Goal: Task Accomplishment & Management: Manage account settings

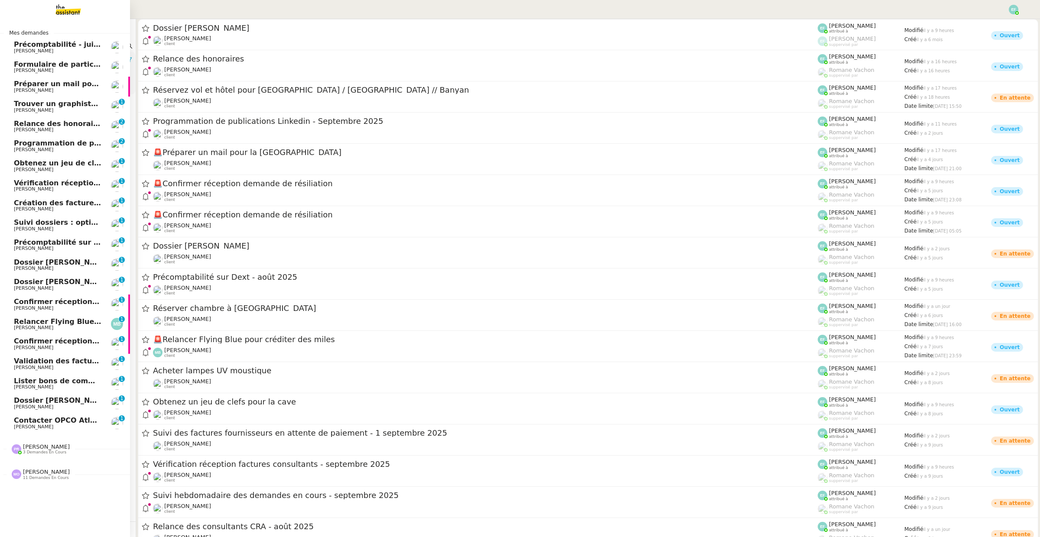
click at [31, 43] on span "Précomptabilité - juillet 2025" at bounding box center [71, 44] width 114 height 8
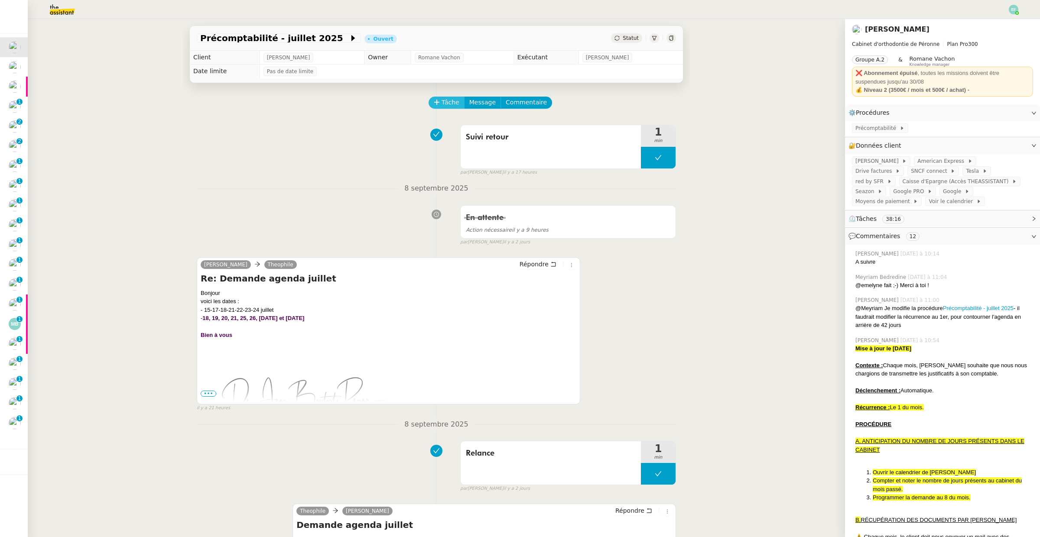
click at [446, 102] on span "Tâche" at bounding box center [451, 102] width 18 height 10
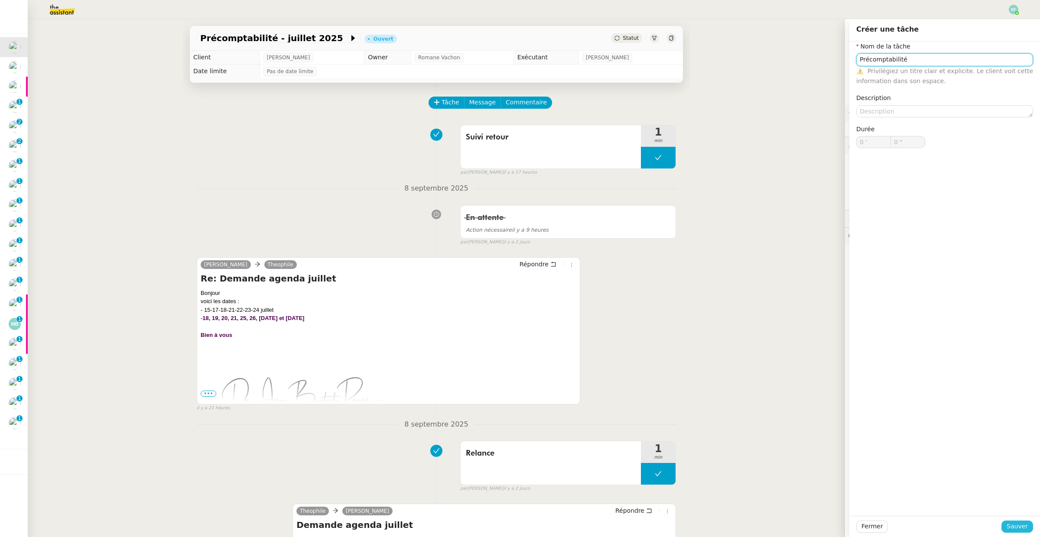
type input "Précomptabilité"
click at [1015, 527] on span "Sauver" at bounding box center [1016, 527] width 21 height 10
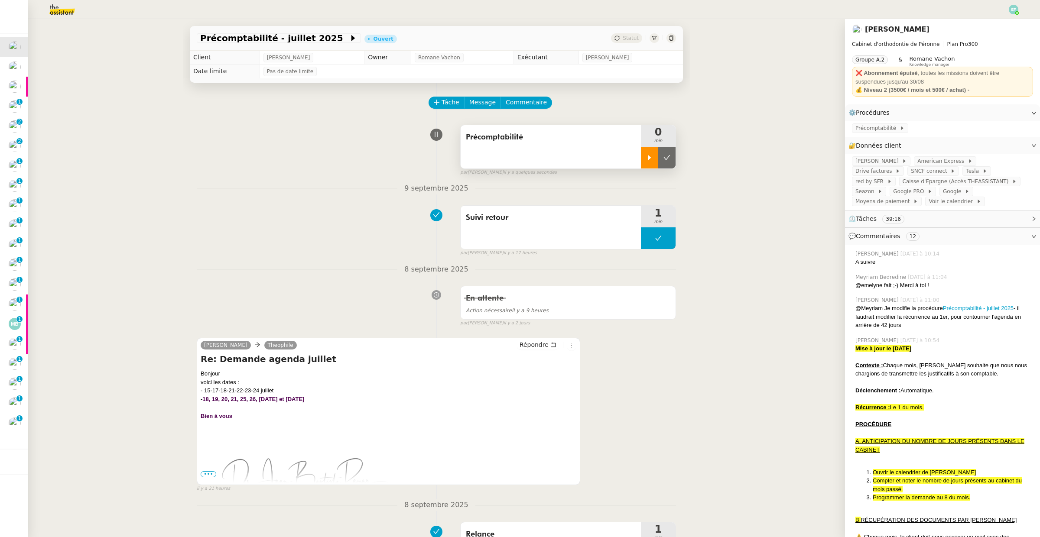
click at [650, 154] on icon at bounding box center [649, 157] width 7 height 7
click at [519, 99] on span "Commentaire" at bounding box center [526, 102] width 41 height 10
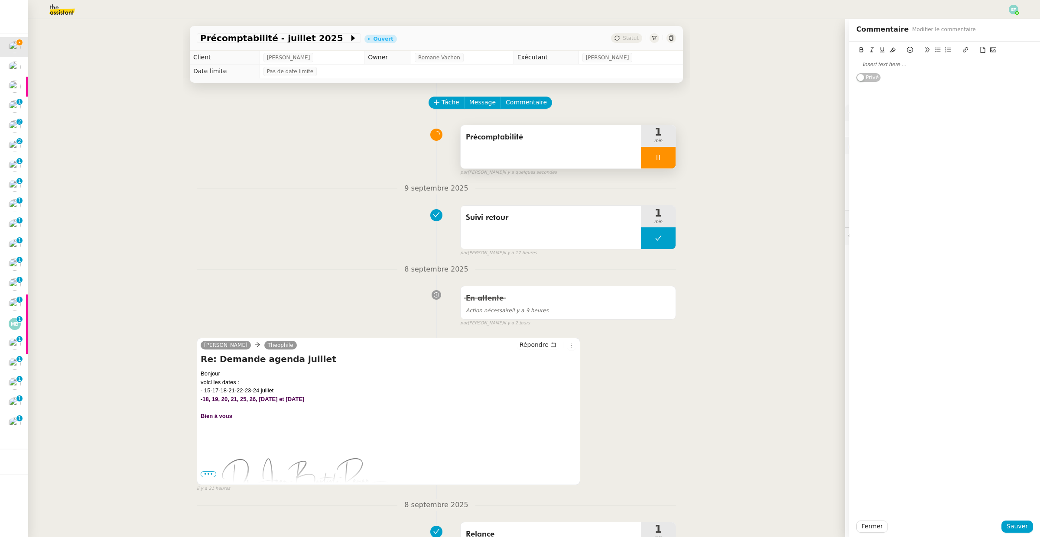
click at [864, 70] on div at bounding box center [944, 64] width 177 height 15
click at [1023, 527] on span "Sauver" at bounding box center [1016, 527] width 21 height 10
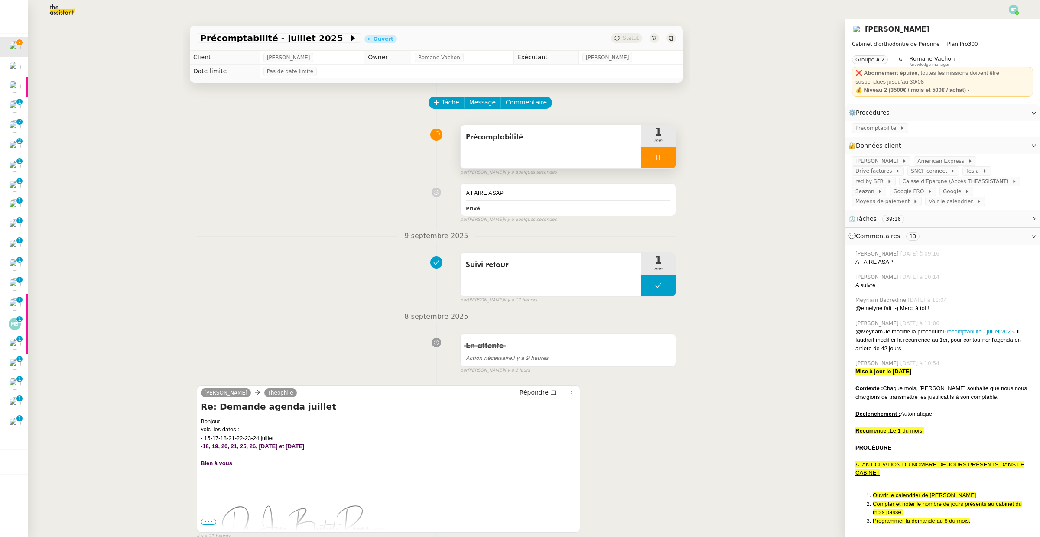
click at [662, 162] on div at bounding box center [658, 158] width 35 height 22
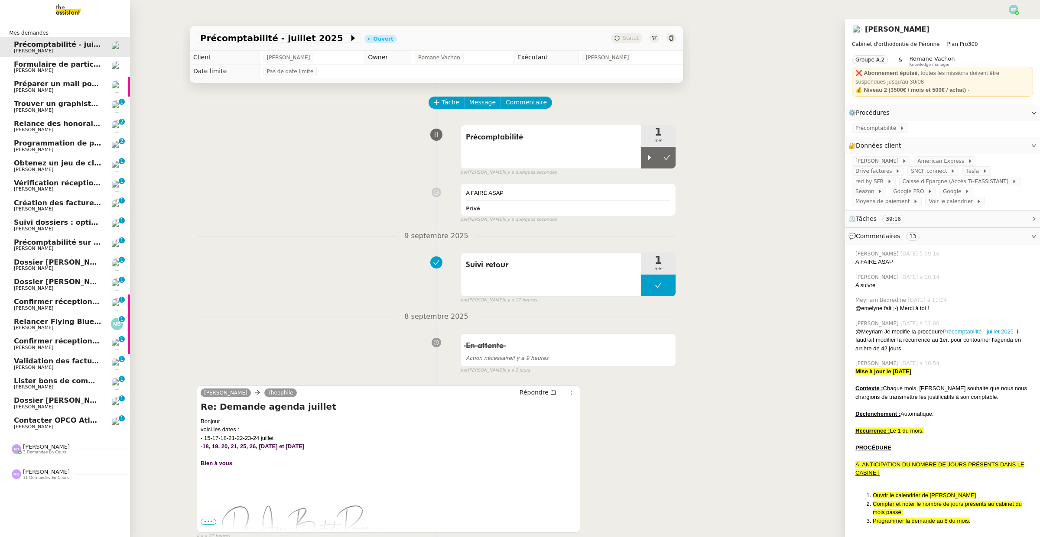
click at [16, 67] on span "Formulaire de participation Statista / Les echos" at bounding box center [107, 64] width 186 height 8
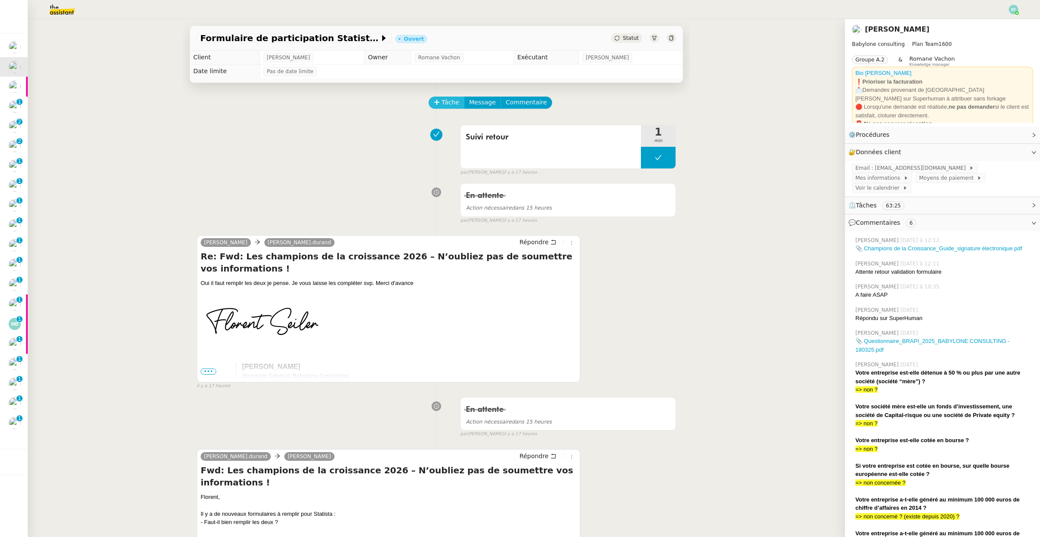
click at [451, 104] on span "Tâche" at bounding box center [451, 102] width 18 height 10
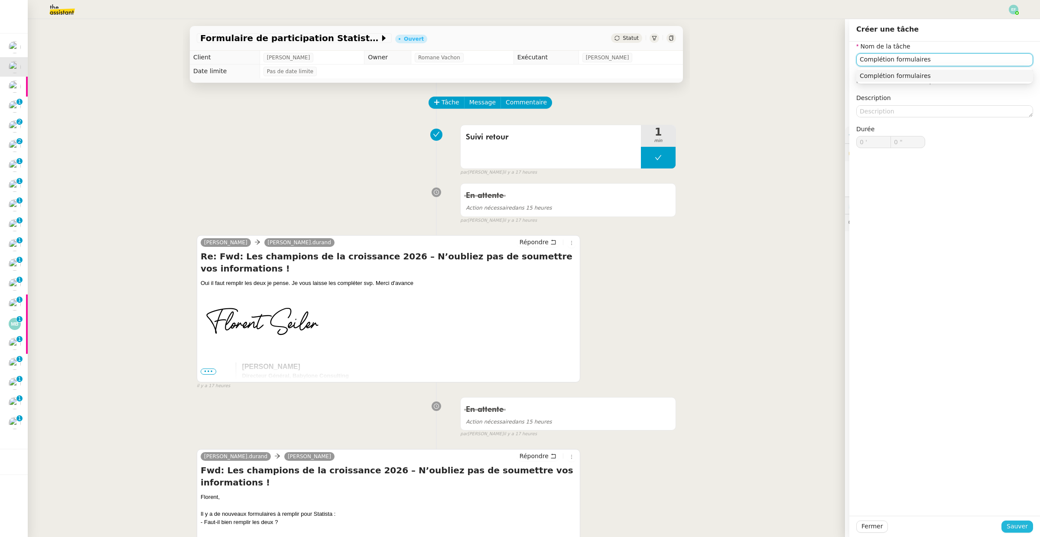
type input "Complétion formulaires"
click at [1010, 525] on span "Sauver" at bounding box center [1016, 527] width 21 height 10
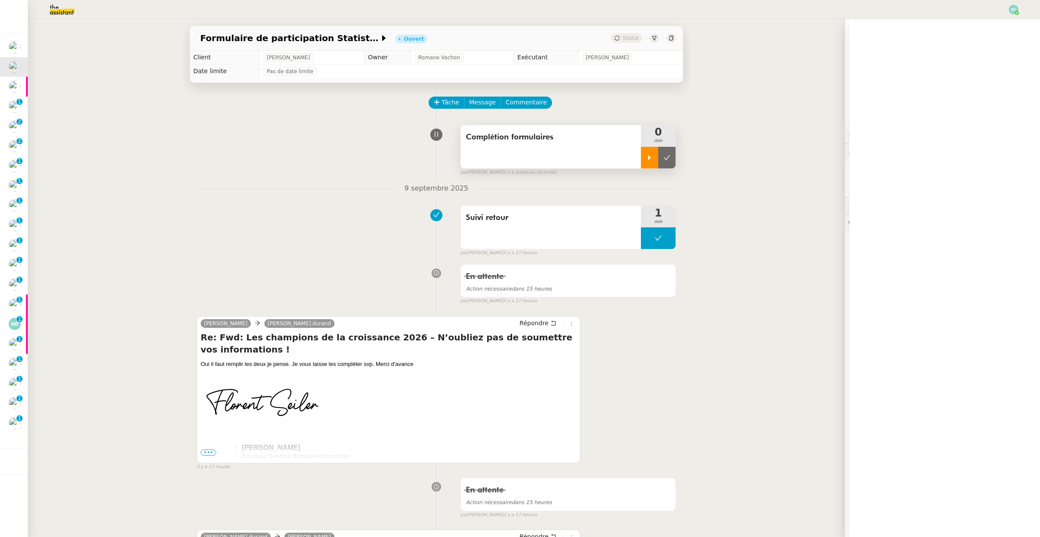
click at [646, 153] on div at bounding box center [649, 158] width 17 height 22
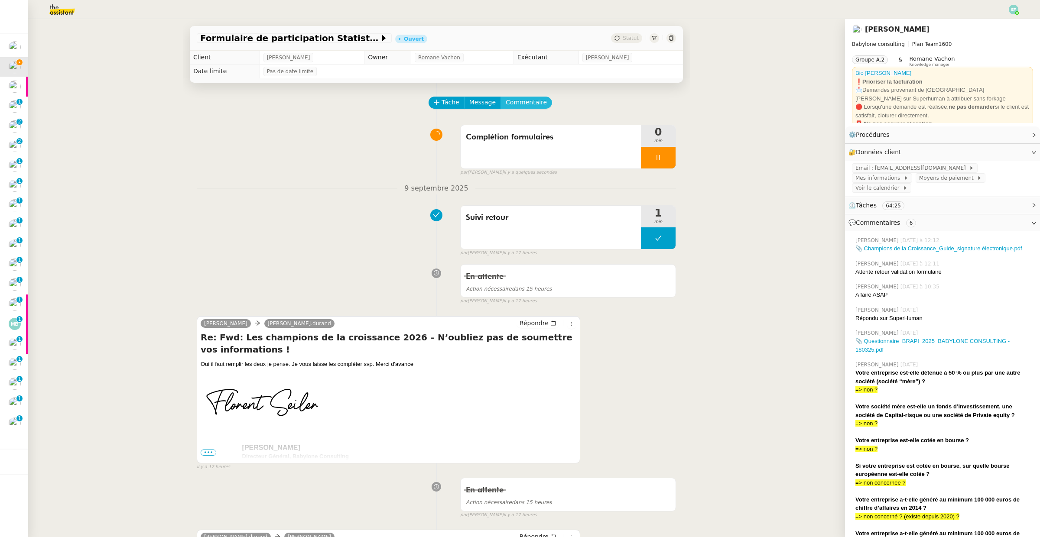
click at [520, 101] on span "Commentaire" at bounding box center [526, 102] width 41 height 10
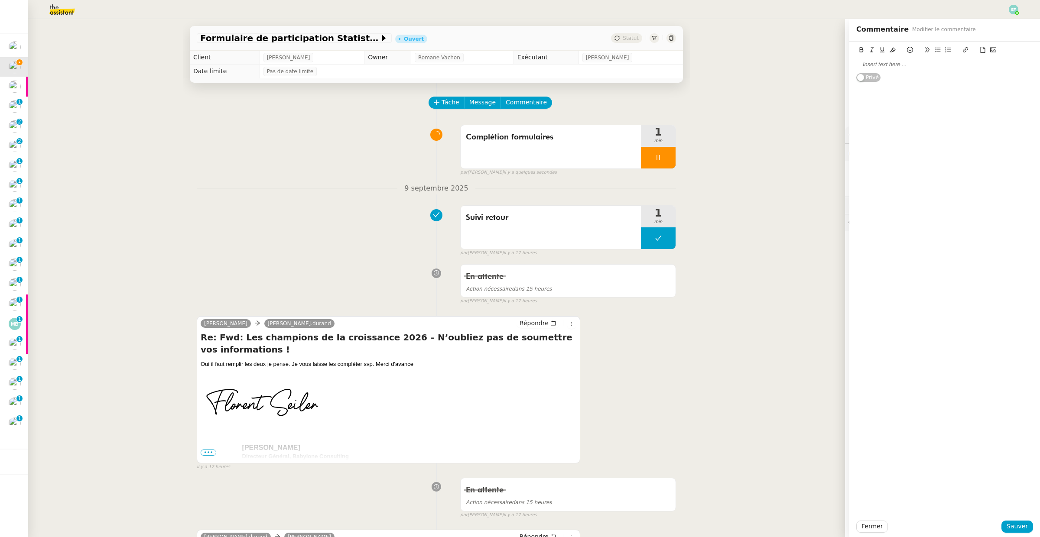
click at [864, 64] on div at bounding box center [944, 65] width 177 height 8
click at [1015, 524] on span "Sauver" at bounding box center [1016, 527] width 21 height 10
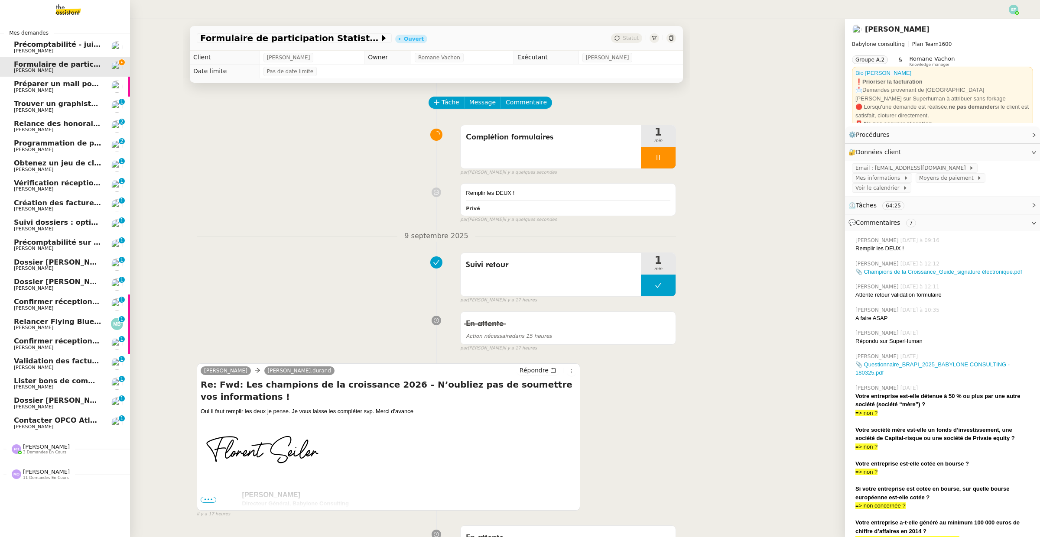
click at [22, 90] on span "[PERSON_NAME]" at bounding box center [33, 91] width 39 height 6
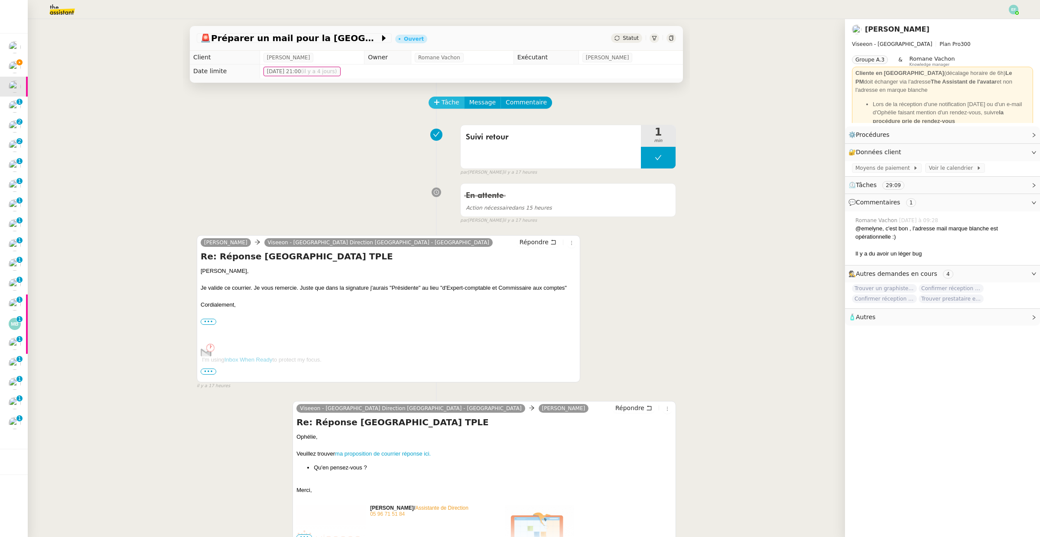
click at [442, 104] on span "Tâche" at bounding box center [451, 102] width 18 height 10
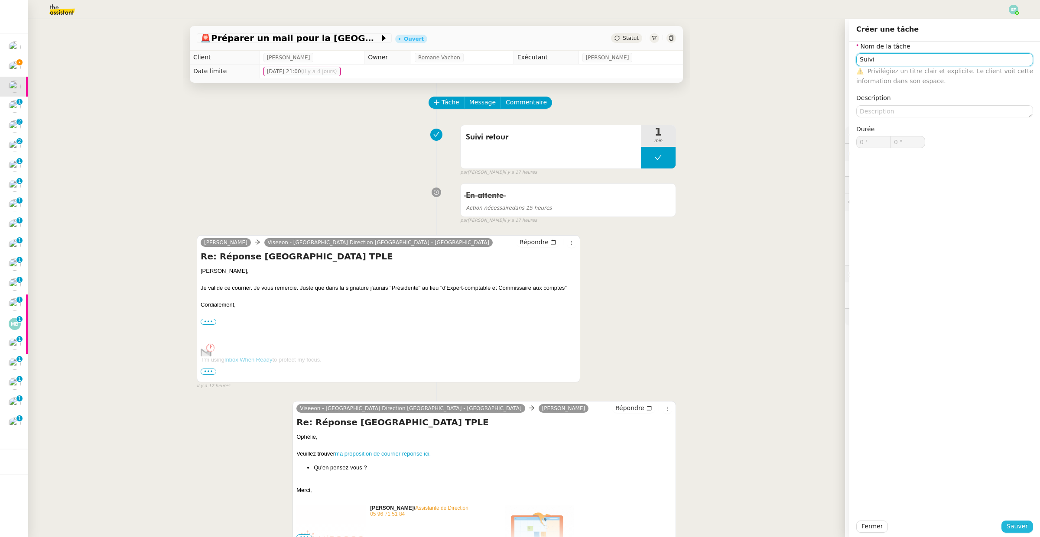
type input "Suivi"
click at [1019, 526] on span "Sauver" at bounding box center [1016, 527] width 21 height 10
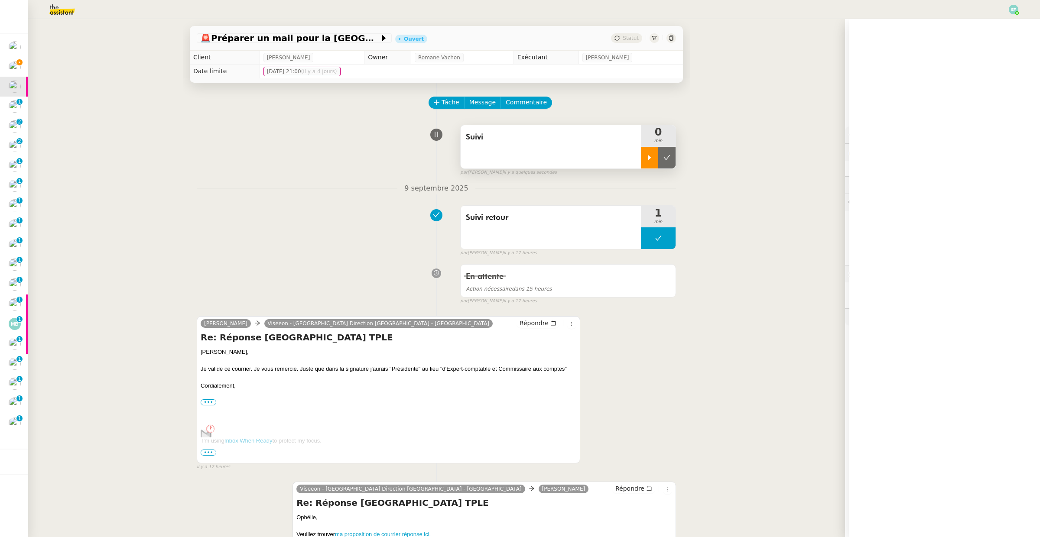
click at [655, 166] on div at bounding box center [649, 158] width 17 height 22
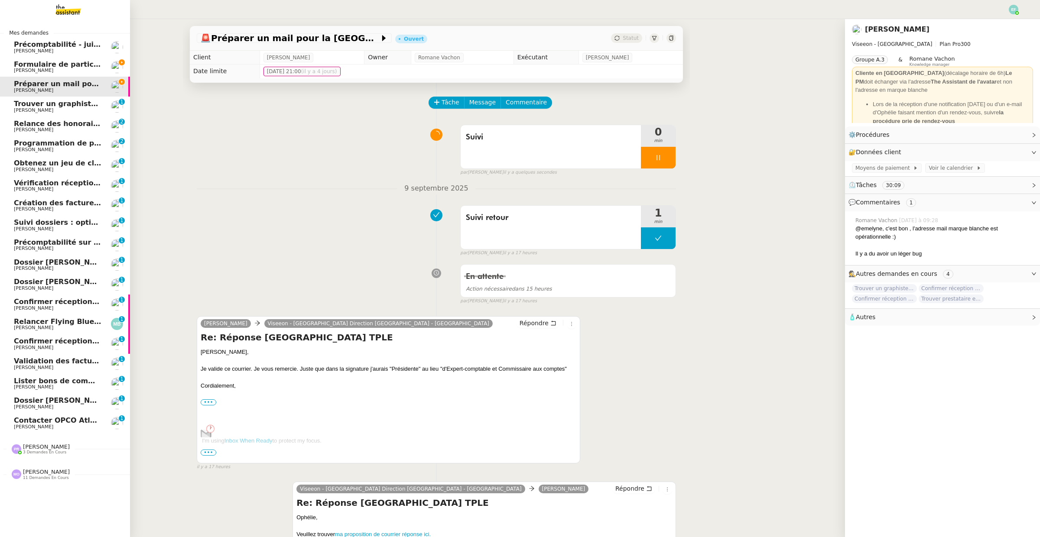
click at [23, 68] on span "[PERSON_NAME]" at bounding box center [33, 71] width 39 height 6
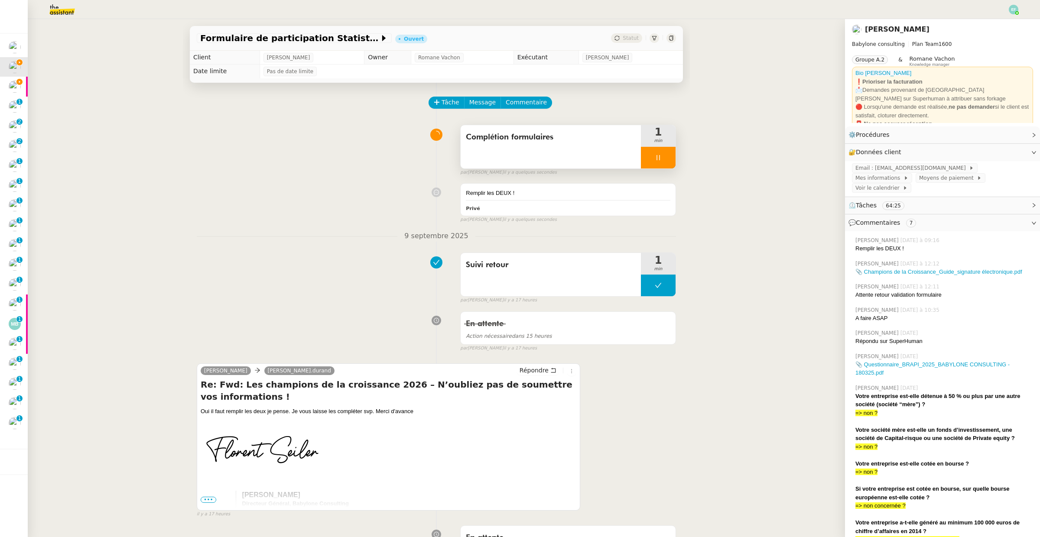
click at [654, 163] on div at bounding box center [658, 158] width 35 height 22
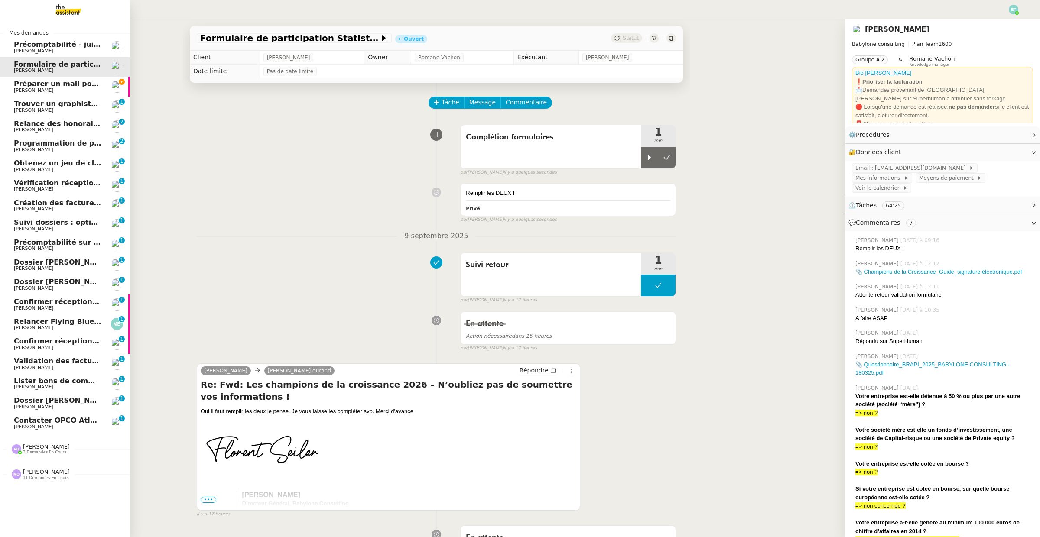
click at [17, 84] on span "Préparer un mail pour la [GEOGRAPHIC_DATA]" at bounding box center [103, 84] width 179 height 8
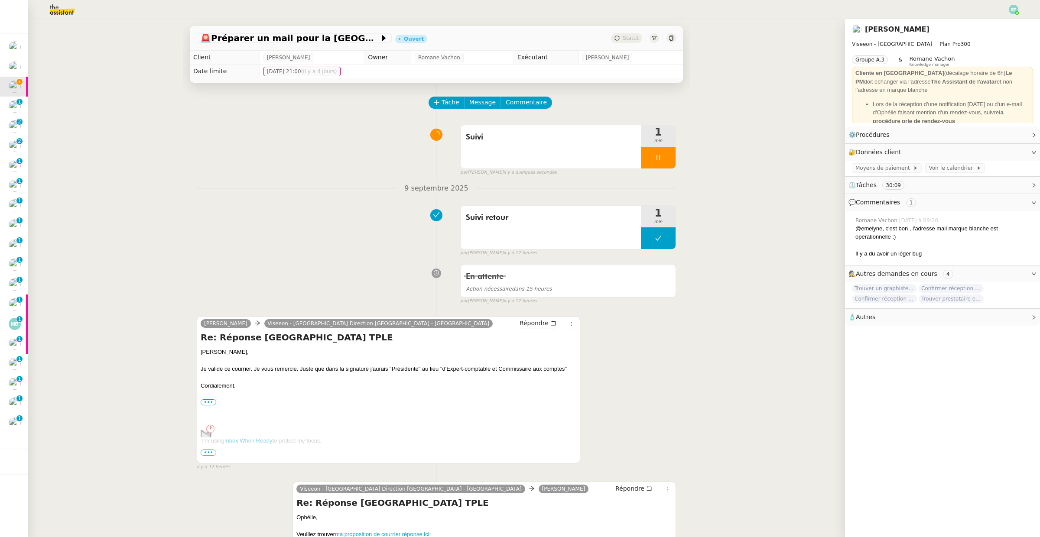
scroll to position [157, 0]
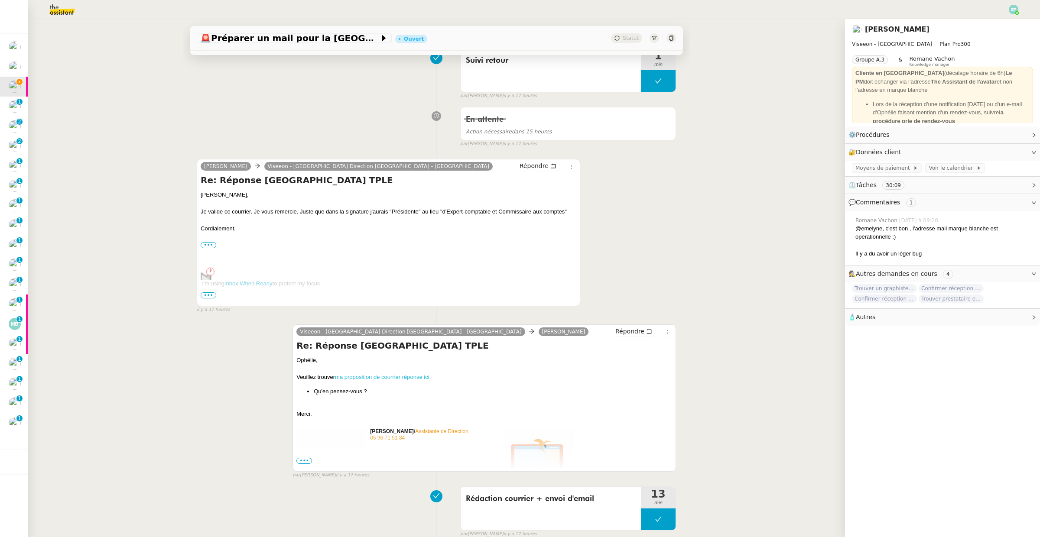
click at [410, 380] on link "ma proposition de courrier réponse ici." at bounding box center [383, 377] width 96 height 6
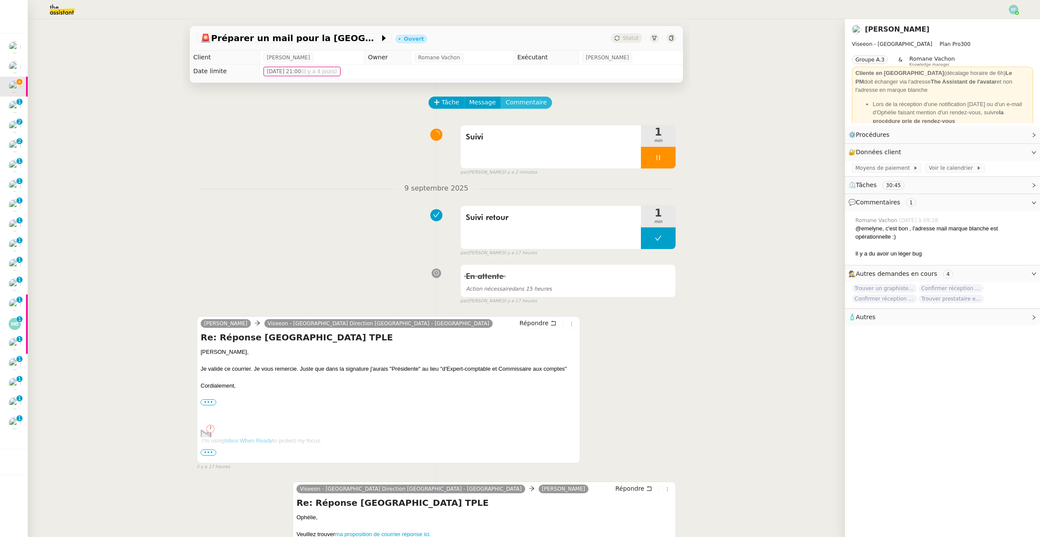
click at [533, 106] on span "Commentaire" at bounding box center [526, 102] width 41 height 10
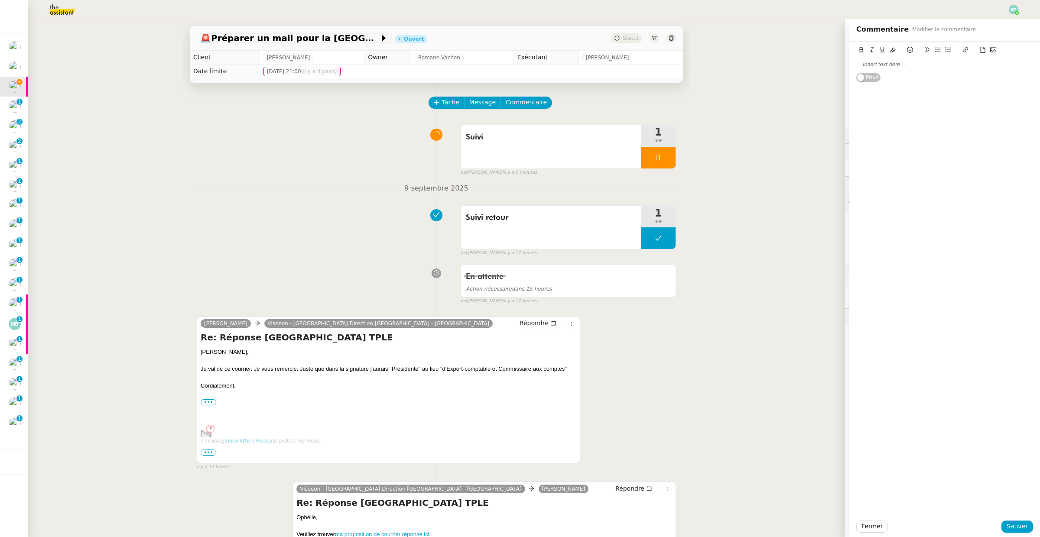
click at [872, 66] on div at bounding box center [944, 65] width 177 height 8
click at [1019, 532] on span "Sauver" at bounding box center [1016, 527] width 21 height 10
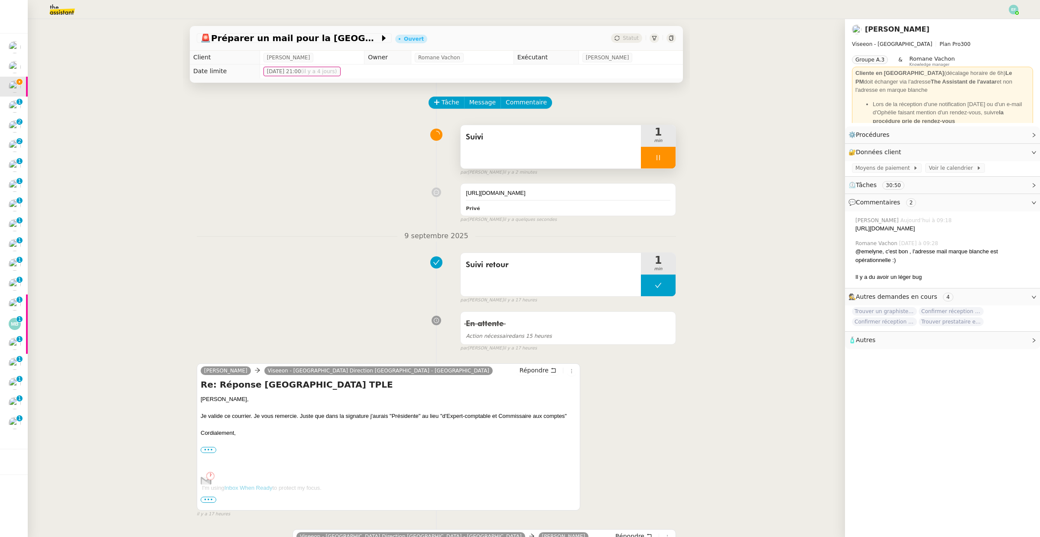
click at [535, 147] on div "Suivi" at bounding box center [551, 146] width 180 height 43
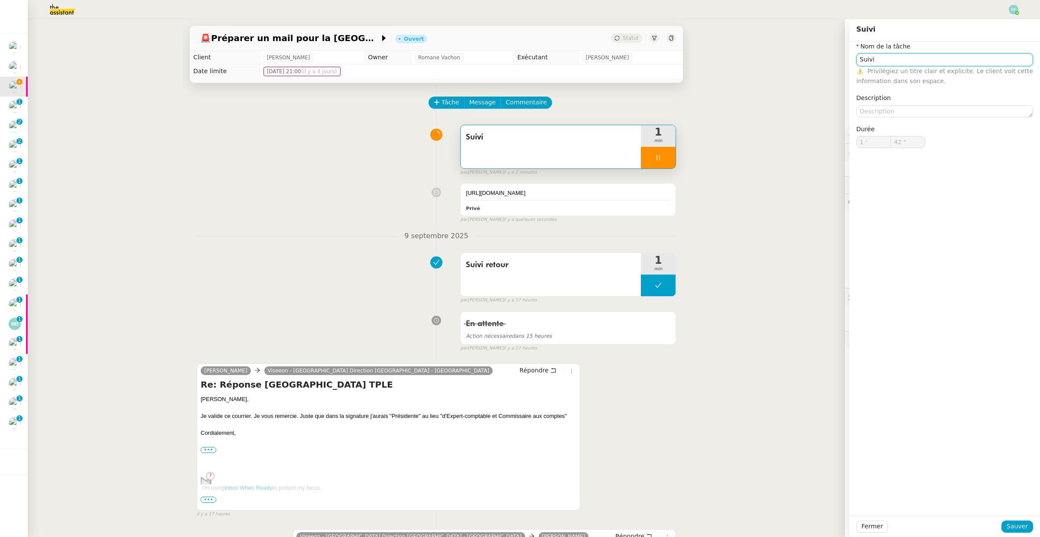
click at [862, 59] on input "Suivi" at bounding box center [944, 59] width 177 height 13
type input "43 ""
type input "Tr"
type input "44 ""
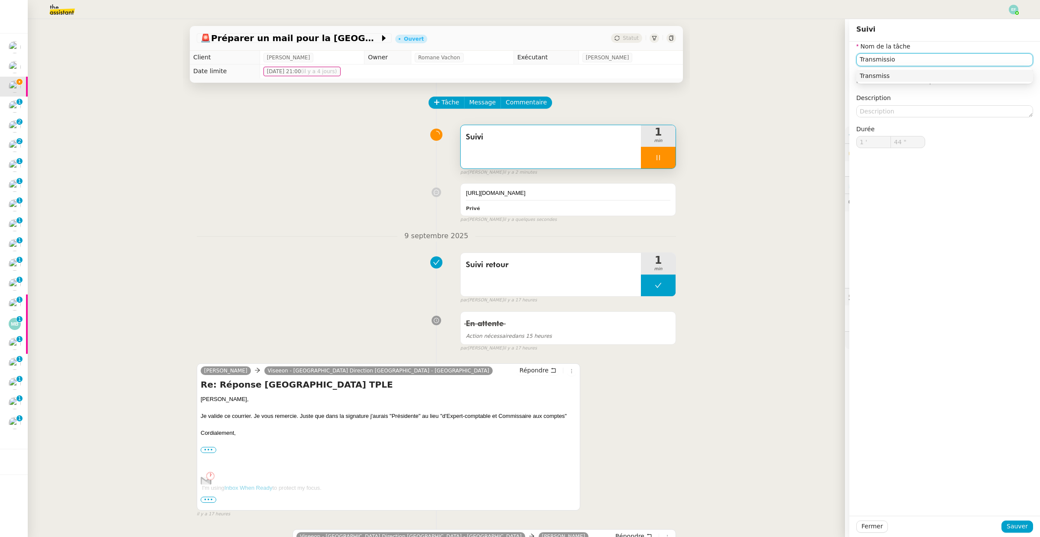
type input "Transmission"
type input "45 ""
type input "Transmission via Sig"
type input "46 ""
type input "Transmission via SignRequ"
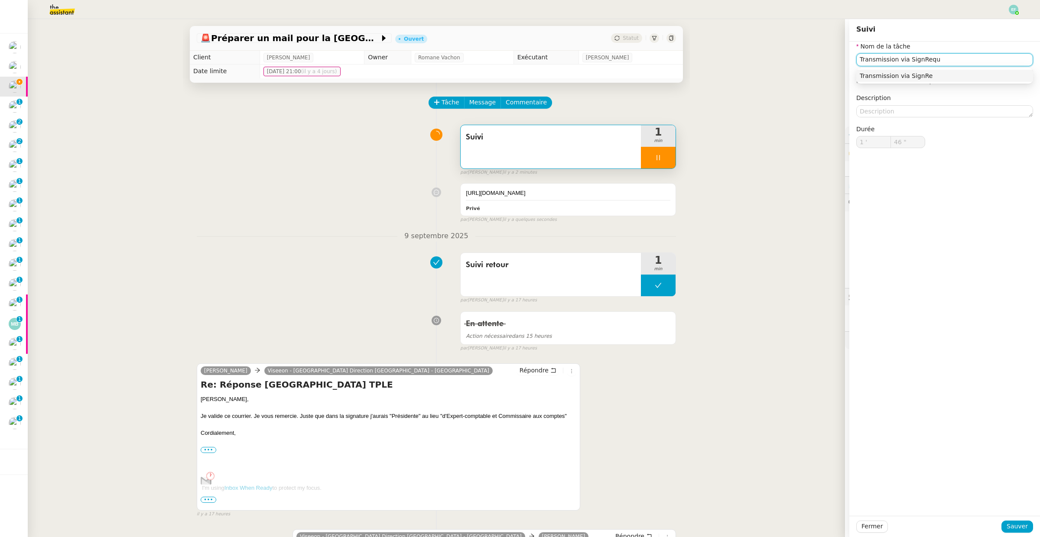
type input "47 ""
type input "Transmission via SignRequest + env"
type input "48 ""
type input "Transmission via SignRequest + envoi d'emai"
type input "49 ""
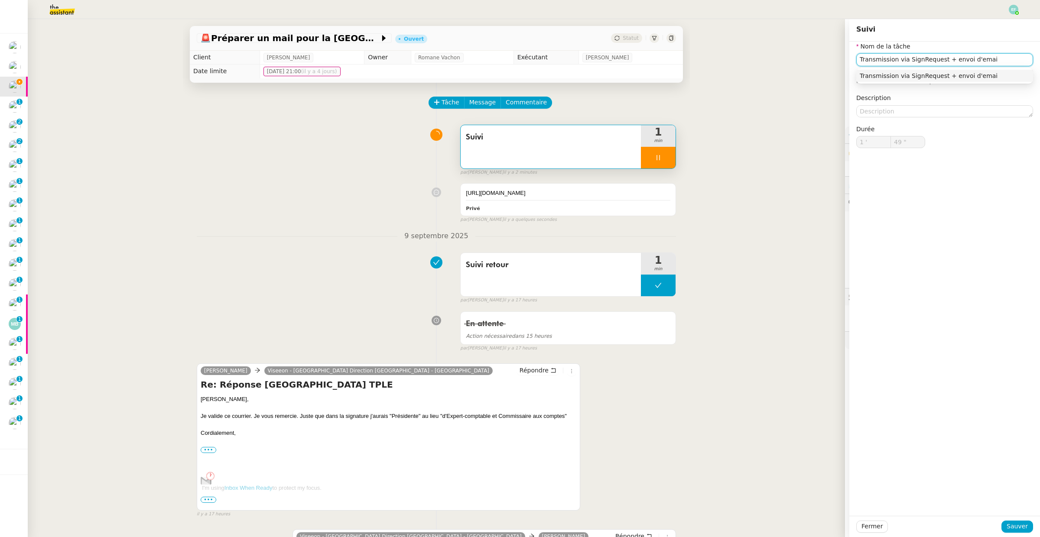
type input "Transmission via SignRequest + envoi d'email"
type input "50 ""
type input "Transmission via SignRequest + envoi d'email"
click at [1016, 525] on span "Sauver" at bounding box center [1016, 527] width 21 height 10
type input "51 ""
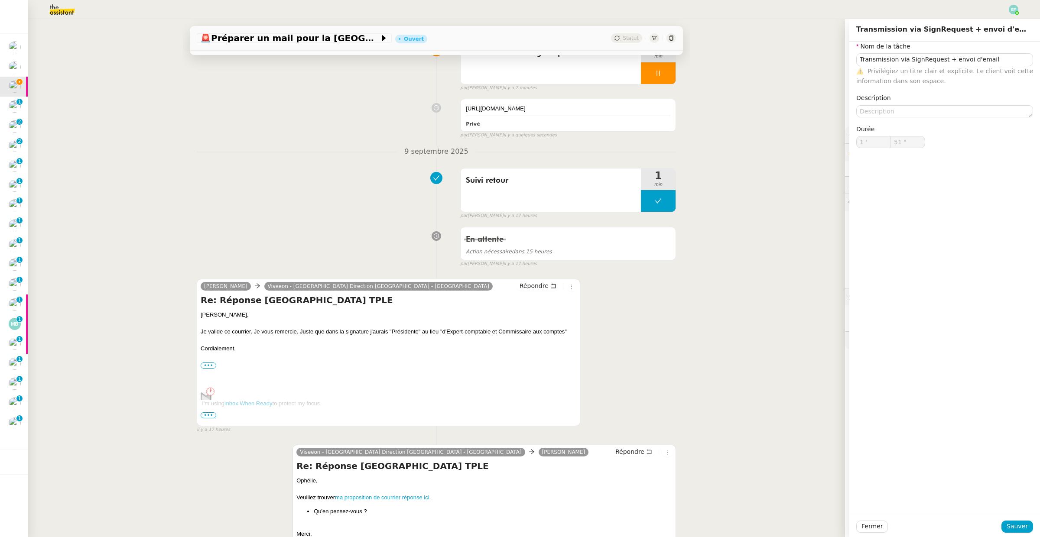
scroll to position [94, 0]
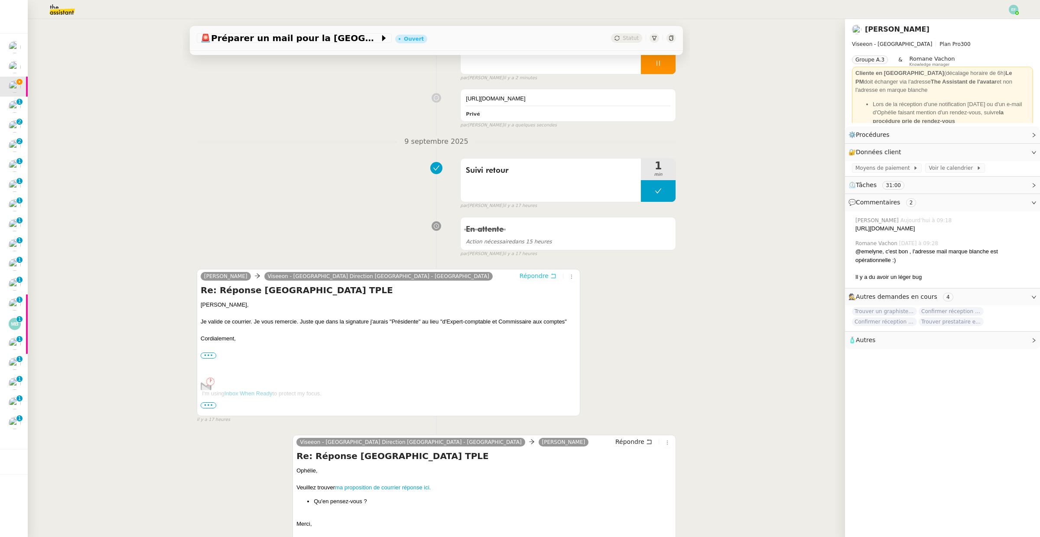
click at [550, 281] on button "Répondre" at bounding box center [537, 276] width 43 height 10
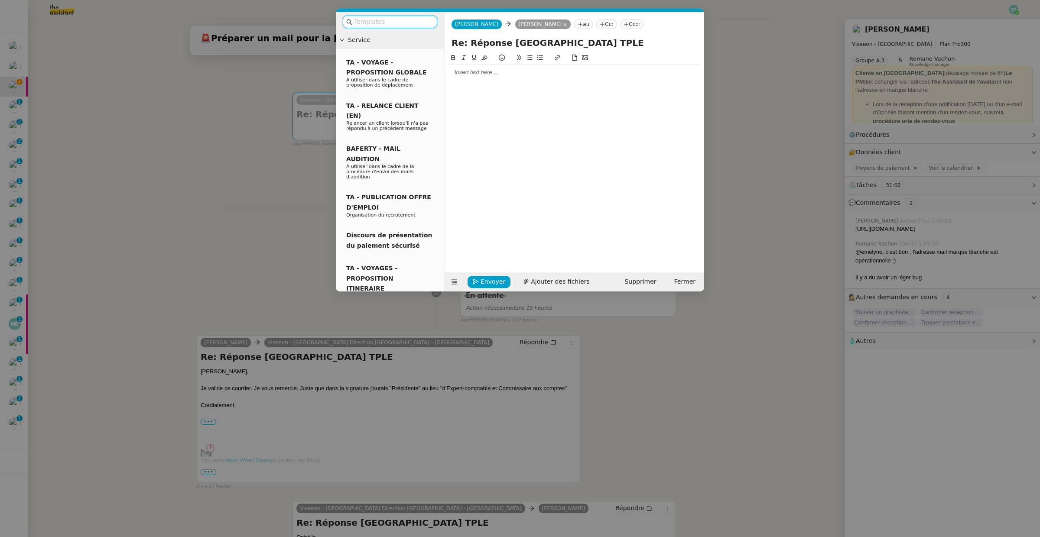
click at [512, 67] on div at bounding box center [574, 72] width 253 height 15
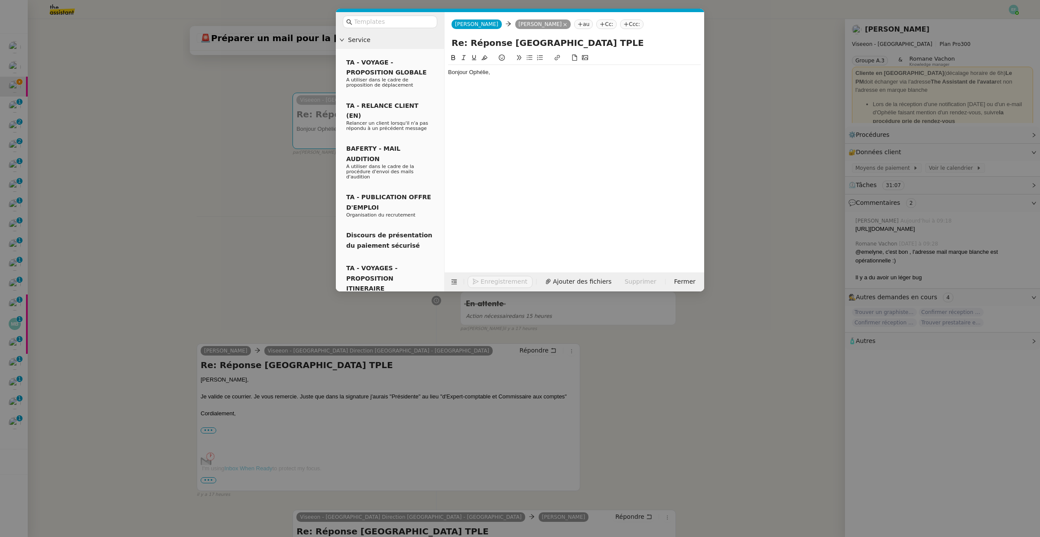
click at [545, 69] on div "Bonjour Ophélie," at bounding box center [574, 72] width 253 height 8
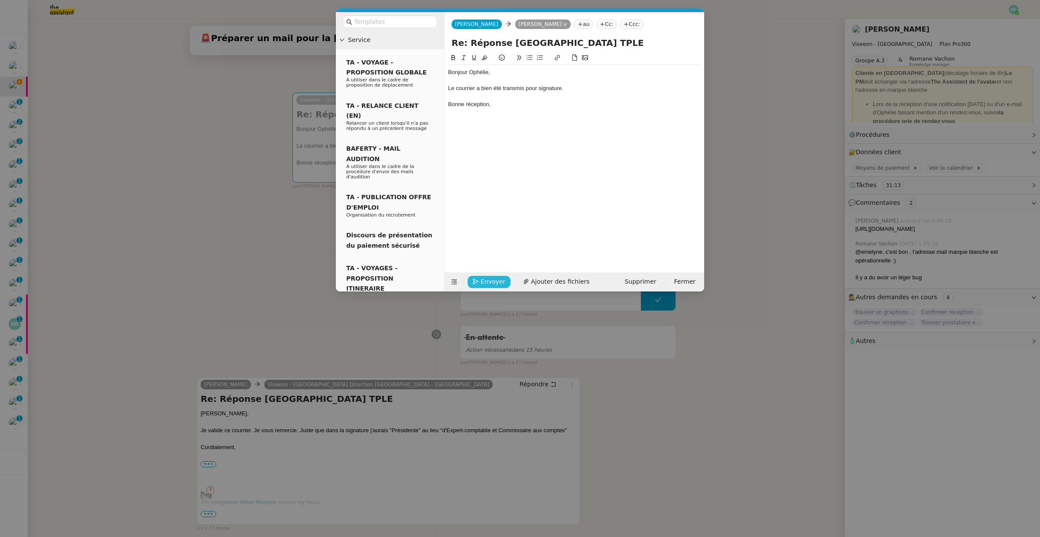
click at [497, 279] on span "Envoyer" at bounding box center [492, 282] width 25 height 10
click at [497, 275] on span "Confirmer l'envoi" at bounding box center [506, 270] width 52 height 10
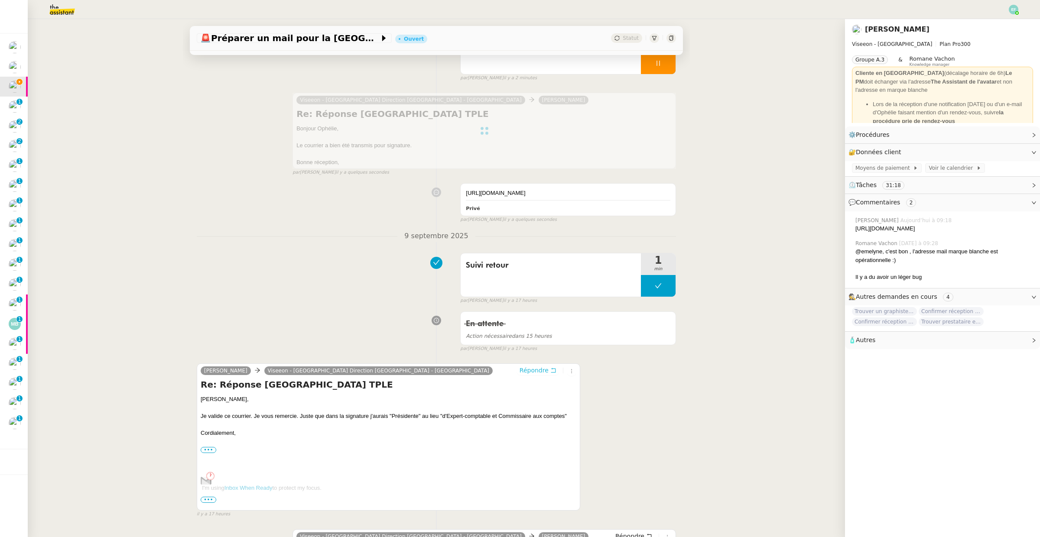
scroll to position [0, 0]
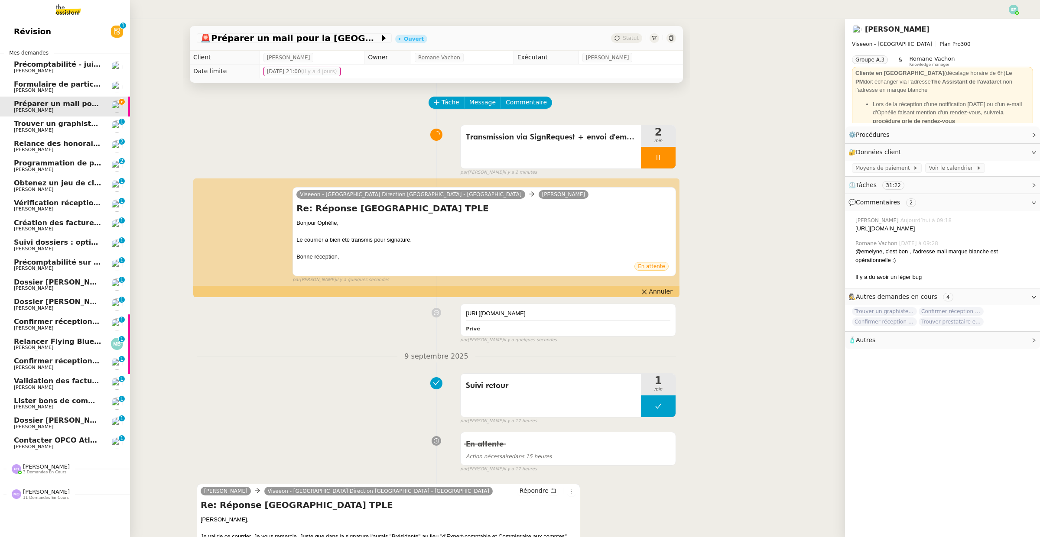
click at [19, 128] on span "[PERSON_NAME]" at bounding box center [33, 130] width 39 height 6
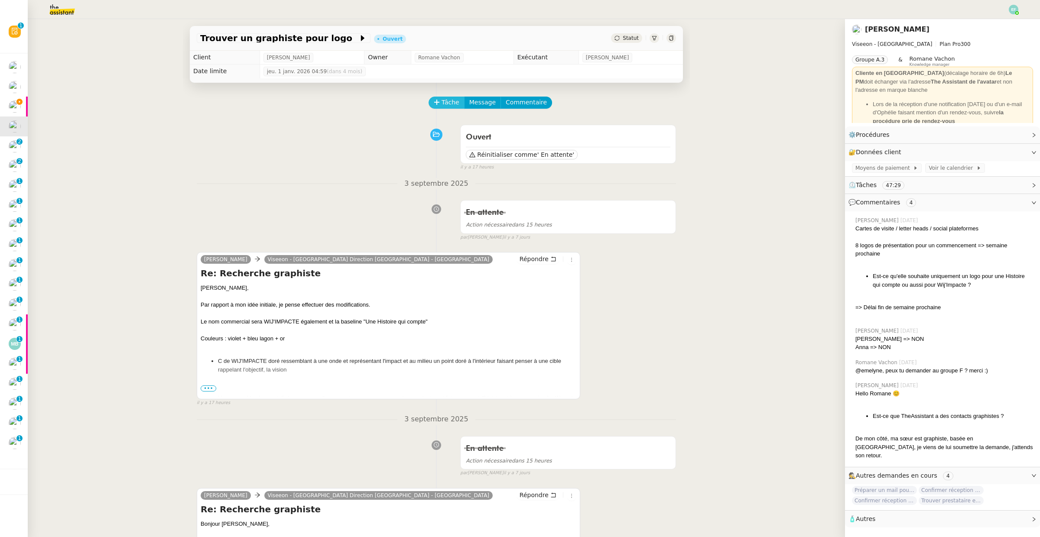
click at [454, 106] on span "Tâche" at bounding box center [451, 102] width 18 height 10
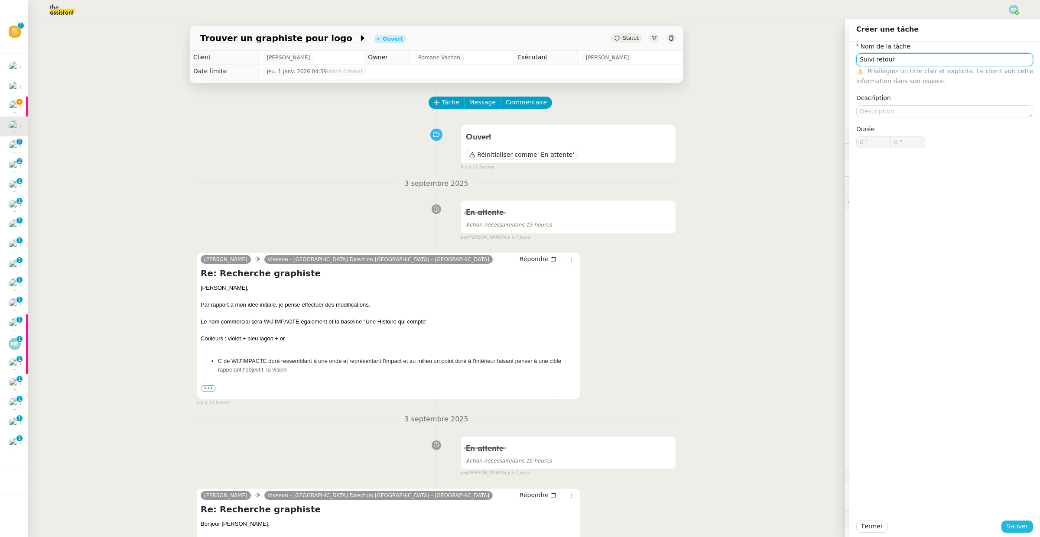
type input "Suivi retour"
click at [1017, 527] on span "Sauver" at bounding box center [1016, 527] width 21 height 10
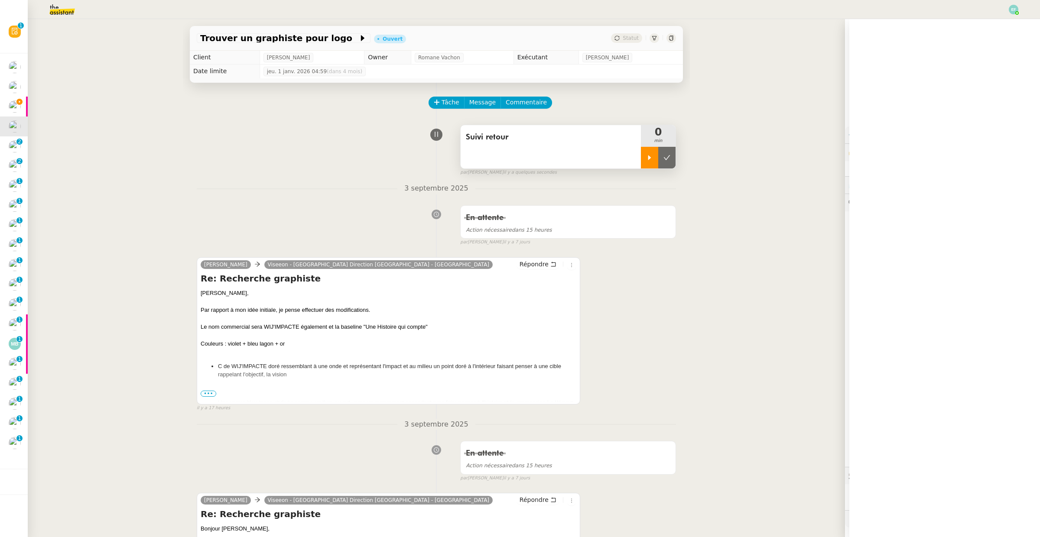
click at [645, 153] on div at bounding box center [649, 158] width 17 height 22
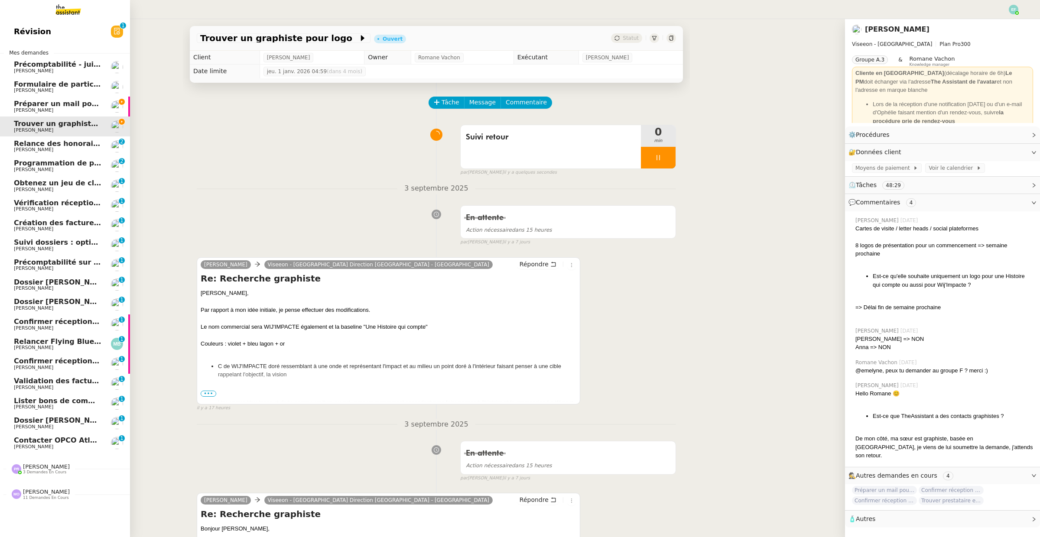
click at [17, 108] on span "[PERSON_NAME]" at bounding box center [33, 110] width 39 height 6
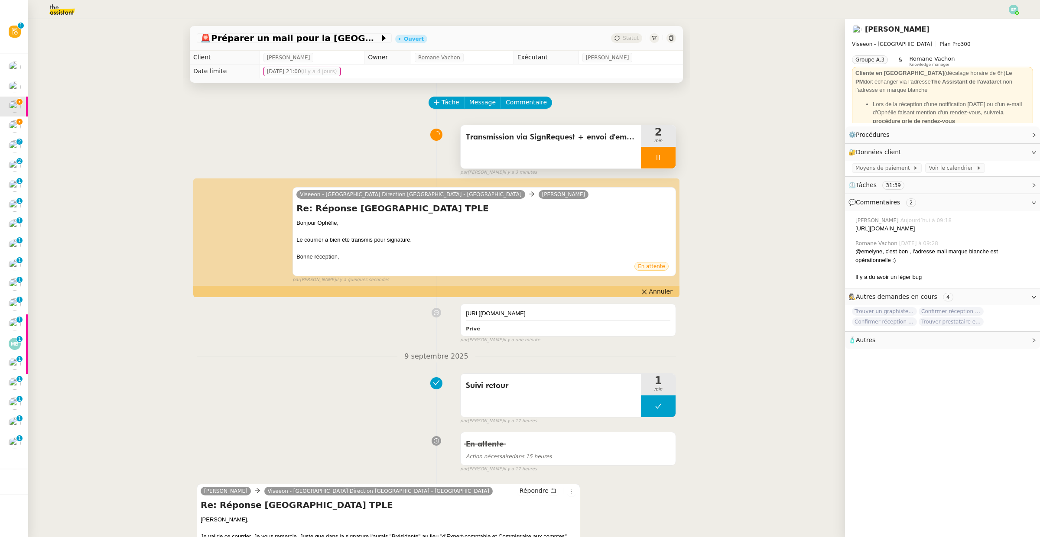
click at [671, 153] on div at bounding box center [658, 158] width 35 height 22
click at [671, 153] on button at bounding box center [666, 158] width 17 height 22
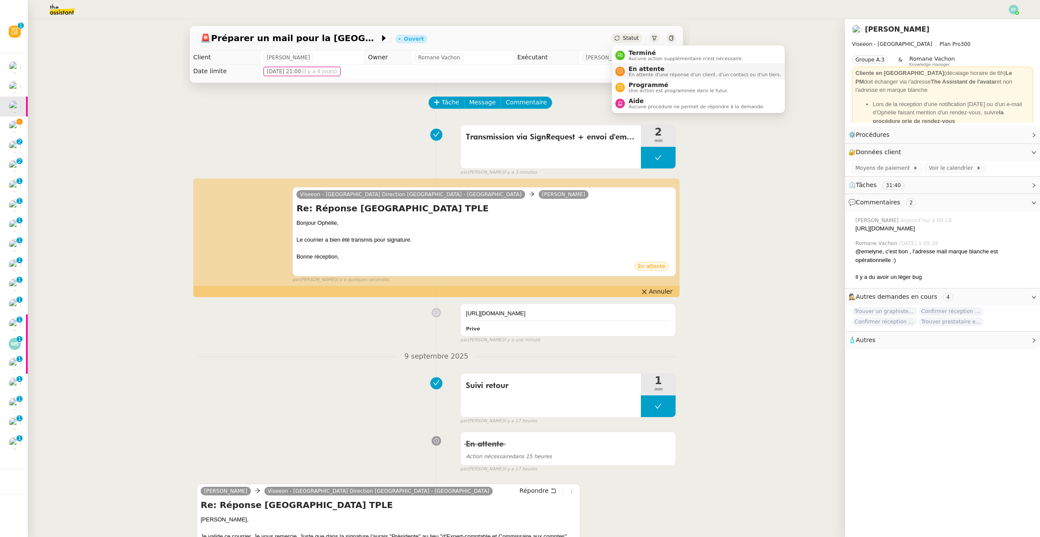
click at [635, 69] on span "En attente" at bounding box center [704, 68] width 153 height 7
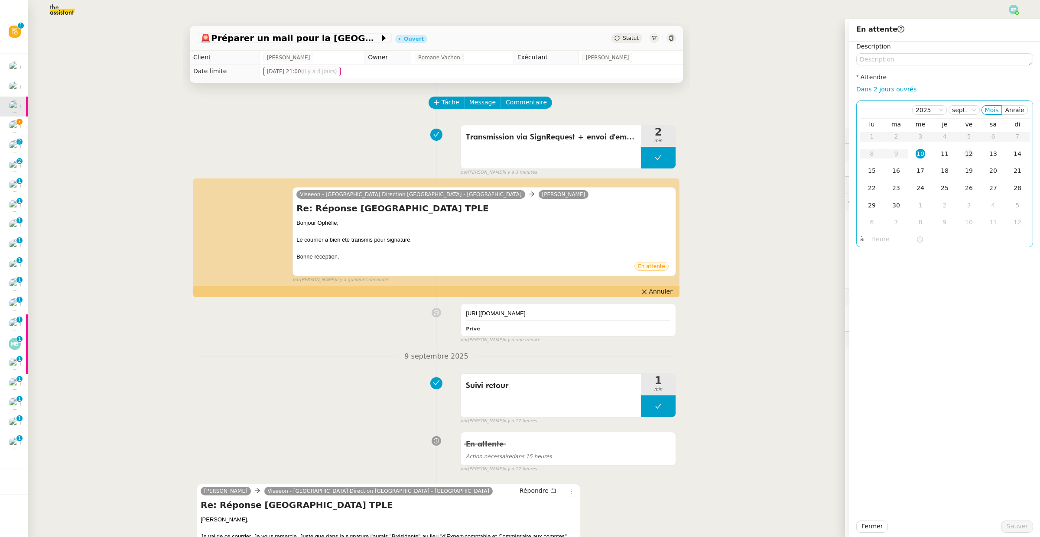
click at [968, 156] on div "12" at bounding box center [969, 154] width 10 height 10
click at [942, 152] on div "11" at bounding box center [945, 154] width 10 height 10
click at [942, 66] on div "Description Attendre Dans 2 jours ouvrés 2025 sept. Mois Année lu ma me je ve s…" at bounding box center [944, 145] width 177 height 206
click at [939, 58] on textarea at bounding box center [944, 59] width 177 height 12
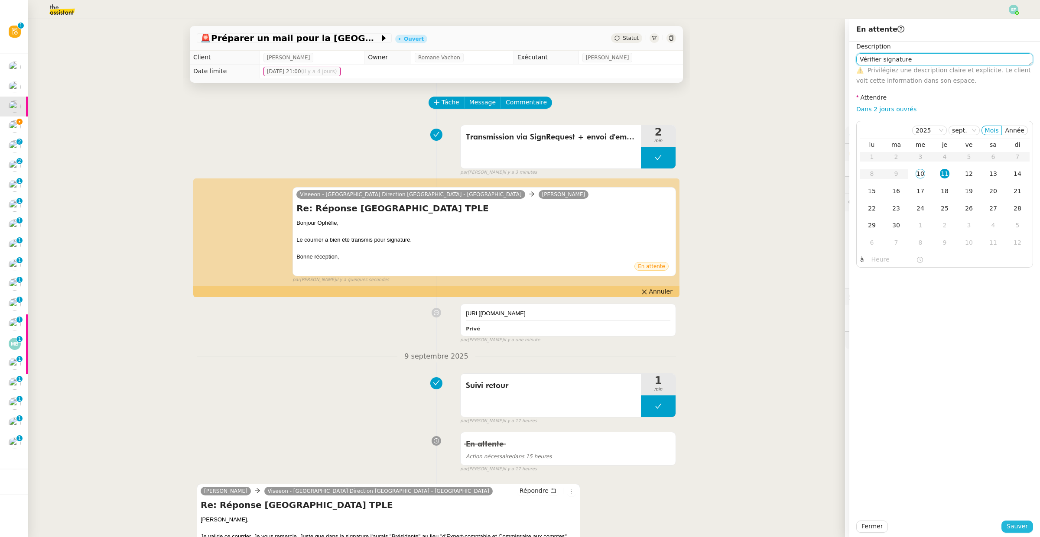
type textarea "Vérifier signature"
click at [1015, 529] on span "Sauver" at bounding box center [1016, 527] width 21 height 10
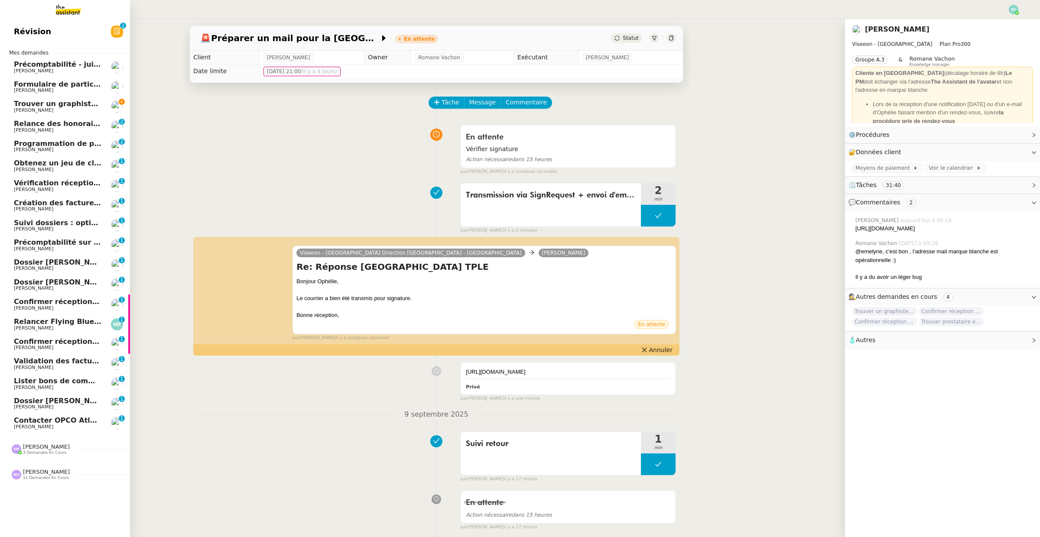
click at [19, 101] on span "Trouver un graphiste pour logo" at bounding box center [75, 104] width 122 height 8
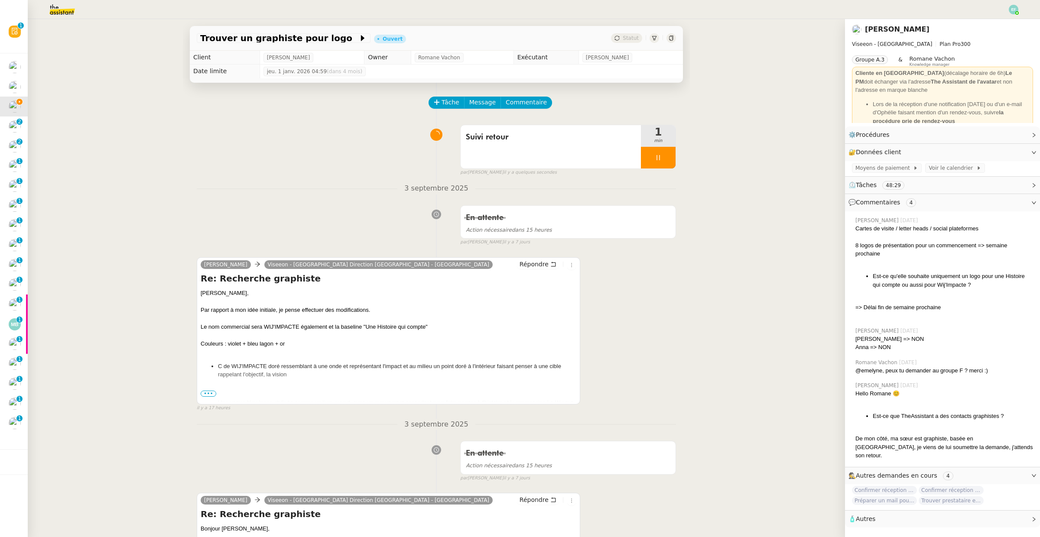
click at [212, 394] on span "•••" at bounding box center [209, 394] width 16 height 6
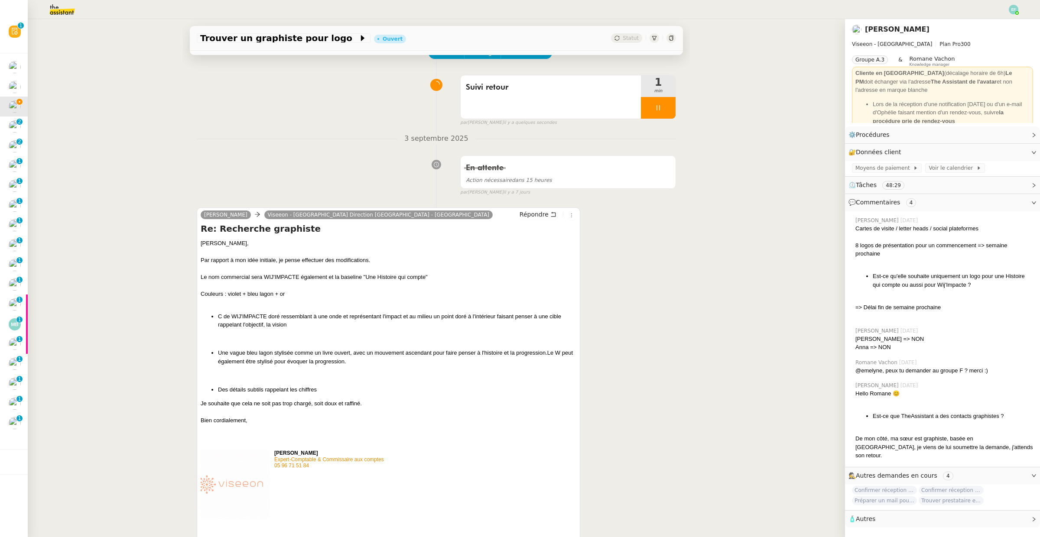
scroll to position [52, 0]
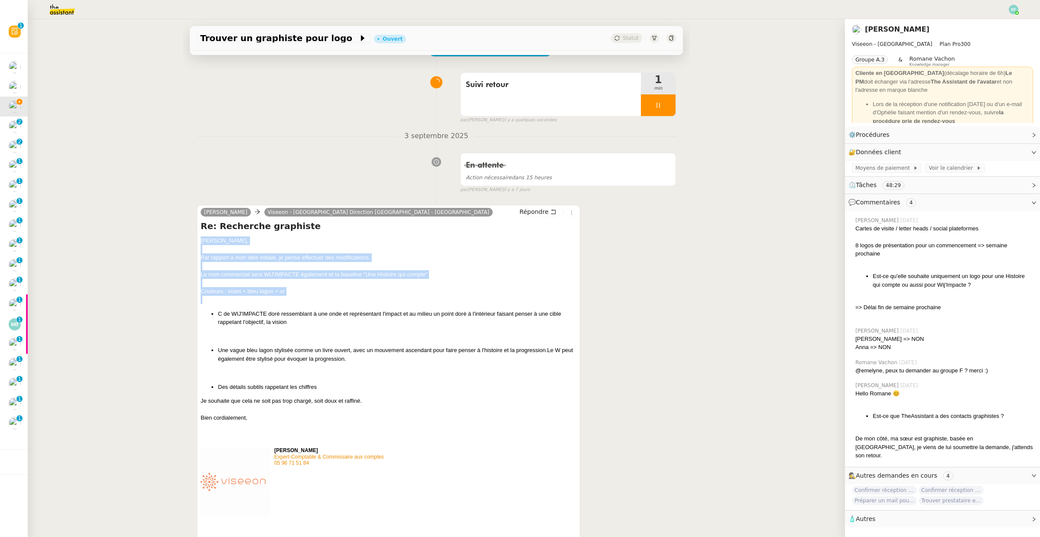
drag, startPoint x: 195, startPoint y: 240, endPoint x: 308, endPoint y: 337, distance: 150.0
click at [308, 337] on div "C de WIJ'IMPACTE doré ressemblant à une onde et représentant l'impact et au mil…" at bounding box center [389, 351] width 376 height 82
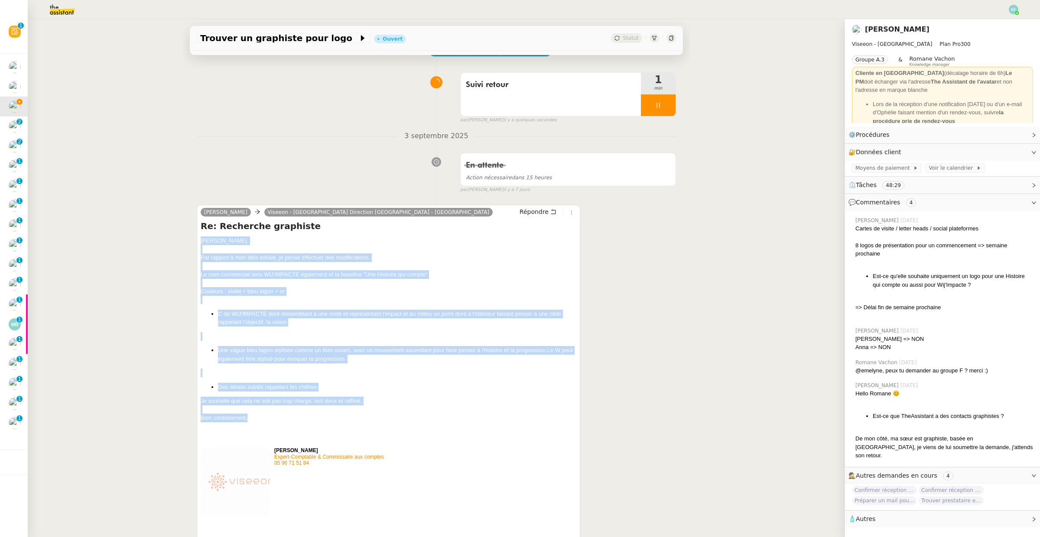
drag, startPoint x: 199, startPoint y: 242, endPoint x: 370, endPoint y: 418, distance: 245.1
click at [370, 418] on div "Ophélie DIONY Viseeon - Fort de France Direction Viseeon - Fort de France Répon…" at bounding box center [388, 460] width 383 height 511
copy div "Alicia, Par rapport à mon idée initiale, je pense effectuer des modifications. …"
click at [551, 212] on icon at bounding box center [553, 212] width 6 height 6
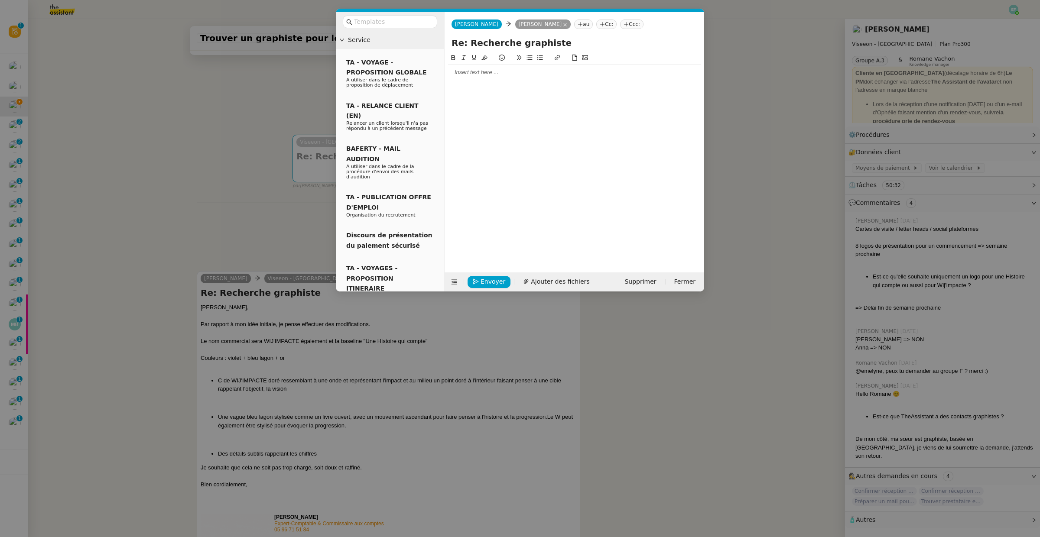
click at [492, 74] on div at bounding box center [574, 72] width 253 height 8
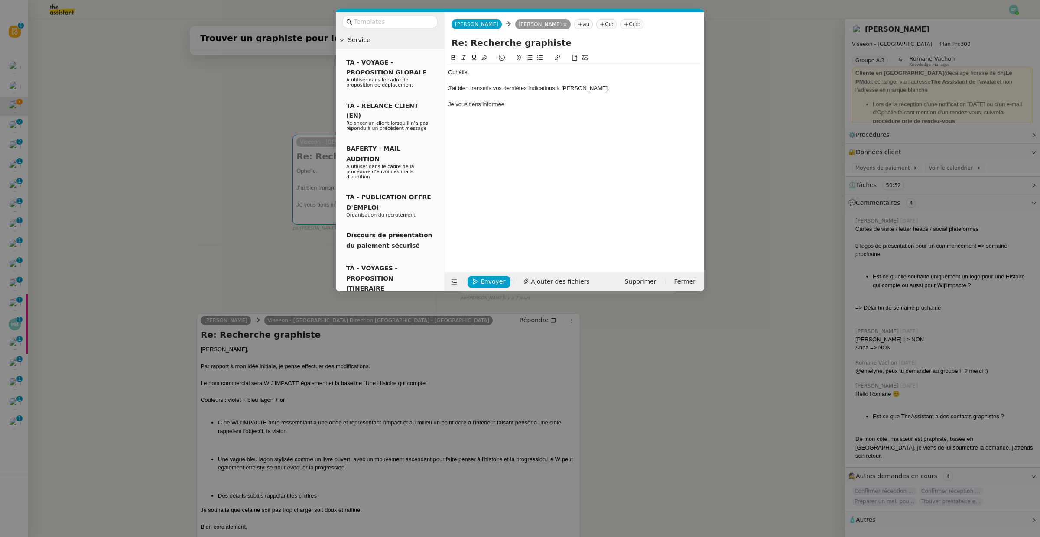
click at [480, 104] on div "Je vous tiens informée" at bounding box center [574, 105] width 253 height 8
click at [526, 105] on div "Je vous tiendrai informée" at bounding box center [574, 105] width 253 height 8
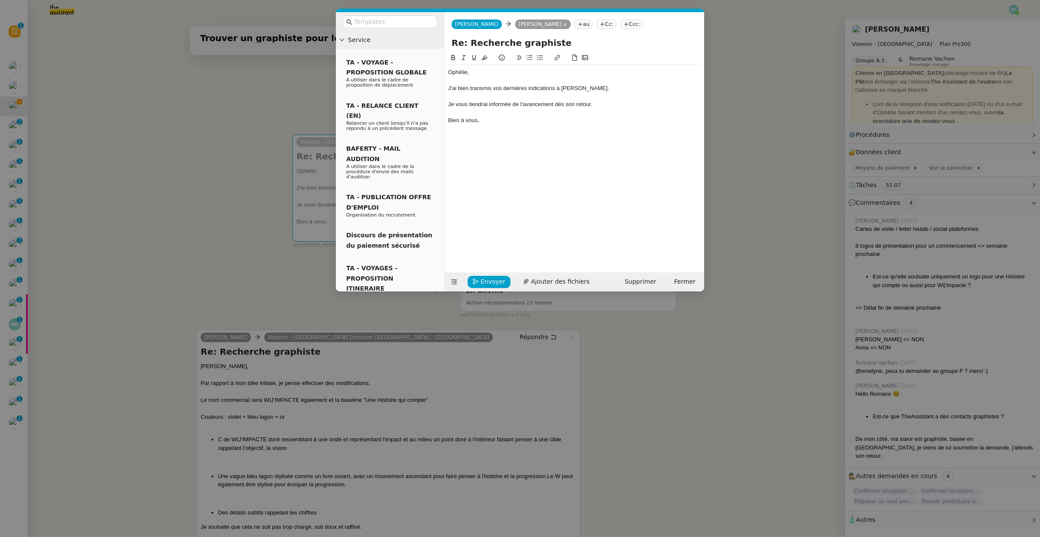
click at [447, 72] on nz-spin "Ophélie, J'ai bien transmis vos dernières indications à Lily Faolain. Je vous t…" at bounding box center [575, 158] width 260 height 210
click at [450, 73] on div "Ophélie," at bounding box center [574, 72] width 253 height 8
click at [503, 70] on div "Bonjour Ophélie," at bounding box center [574, 72] width 253 height 8
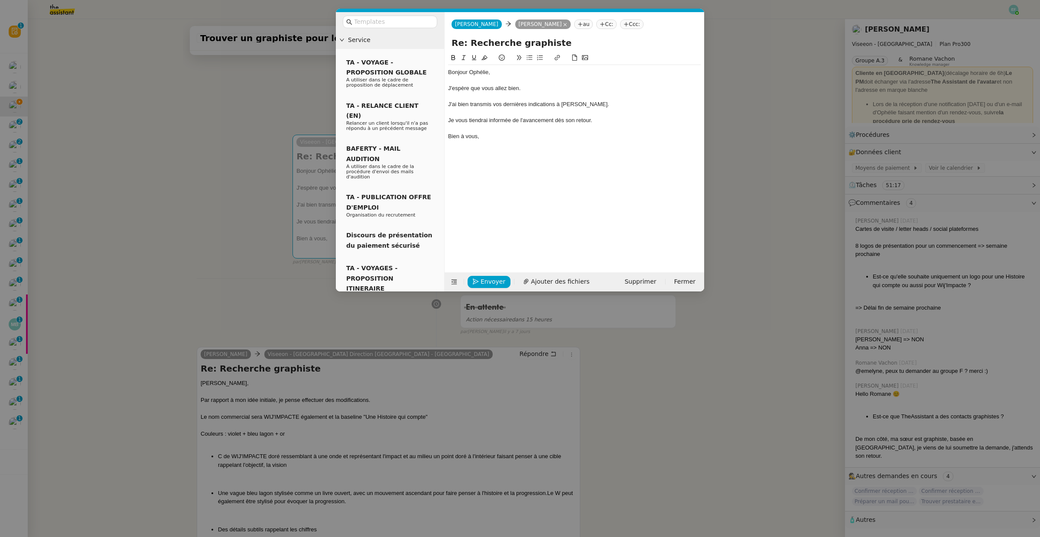
click at [506, 120] on div "Je vous tiendrai informée de l'avancement dès son retour." at bounding box center [574, 121] width 253 height 8
click at [513, 138] on div "Bien à vous," at bounding box center [574, 137] width 253 height 8
click at [484, 281] on span "Envoyer" at bounding box center [492, 282] width 25 height 10
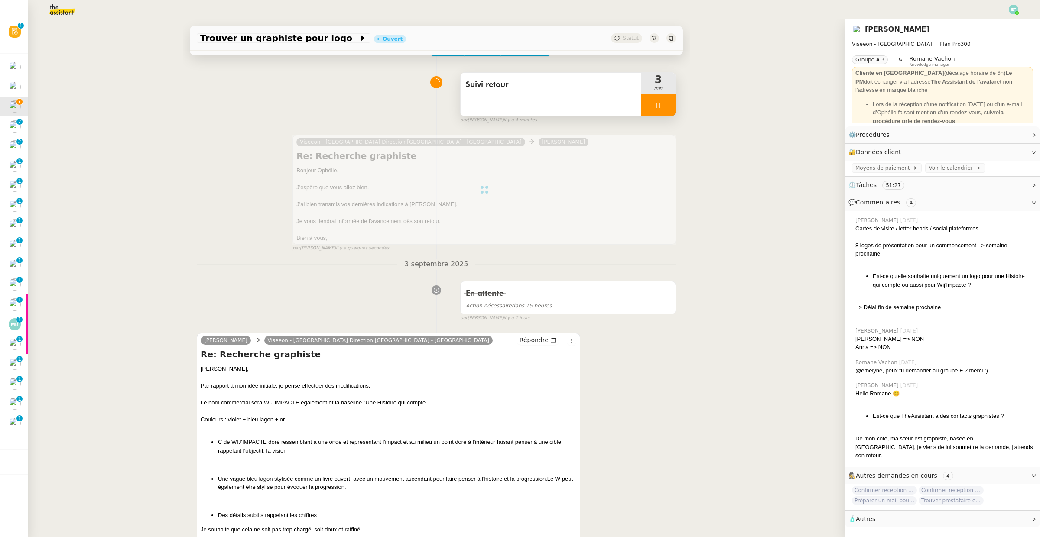
click at [528, 83] on span "Suivi retour" at bounding box center [551, 84] width 170 height 13
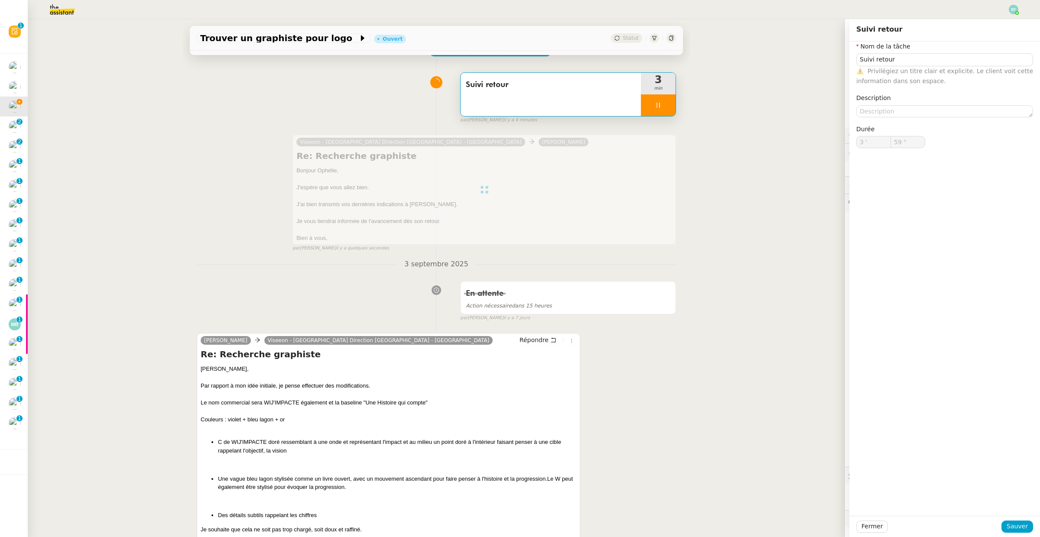
type input "4 '"
click at [909, 63] on input "Suivi retour" at bounding box center [944, 59] width 177 height 13
type input "1 ""
type input "Suivi retour"
type input "2 ""
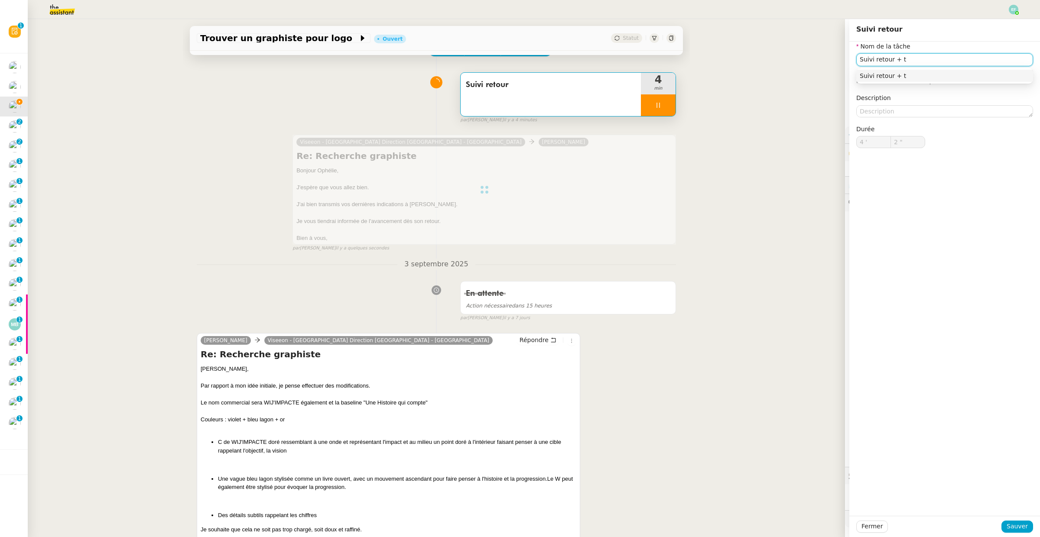
type input "Suivi retour + tr"
type input "3 ""
type input "Suivi retour"
type input "4 '"
type input "3 ""
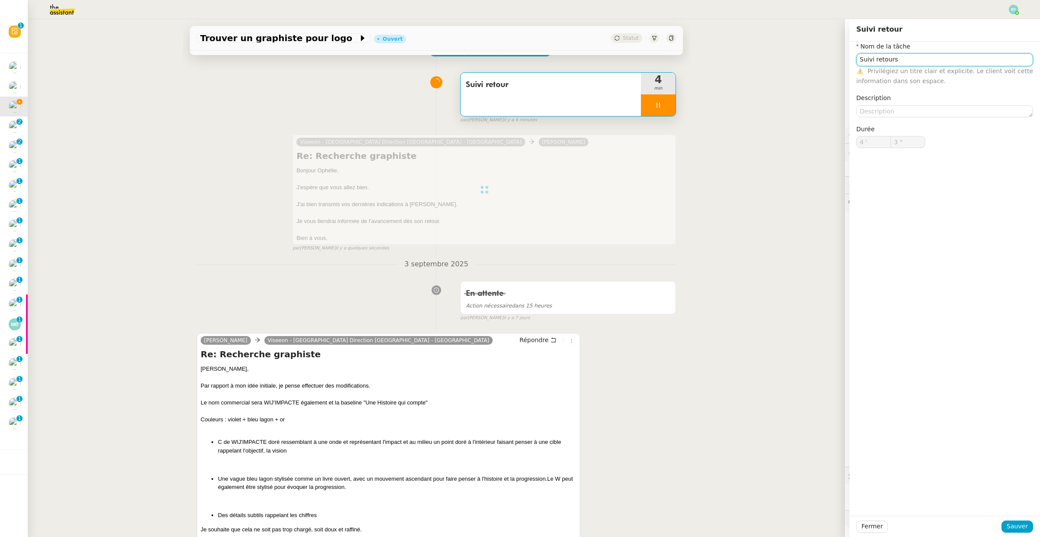
type input "Suivi retour"
type input "4 ""
type input "Suivi retour +"
type input "5 ""
type input "Suivi retour + transm"
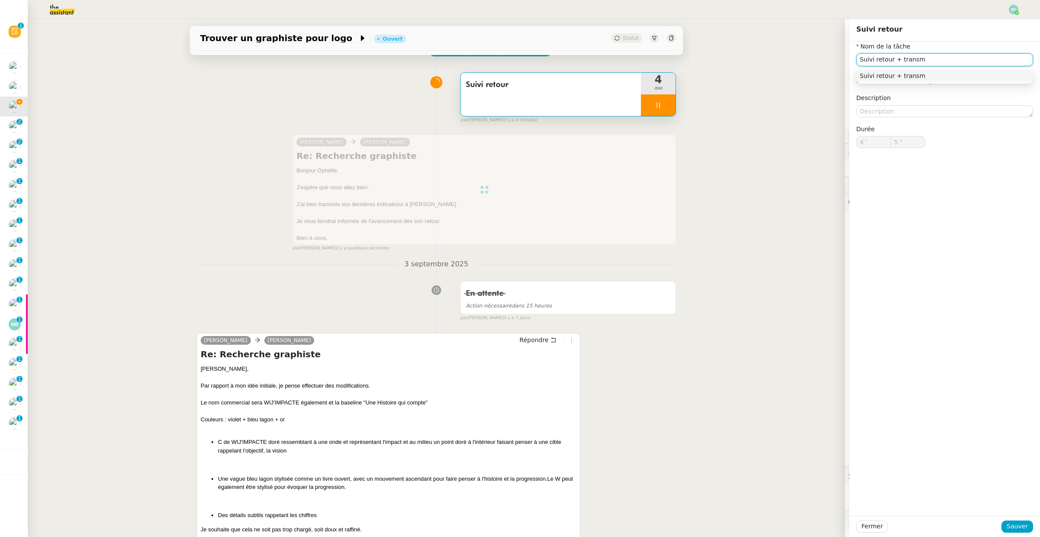
type input "6 ""
type input "Suivi retour + transmission"
type input "7 ""
type input "Suivi retour + transmission indicatio"
type input "8 ""
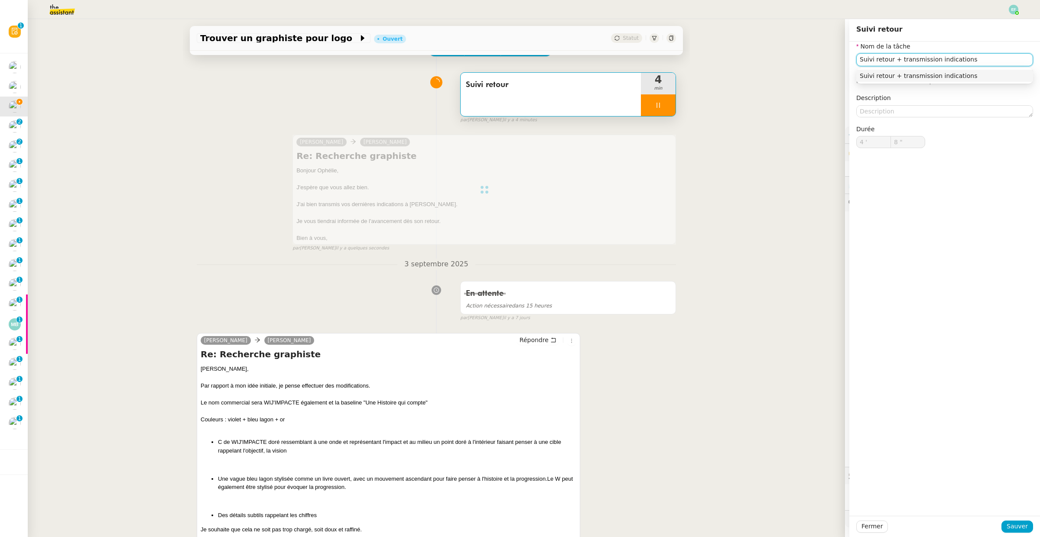
type input "Suivi retour + transmission indications"
type input "9 ""
type input "Suivi retour + transmission indications g"
type input "10 ""
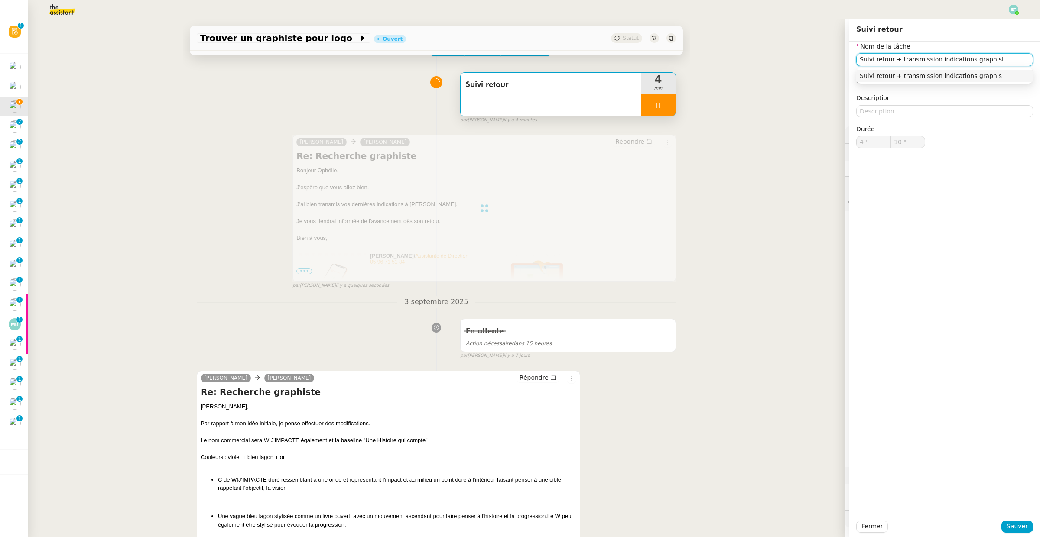
type input "Suivi retour + transmission indications graphiste"
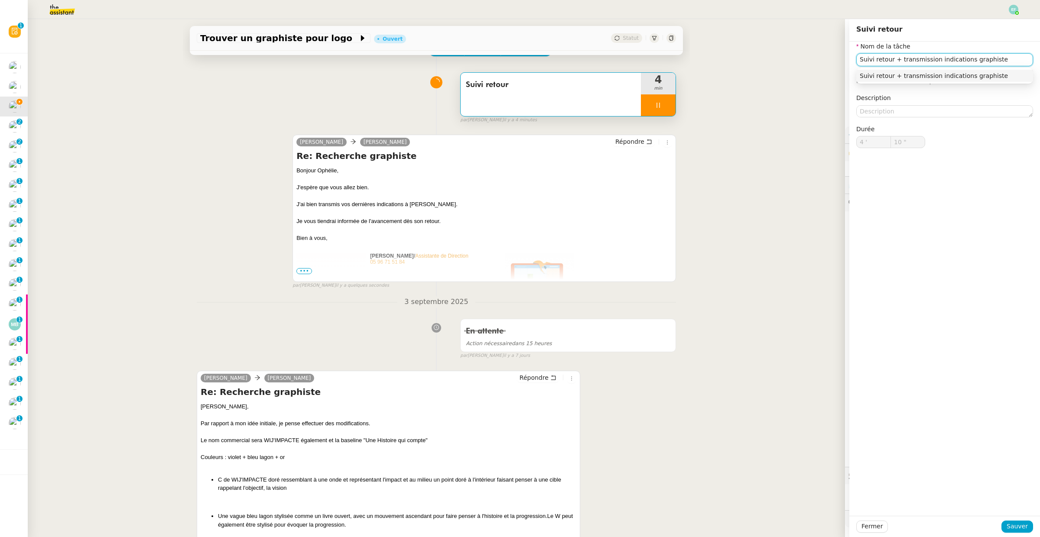
type input "11 ""
type input "Suivi retour"
type input "4 '"
type input "11 ""
type input "Suivi retour"
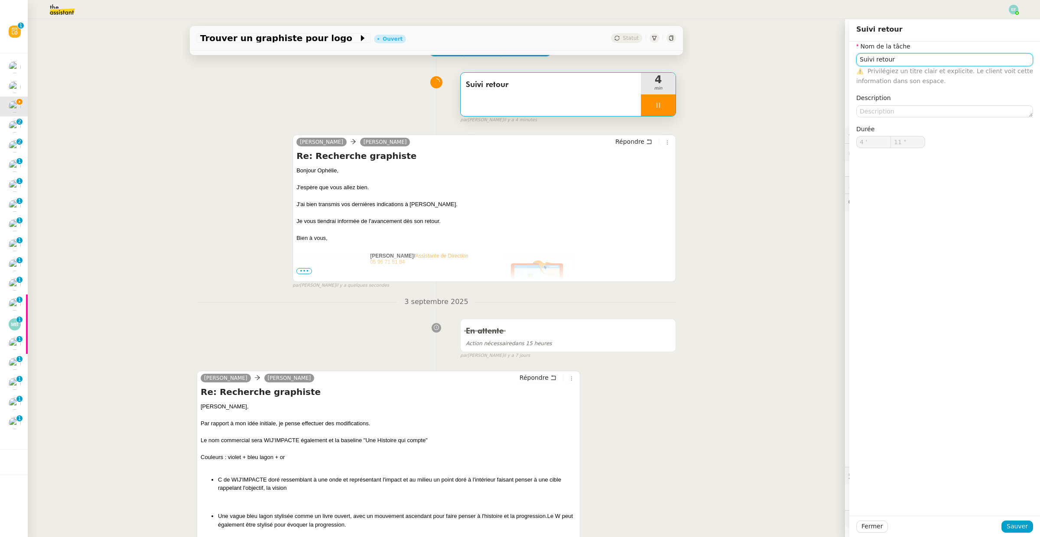
type input "4 '"
type input "11 ""
type input "Suivi retour"
type input "4 '"
type input "12 ""
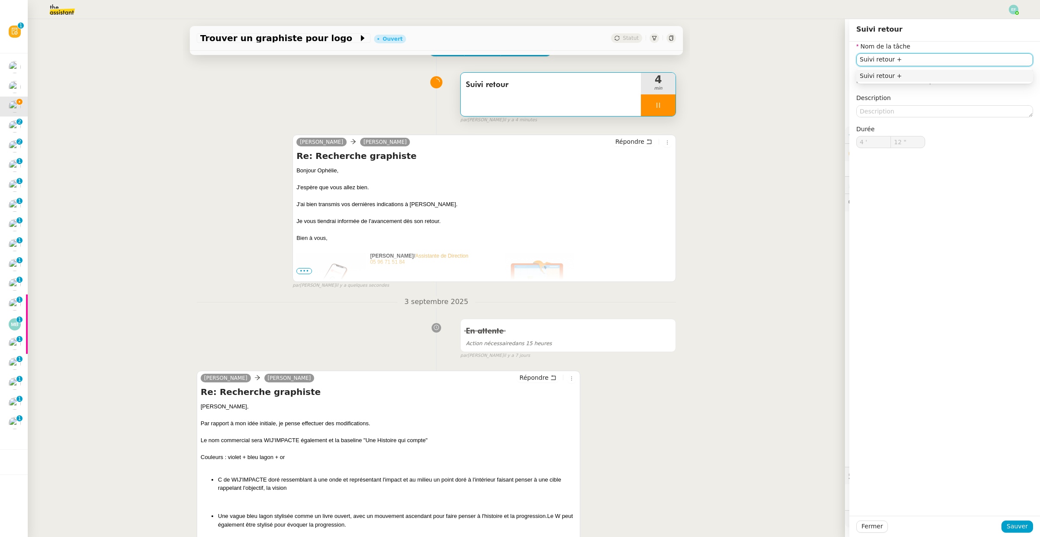
type input "Suivi retour + t"
type input "13 ""
type input "Suivi retour + transm"
type input "14 ""
type input "Suivi retour + transmission indi"
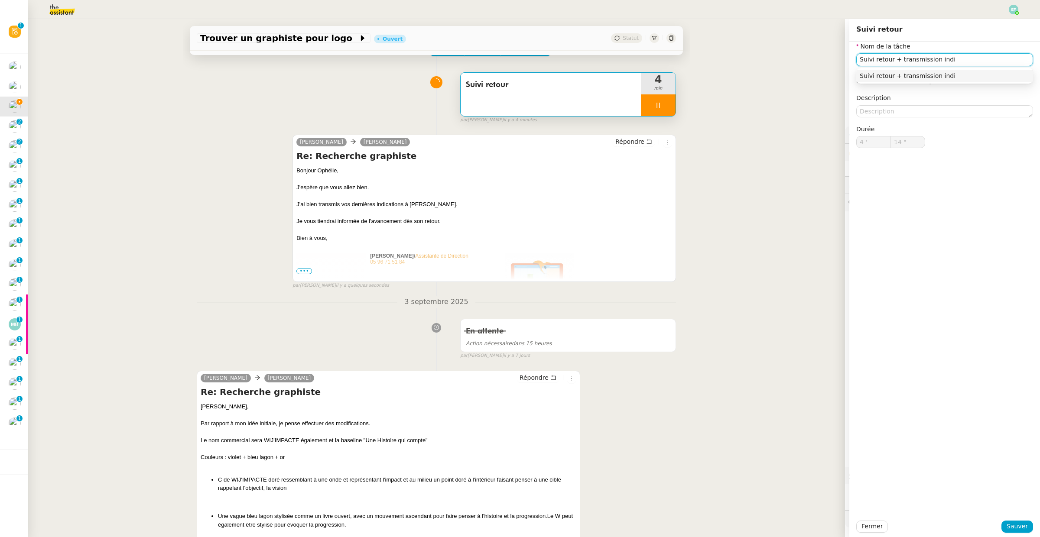
type input "15 ""
type input "Suivi retour + transmission indications g"
type input "16 ""
type input "Suivi retour + transmission indications graphiste"
type input "17 ""
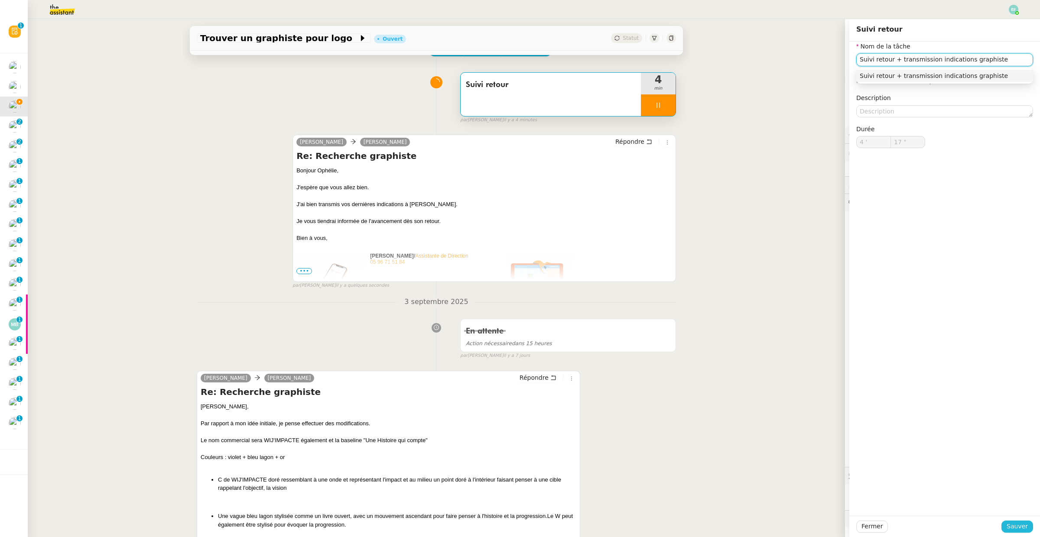
type input "Suivi retour + transmission indications graphiste"
click at [1016, 526] on span "Sauver" at bounding box center [1016, 527] width 21 height 10
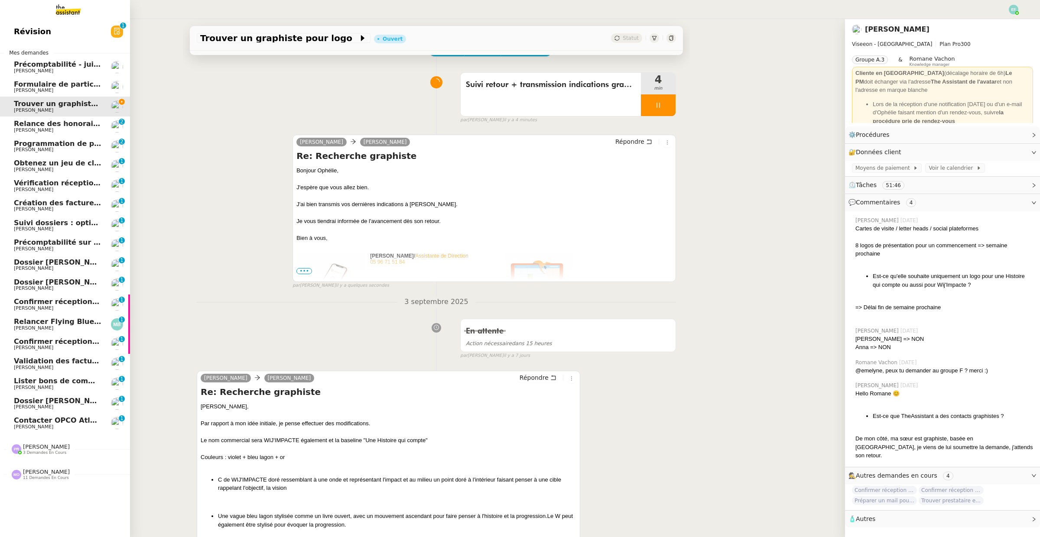
click at [20, 126] on span "Relance des honoraires" at bounding box center [59, 124] width 91 height 8
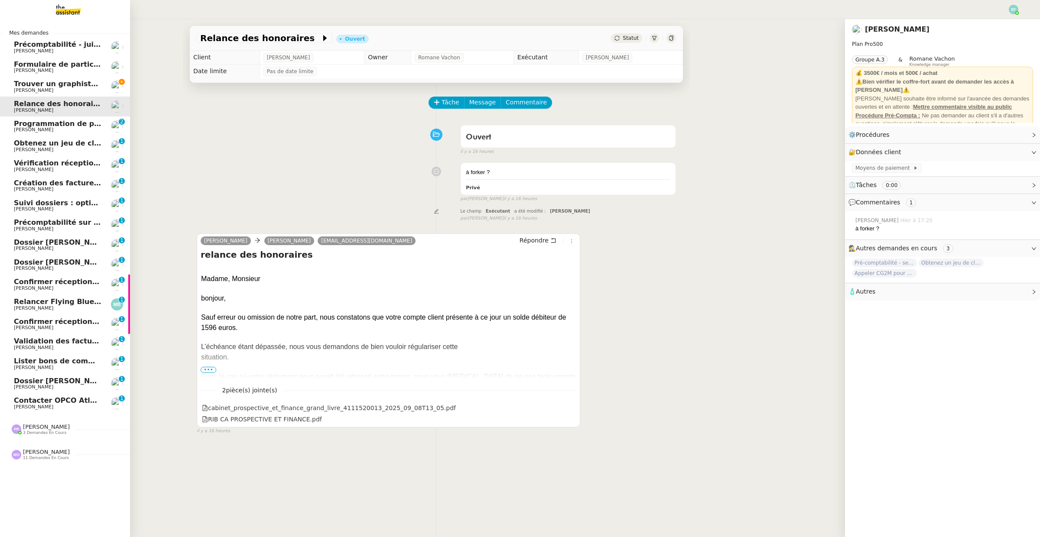
click at [16, 88] on span "[PERSON_NAME]" at bounding box center [33, 91] width 39 height 6
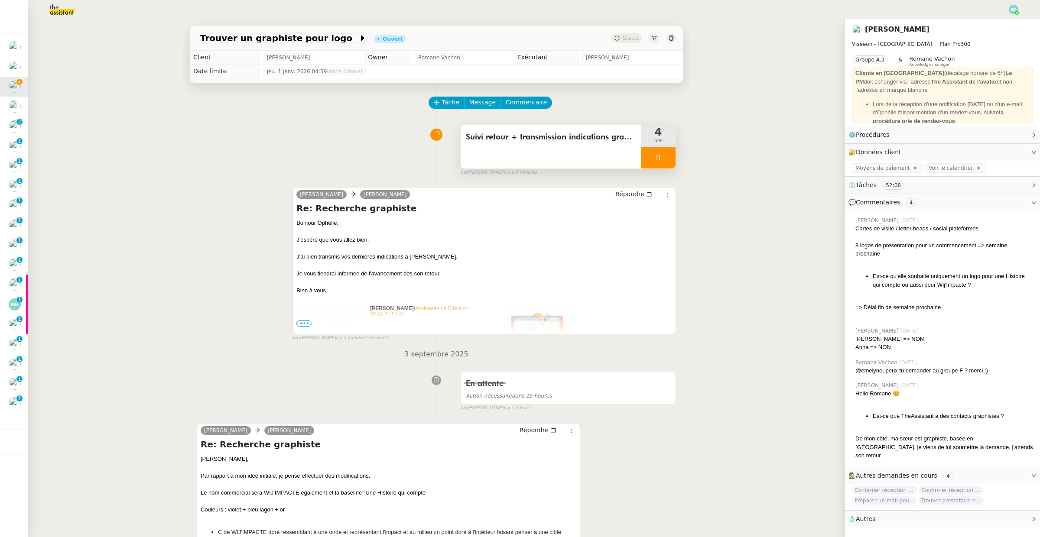
click at [659, 165] on div at bounding box center [658, 158] width 35 height 22
click at [664, 162] on button at bounding box center [666, 158] width 17 height 22
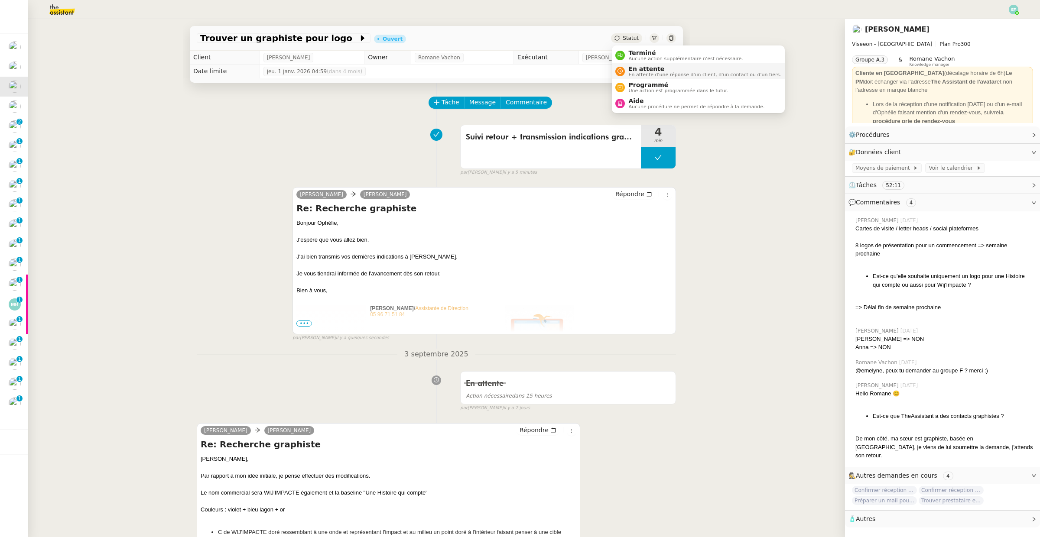
click at [640, 75] on span "En attente d'une réponse d'un client, d'un contact ou d'un tiers." at bounding box center [704, 74] width 153 height 5
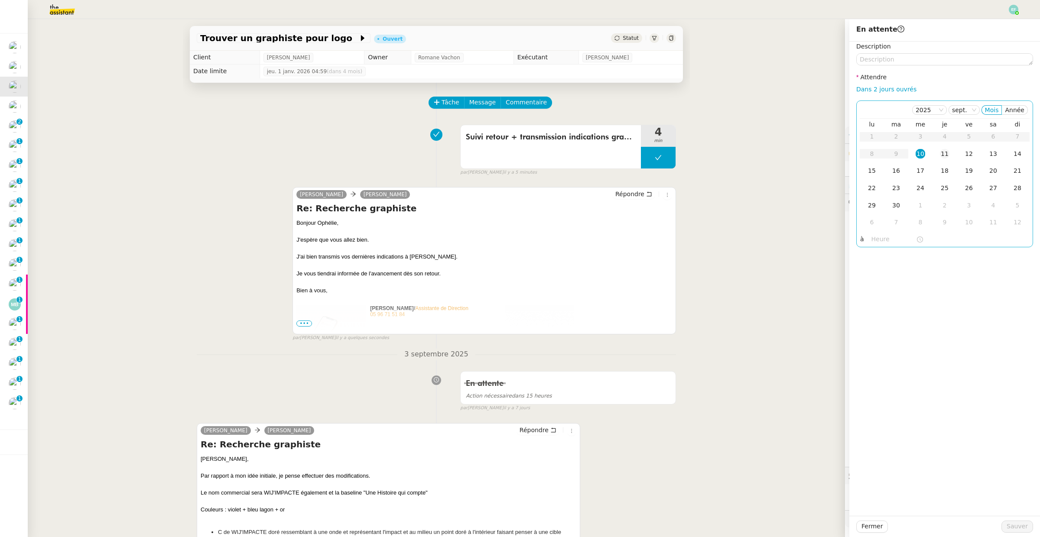
click at [945, 156] on div "11" at bounding box center [945, 154] width 10 height 10
click at [1020, 523] on span "Sauver" at bounding box center [1016, 527] width 21 height 10
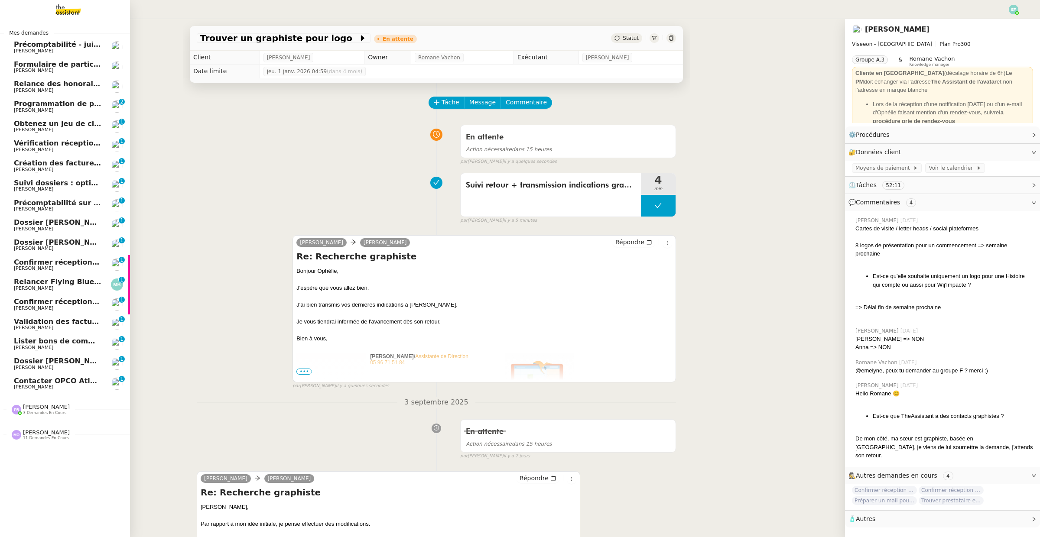
click at [29, 91] on span "[PERSON_NAME]" at bounding box center [33, 91] width 39 height 6
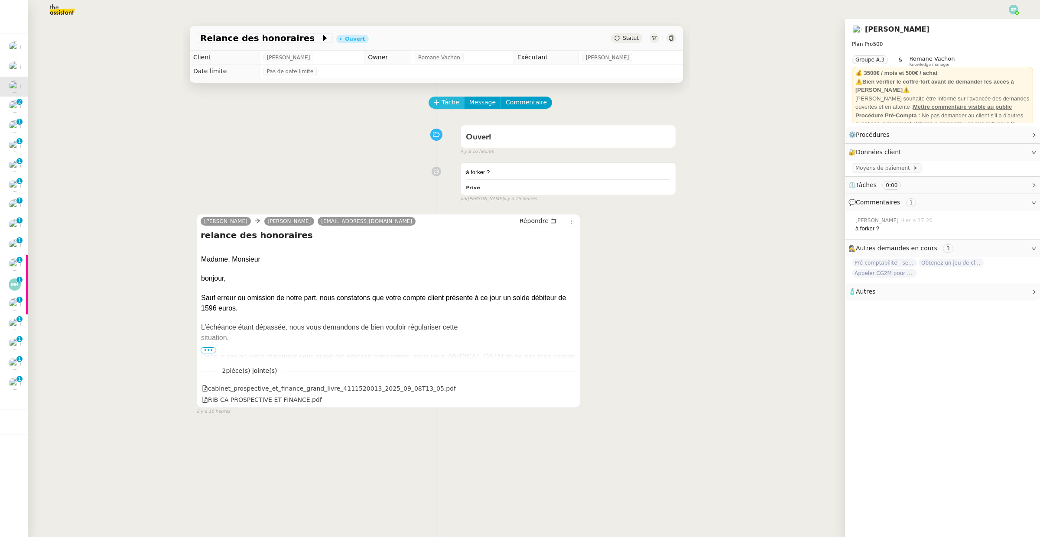
click at [449, 103] on span "Tâche" at bounding box center [451, 102] width 18 height 10
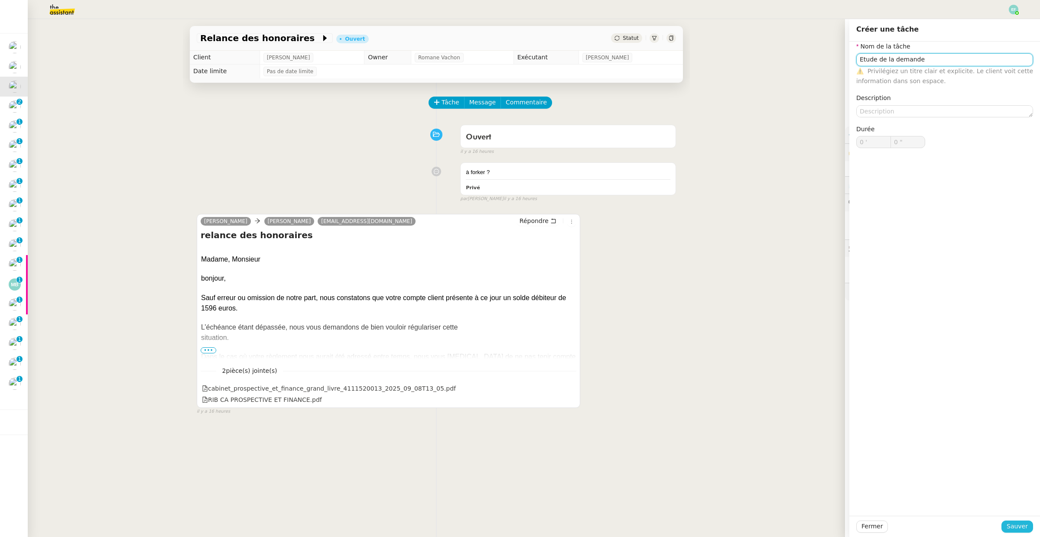
type input "Etude de la demande"
click at [1023, 531] on span "Sauver" at bounding box center [1016, 527] width 21 height 10
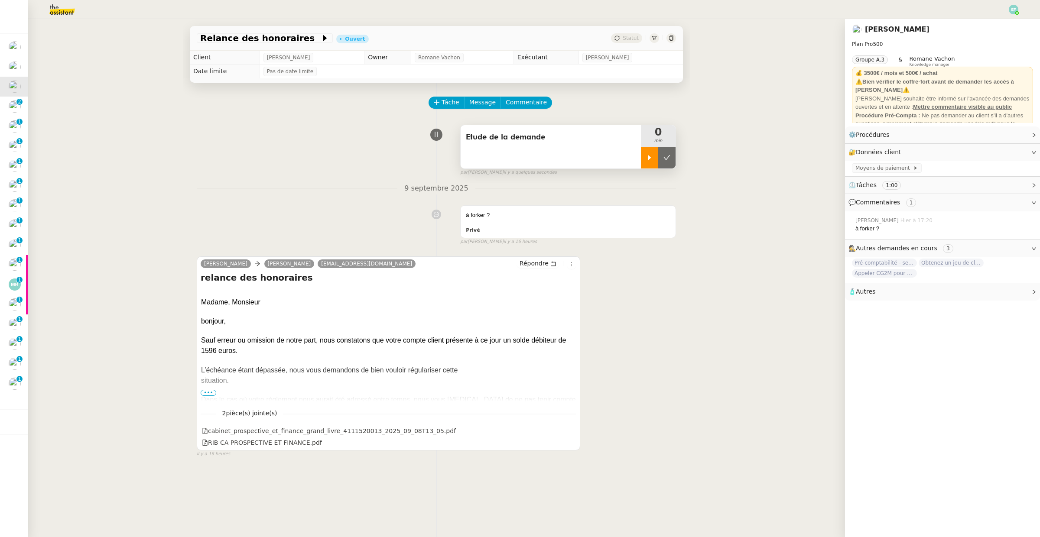
click at [650, 158] on icon at bounding box center [649, 157] width 3 height 5
click at [214, 395] on span "•••" at bounding box center [209, 393] width 16 height 6
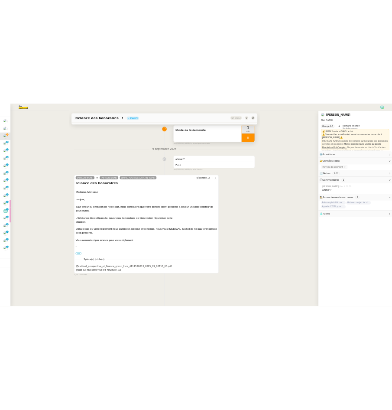
scroll to position [69, 0]
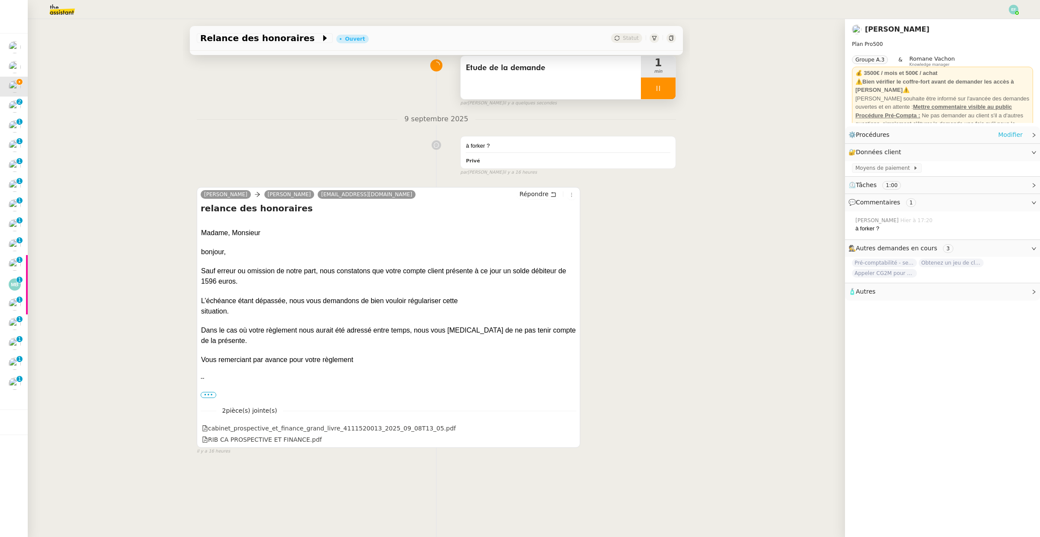
click at [1007, 133] on link "Modifier" at bounding box center [1010, 135] width 25 height 10
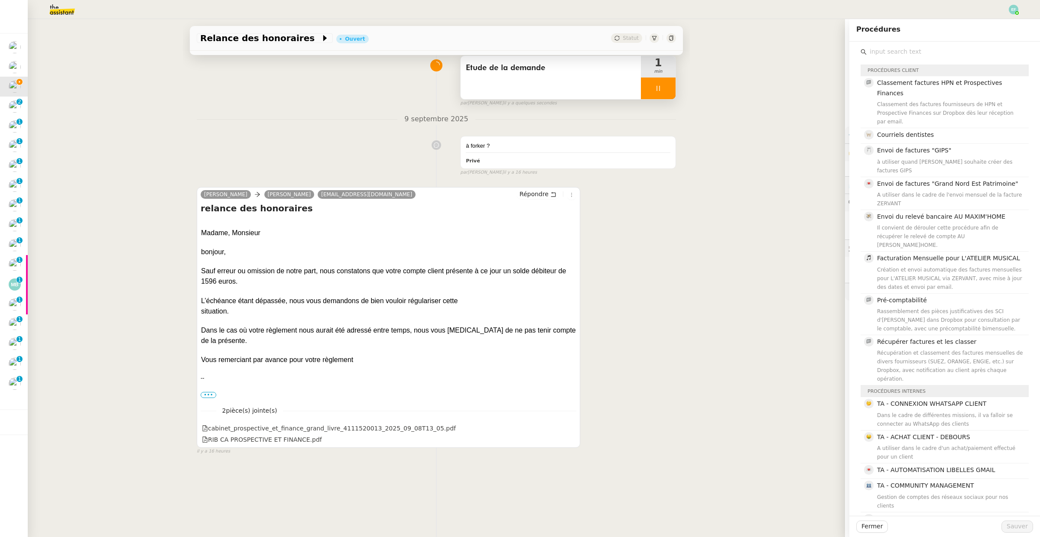
click at [898, 49] on input "text" at bounding box center [948, 52] width 162 height 12
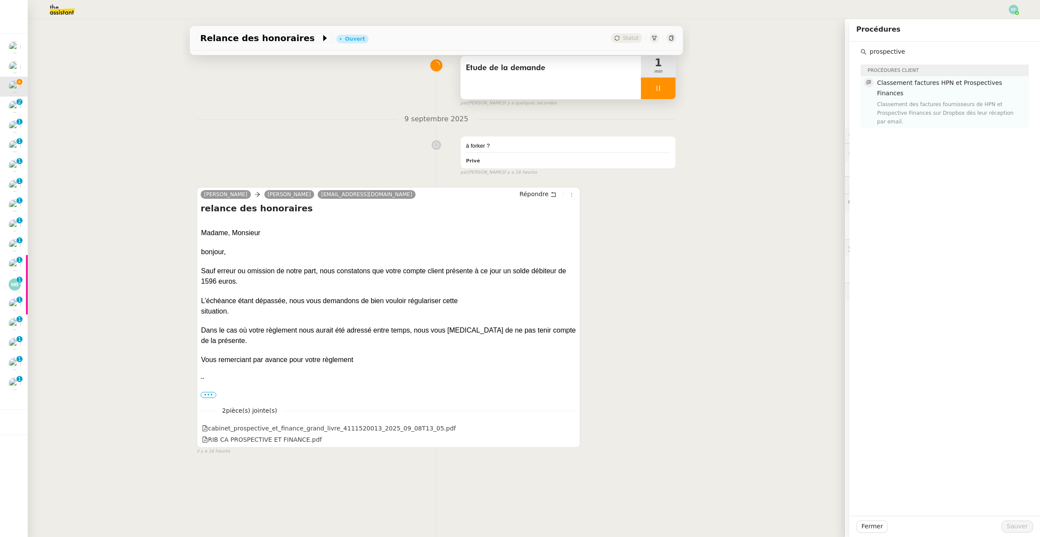
type input "prospective"
click at [892, 101] on div "Classement des factures fournisseurs de HPN et Prospective Finances sur Dropbox…" at bounding box center [950, 113] width 146 height 26
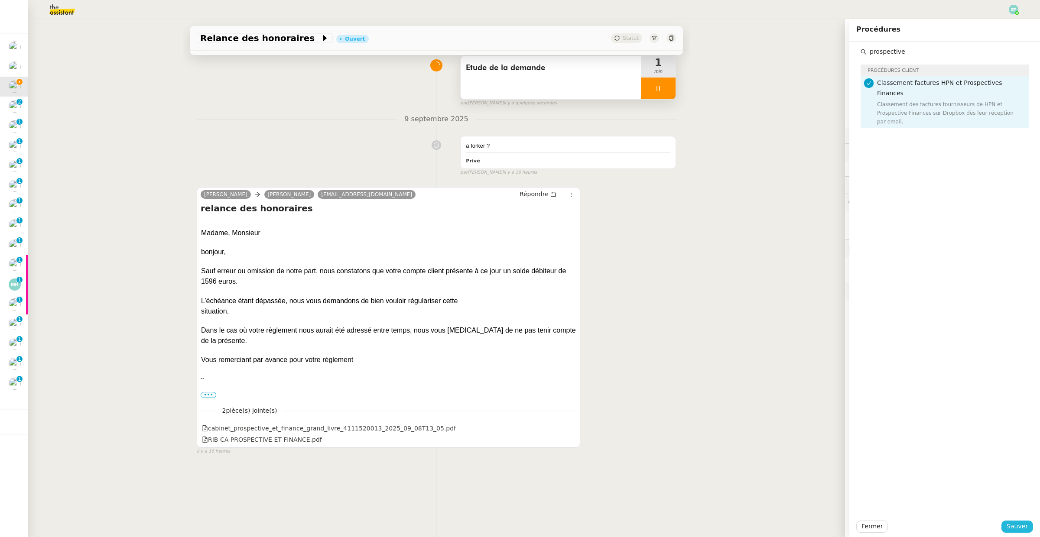
click at [1013, 526] on span "Sauver" at bounding box center [1016, 527] width 21 height 10
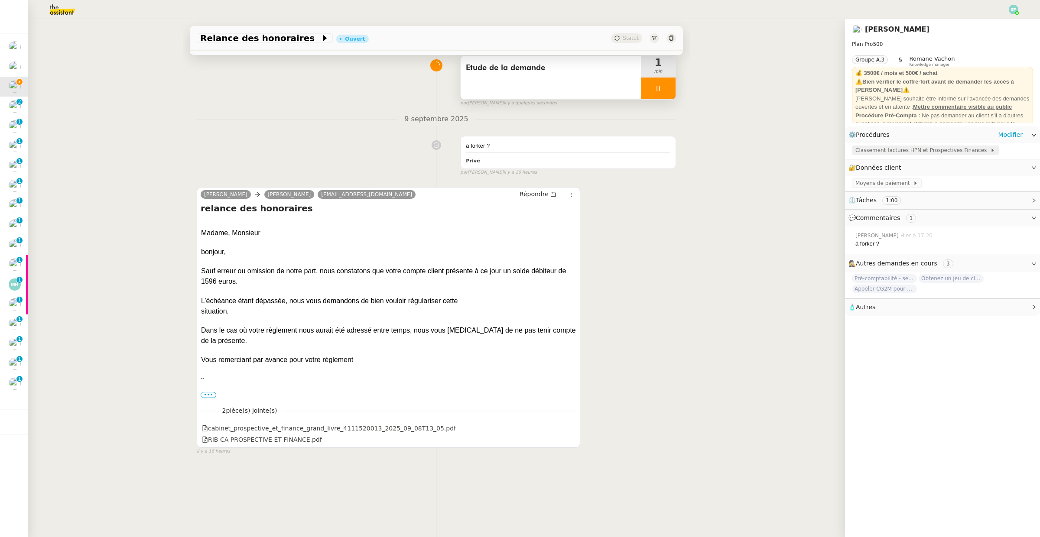
click at [909, 148] on span "Classement factures HPN et Prospectives Finances" at bounding box center [922, 150] width 135 height 9
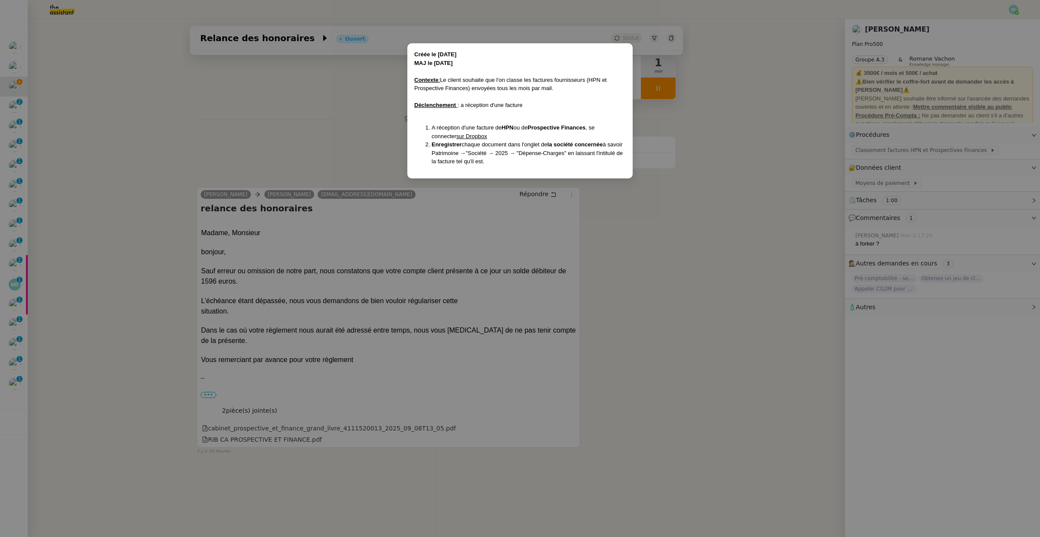
click at [600, 205] on nz-modal-container "Créée le 03/06/2025 MAJ le 04/08/2025 Contexte : Le client souhaite que l'on cl…" at bounding box center [520, 268] width 1040 height 537
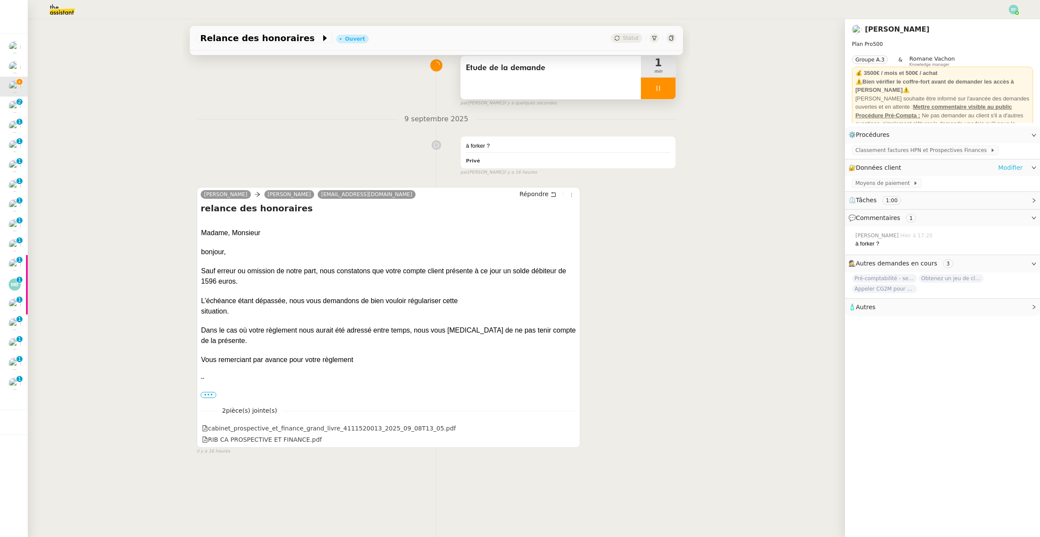
click at [1016, 166] on link "Modifier" at bounding box center [1010, 168] width 25 height 10
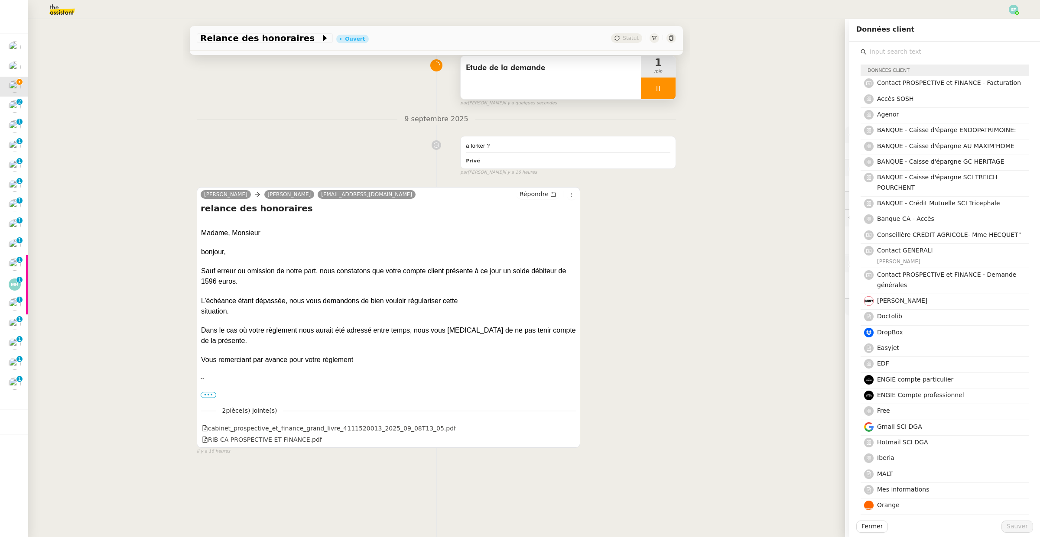
click at [946, 52] on input "text" at bounding box center [948, 52] width 162 height 12
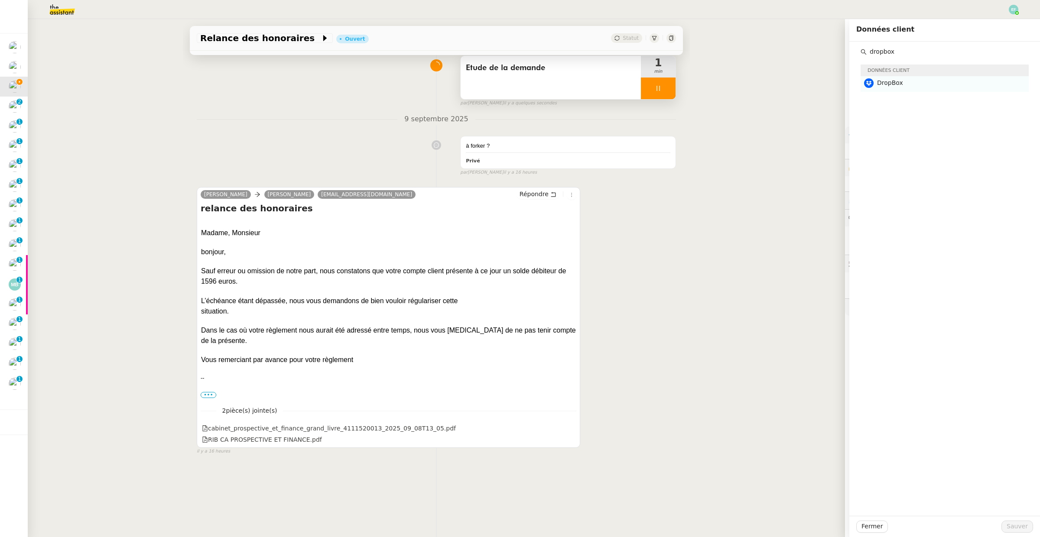
type input "dropbox"
click at [924, 84] on h4 "DropBox" at bounding box center [950, 83] width 146 height 10
click at [1016, 527] on span "Sauver" at bounding box center [1016, 527] width 21 height 10
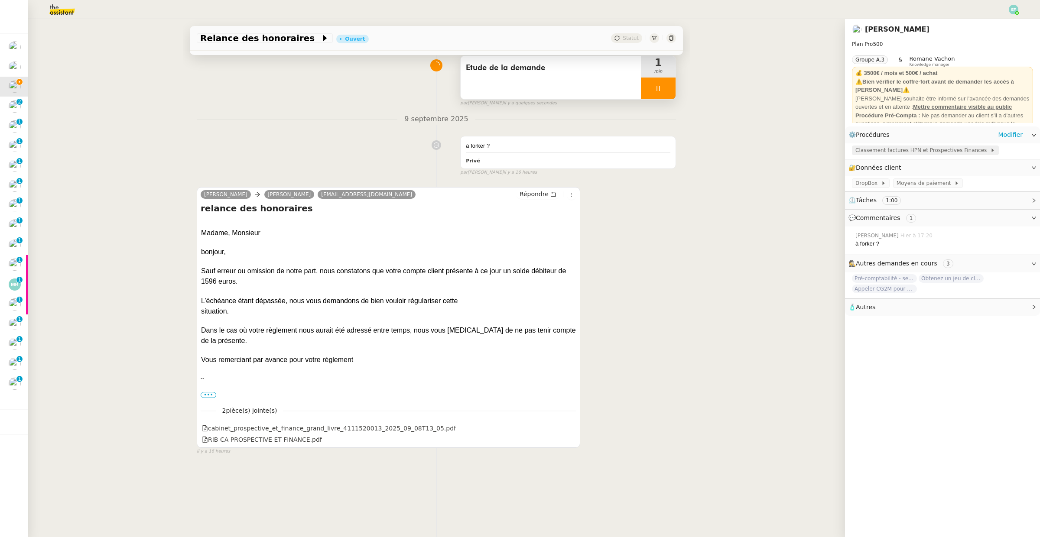
click at [937, 150] on span "Classement factures HPN et Prospectives Finances" at bounding box center [922, 150] width 135 height 9
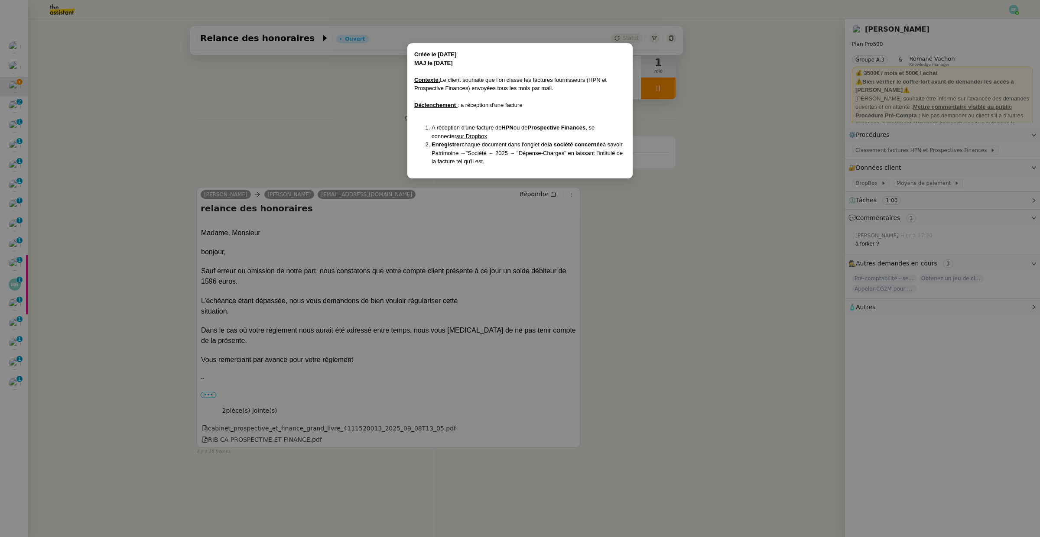
click at [671, 250] on nz-modal-container "Créée le 03/06/2025 MAJ le 04/08/2025 Contexte : Le client souhaite que l'on cl…" at bounding box center [520, 268] width 1040 height 537
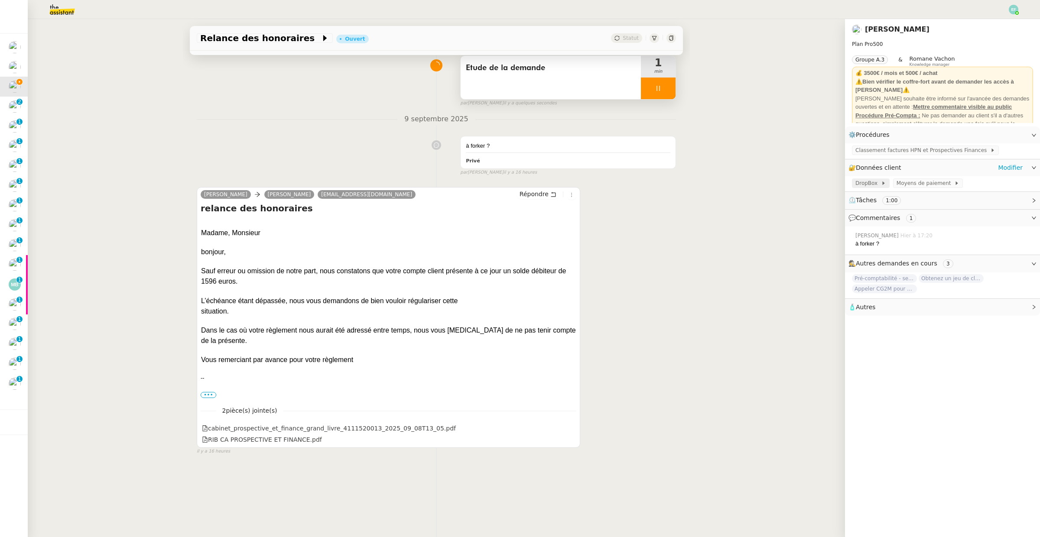
click at [875, 185] on span "DropBox" at bounding box center [868, 183] width 26 height 9
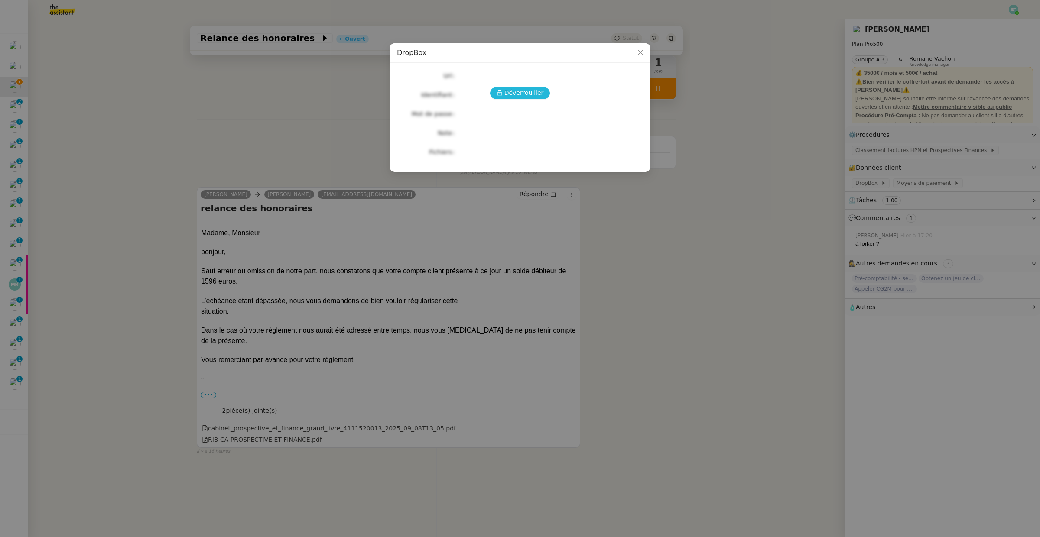
click at [503, 94] on icon at bounding box center [500, 93] width 6 height 6
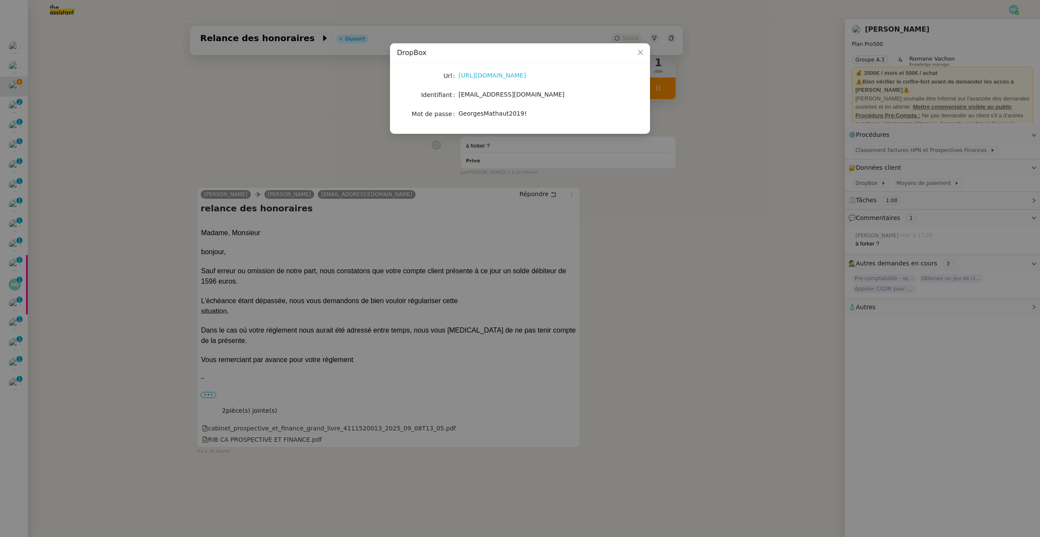
click at [488, 73] on link "https://www.dropbox.com/home" at bounding box center [492, 75] width 68 height 7
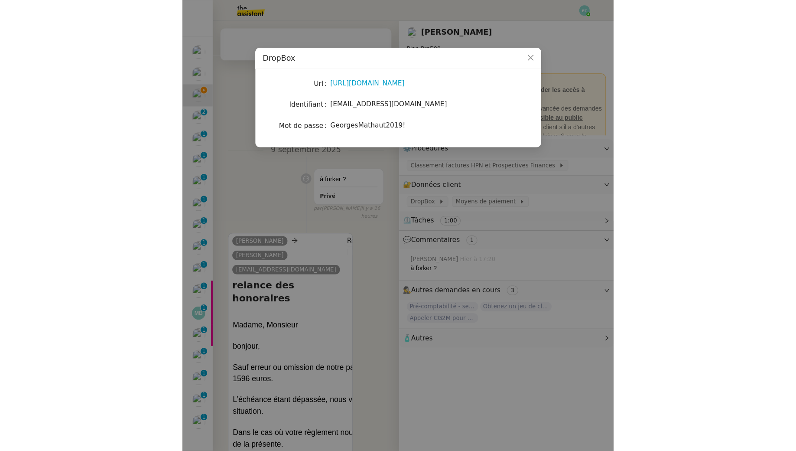
scroll to position [69, 0]
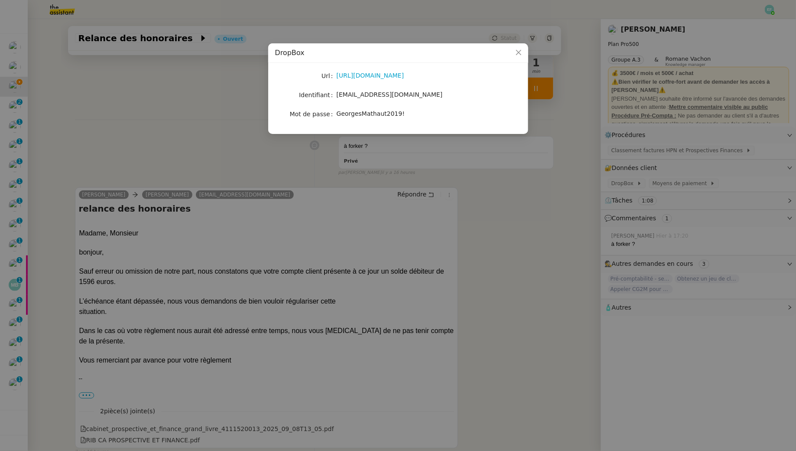
click at [499, 212] on nz-modal-container "DropBox Url https://www.dropbox.com/home Identifiant sci.dga.soissons@hotmail.c…" at bounding box center [398, 225] width 796 height 451
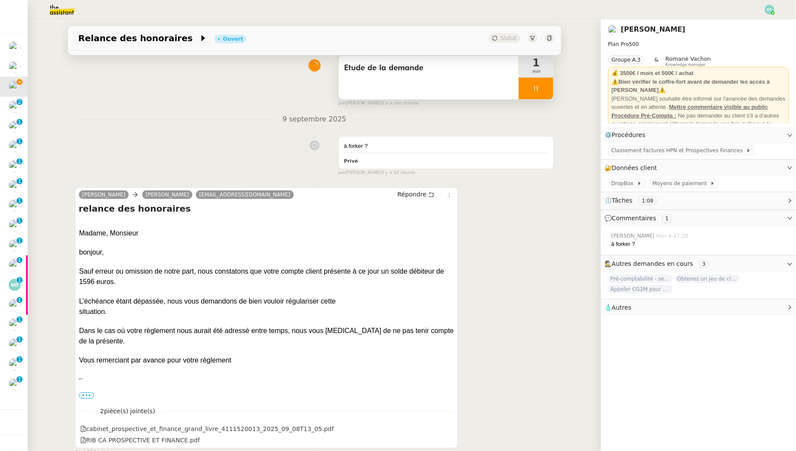
click at [499, 212] on nz-modal-container "DropBox Url https://www.dropbox.com/home Identifiant sci.dga.soissons@hotmail.c…" at bounding box center [398, 225] width 796 height 451
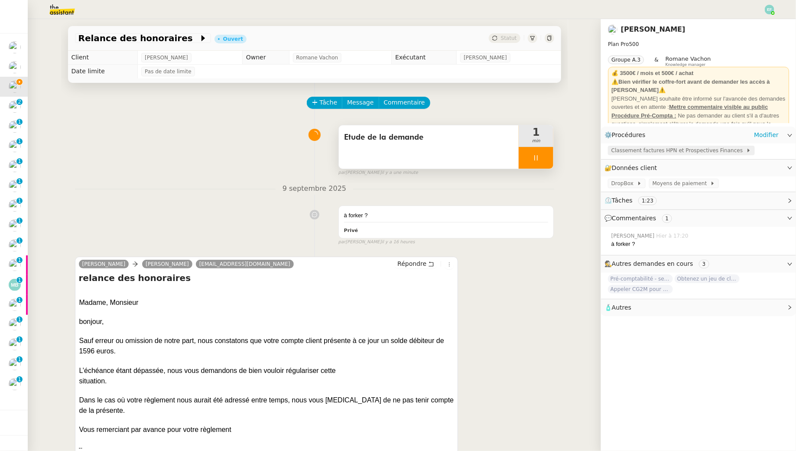
click at [640, 150] on span "Classement factures HPN et Prospectives Finances" at bounding box center [678, 150] width 135 height 9
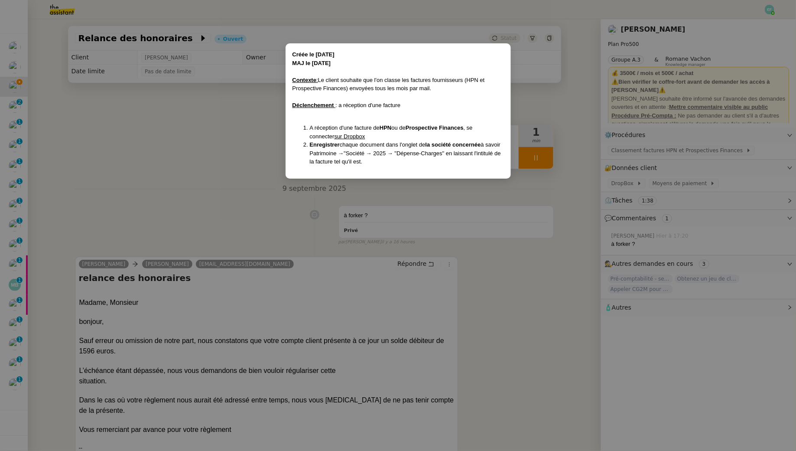
click at [480, 282] on nz-modal-container "Créée le 03/06/2025 MAJ le 04/08/2025 Contexte : Le client souhaite que l'on cl…" at bounding box center [398, 225] width 796 height 451
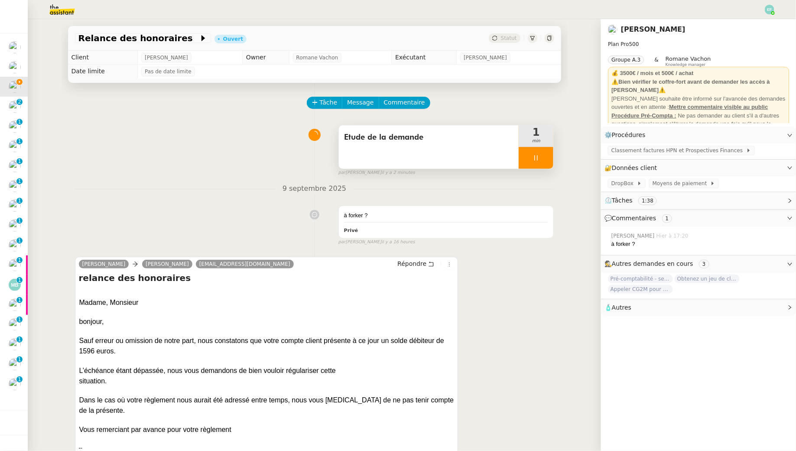
click at [480, 282] on nz-modal-container "Créée le 03/06/2025 MAJ le 04/08/2025 Contexte : Le client souhaite que l'on cl…" at bounding box center [398, 225] width 796 height 451
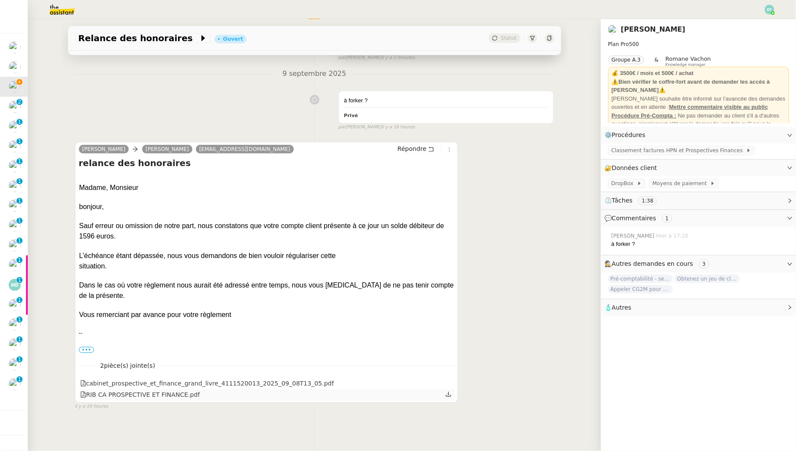
click at [450, 394] on icon at bounding box center [448, 394] width 6 height 6
click at [448, 381] on icon at bounding box center [448, 383] width 6 height 6
click at [659, 150] on span "Classement factures HPN et Prospectives Finances" at bounding box center [678, 150] width 135 height 9
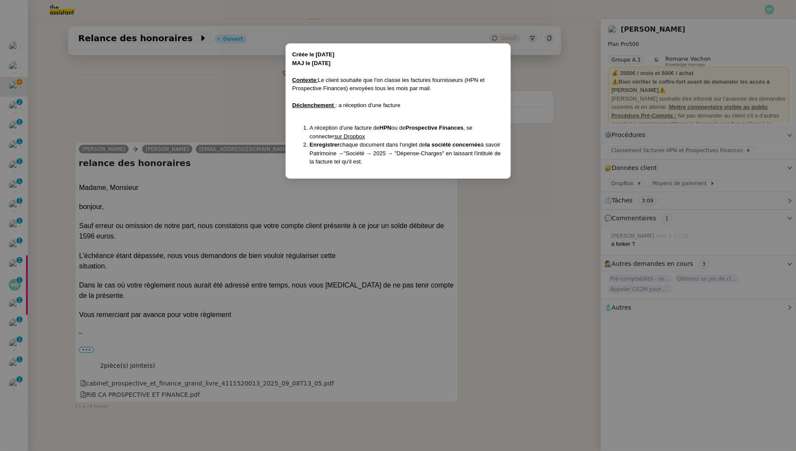
click at [338, 307] on nz-modal-container "Créée le 03/06/2025 MAJ le 04/08/2025 Contexte : Le client souhaite que l'on cl…" at bounding box center [398, 225] width 796 height 451
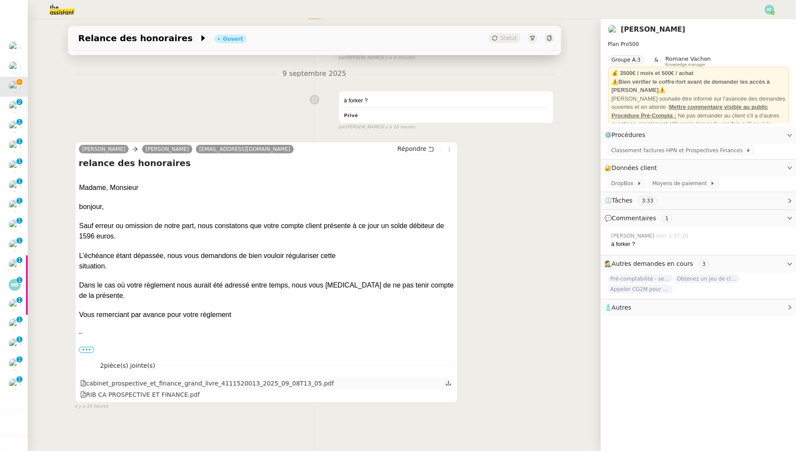
click at [451, 383] on icon at bounding box center [448, 383] width 6 height 6
click at [91, 351] on label "•••" at bounding box center [87, 350] width 16 height 6
click at [0, 0] on input "•••" at bounding box center [0, 0] width 0 height 0
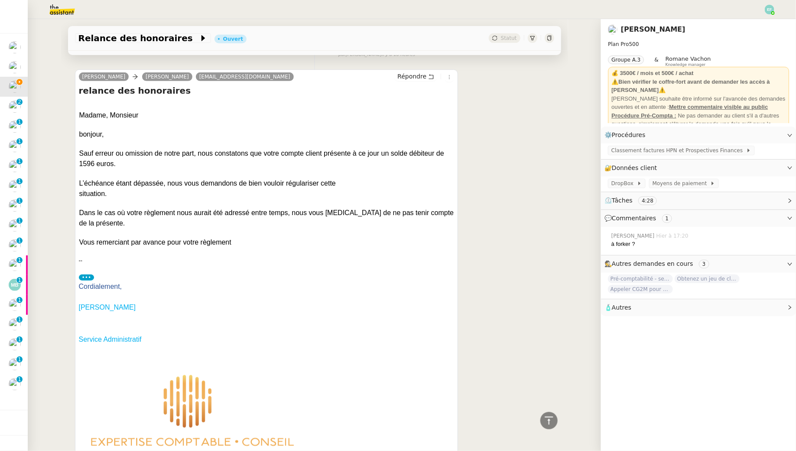
scroll to position [0, 0]
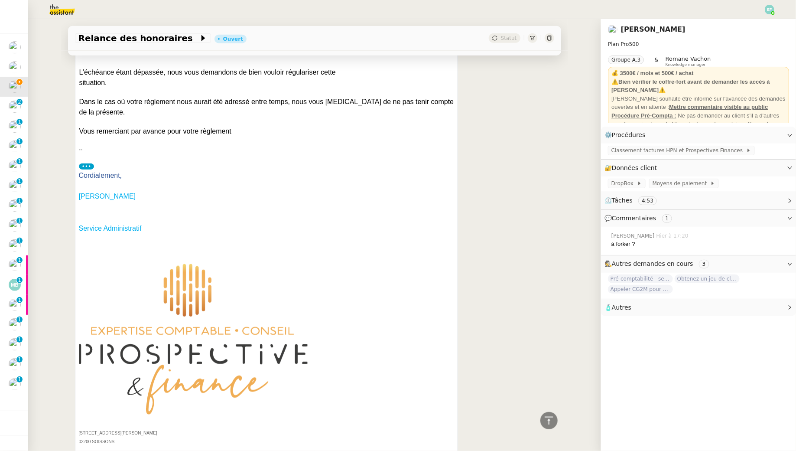
scroll to position [443, 0]
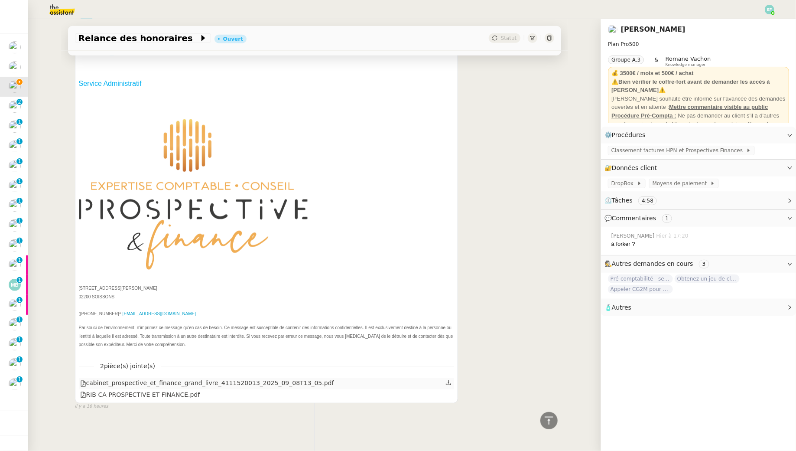
click at [451, 380] on icon at bounding box center [448, 383] width 6 height 6
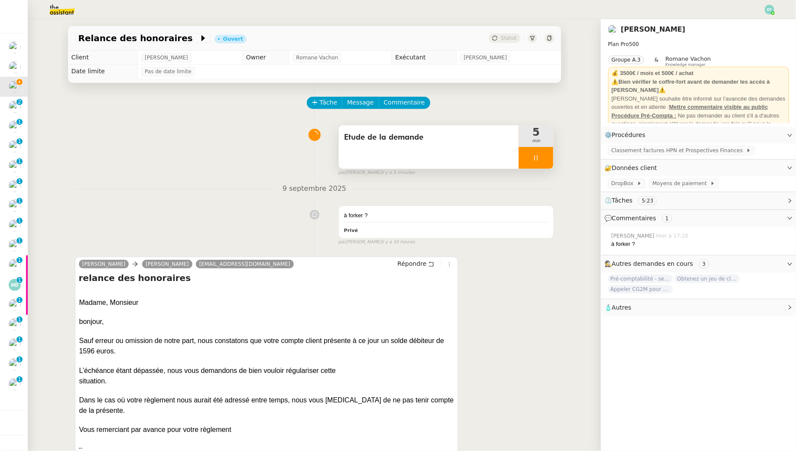
click at [545, 160] on div at bounding box center [536, 158] width 35 height 22
click at [64, 2] on img at bounding box center [55, 9] width 67 height 19
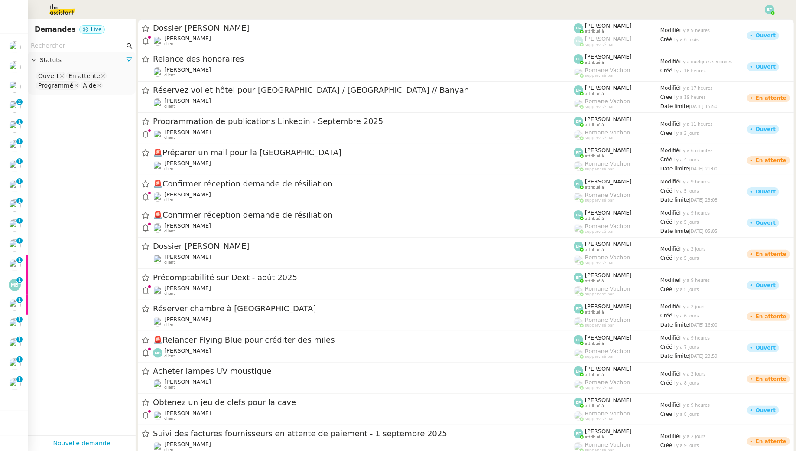
drag, startPoint x: 96, startPoint y: 50, endPoint x: 98, endPoint y: 55, distance: 5.2
click at [96, 50] on input "text" at bounding box center [78, 46] width 94 height 10
click at [106, 84] on nz-select-top-control "Ouvert En attente Programmé Aide" at bounding box center [82, 81] width 94 height 20
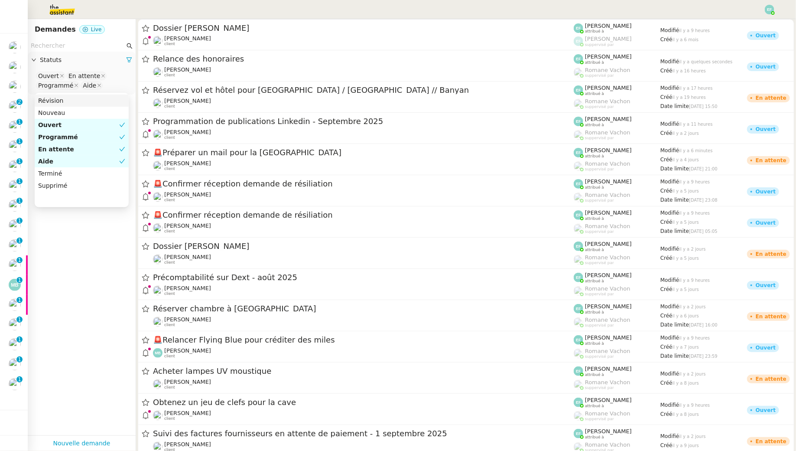
type input "t"
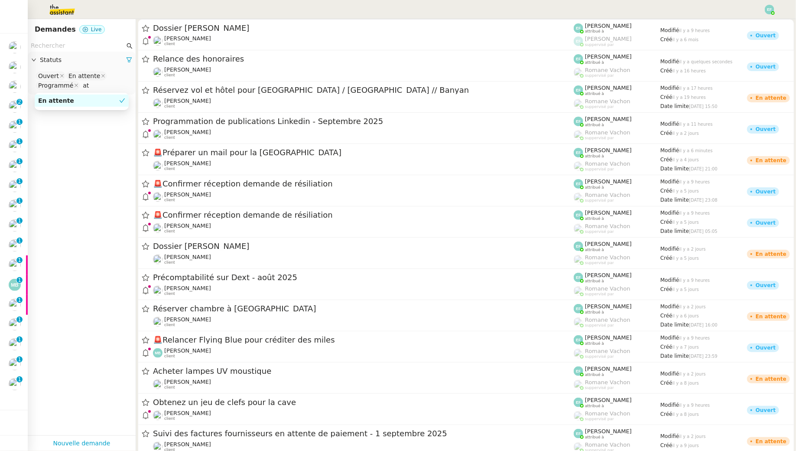
type input "att"
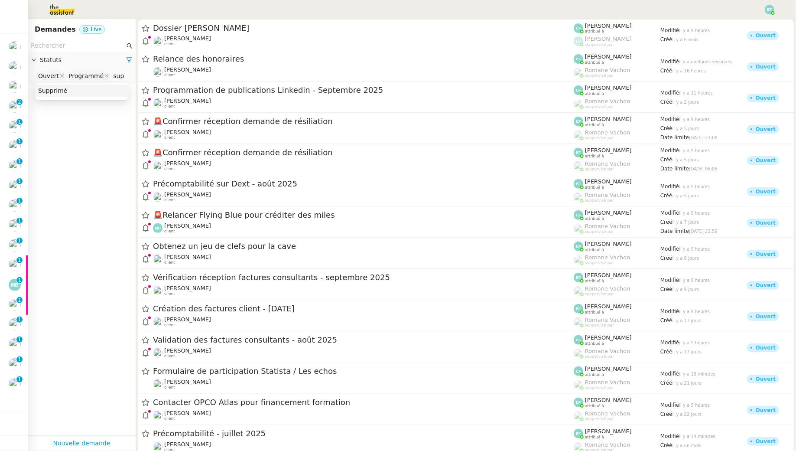
type input "sup"
click at [85, 91] on div "Supprimé" at bounding box center [81, 91] width 87 height 8
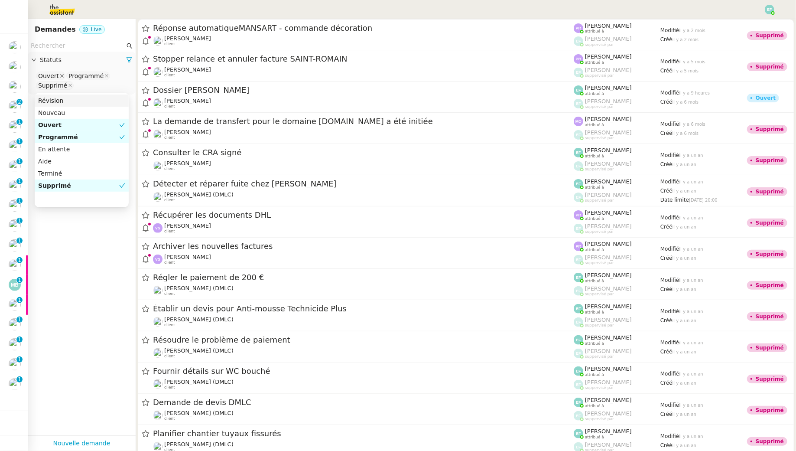
click at [60, 77] on icon at bounding box center [62, 76] width 4 height 4
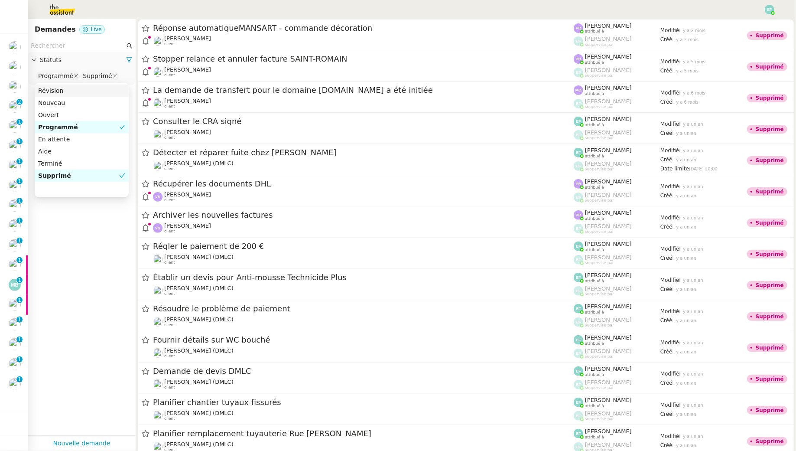
click at [74, 74] on icon at bounding box center [76, 76] width 4 height 4
click at [76, 45] on input "text" at bounding box center [78, 46] width 94 height 10
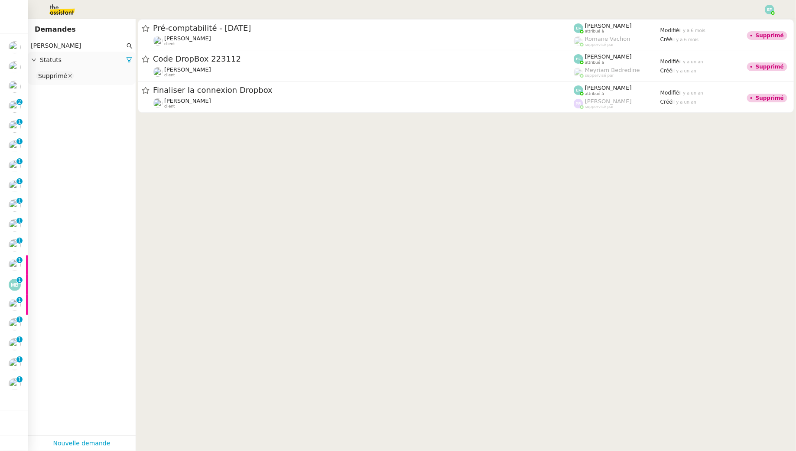
type input "arthur mathaut"
click at [68, 78] on span at bounding box center [70, 76] width 4 height 8
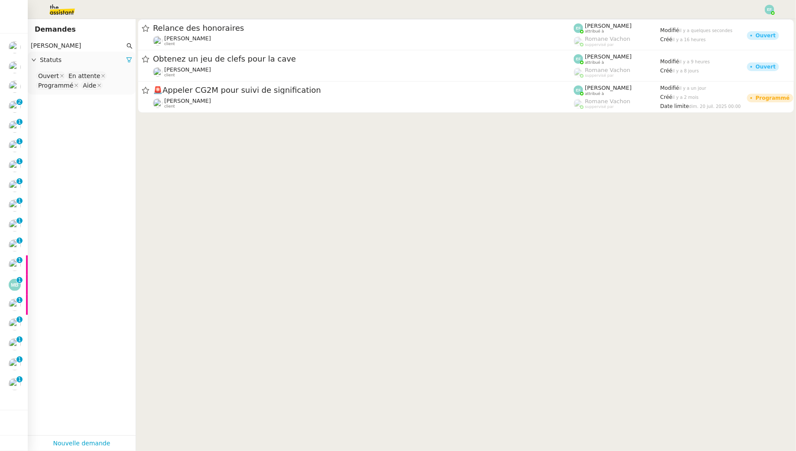
click at [109, 84] on nz-select-top-control "Ouvert En attente Programmé Aide" at bounding box center [82, 81] width 94 height 20
type input "ter"
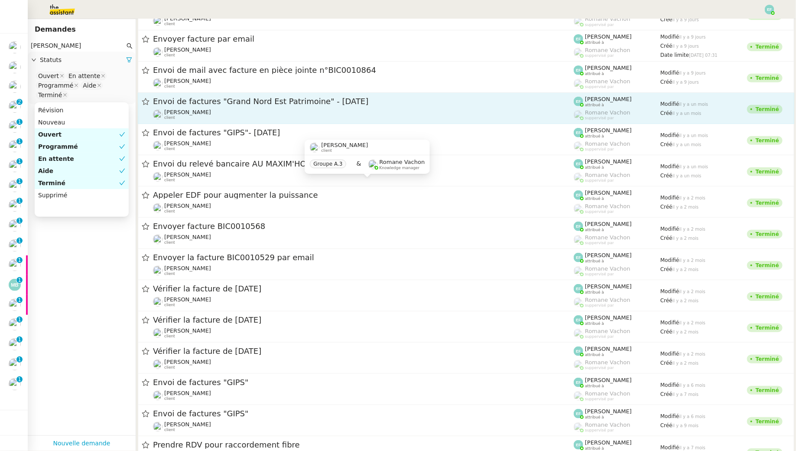
scroll to position [852, 0]
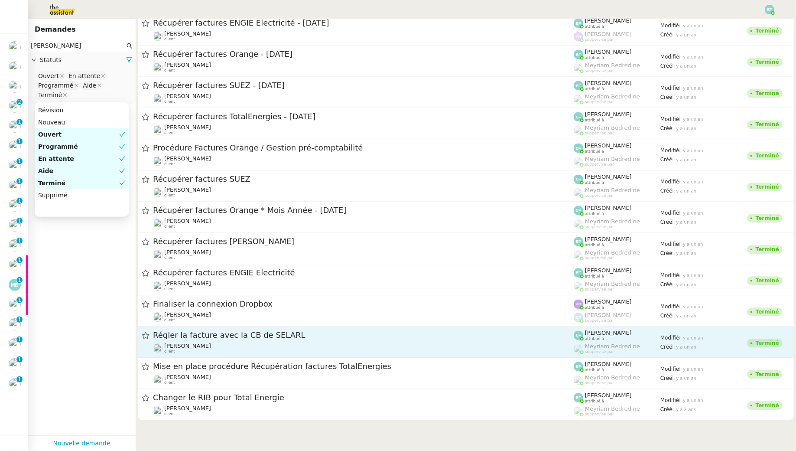
click at [240, 338] on div "Régler la facture avec la CB de SELARL" at bounding box center [363, 335] width 421 height 11
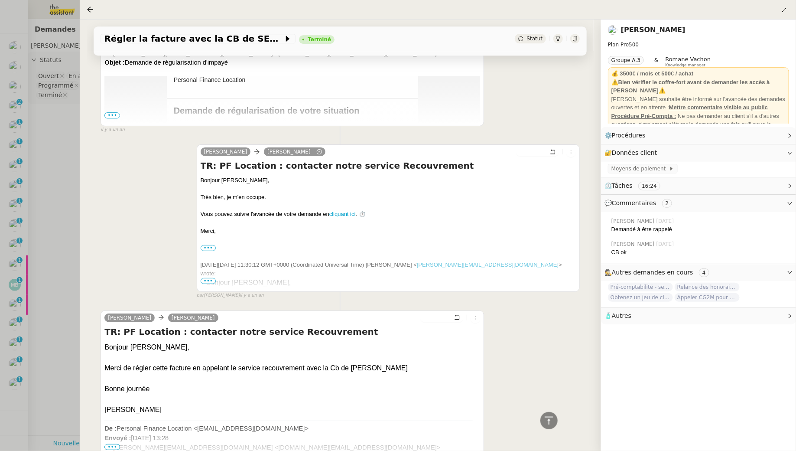
scroll to position [1175, 0]
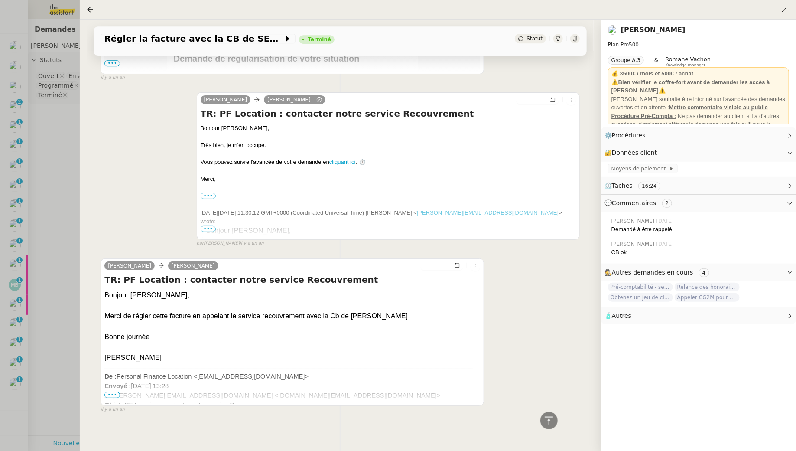
click at [65, 222] on div at bounding box center [398, 225] width 796 height 451
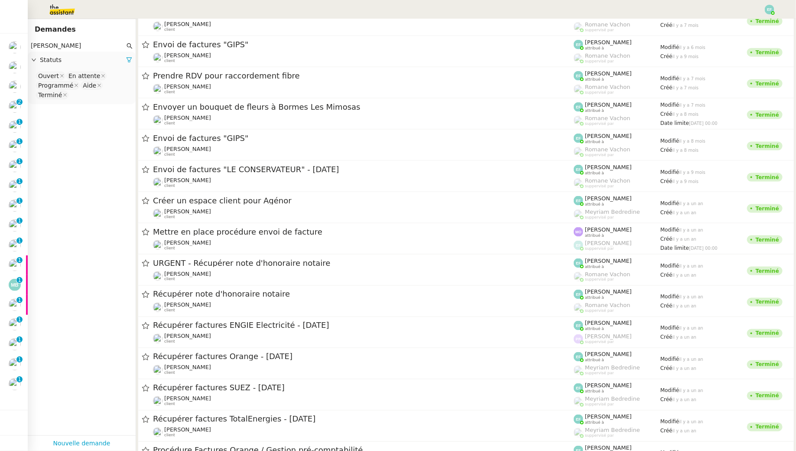
scroll to position [530, 0]
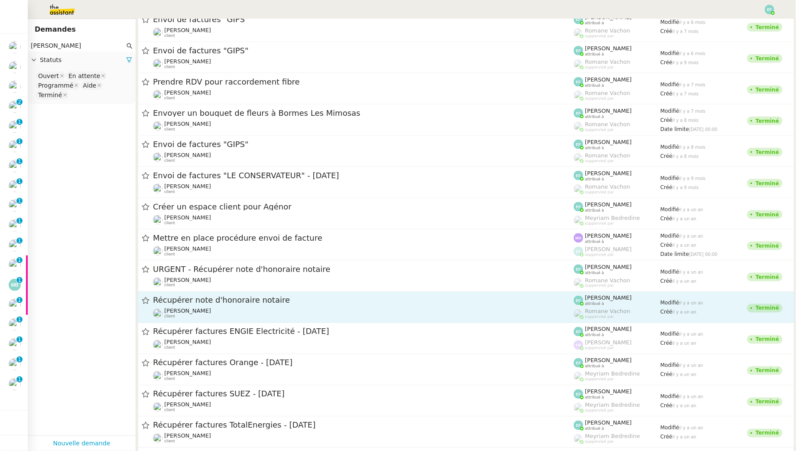
click at [227, 302] on span "Récupérer note d'honoraire notaire" at bounding box center [363, 300] width 421 height 8
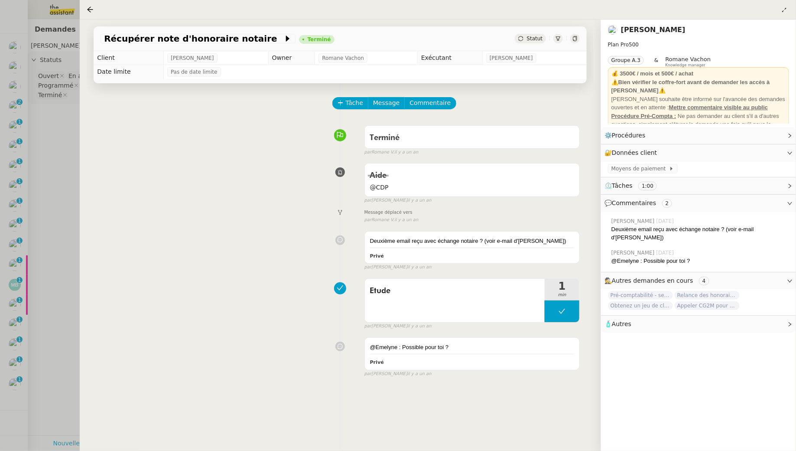
click at [71, 204] on div at bounding box center [398, 225] width 796 height 451
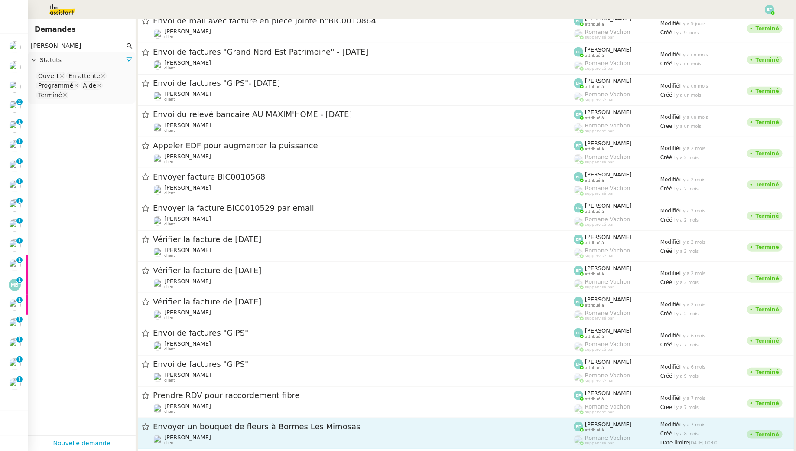
scroll to position [189, 0]
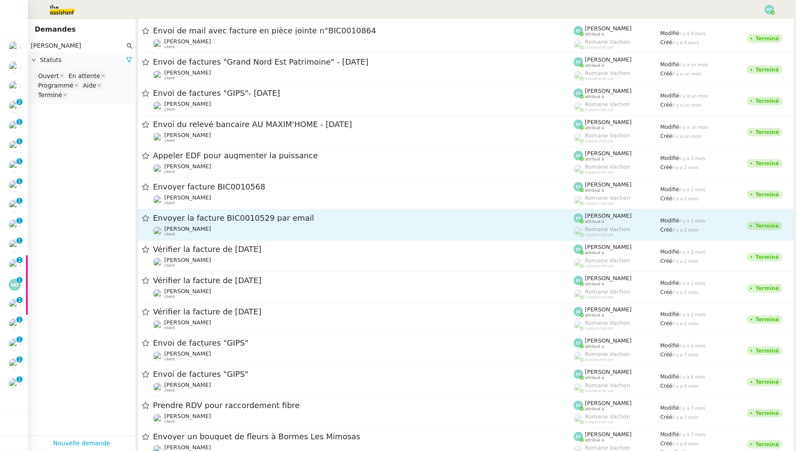
click at [195, 219] on span "Envoyer la facture BIC0010529 par email" at bounding box center [363, 218] width 421 height 8
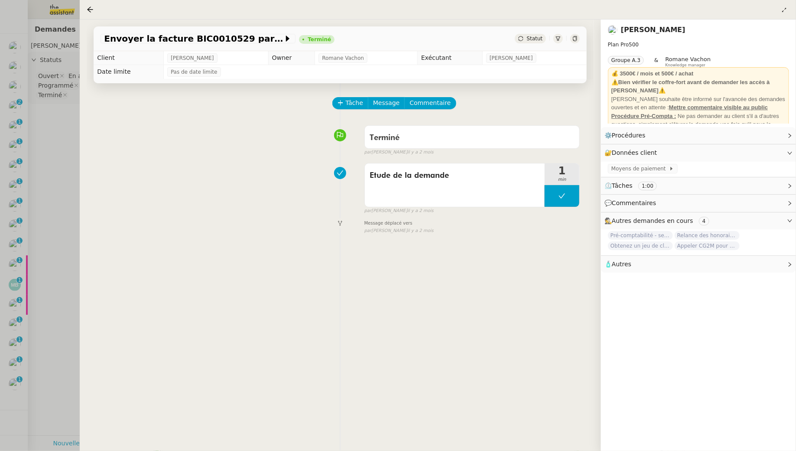
click at [58, 193] on div at bounding box center [398, 225] width 796 height 451
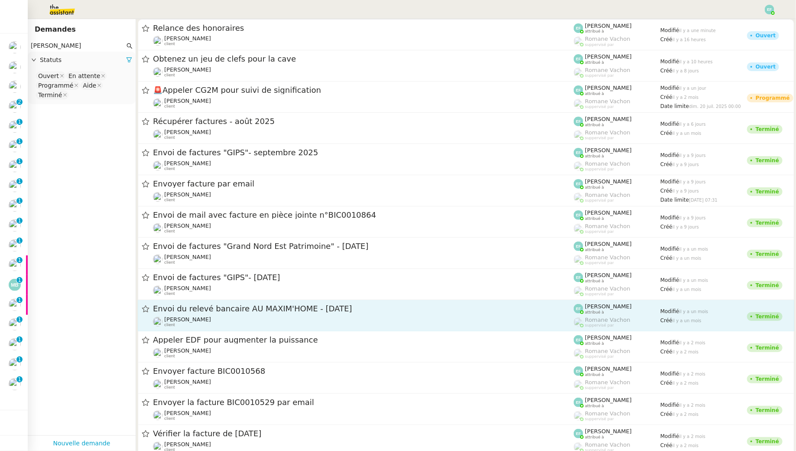
click at [199, 309] on span "Envoi du relevé bancaire AU MAXIM'HOME - août 2025" at bounding box center [363, 309] width 421 height 8
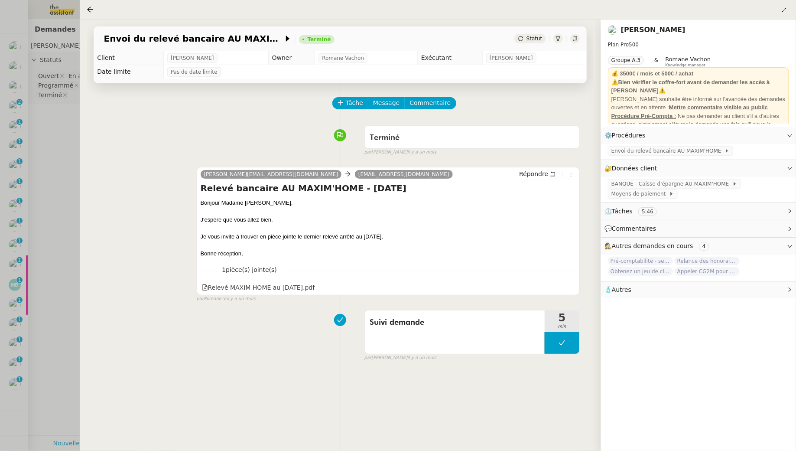
click at [52, 222] on div at bounding box center [398, 225] width 796 height 451
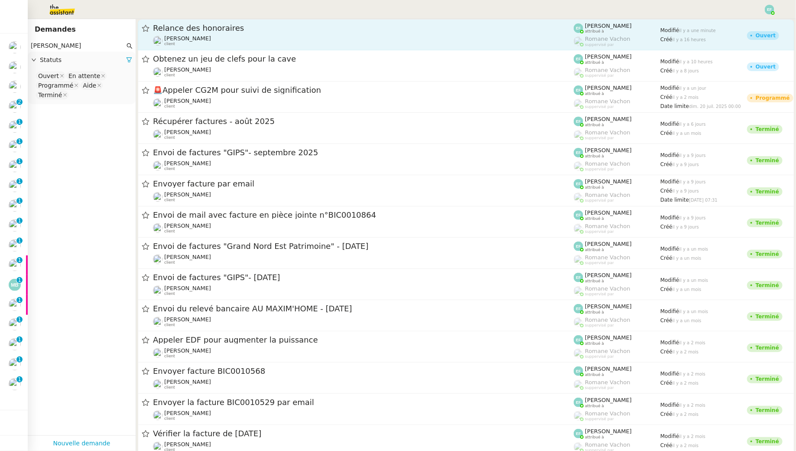
click at [239, 37] on div "Arthur MATHAUT client" at bounding box center [363, 40] width 421 height 11
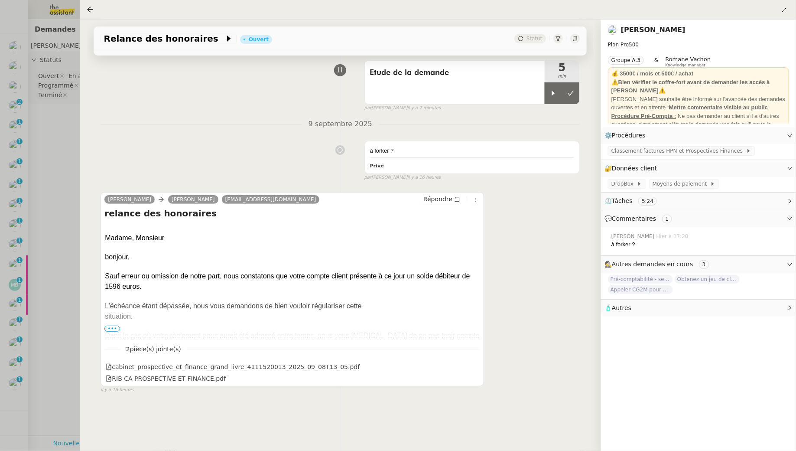
scroll to position [68, 0]
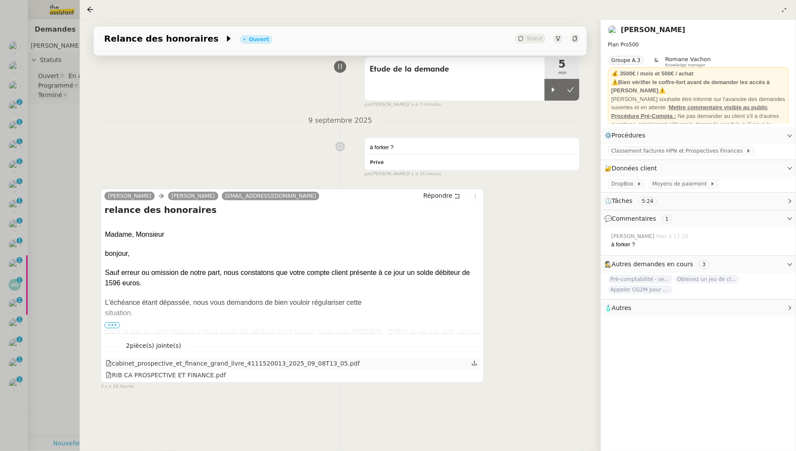
click at [476, 365] on icon at bounding box center [474, 363] width 6 height 6
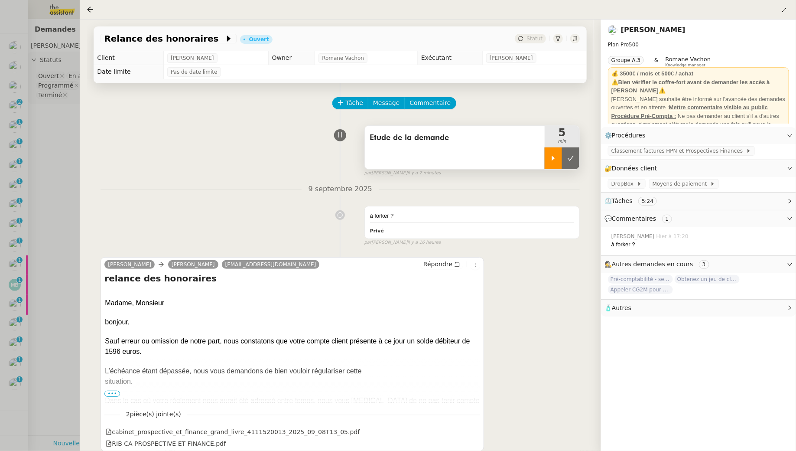
click at [557, 159] on div at bounding box center [553, 158] width 17 height 22
click at [498, 153] on div "Etude de la demande" at bounding box center [455, 147] width 180 height 43
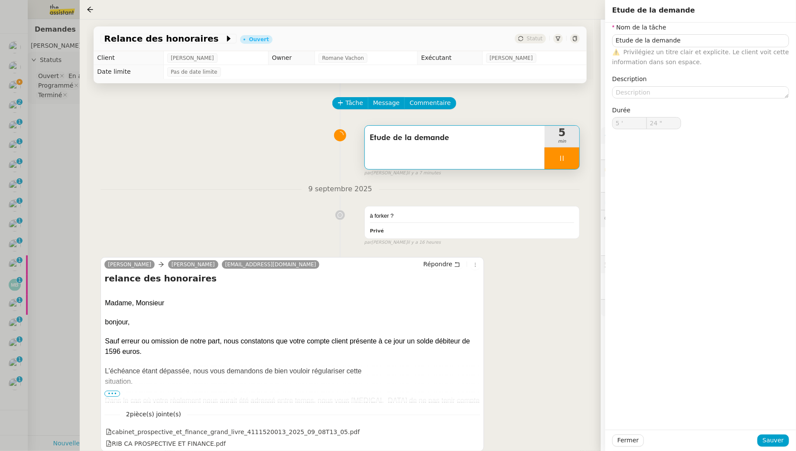
type input "25 ""
click at [696, 41] on input "Etude de la demande" at bounding box center [700, 40] width 177 height 13
type input "Etude de la demande +"
type input "26 ""
type input "Etude de la demande + vérificat"
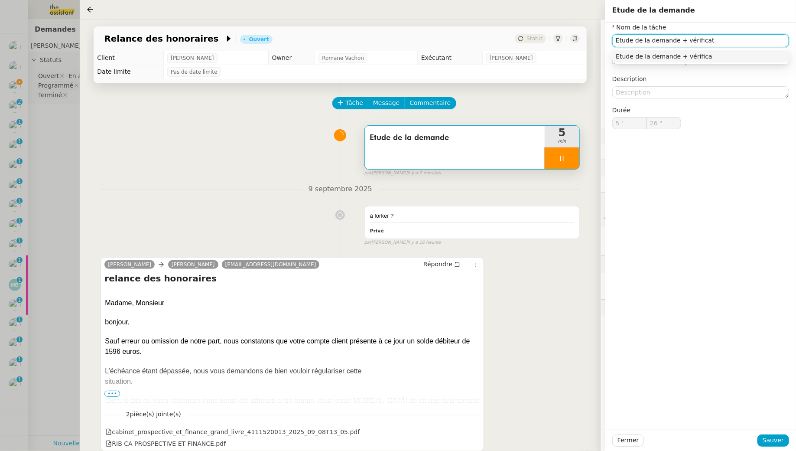
type input "27 ""
type input "Etude de la demande + vérificatioj"
type input "28 ""
type input "Etude de la demande + vérification"
type input "29 ""
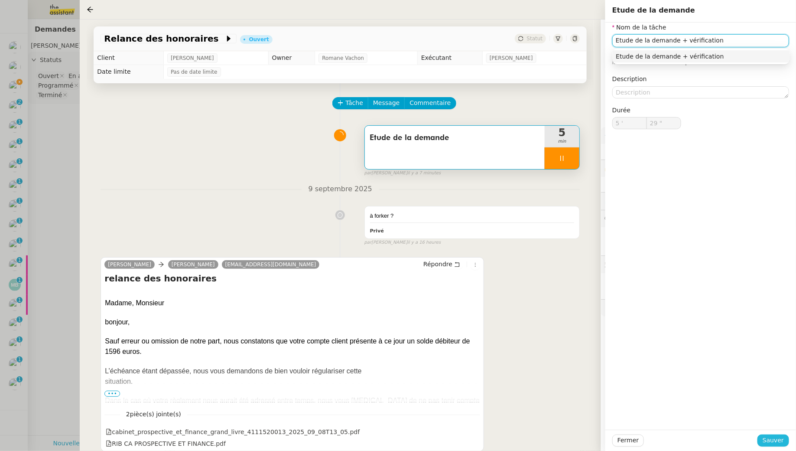
type input "Etude de la demande + vérification"
type input "30 ""
click at [777, 442] on span "Sauver" at bounding box center [773, 440] width 21 height 10
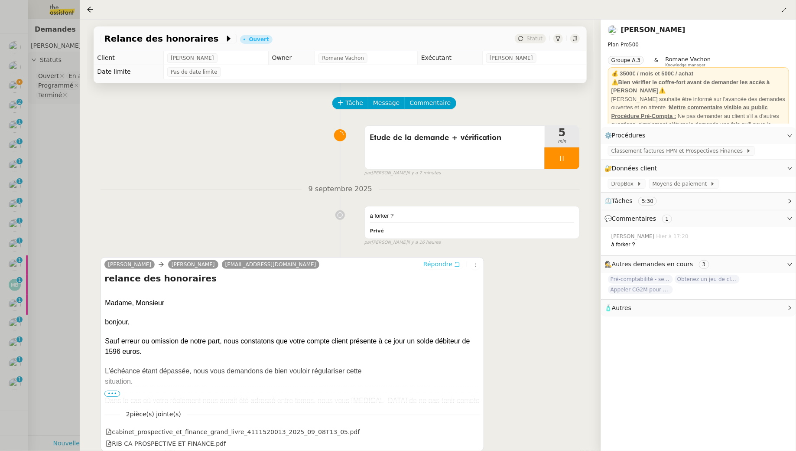
click at [458, 264] on icon at bounding box center [457, 264] width 6 height 6
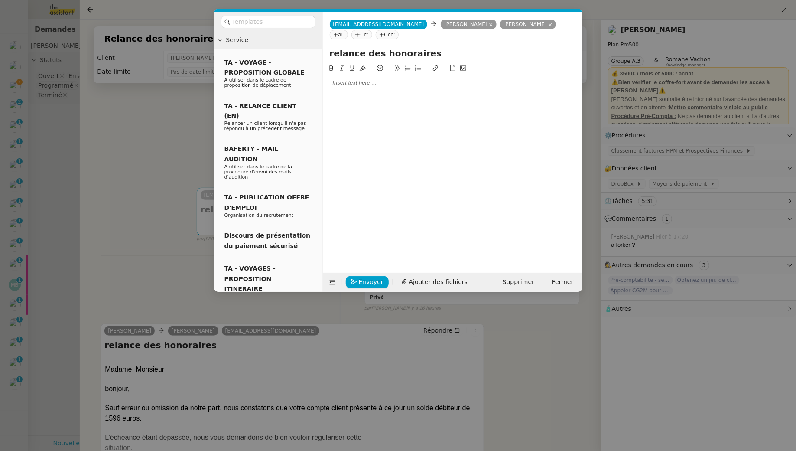
click at [380, 76] on div at bounding box center [452, 82] width 253 height 15
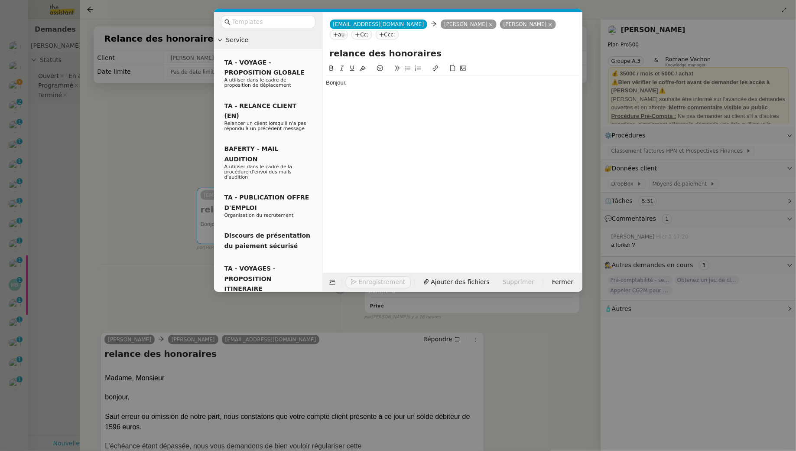
click at [115, 208] on nz-modal-container "Service TA - VOYAGE - PROPOSITION GLOBALE A utiliser dans le cadre de propositi…" at bounding box center [398, 225] width 796 height 451
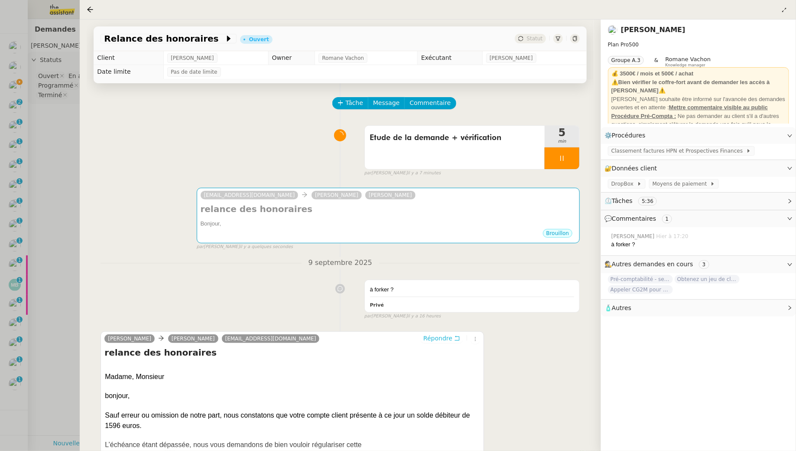
scroll to position [123, 0]
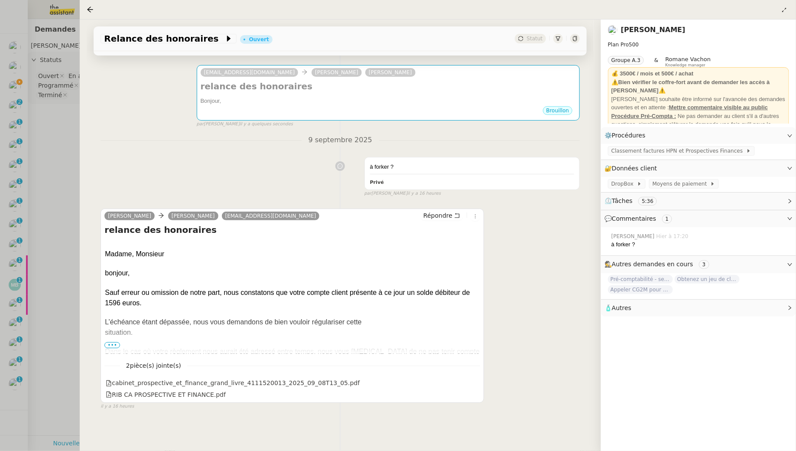
click at [114, 343] on span "•••" at bounding box center [112, 345] width 16 height 6
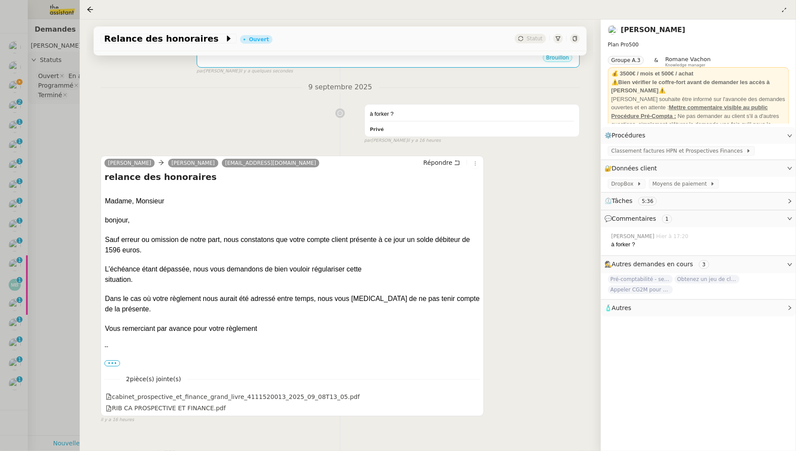
scroll to position [184, 0]
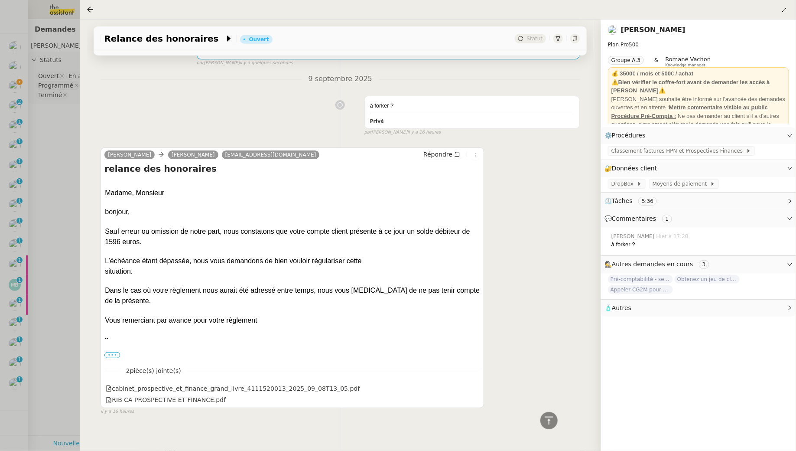
click at [114, 356] on label "•••" at bounding box center [112, 355] width 16 height 6
click at [0, 0] on input "•••" at bounding box center [0, 0] width 0 height 0
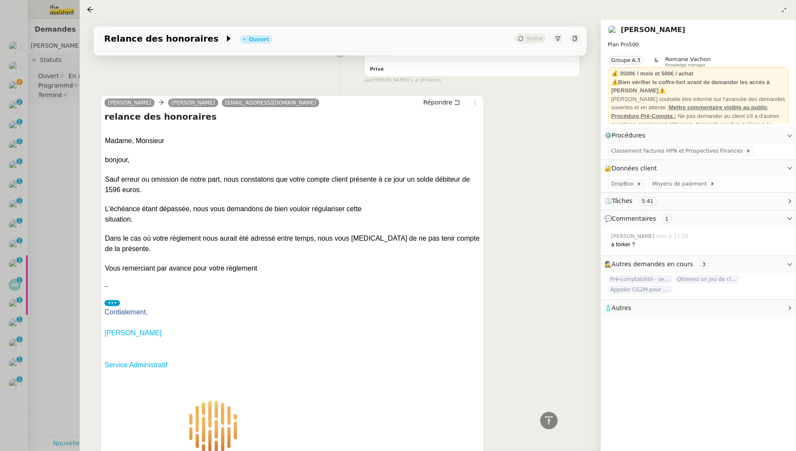
scroll to position [0, 0]
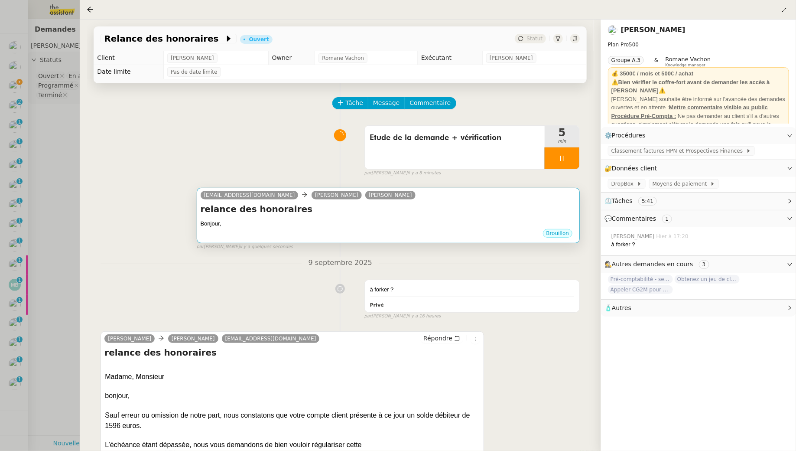
click at [334, 215] on div "relance des honoraires Bonjour, •••" at bounding box center [389, 215] width 376 height 25
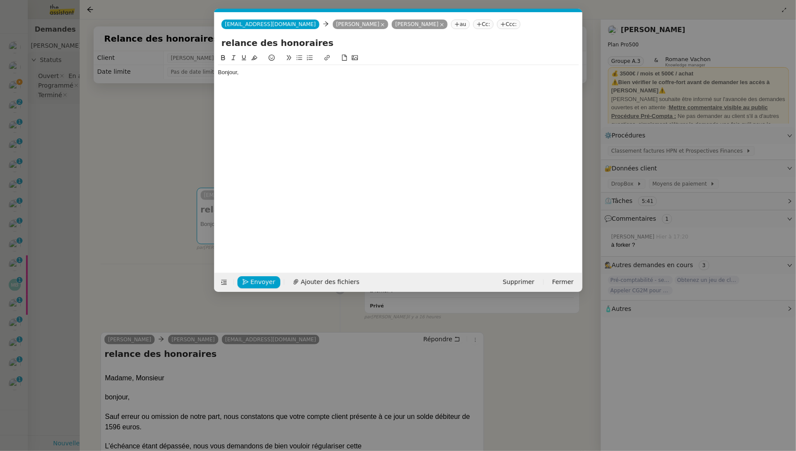
scroll to position [0, 18]
click at [297, 69] on div "Bonjour," at bounding box center [398, 72] width 361 height 8
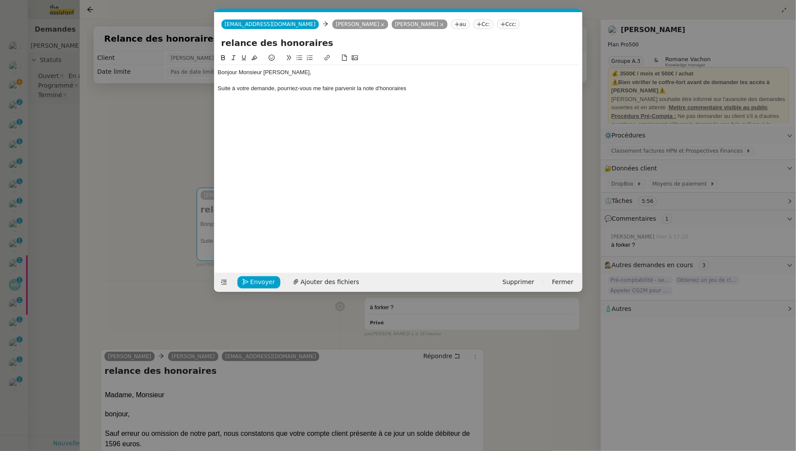
scroll to position [0, 0]
click at [220, 87] on div "Suite à votre demande, pourriez-vous me faire parvenir la note d'honoraires BA0…" at bounding box center [398, 88] width 361 height 8
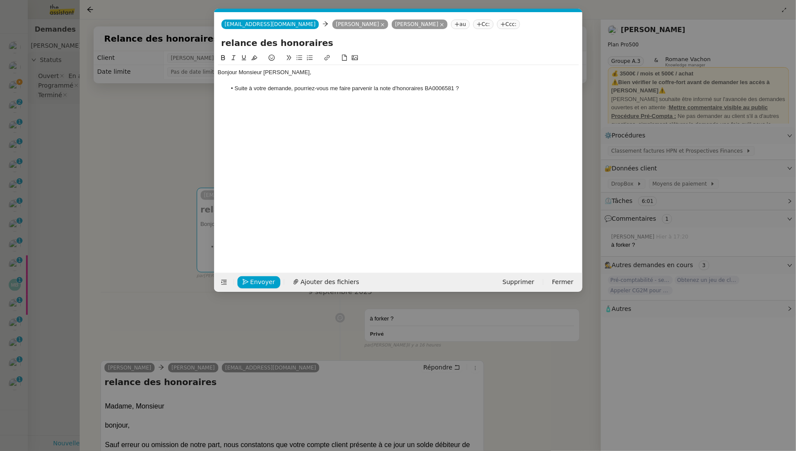
click at [454, 88] on li "Suite à votre demande, pourriez-vous me faire parvenir la note d'honoraires BA0…" at bounding box center [402, 88] width 353 height 8
click at [510, 87] on li "Suite à votre demande, pourriez-vous me faire parvenir la note d'honoraires BA0…" at bounding box center [402, 88] width 353 height 8
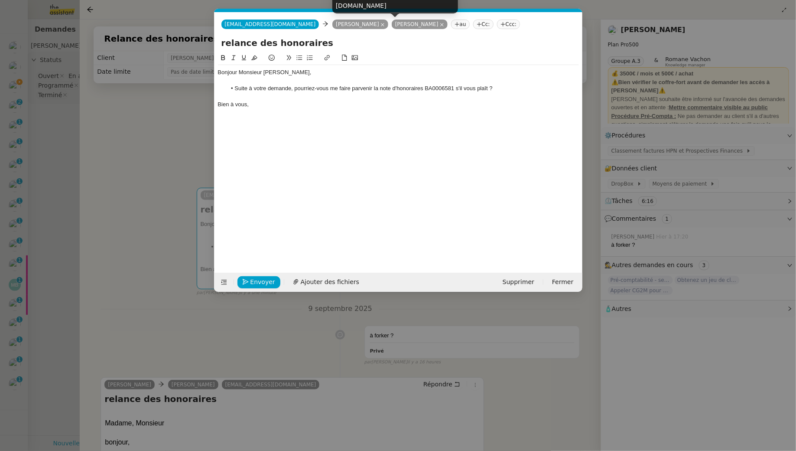
click at [371, 2] on div "arthur.mathaut@hotmail.fr" at bounding box center [395, 1] width 126 height 26
copy body "arthur.mathaut@hotmail.fr"
click at [473, 25] on nz-tag "Cc:" at bounding box center [483, 24] width 20 height 10
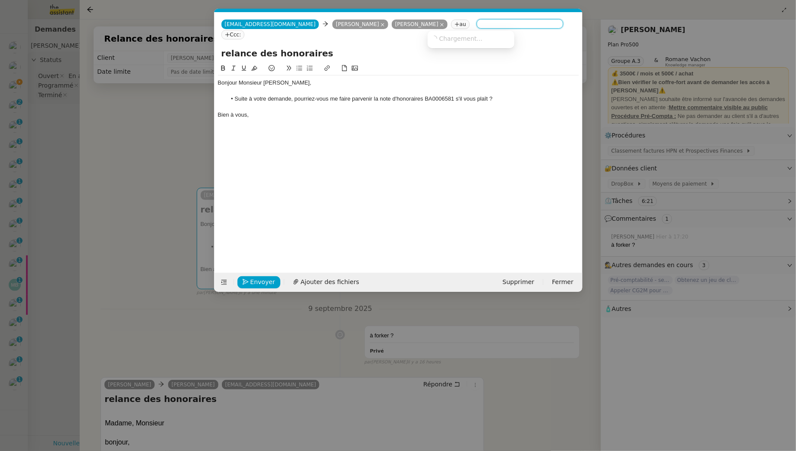
paste input "arthur.mathaut@hotmail.fr"
type input "arthur.mathaut@hotmail.fr"
click at [464, 42] on span "arthur.mathaut@hotmail.fr" at bounding box center [492, 44] width 123 height 5
click at [440, 24] on icon at bounding box center [442, 25] width 4 height 4
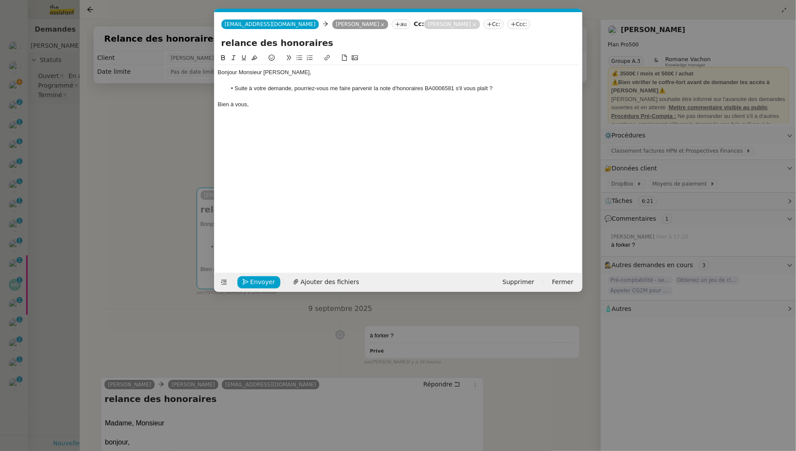
click at [335, 70] on div "Bonjour Monsieur Boucly," at bounding box center [398, 72] width 361 height 8
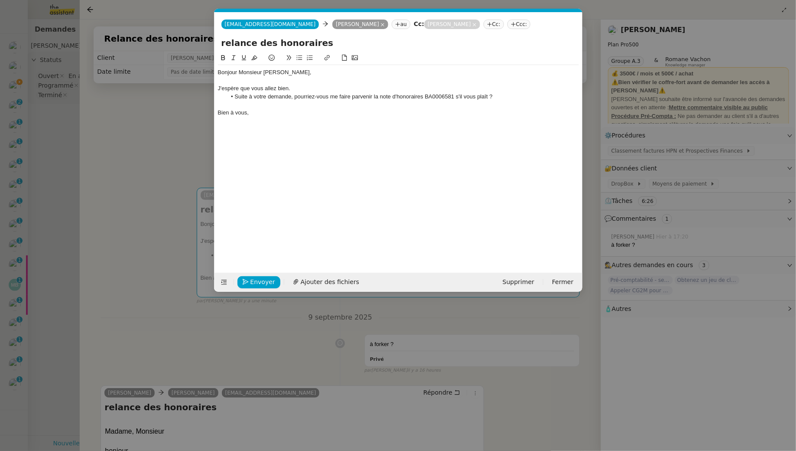
click at [510, 97] on li "Suite à votre demande, pourriez-vous me faire parvenir la note d'honoraires BA0…" at bounding box center [402, 97] width 353 height 8
click at [303, 93] on li "Suite à votre demande, pourriez-vous me faire parvenir la note d'honoraires BA0…" at bounding box center [402, 97] width 353 height 8
click at [296, 95] on li "Suite à votre demande, pourriez-vous me faire parvenir la note d'honoraires BA0…" at bounding box center [402, 97] width 353 height 8
click at [268, 104] on div at bounding box center [398, 105] width 361 height 8
click at [254, 281] on span "Envoyer" at bounding box center [262, 282] width 25 height 10
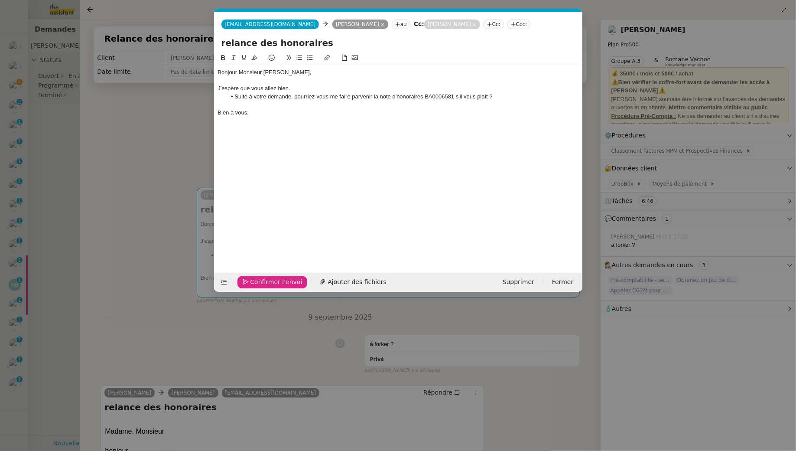
click at [254, 281] on span "Confirmer l'envoi" at bounding box center [276, 282] width 52 height 10
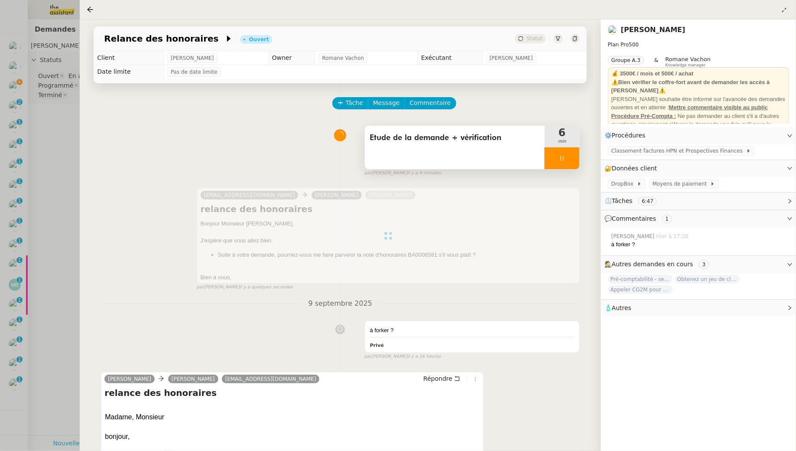
click at [503, 147] on div "Etude de la demande + vérification" at bounding box center [455, 147] width 180 height 43
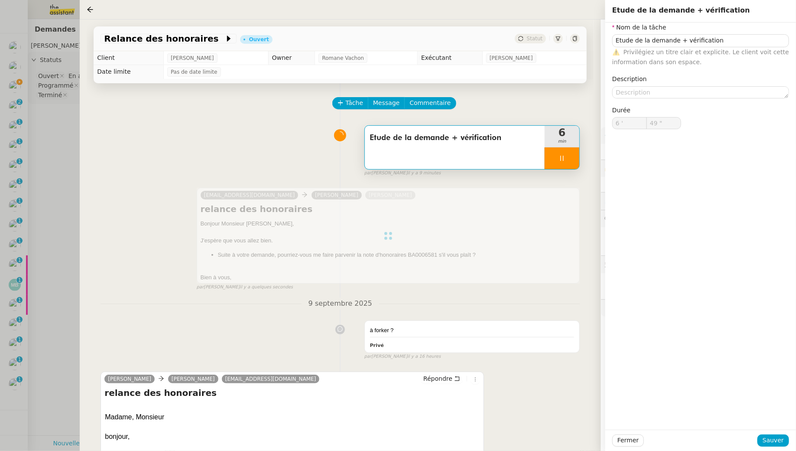
type input "Etude de la demande + vérification"
type input "6 '"
click at [720, 33] on nz-form-item "Nom de la tâche Etude de la demande + vérification ⚠️ Privilégiez un titre clai…" at bounding box center [700, 45] width 177 height 45
type input "50 ""
click at [728, 43] on input "Etude de la demande + vérification" at bounding box center [700, 40] width 177 height 13
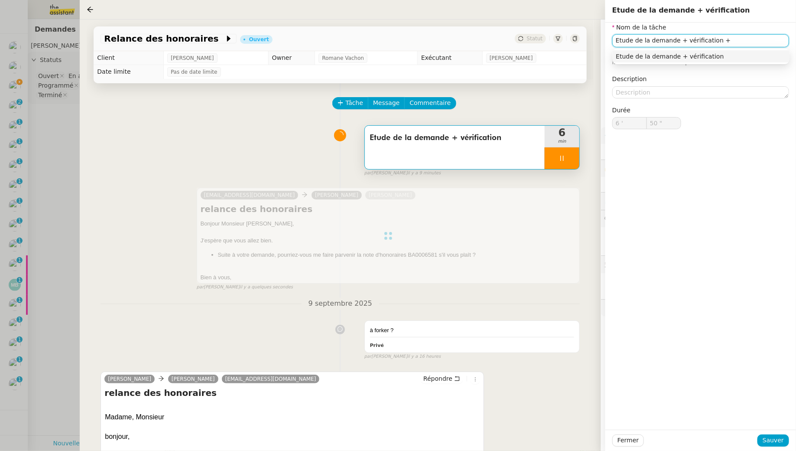
type input "Etude de la demande + vérification +"
type input "51 ""
type input "Etude de la demande + vérification + demande d'"
type input "52 ""
type input "Etude de la demande + vérification + demande d'informations"
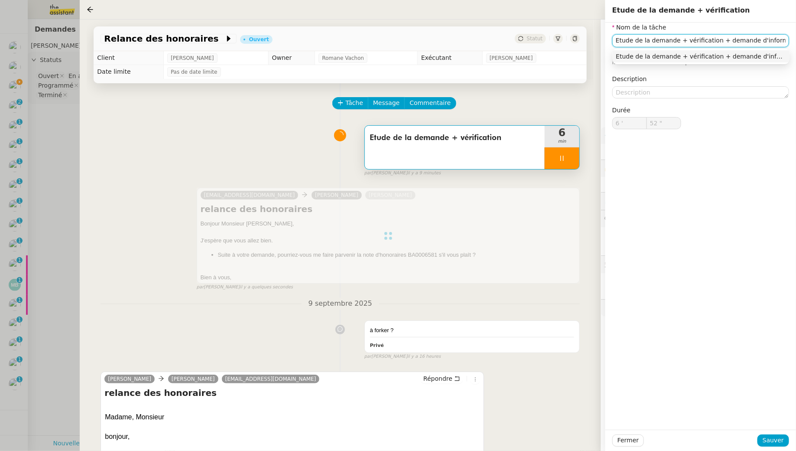
type input "53 ""
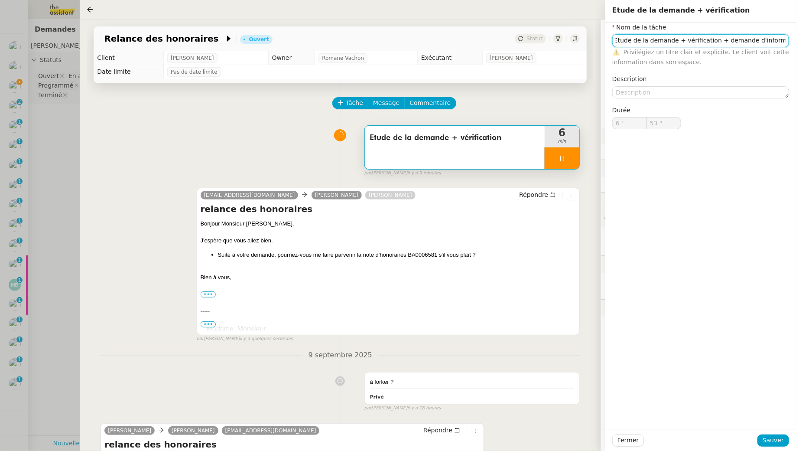
type input "Etude de la demande + vérification"
type input "6 '"
type input "53 ""
type input "Etude de la demande + vérification"
type input "6 '"
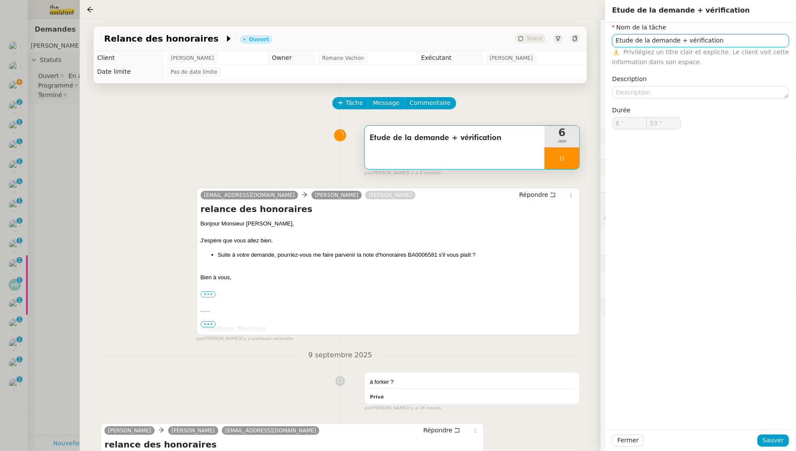
type input "53 ""
type input "Etude de la demande + vérification"
type input "6 '"
click at [774, 431] on div "Fermer Sauver" at bounding box center [700, 439] width 191 height 21
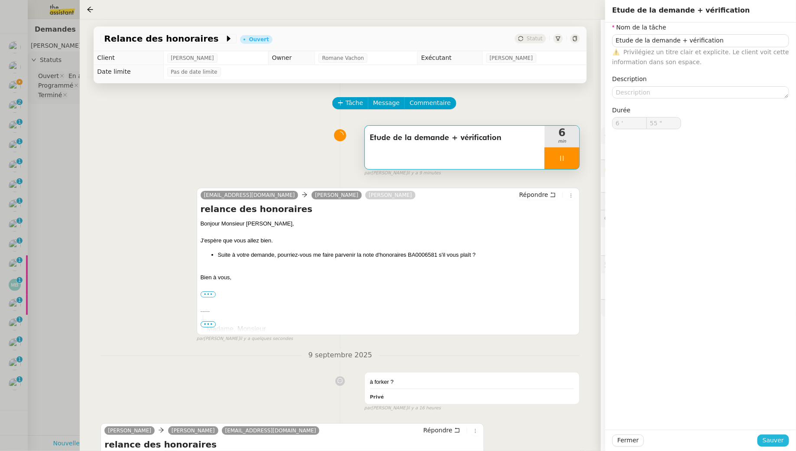
click at [773, 442] on span "Sauver" at bounding box center [773, 440] width 21 height 10
type input "56 ""
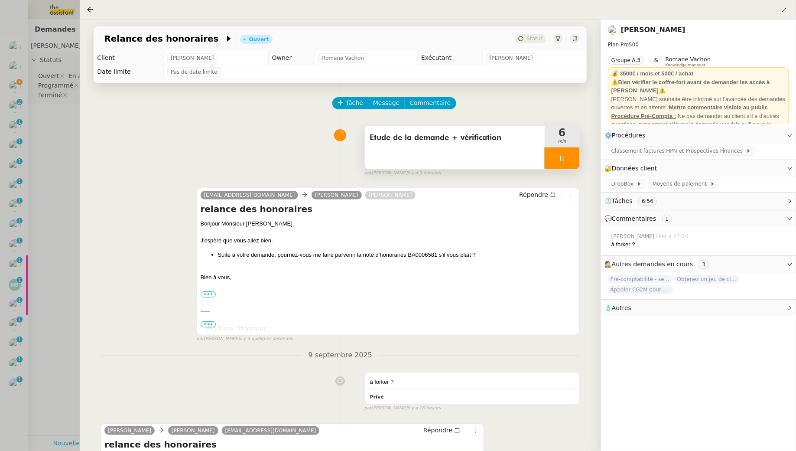
click at [510, 149] on div "Etude de la demande + vérification" at bounding box center [455, 147] width 180 height 43
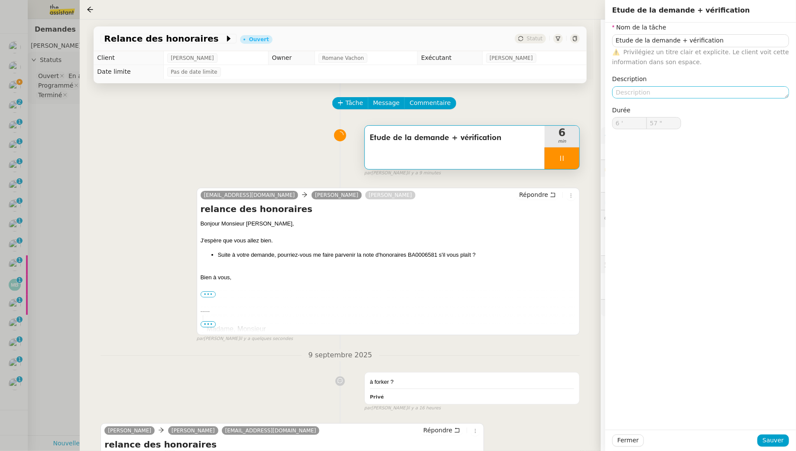
type input "58 ""
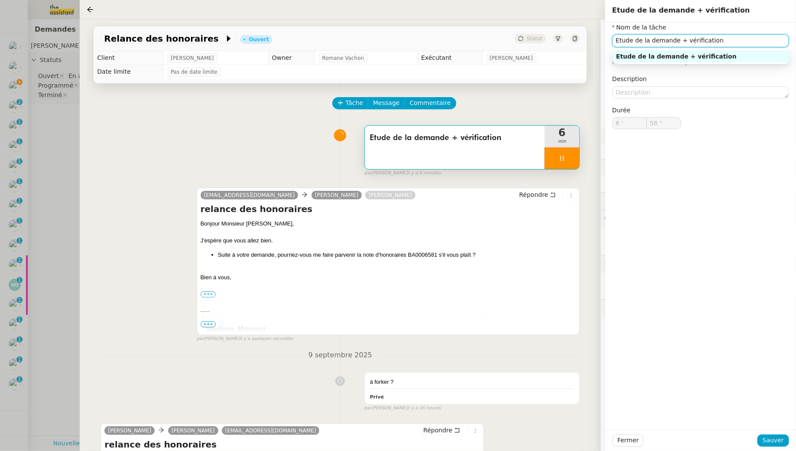
click at [757, 40] on input "Etude de la demande + vérification" at bounding box center [700, 40] width 177 height 13
type input "Etude de la demande + vérification"
type input "59 ""
type input "Etude de la demande + vérification + dem"
type input "7 '"
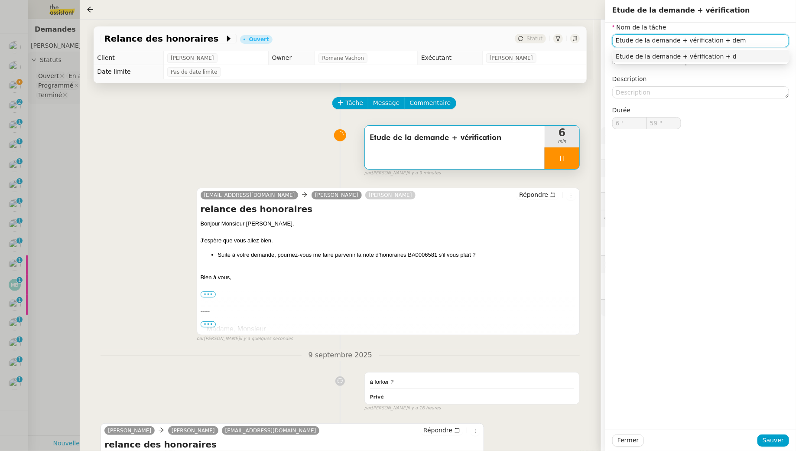
type input "0 ""
type input "Etude de la demande + vérification + demande d'infor"
type input "1 ""
type input "Etude de la demande + vérification + demande d'informations"
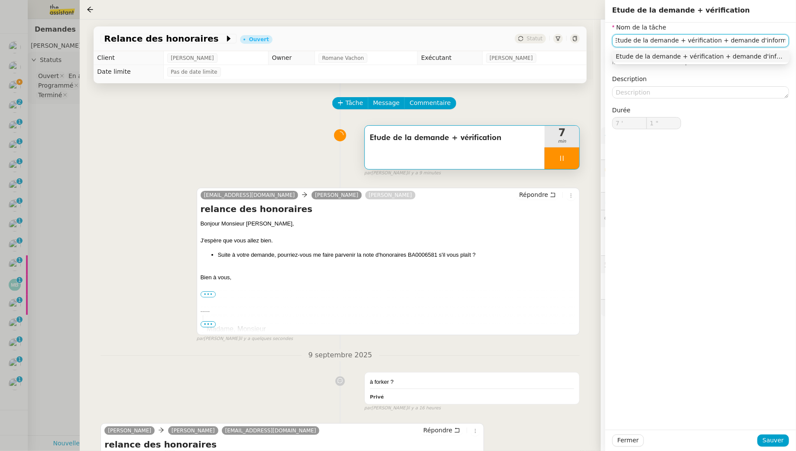
type input "2 ""
type input "Etude de la demande + vérification + demande d'informations"
click at [775, 440] on span "Sauver" at bounding box center [773, 440] width 21 height 10
type input "3 ""
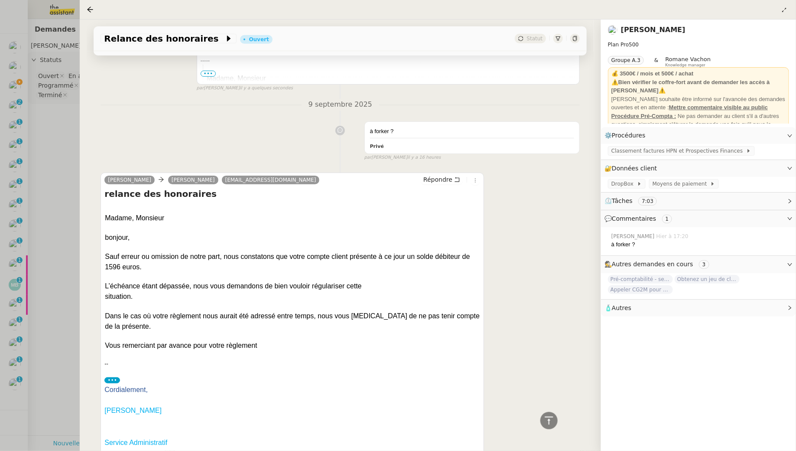
scroll to position [252, 0]
click at [459, 179] on icon at bounding box center [457, 178] width 6 height 6
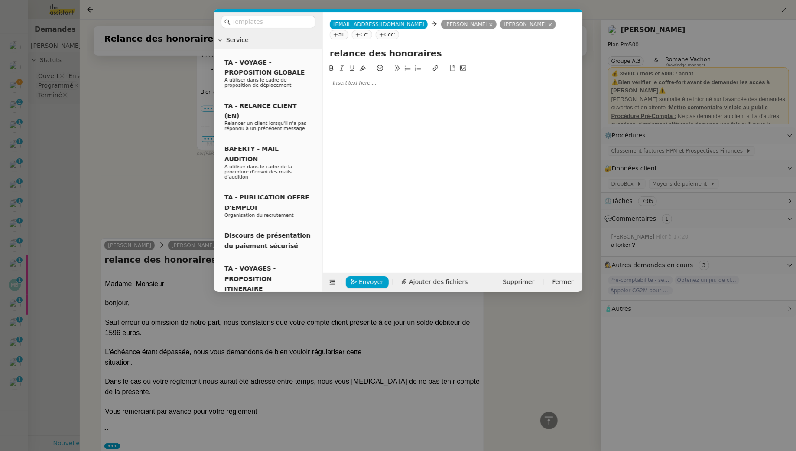
scroll to position [318, 0]
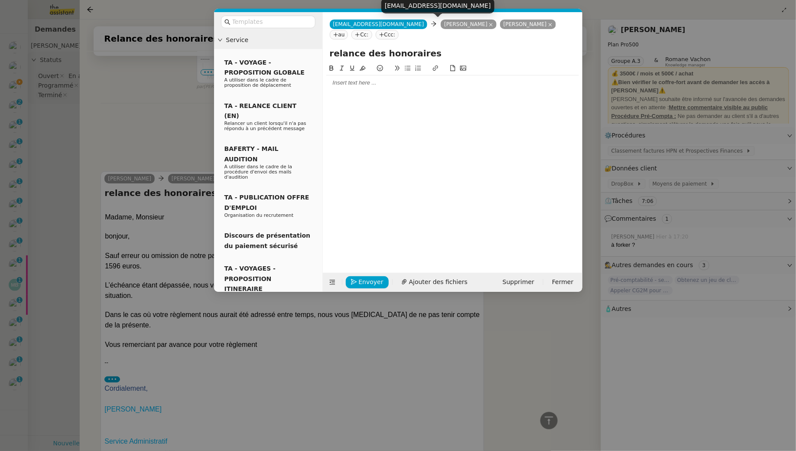
click at [489, 25] on icon at bounding box center [491, 25] width 4 height 4
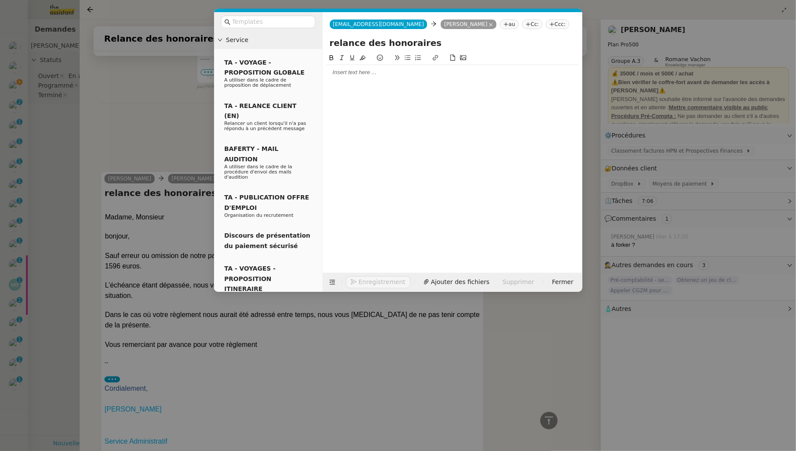
click at [393, 73] on div at bounding box center [452, 72] width 253 height 8
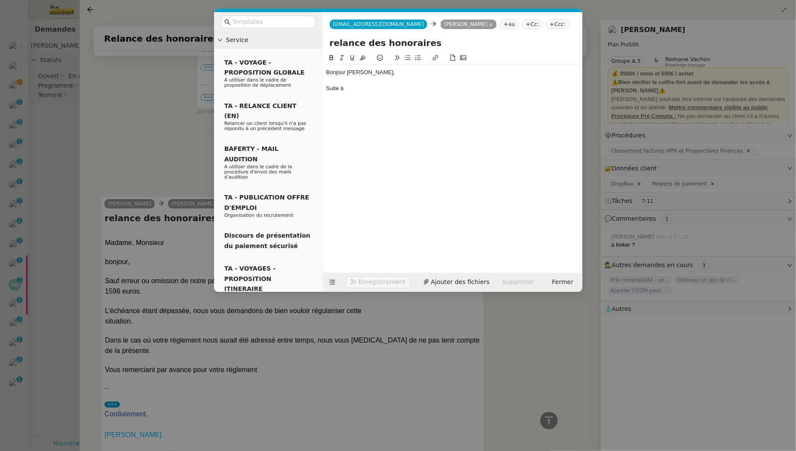
scroll to position [344, 0]
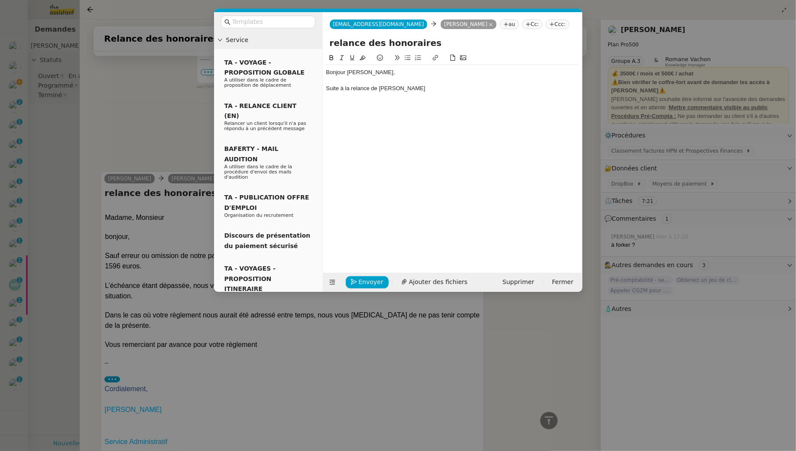
click at [433, 86] on div "Suite à la relance de Bastien Boucly" at bounding box center [452, 88] width 253 height 8
drag, startPoint x: 552, startPoint y: 86, endPoint x: 482, endPoint y: 85, distance: 70.2
click at [482, 85] on div "Suite à la relance de Bastien Boucly, je n'ai pas retrouvé arthur.mathaut@hotma…" at bounding box center [452, 92] width 253 height 16
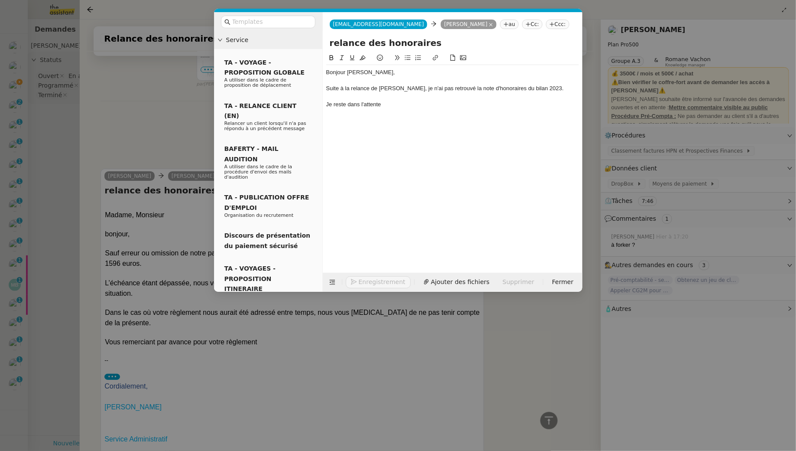
scroll to position [360, 0]
click at [558, 86] on div "Suite à la relance de Bastien Boucly, je n'ai pas retrouvé la note d'honoraires…" at bounding box center [452, 88] width 253 height 8
click at [446, 113] on div "Je reste dans l'attente" at bounding box center [452, 113] width 253 height 8
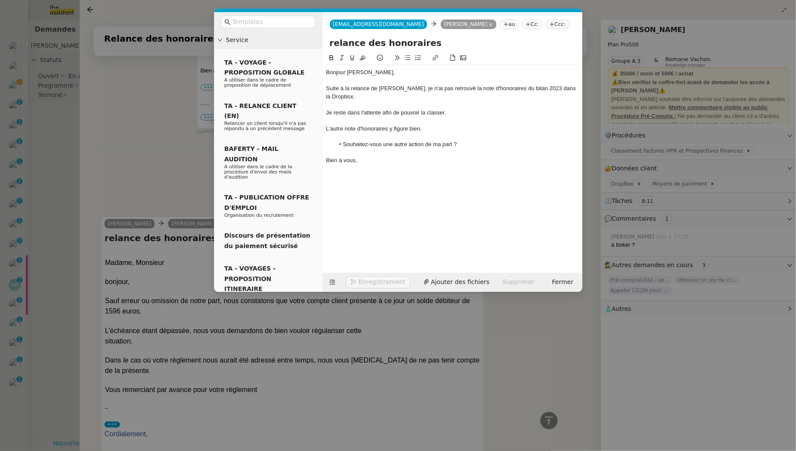
scroll to position [422, 0]
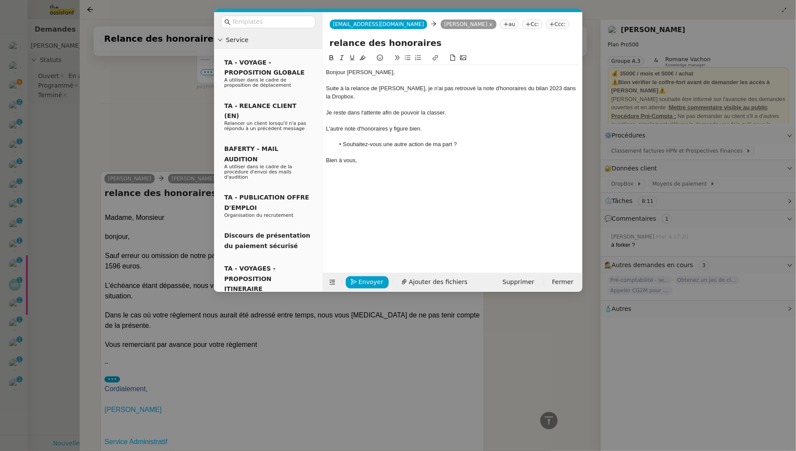
click at [359, 94] on div "Suite à la relance de Bastien Boucly, je n'ai pas retrouvé la note d'honoraires…" at bounding box center [452, 92] width 253 height 16
click at [416, 88] on div "Suite à la relance de Bastien Boucly, je n'ai pas retrouvé la note d'honoraires…" at bounding box center [452, 92] width 253 height 16
drag, startPoint x: 419, startPoint y: 90, endPoint x: 373, endPoint y: 91, distance: 45.5
click at [373, 91] on div "Suite à la relance de Bastien Boucly de Prospective & Finance, je n'ai pas retr…" at bounding box center [452, 92] width 253 height 16
click at [416, 98] on div "Suite à la relance de Prospective & Finance, je n'ai pas retrouvé la note d'hon…" at bounding box center [452, 92] width 253 height 16
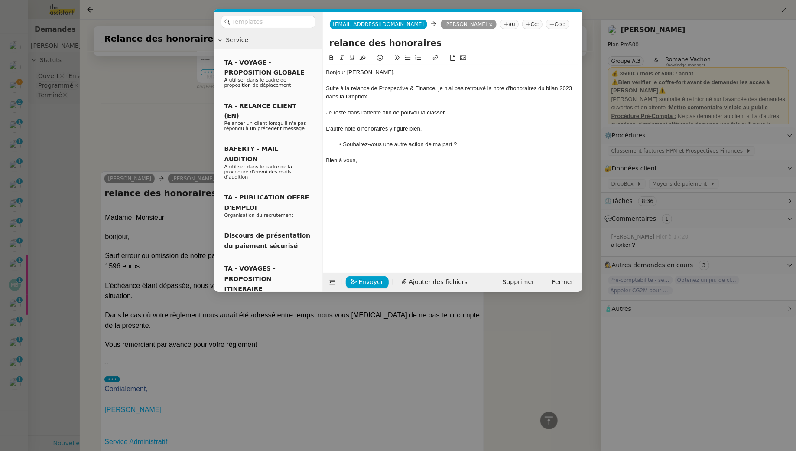
click at [382, 111] on div "Je reste dans l'attente afin de pouvoir la classer." at bounding box center [452, 113] width 253 height 8
click at [336, 127] on div "L'autre note d'honoraires y figure bien." at bounding box center [452, 129] width 253 height 8
click at [378, 126] on div "La note d'honoraires y figure bien." at bounding box center [452, 129] width 253 height 8
click at [366, 140] on div at bounding box center [452, 137] width 253 height 8
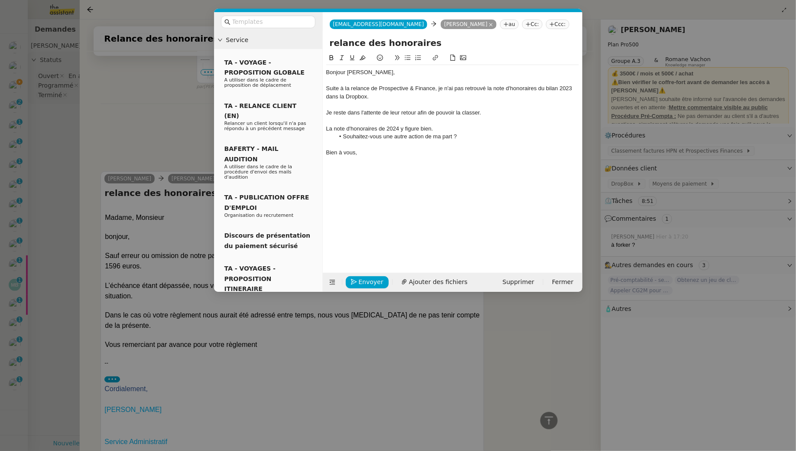
scroll to position [414, 0]
click at [374, 283] on span "Envoyer" at bounding box center [371, 282] width 25 height 10
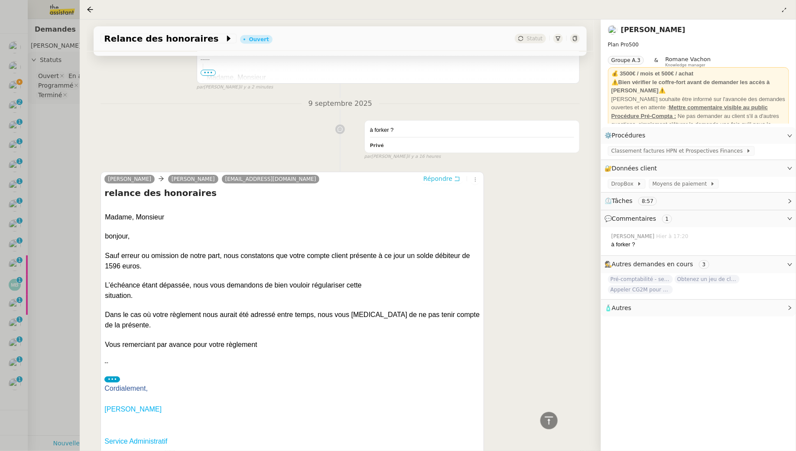
scroll to position [0, 0]
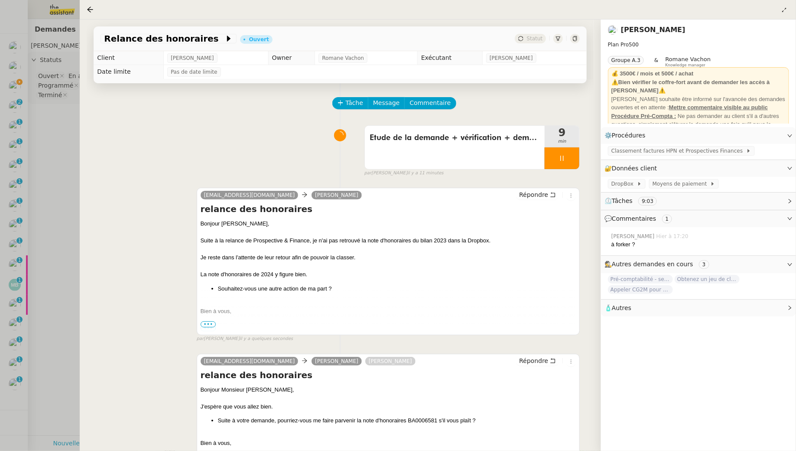
click at [571, 156] on div at bounding box center [562, 158] width 35 height 22
click at [571, 156] on icon at bounding box center [570, 158] width 7 height 7
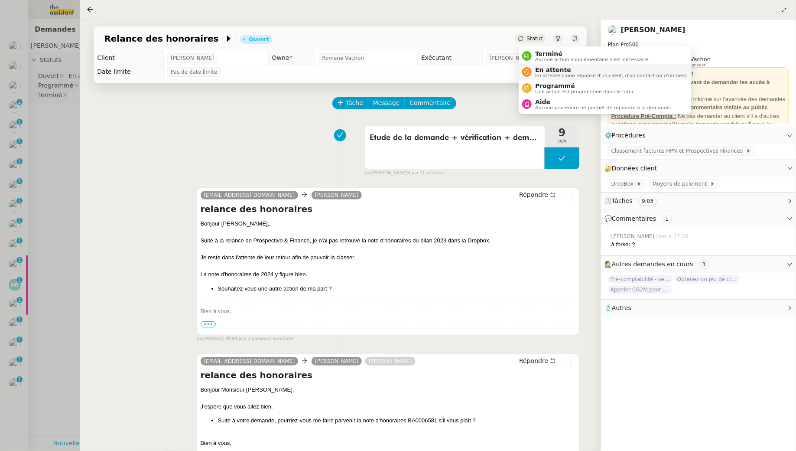
click at [543, 68] on span "En attente" at bounding box center [611, 69] width 153 height 7
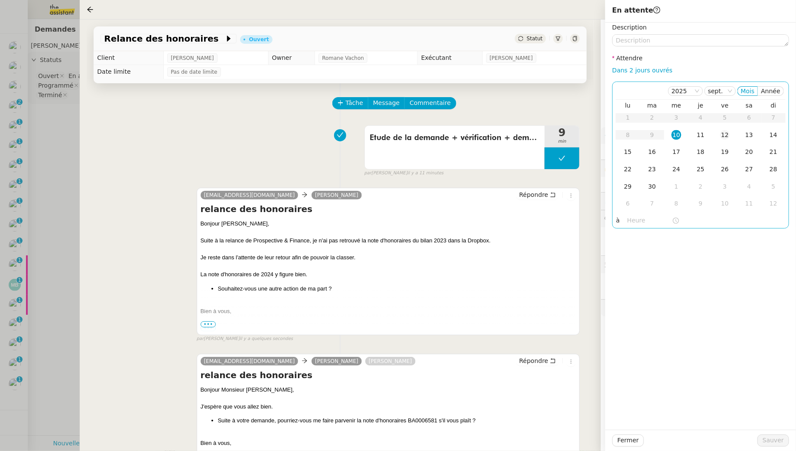
click at [722, 137] on div "12" at bounding box center [725, 135] width 10 height 10
click at [771, 443] on span "Sauver" at bounding box center [773, 440] width 21 height 10
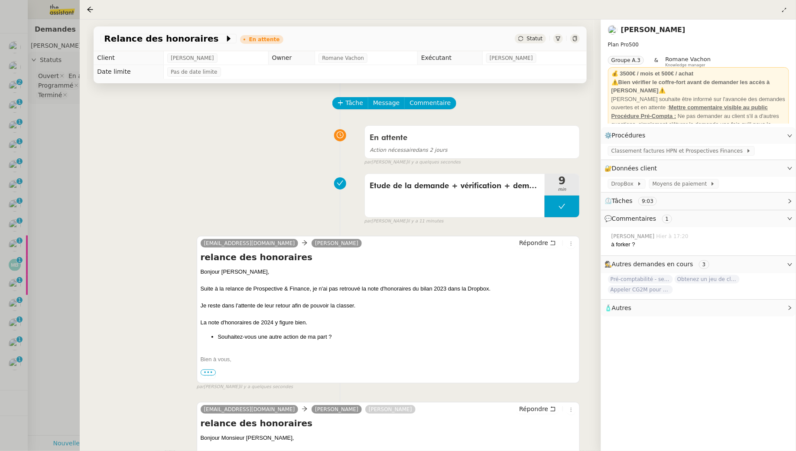
click at [46, 201] on div at bounding box center [398, 225] width 796 height 451
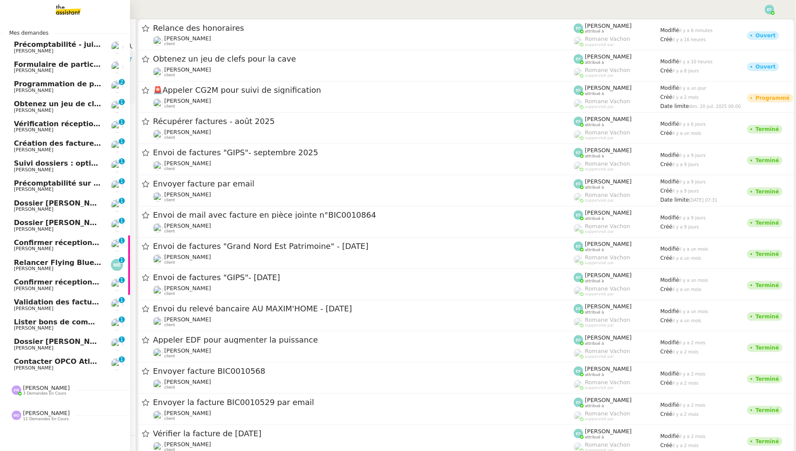
click at [33, 91] on span "[PERSON_NAME]" at bounding box center [33, 91] width 39 height 6
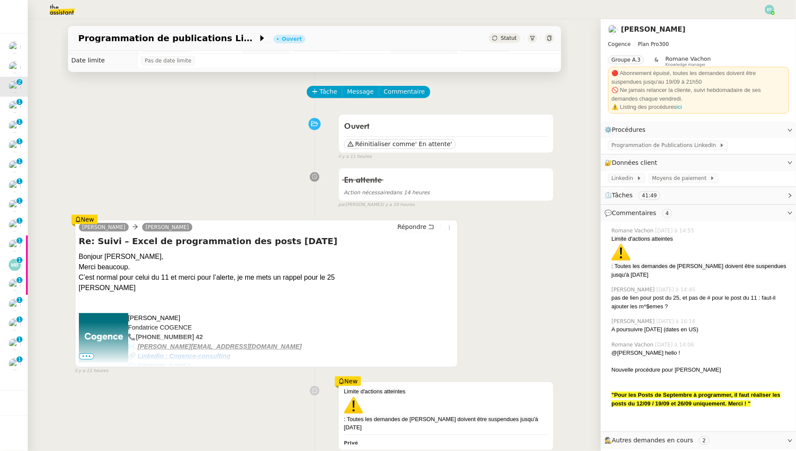
scroll to position [11, 0]
click at [324, 91] on span "Tâche" at bounding box center [329, 91] width 18 height 10
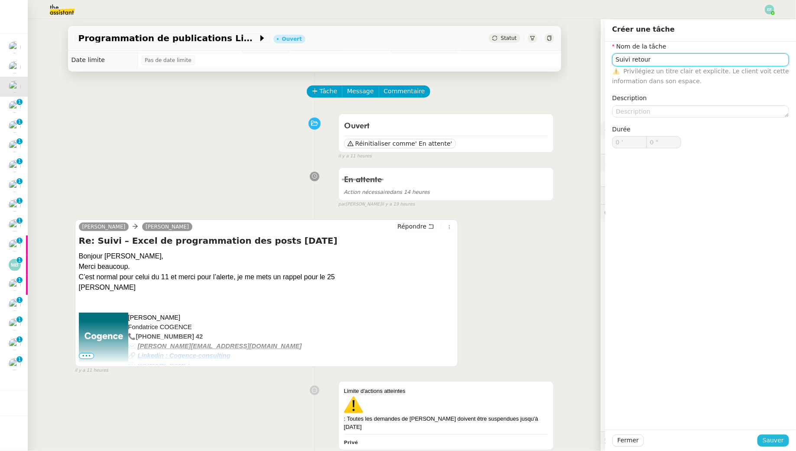
type input "Suivi retour"
click at [769, 440] on span "Sauver" at bounding box center [773, 440] width 21 height 10
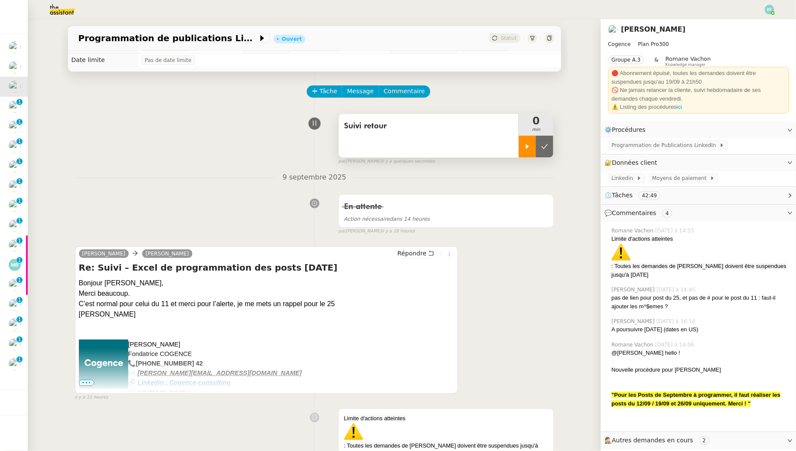
click at [527, 141] on div at bounding box center [527, 147] width 17 height 22
click at [534, 146] on icon at bounding box center [535, 146] width 7 height 7
click at [539, 146] on button at bounding box center [544, 147] width 17 height 22
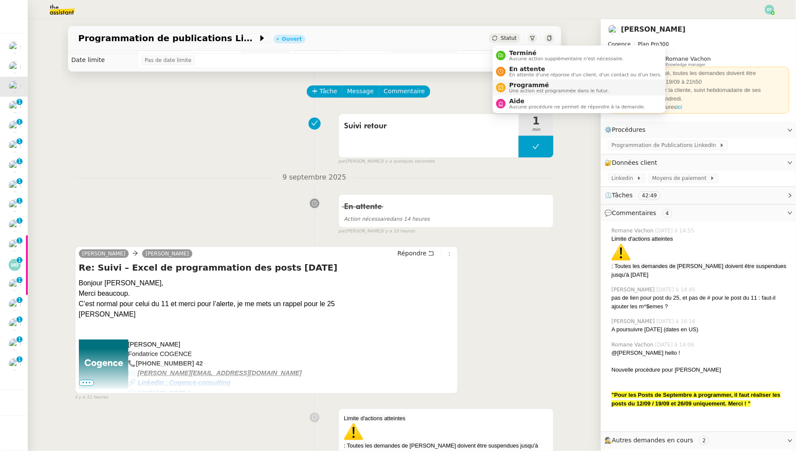
click at [515, 87] on span "Programmé" at bounding box center [559, 84] width 100 height 7
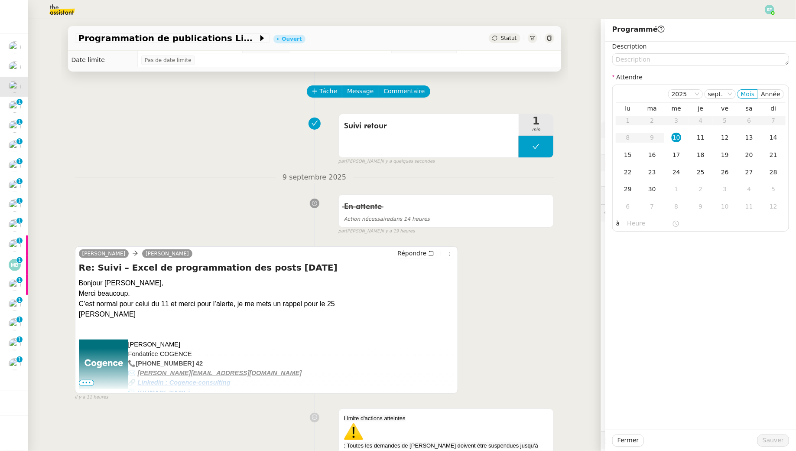
click at [578, 104] on div "Programmation de publications Linkedin - Septembre 2025 Ouvert Statut Client Ju…" at bounding box center [314, 235] width 573 height 432
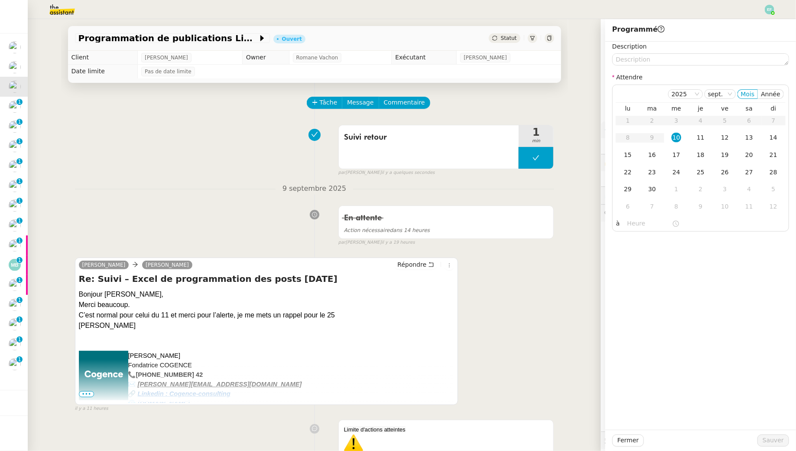
scroll to position [166, 0]
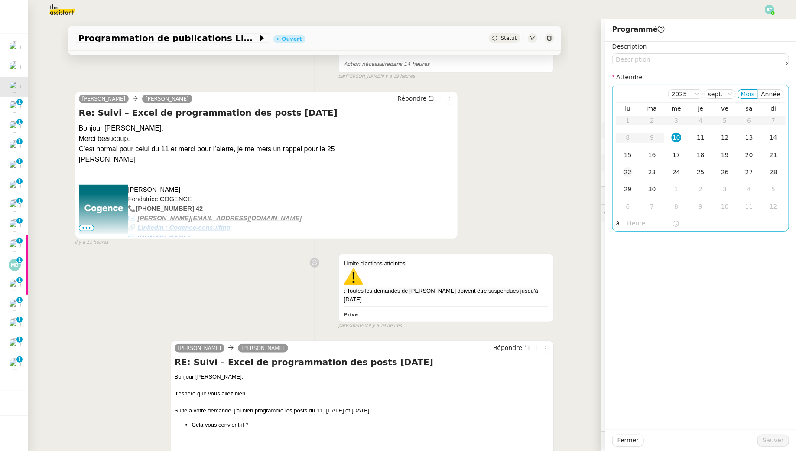
click at [631, 171] on div "22" at bounding box center [628, 172] width 10 height 10
click at [770, 438] on span "Sauver" at bounding box center [773, 440] width 21 height 10
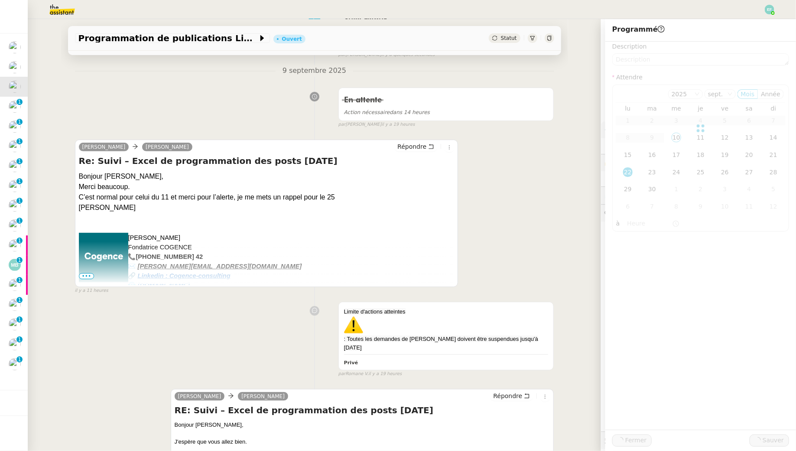
scroll to position [214, 0]
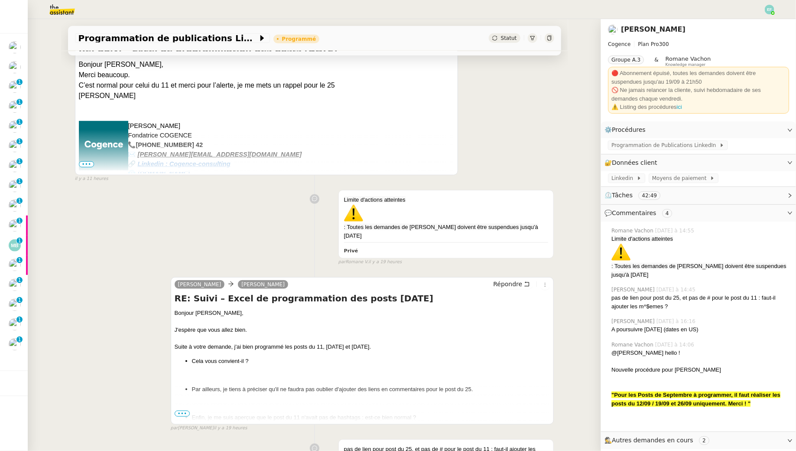
scroll to position [356, 0]
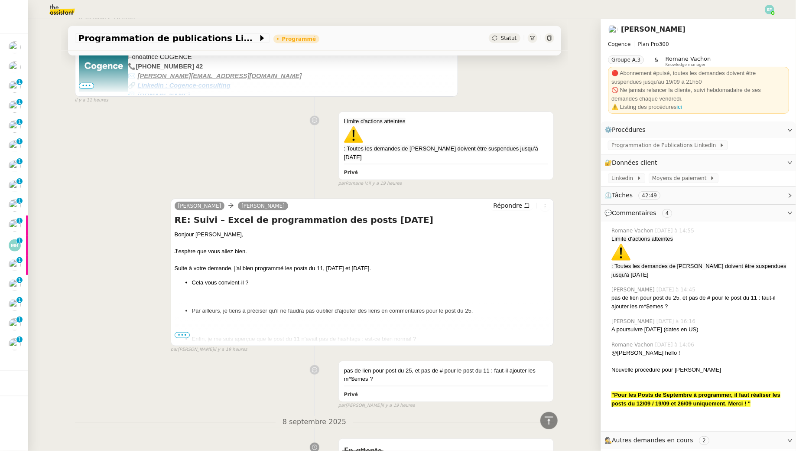
click at [180, 334] on span "•••" at bounding box center [183, 335] width 16 height 6
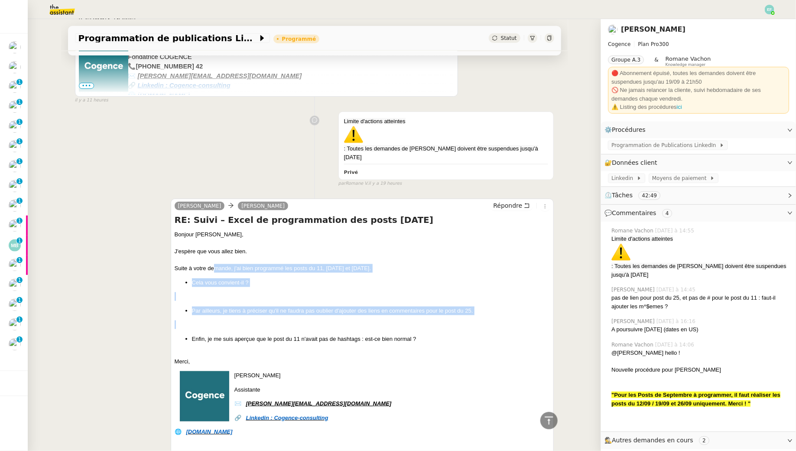
drag, startPoint x: 215, startPoint y: 266, endPoint x: 222, endPoint y: 329, distance: 63.2
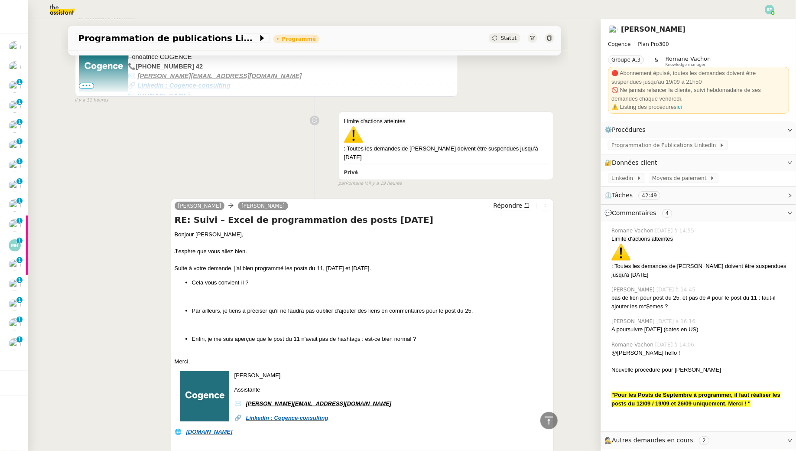
scroll to position [221, 0]
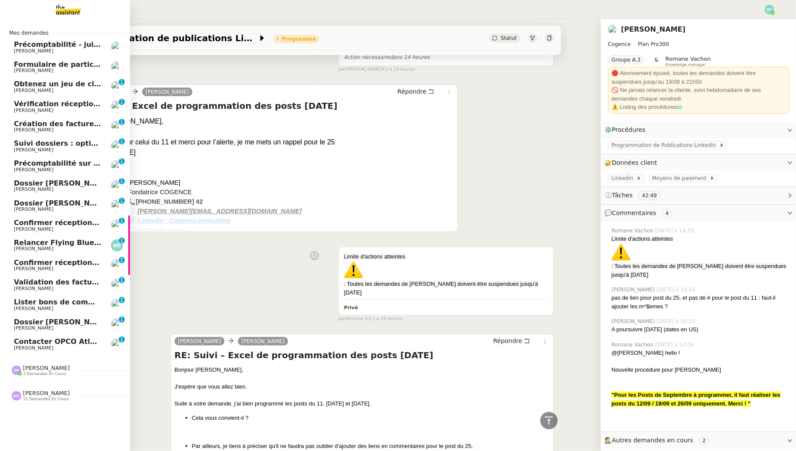
click at [45, 116] on link "Vérification réception factures consultants - septembre 2025 Florent Seiler 0 1…" at bounding box center [65, 107] width 130 height 20
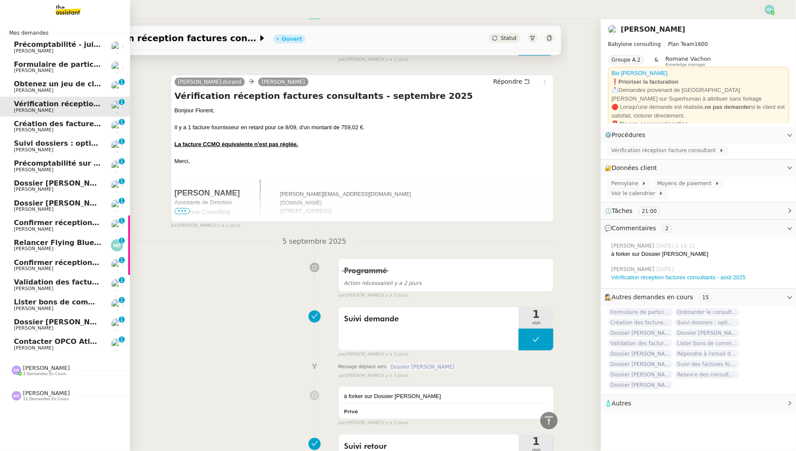
click at [63, 218] on link "Confirmer réception demande de résiliation Ophélie DIONY 0 1 2 3 4 5 6 7 8 9" at bounding box center [65, 225] width 130 height 20
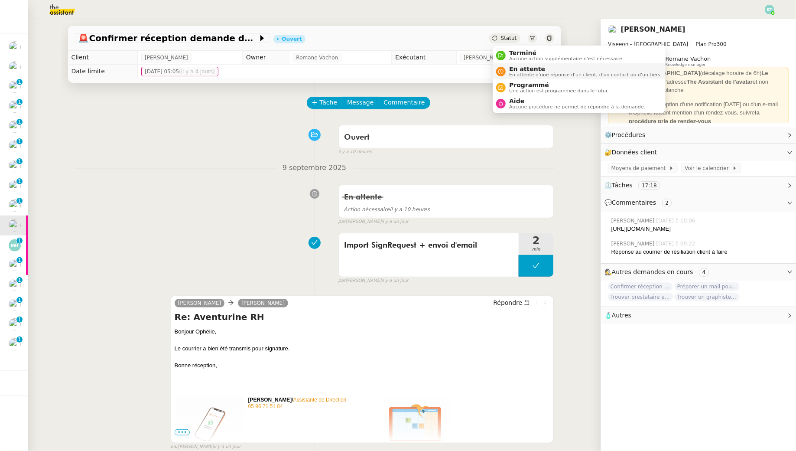
click at [512, 72] on span "En attente d'une réponse d'un client, d'un contact ou d'un tiers." at bounding box center [585, 74] width 153 height 5
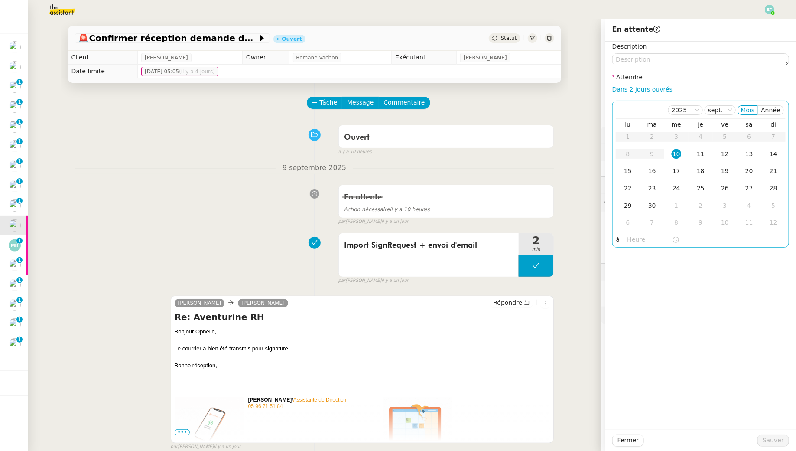
click at [640, 237] on input "text" at bounding box center [649, 239] width 45 height 10
click at [637, 301] on div "14" at bounding box center [635, 304] width 24 height 10
click at [658, 256] on div "00" at bounding box center [659, 252] width 24 height 10
click at [636, 263] on div "15" at bounding box center [635, 263] width 24 height 10
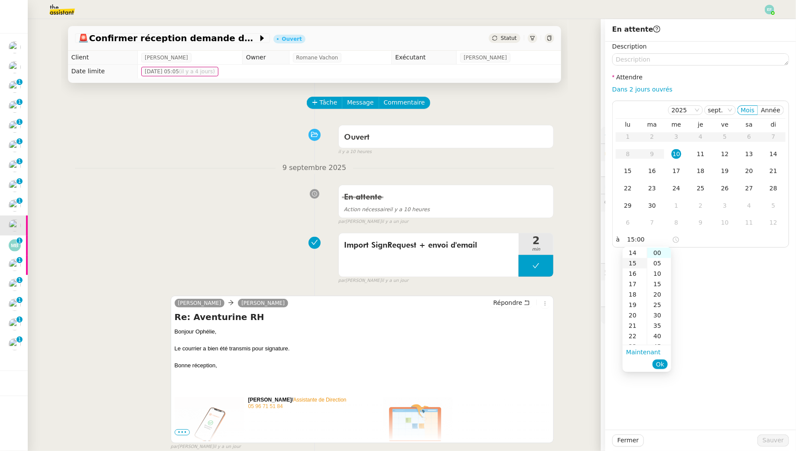
scroll to position [156, 0]
click at [655, 252] on div "00" at bounding box center [659, 252] width 24 height 10
type input "15:00"
click at [680, 155] on div "10" at bounding box center [677, 154] width 10 height 10
click at [774, 437] on span "Sauver" at bounding box center [773, 440] width 21 height 10
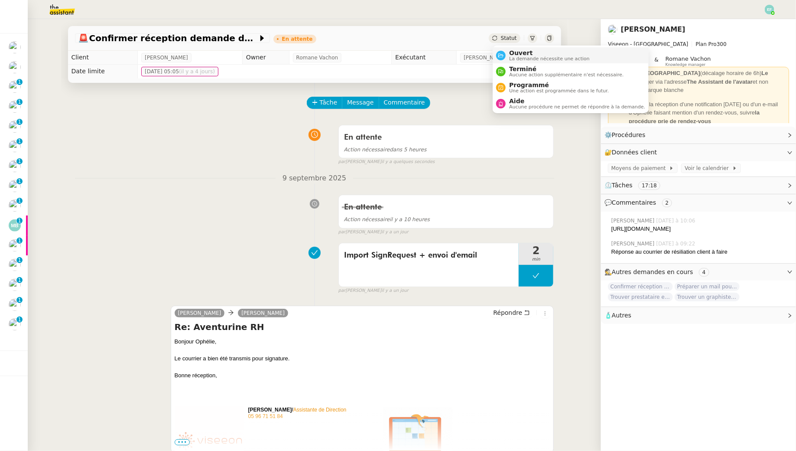
click at [510, 54] on span "Ouvert" at bounding box center [549, 52] width 81 height 7
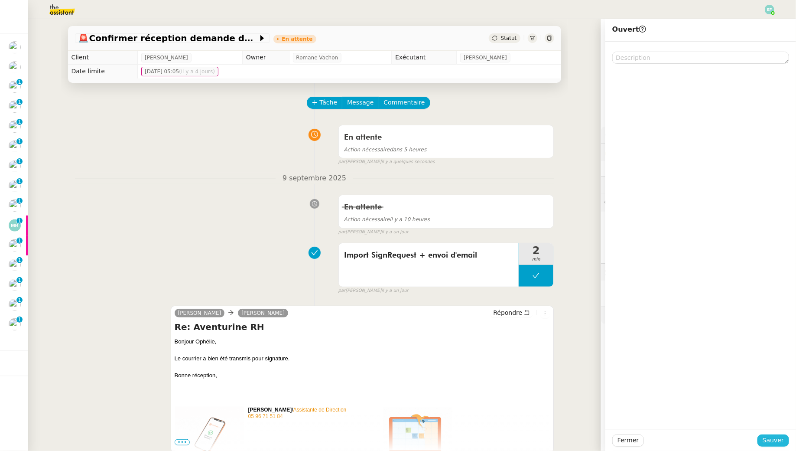
click at [774, 438] on span "Sauver" at bounding box center [773, 440] width 21 height 10
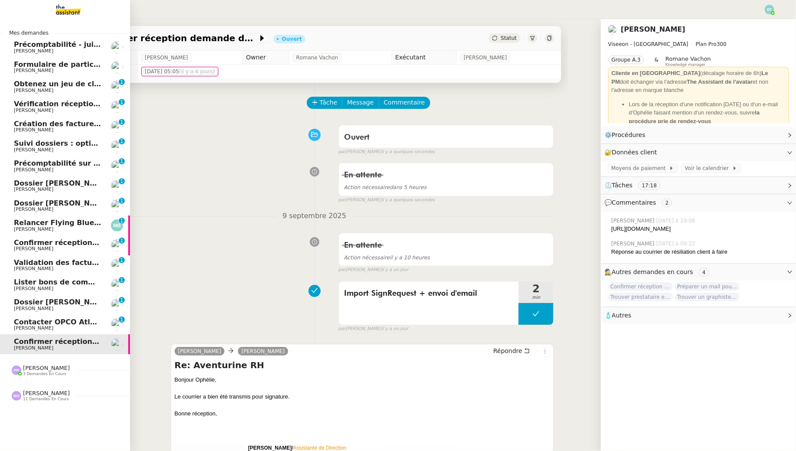
click at [43, 227] on span "[PERSON_NAME]" at bounding box center [33, 229] width 39 height 6
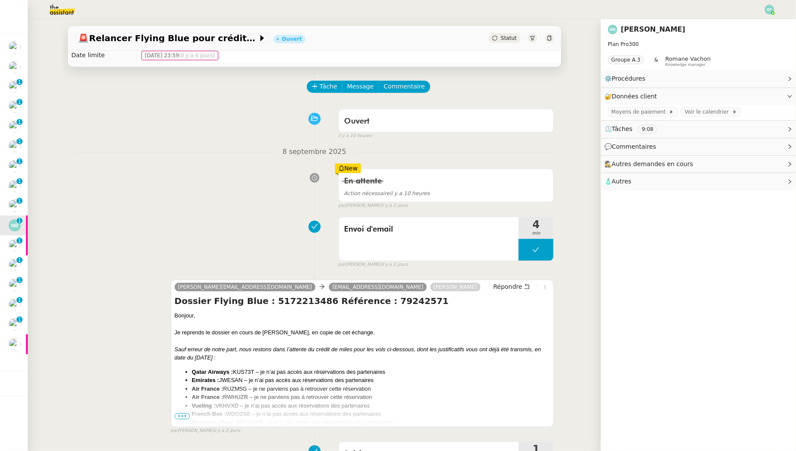
scroll to position [23, 0]
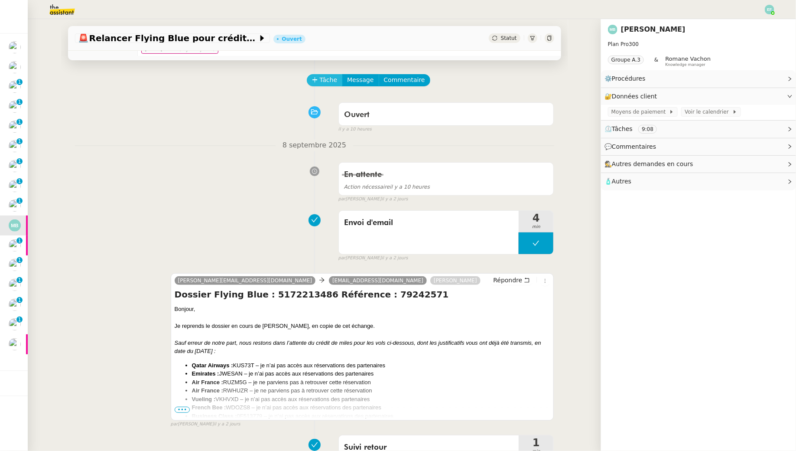
click at [333, 81] on span "Tâche" at bounding box center [329, 80] width 18 height 10
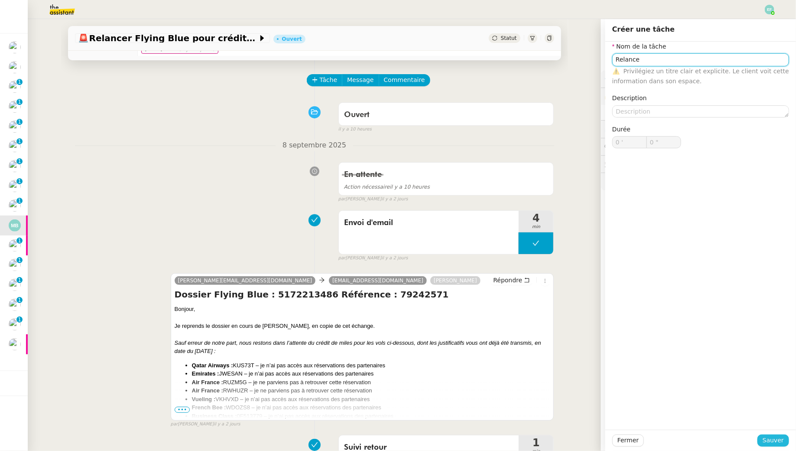
type input "Relance"
click at [772, 435] on span "Sauver" at bounding box center [773, 440] width 21 height 10
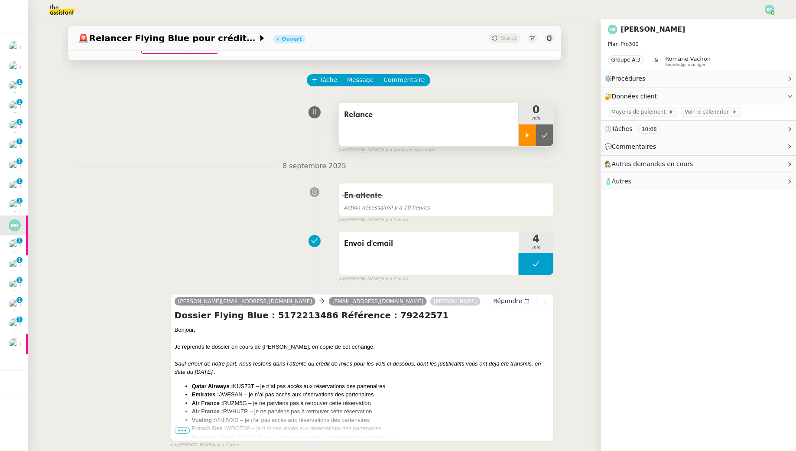
click at [520, 128] on div at bounding box center [527, 135] width 17 height 22
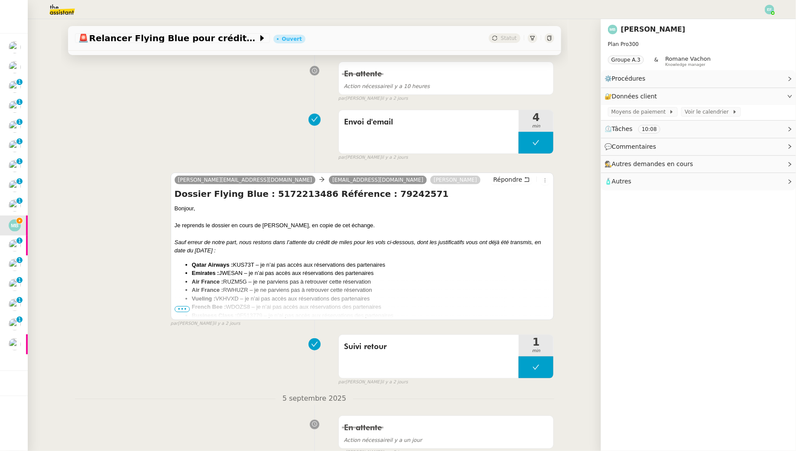
scroll to position [171, 0]
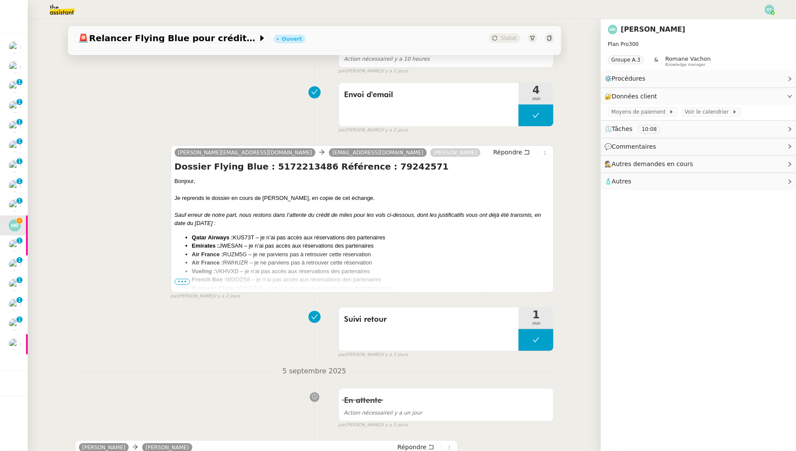
click at [183, 279] on span "•••" at bounding box center [183, 282] width 16 height 6
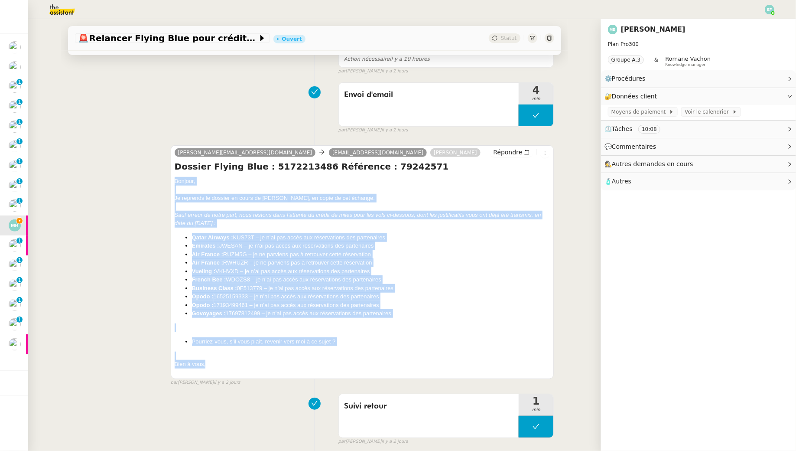
drag, startPoint x: 174, startPoint y: 180, endPoint x: 217, endPoint y: 364, distance: 189.5
click at [217, 364] on div "helene.t5qe@theassistant.com flyingblue.europe@airfrance-klm.com Marina Barthel…" at bounding box center [362, 262] width 383 height 234
copy div "Bonjour, Je reprends le dossier en cours de Marina Barthélémy, en copie de cet …"
click at [530, 152] on icon at bounding box center [527, 152] width 6 height 6
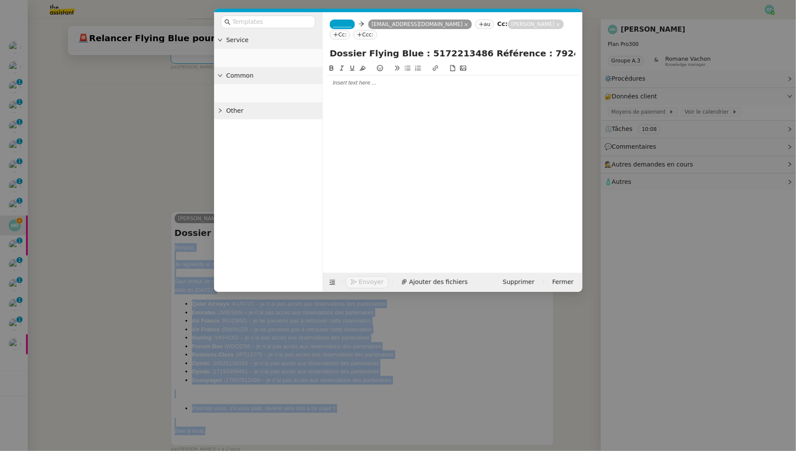
scroll to position [237, 0]
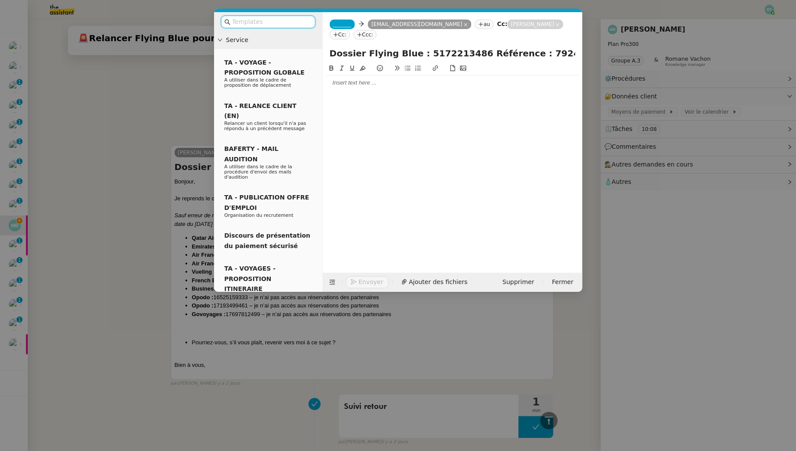
click at [437, 85] on div at bounding box center [452, 83] width 253 height 8
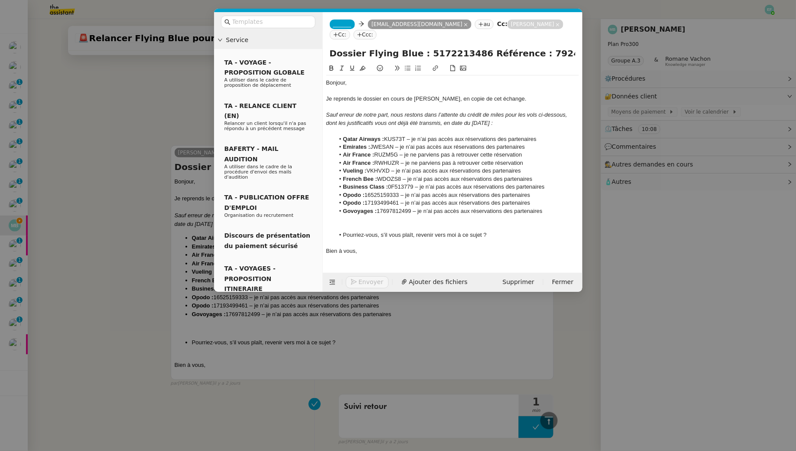
click at [347, 23] on span "_______" at bounding box center [342, 24] width 18 height 6
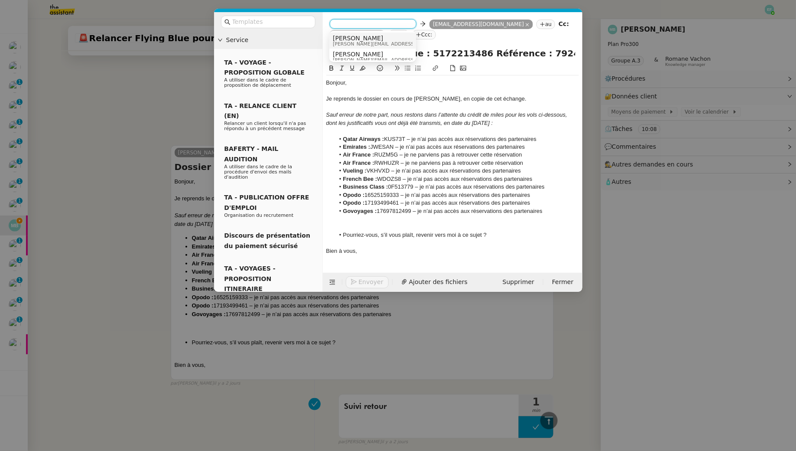
scroll to position [4, 0]
click at [373, 49] on span "Hélène" at bounding box center [394, 49] width 123 height 7
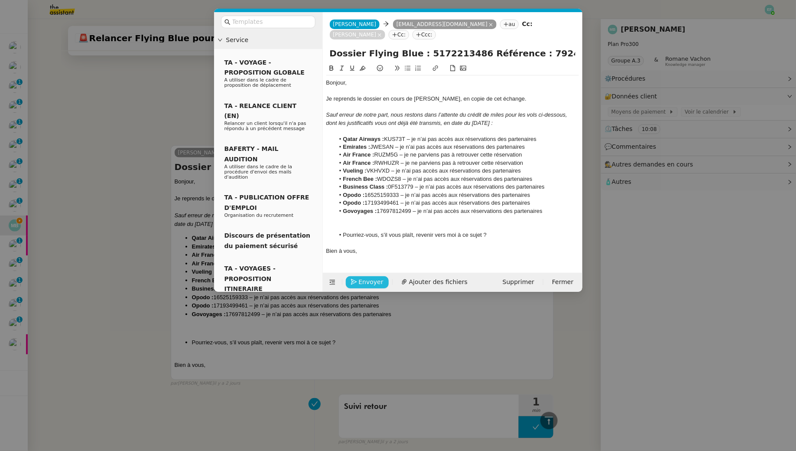
click at [372, 282] on span "Envoyer" at bounding box center [371, 282] width 25 height 10
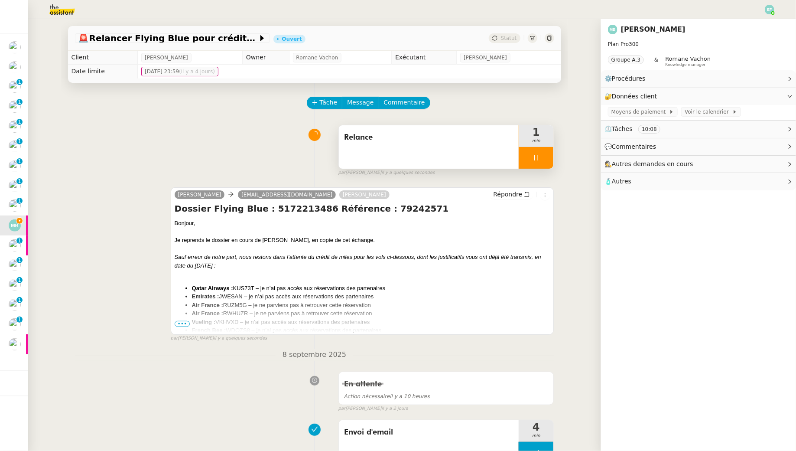
click at [542, 164] on div at bounding box center [536, 158] width 35 height 22
click at [542, 164] on button at bounding box center [544, 158] width 17 height 22
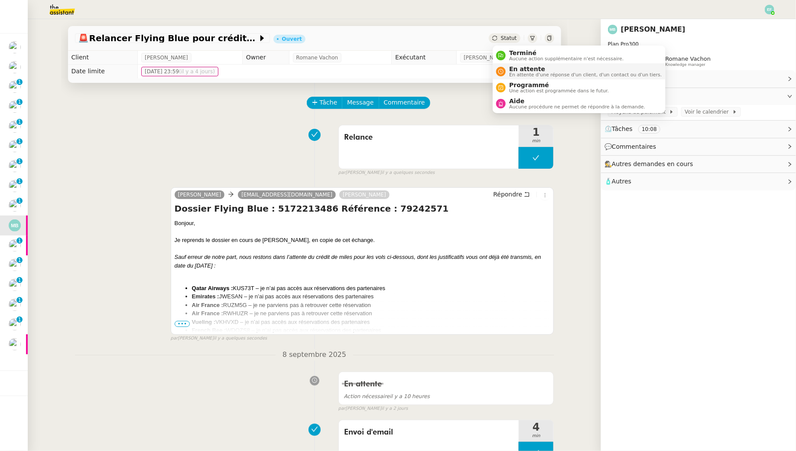
click at [513, 69] on span "En attente" at bounding box center [585, 68] width 153 height 7
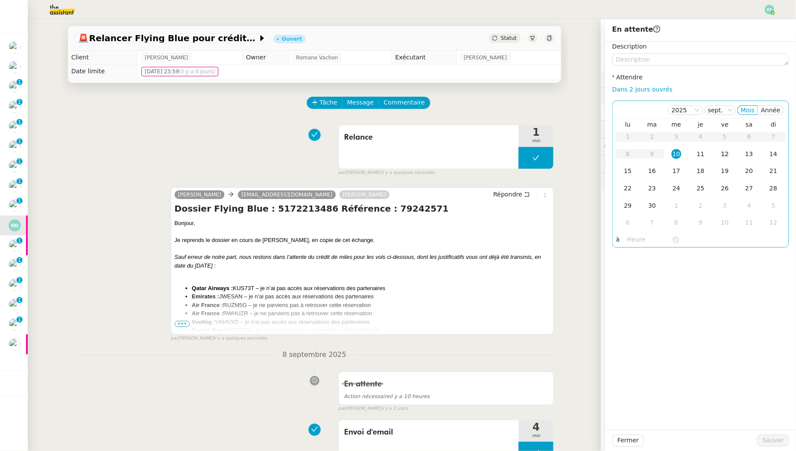
click at [713, 153] on td "12" at bounding box center [725, 154] width 24 height 17
click at [767, 444] on span "Sauver" at bounding box center [773, 440] width 21 height 10
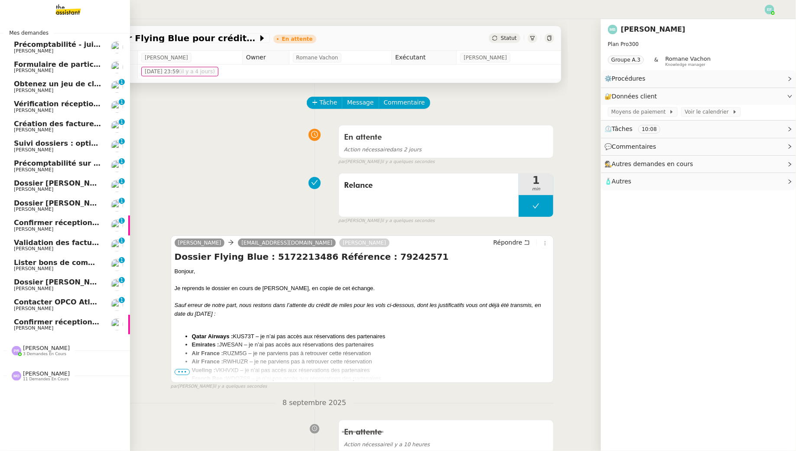
click at [69, 105] on span "Vérification réception factures consultants - septembre 2025" at bounding box center [133, 104] width 239 height 8
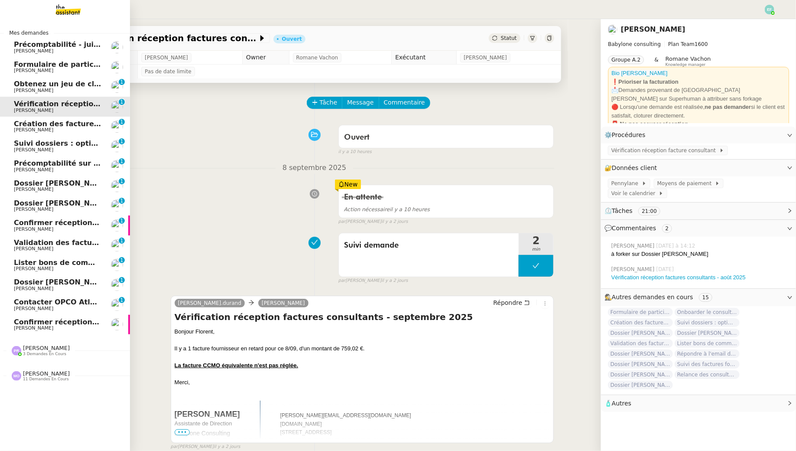
click at [61, 162] on span "Précomptabilité sur Dext - août 2025" at bounding box center [86, 163] width 145 height 8
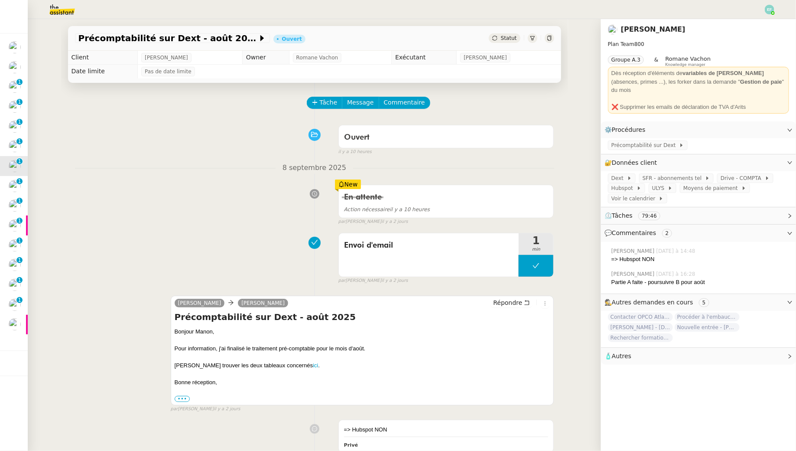
scroll to position [6, 0]
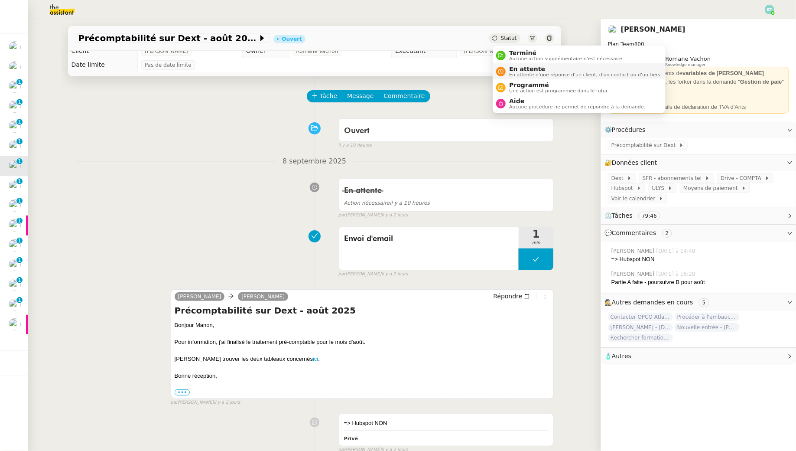
click at [542, 71] on span "En attente" at bounding box center [585, 68] width 153 height 7
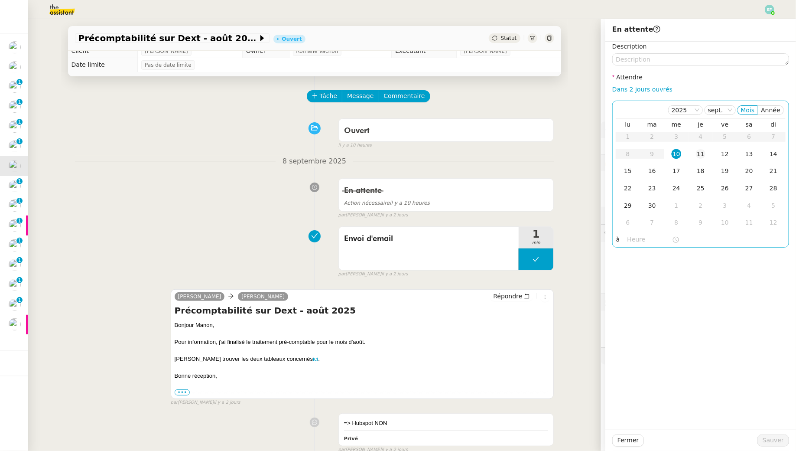
click at [700, 152] on div "11" at bounding box center [701, 154] width 10 height 10
click at [770, 443] on span "Sauver" at bounding box center [773, 440] width 21 height 10
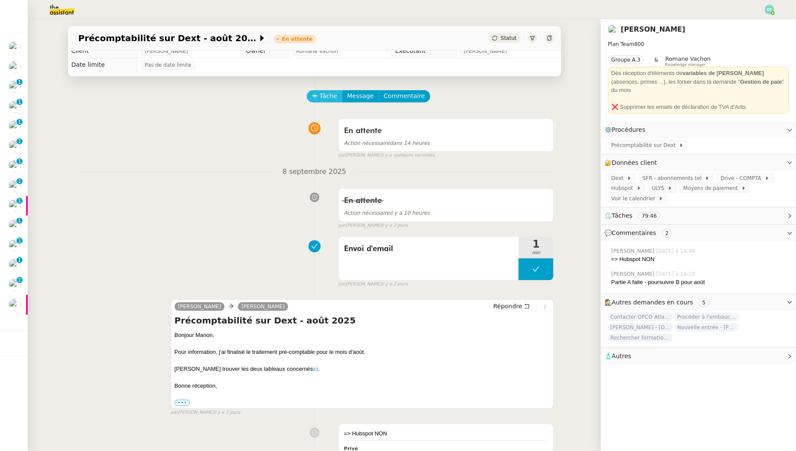
click at [321, 94] on span "Tâche" at bounding box center [329, 96] width 18 height 10
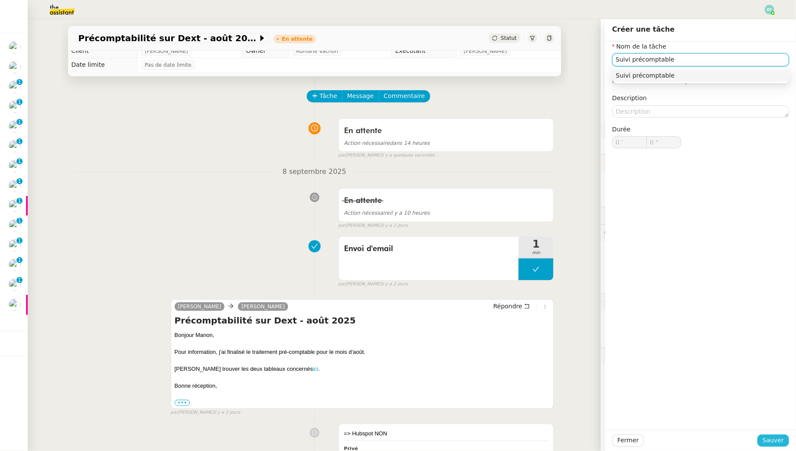
type input "Suivi précomptable"
click at [779, 440] on span "Sauver" at bounding box center [773, 440] width 21 height 10
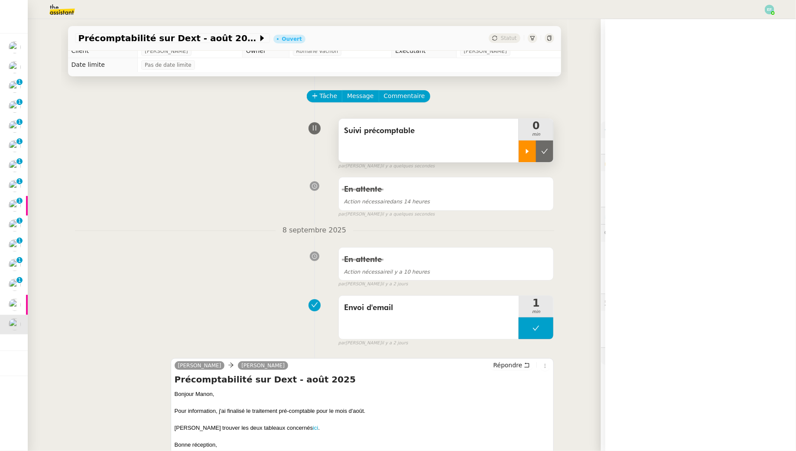
click at [533, 151] on div at bounding box center [527, 151] width 17 height 22
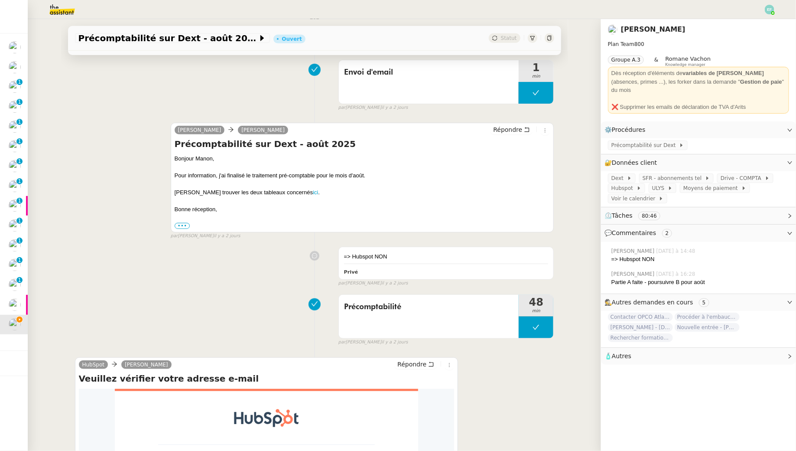
scroll to position [259, 0]
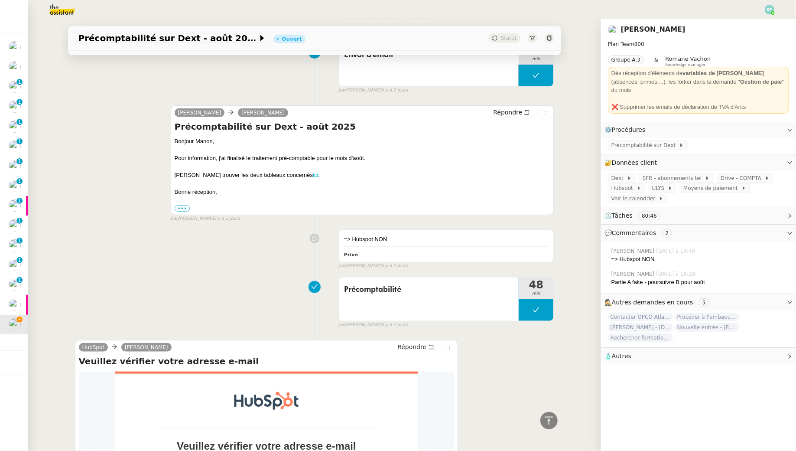
click at [313, 174] on link "ici" at bounding box center [315, 175] width 5 height 6
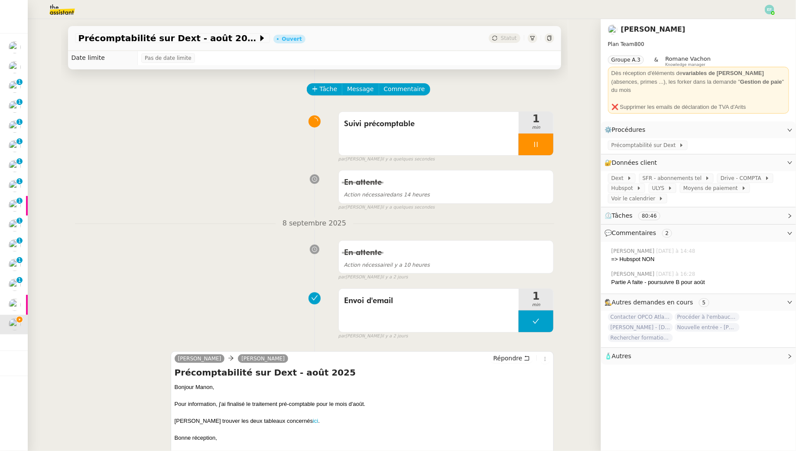
scroll to position [0, 0]
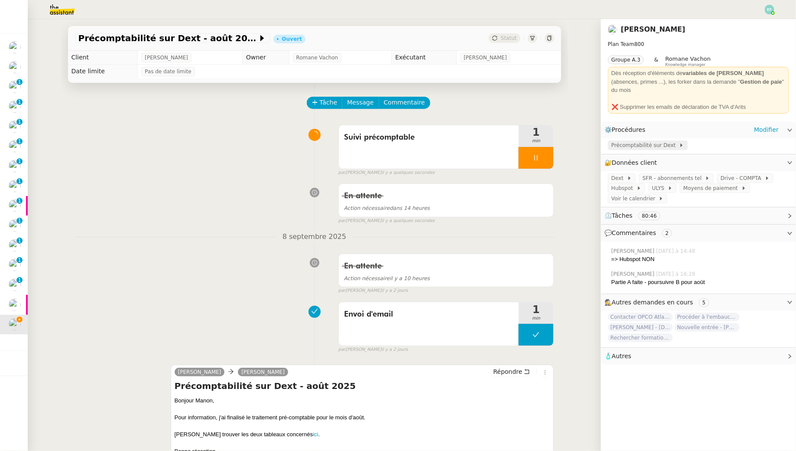
click at [652, 141] on span "Précomptabilité sur Dext" at bounding box center [645, 145] width 68 height 9
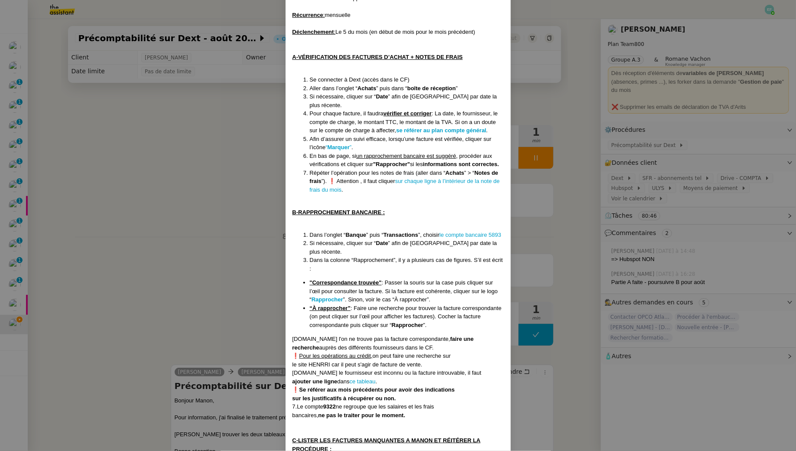
scroll to position [197, 0]
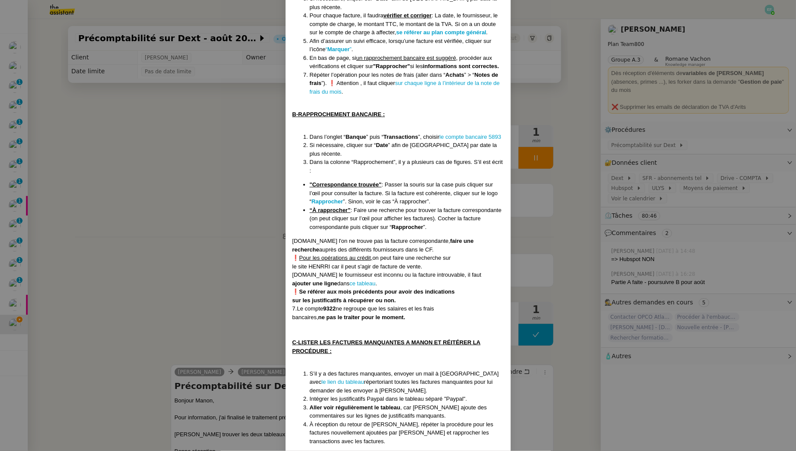
click at [234, 268] on nz-modal-container "Créée le 19/02/2025 MAJ le 28/08/2025 Contexte : La cliente souhaite que Sam s’…" at bounding box center [398, 225] width 796 height 451
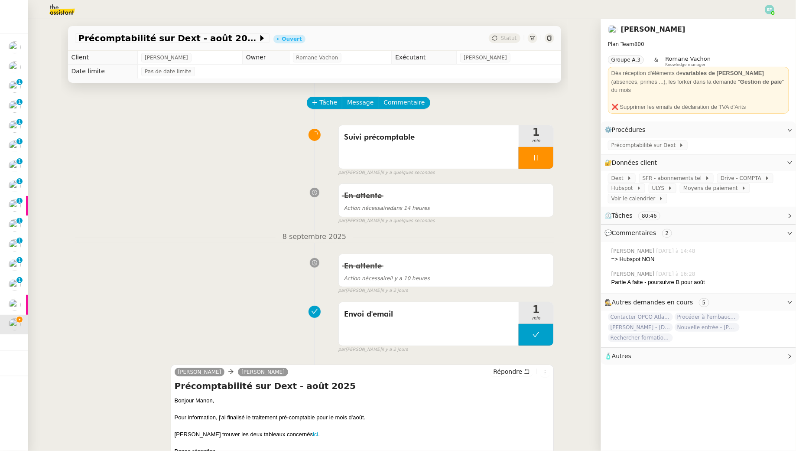
scroll to position [153, 0]
click at [554, 152] on div "Suivi précomptable 1 min" at bounding box center [446, 147] width 216 height 44
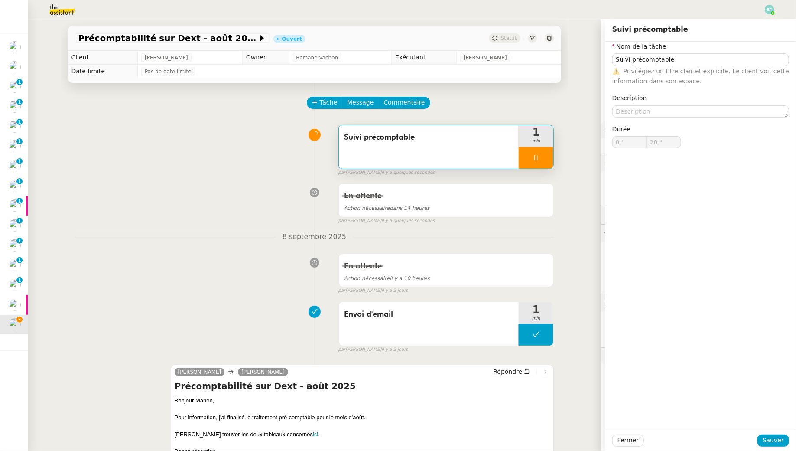
click at [539, 157] on icon at bounding box center [535, 157] width 7 height 7
type input "Suivi précomptable"
type input "0 '"
type input "20 ""
type input "Suivi précomptable"
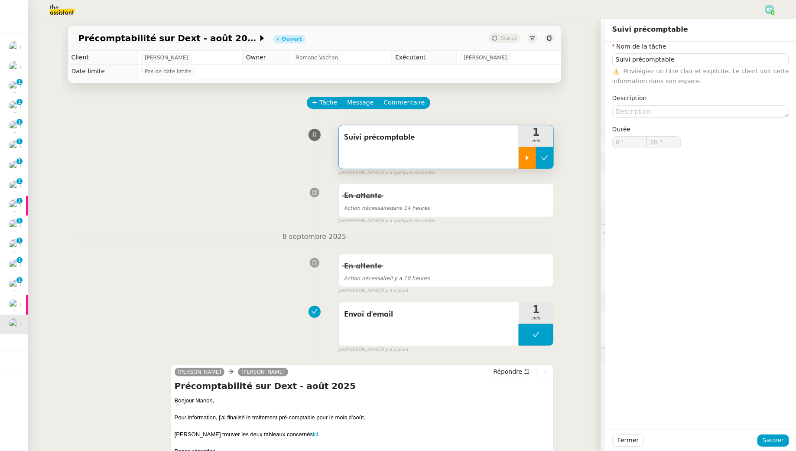
type input "0 '"
type input "20 ""
click at [545, 158] on icon at bounding box center [545, 157] width 6 height 5
type input "Suivi précomptable"
type input "0 '"
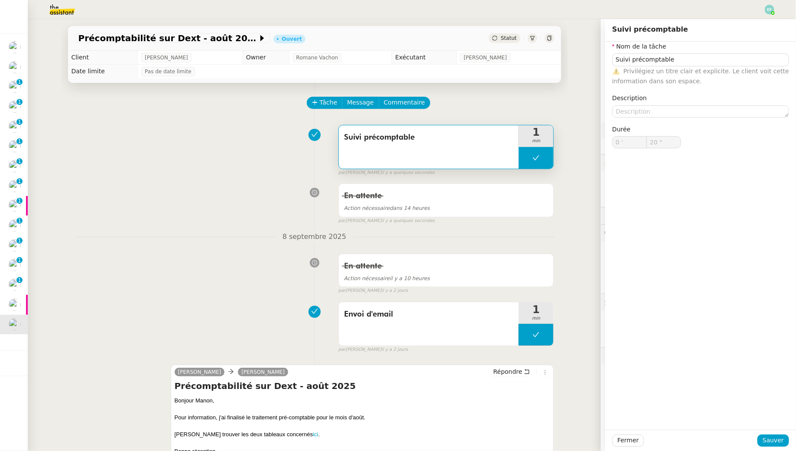
type input "20 ""
click at [524, 106] on div "Tâche Message Commentaire" at bounding box center [431, 107] width 247 height 21
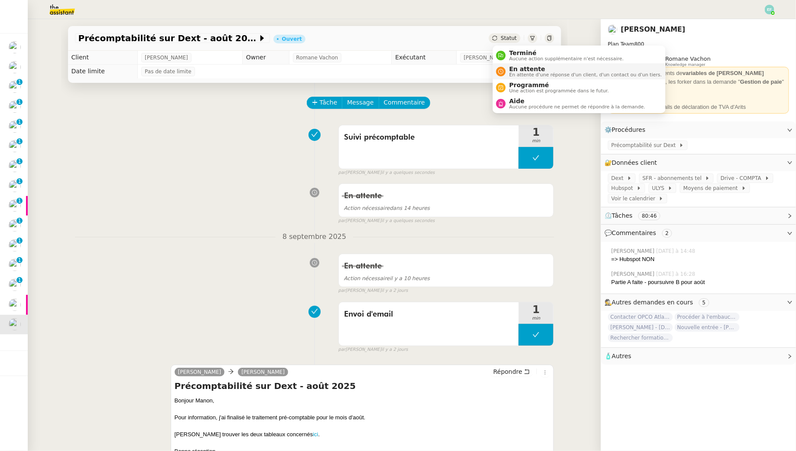
click at [513, 70] on span "En attente" at bounding box center [585, 68] width 153 height 7
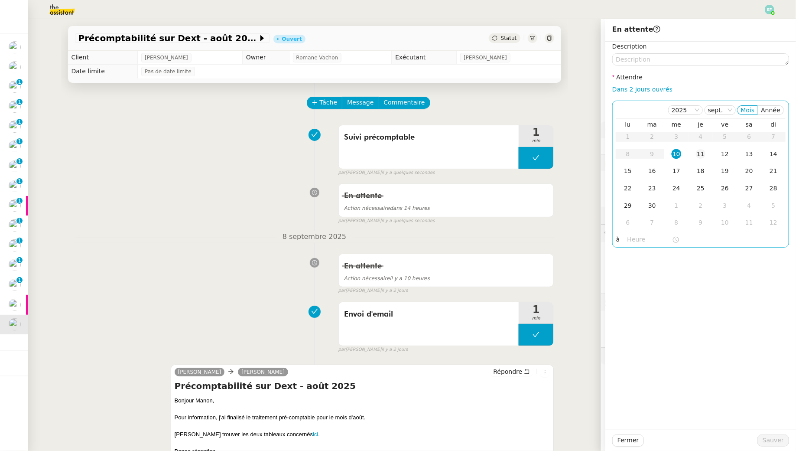
click at [701, 153] on div "11" at bounding box center [701, 154] width 10 height 10
click at [783, 441] on span "Sauver" at bounding box center [773, 440] width 21 height 10
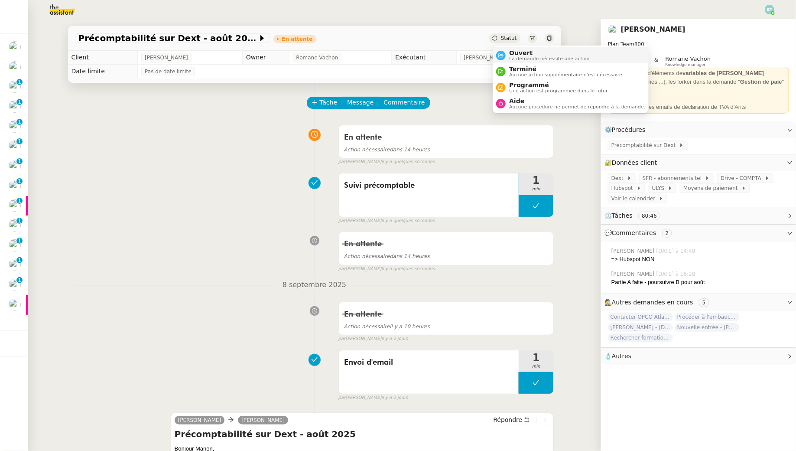
click at [508, 54] on div "Ouvert La demande nécessite une action" at bounding box center [548, 55] width 84 height 12
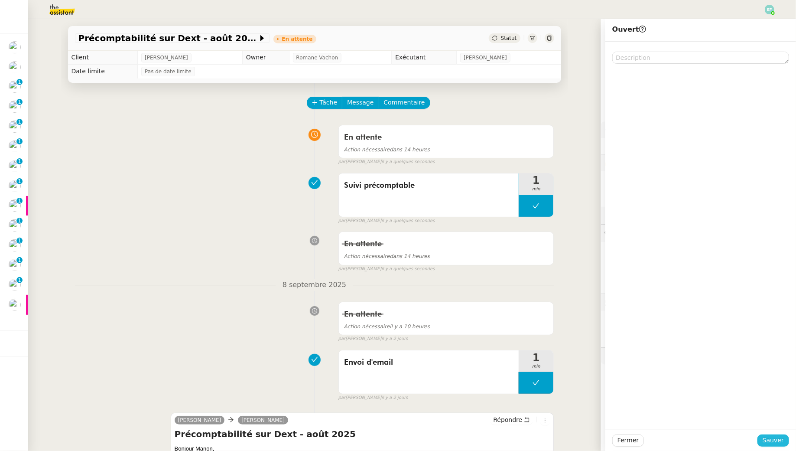
click at [769, 441] on span "Sauver" at bounding box center [773, 440] width 21 height 10
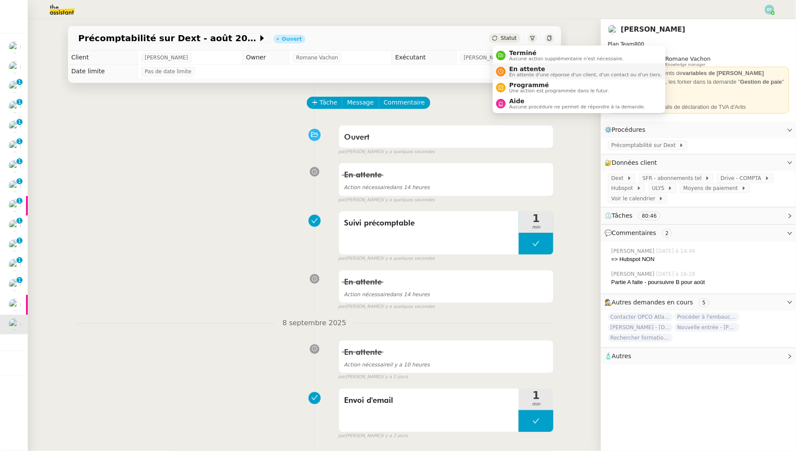
click at [515, 69] on span "En attente" at bounding box center [585, 68] width 153 height 7
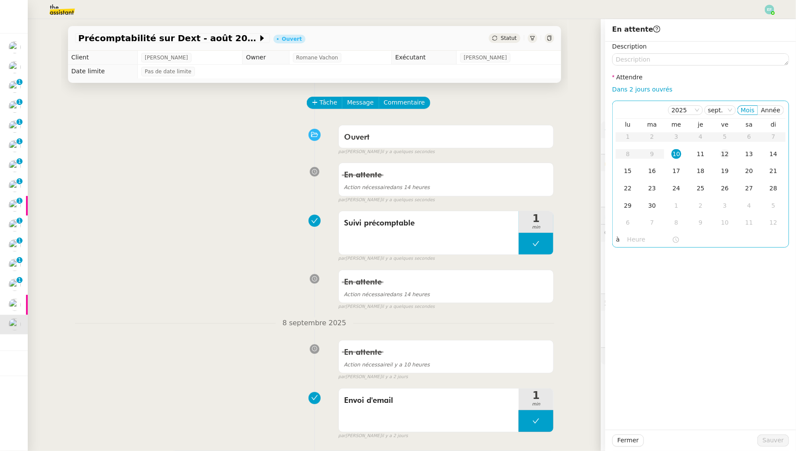
click at [724, 157] on div "12" at bounding box center [725, 154] width 10 height 10
click at [772, 438] on span "Sauver" at bounding box center [773, 440] width 21 height 10
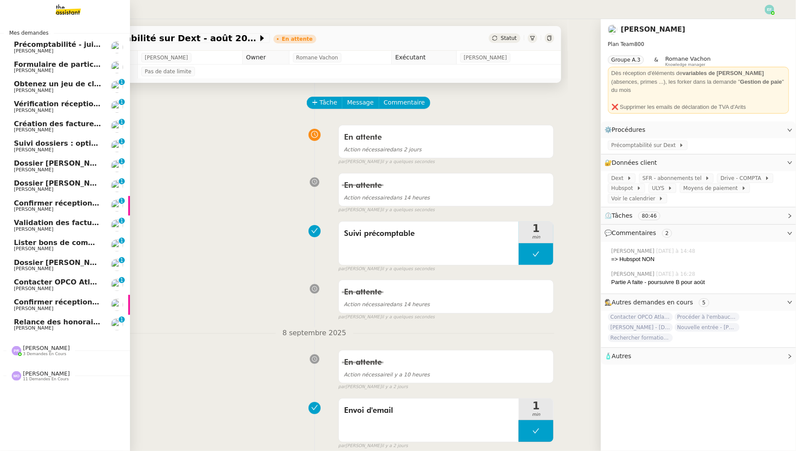
click at [16, 205] on span "Confirmer réception demande de résiliation" at bounding box center [99, 203] width 171 height 8
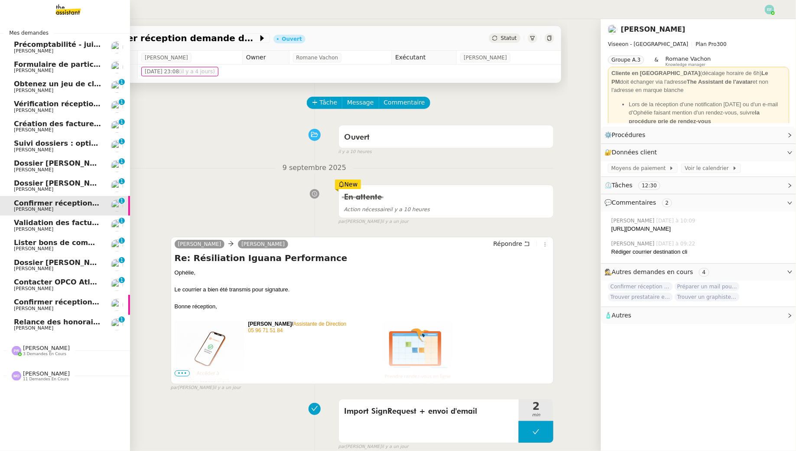
click at [46, 299] on span "Confirmer réception demande de résiliation" at bounding box center [99, 302] width 171 height 8
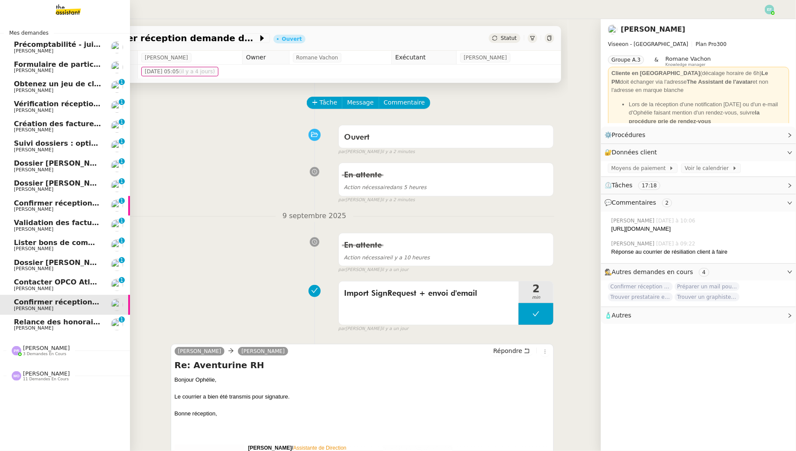
click at [14, 321] on span "Relance des honoraires" at bounding box center [59, 322] width 91 height 8
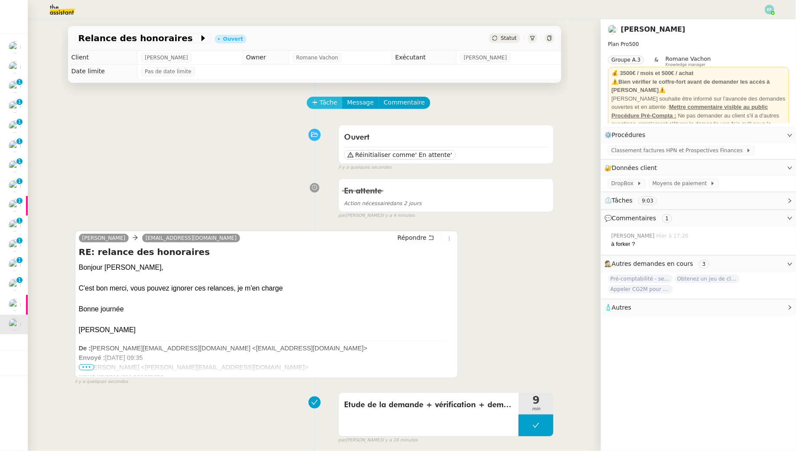
click at [324, 102] on span "Tâche" at bounding box center [329, 102] width 18 height 10
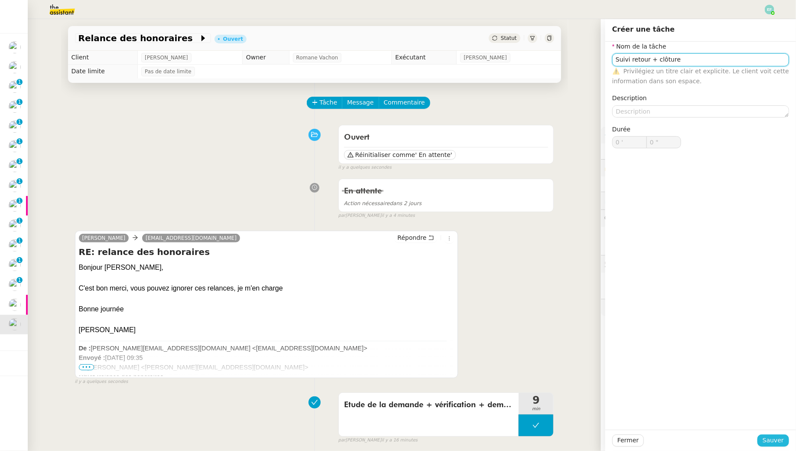
type input "Suivi retour + clôture"
click at [770, 435] on button "Sauver" at bounding box center [773, 440] width 32 height 12
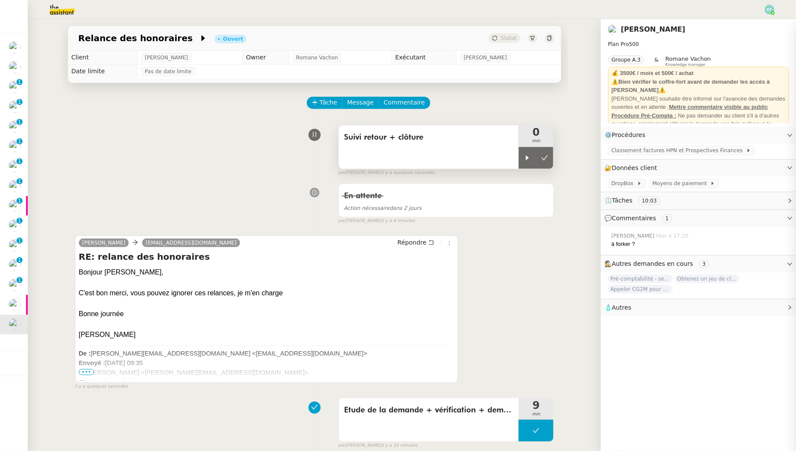
click at [517, 159] on div "Suivi retour + clôture" at bounding box center [429, 146] width 180 height 43
click at [529, 159] on icon at bounding box center [527, 157] width 7 height 7
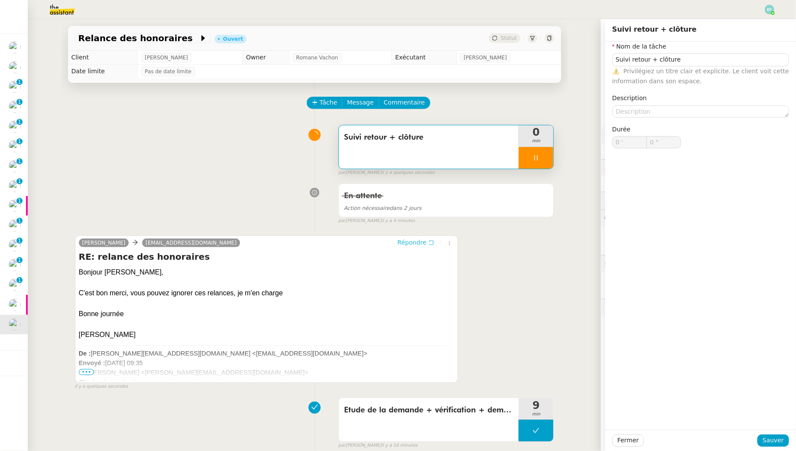
type input "Suivi retour + clôture"
type input "0 '"
type input "0 ""
click at [433, 239] on icon at bounding box center [431, 242] width 6 height 6
type input "Suivi retour + clôture"
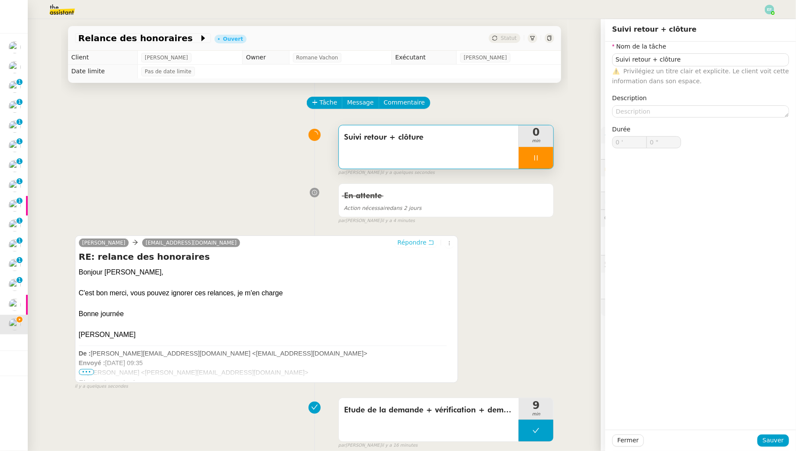
type input "0 '"
type input "0 ""
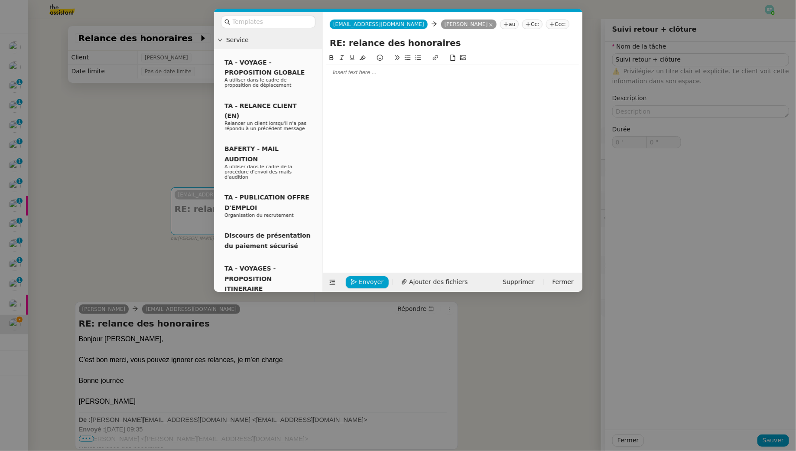
type input "Suivi retour + clôture"
type input "0 '"
type input "1 ""
type input "Suivi retour + clôture"
type input "0 '"
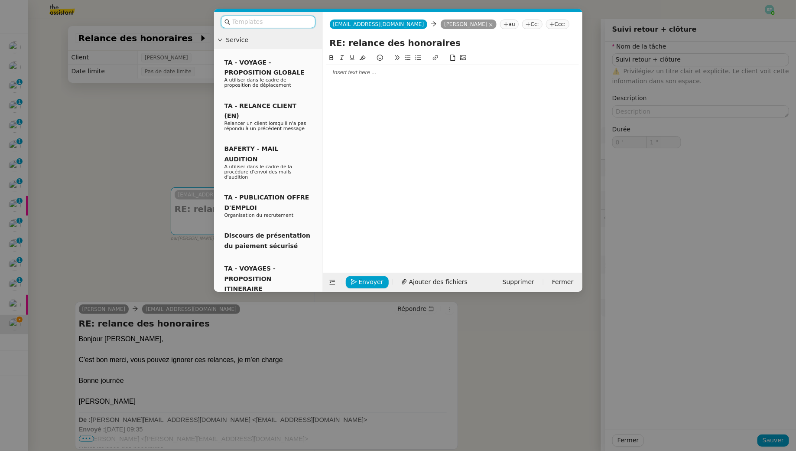
type input "1 ""
type input "Suivi retour + clôture"
type input "0 '"
type input "1 ""
type input "Suivi retour + clôture"
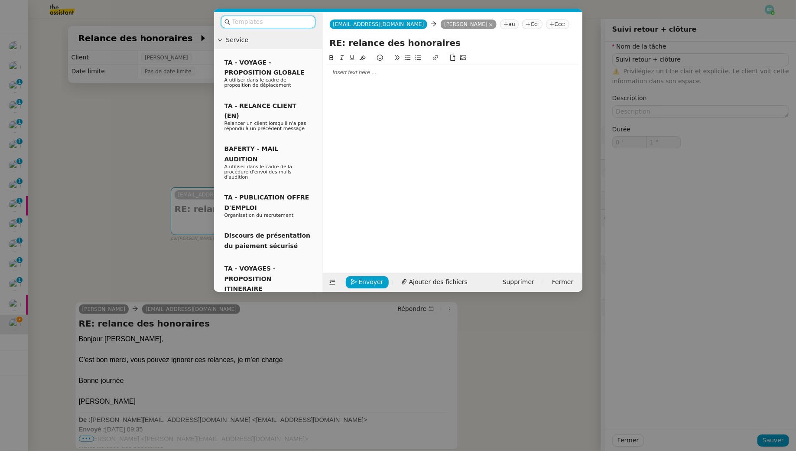
type input "0 '"
click at [299, 26] on input "text" at bounding box center [271, 22] width 78 height 10
type input "2 ""
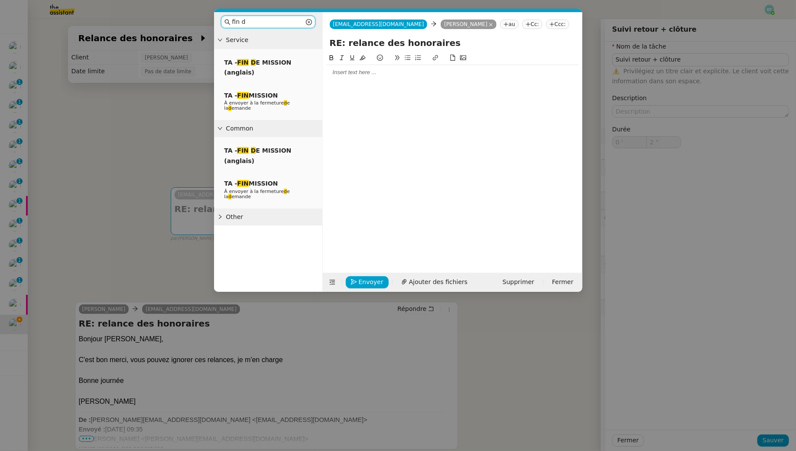
type input "fin de"
type input "3 ""
type input "fin de"
click at [277, 100] on span "À envoyer à la fermeture de la demande" at bounding box center [259, 105] width 70 height 11
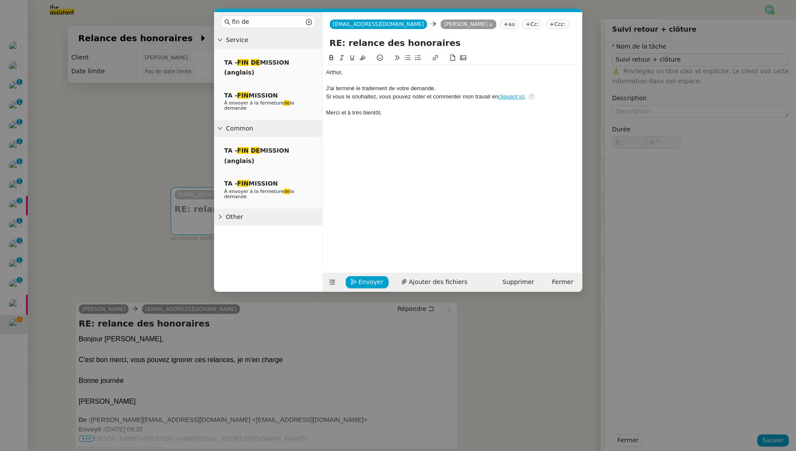
click at [354, 74] on div "﻿Arthur﻿," at bounding box center [452, 72] width 253 height 8
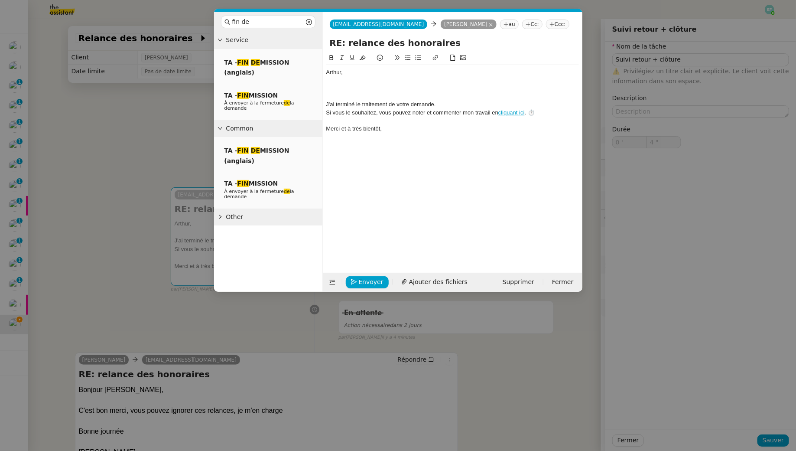
type input "5 ""
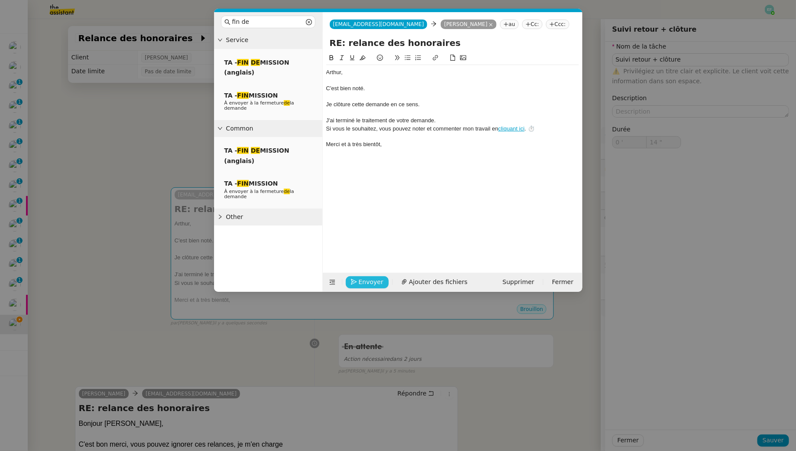
click at [362, 282] on span "Envoyer" at bounding box center [371, 282] width 25 height 10
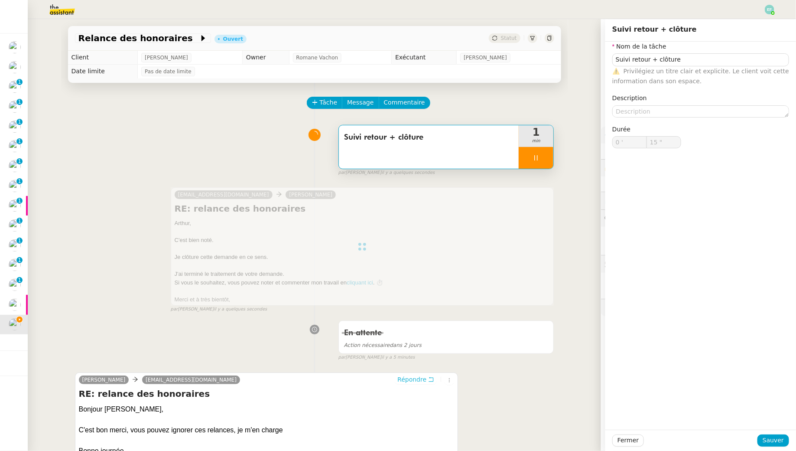
type input "16 ""
type input "Suivi retour + clôture"
type input "0 '"
type input "17 ""
type input "Suivi retour + clôture"
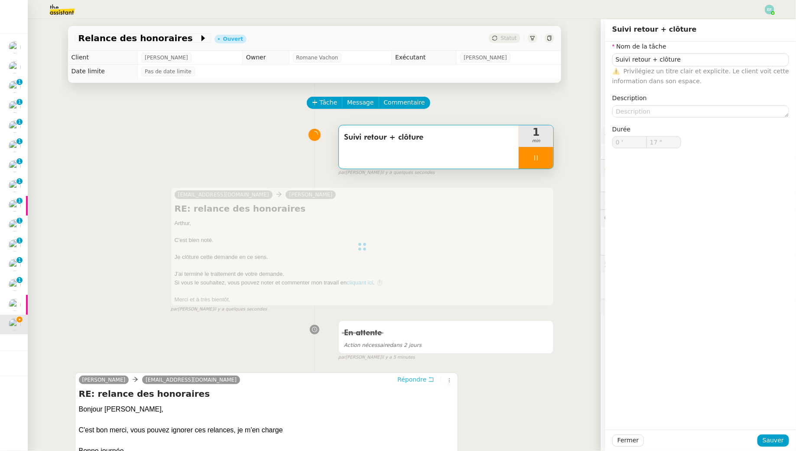
type input "0 '"
type input "20 ""
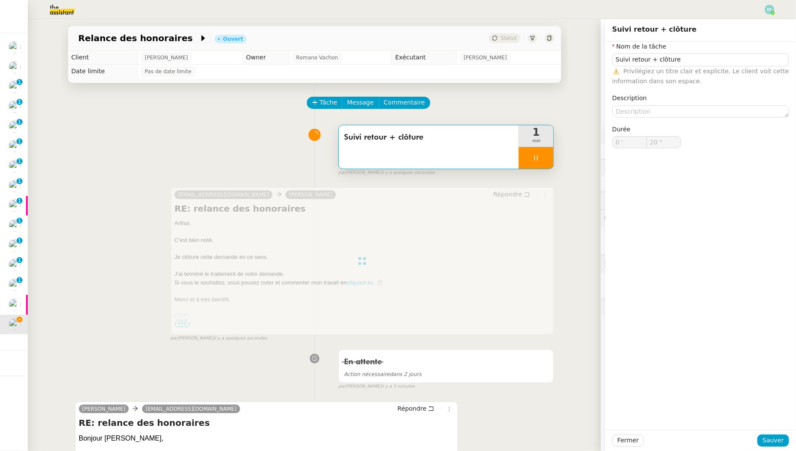
click at [543, 161] on div at bounding box center [536, 158] width 35 height 22
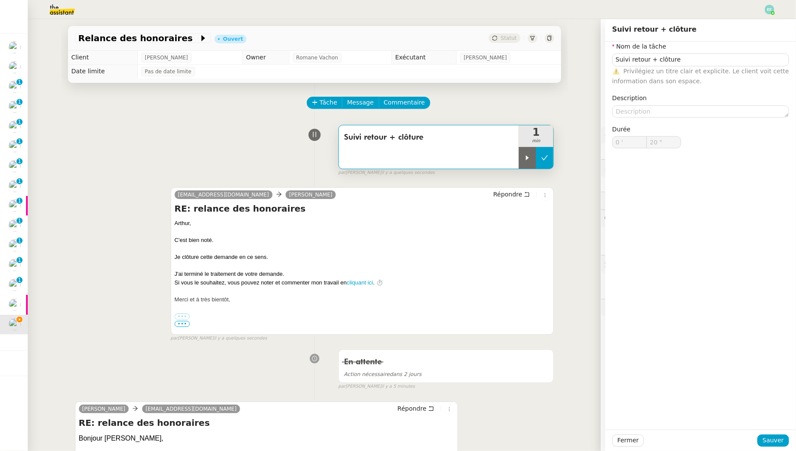
type input "Suivi retour + clôture"
type input "0 '"
type input "21 ""
type input "Suivi retour + clôture"
type input "0 '"
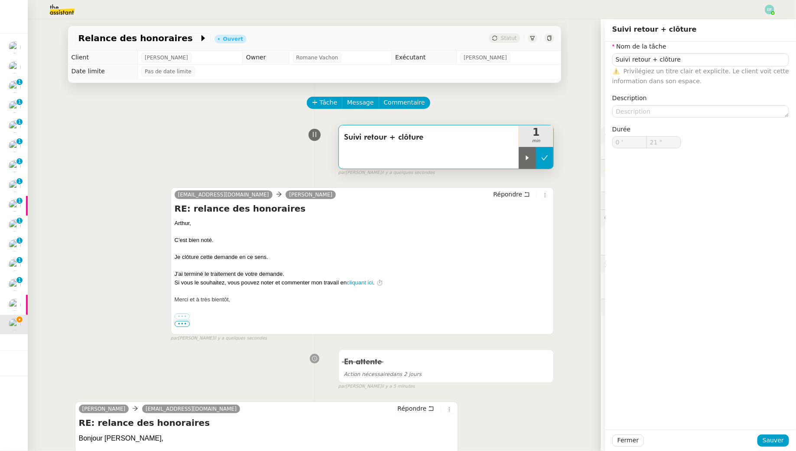
type input "20 ""
click at [546, 161] on icon at bounding box center [544, 157] width 7 height 7
type input "Suivi retour + clôture"
type input "0 '"
type input "20 ""
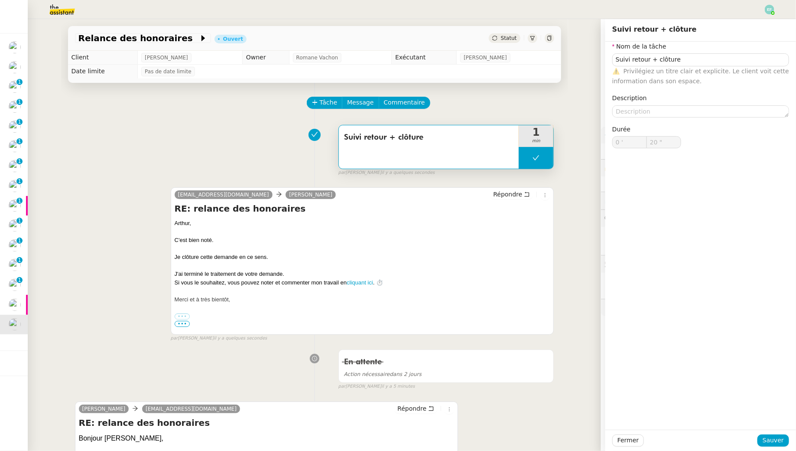
type input "Suivi retour + clôture"
type input "0 '"
type input "20 ""
type input "Suivi retour + clôture"
type input "0 '"
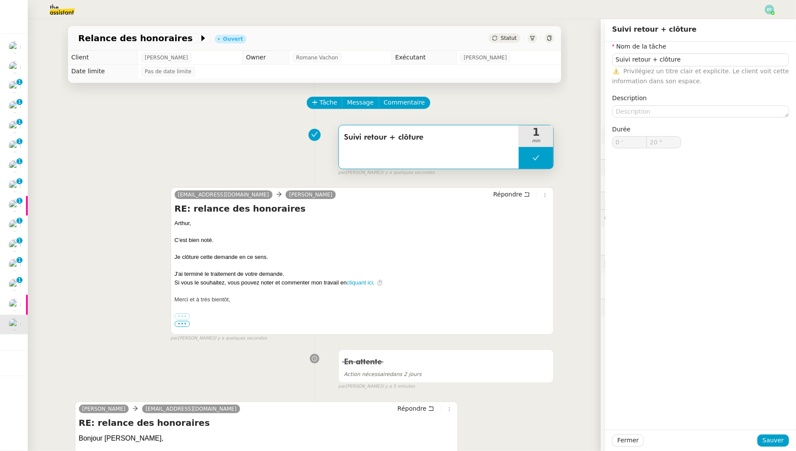
type input "20 ""
type input "Suivi retour + clôture"
type input "0 '"
type input "20 ""
type input "Suivi retour + clôture"
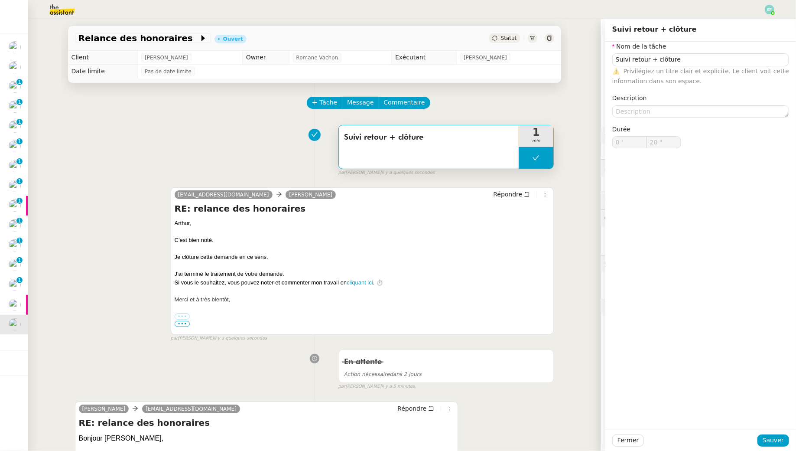
type input "0 '"
type input "20 ""
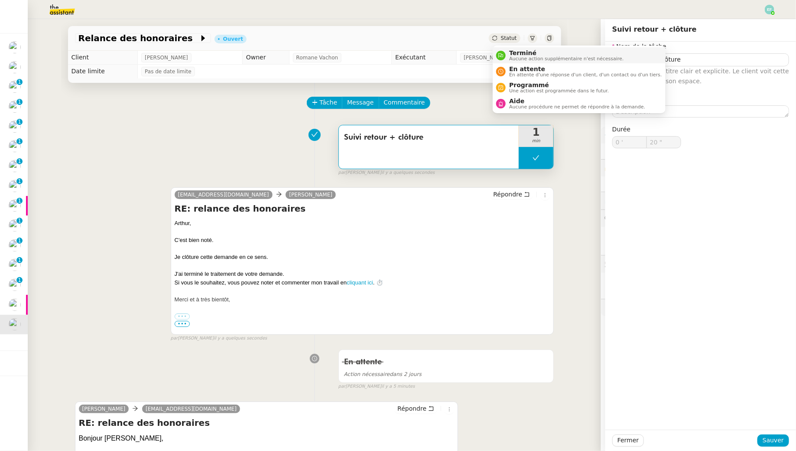
click at [506, 61] on li "Terminé Aucune action supplémentaire n'est nécessaire." at bounding box center [579, 55] width 172 height 16
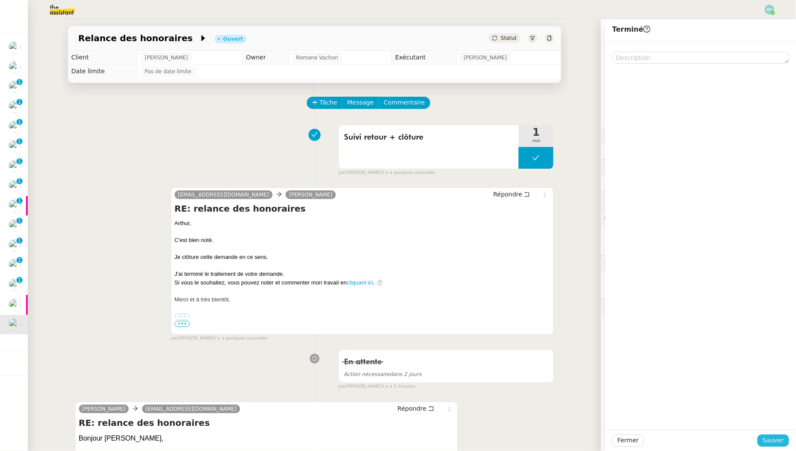
click at [778, 443] on span "Sauver" at bounding box center [773, 440] width 21 height 10
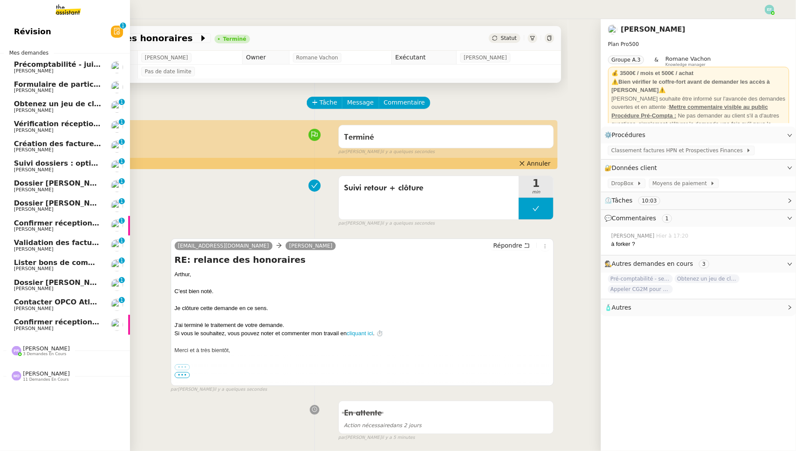
click at [25, 303] on span "Contacter OPCO Atlas pour financement formation" at bounding box center [113, 302] width 198 height 8
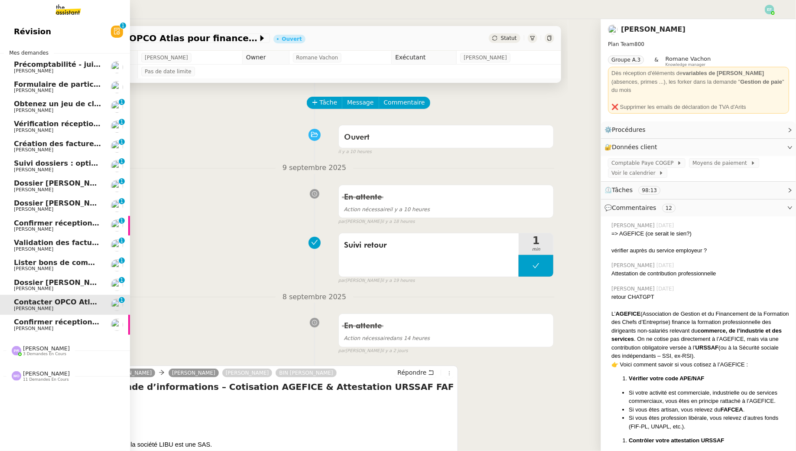
click at [74, 224] on span "Confirmer réception demande de résiliation" at bounding box center [99, 223] width 171 height 8
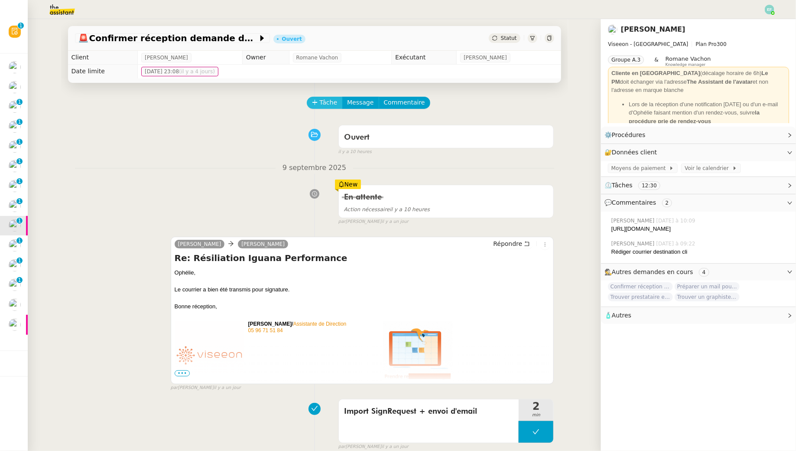
click at [331, 102] on span "Tâche" at bounding box center [329, 102] width 18 height 10
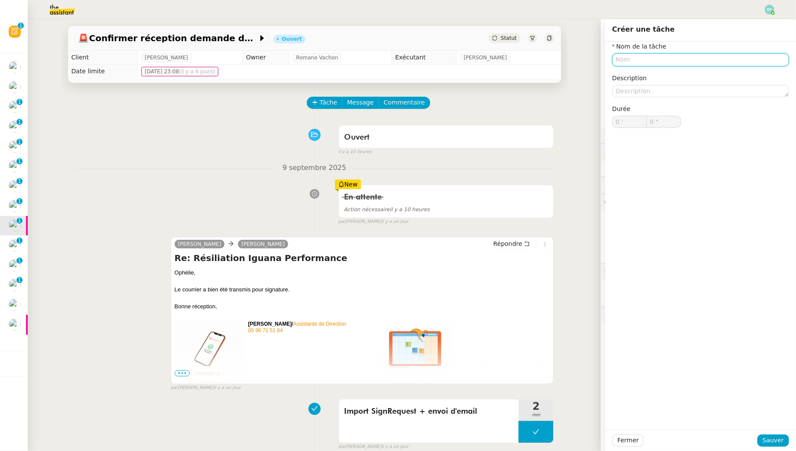
click at [646, 64] on input "text" at bounding box center [700, 59] width 177 height 13
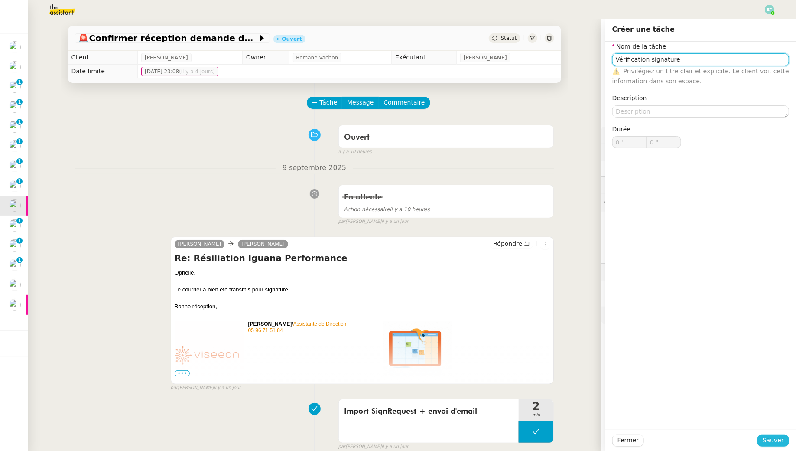
type input "Vérification signature"
click at [766, 437] on span "Sauver" at bounding box center [773, 440] width 21 height 10
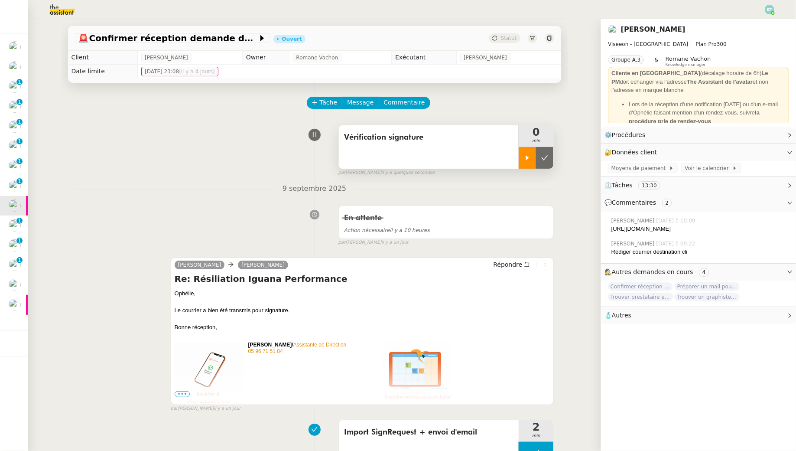
click at [522, 151] on div at bounding box center [527, 158] width 17 height 22
click at [655, 230] on div "https://signrequest.com/#/document-status/19098259-1fe9-4671-9644-05038100e1e0" at bounding box center [700, 228] width 178 height 9
drag, startPoint x: 655, startPoint y: 237, endPoint x: 611, endPoint y: 228, distance: 45.1
click at [611, 228] on div "Emelyne Foussier Hier à 10:09 https://signrequest.com/#/document-status/1909825…" at bounding box center [698, 224] width 181 height 23
copy div "https://signrequest.com/#/document-status/19098259-1fe9-4671-9644-05038100e1e0"
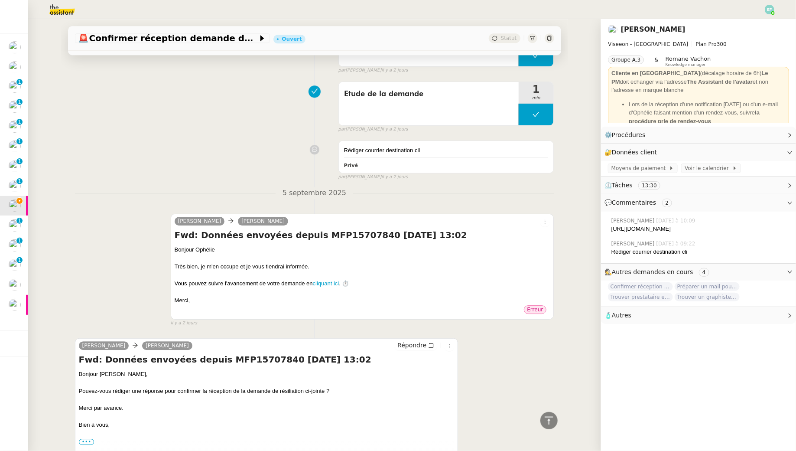
scroll to position [1158, 0]
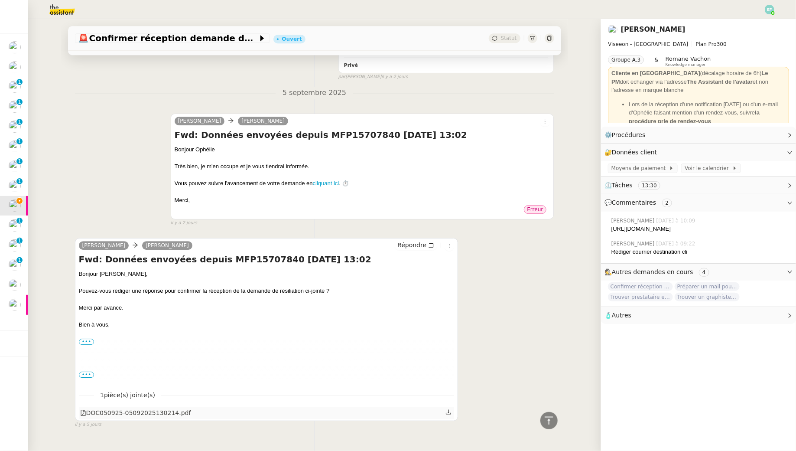
click at [449, 415] on icon at bounding box center [448, 412] width 6 height 6
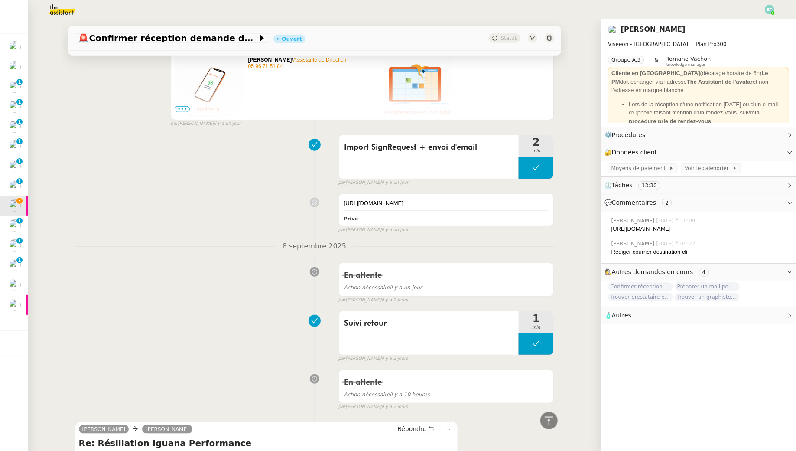
scroll to position [0, 0]
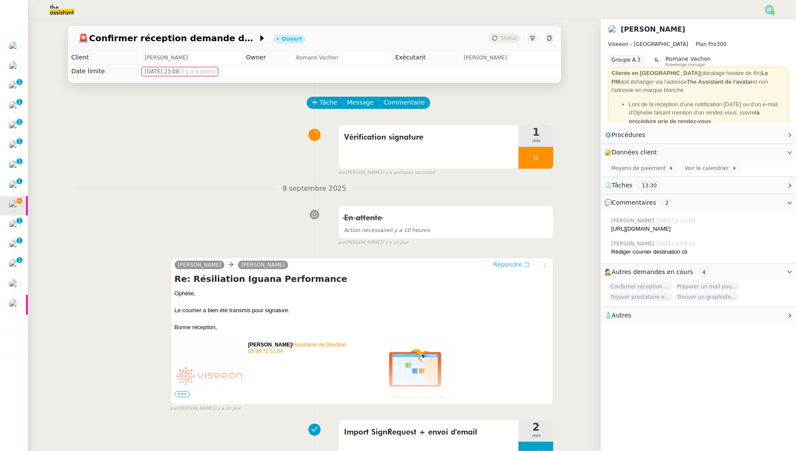
click at [523, 265] on button "Répondre" at bounding box center [511, 265] width 43 height 10
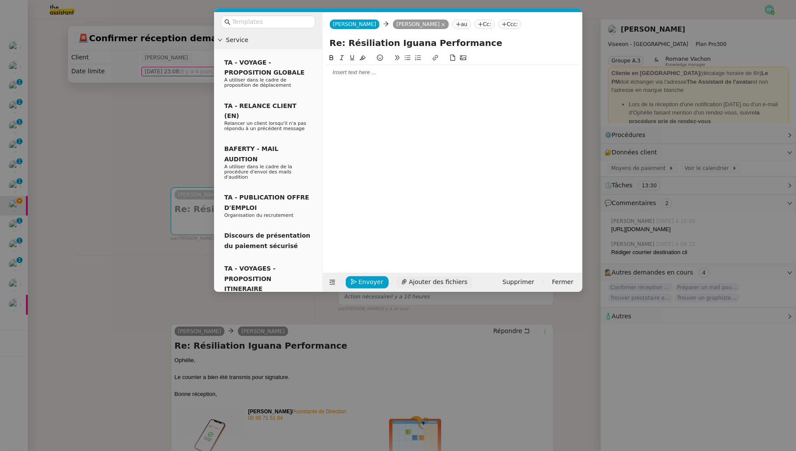
click at [416, 280] on span "Ajouter des fichiers" at bounding box center [438, 282] width 58 height 10
click at [513, 265] on link "Viseeon___Ophélie_Diony____Accusé_de_réception_courrier_de_résiliation_Igua…" at bounding box center [446, 268] width 234 height 10
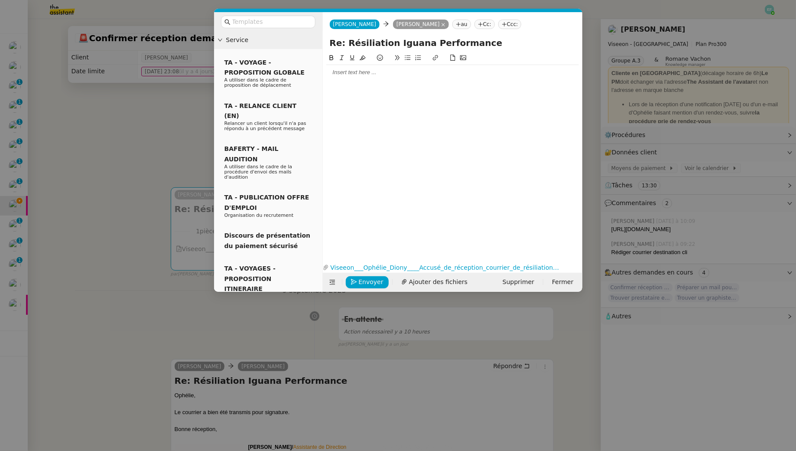
click at [351, 74] on div at bounding box center [452, 72] width 253 height 8
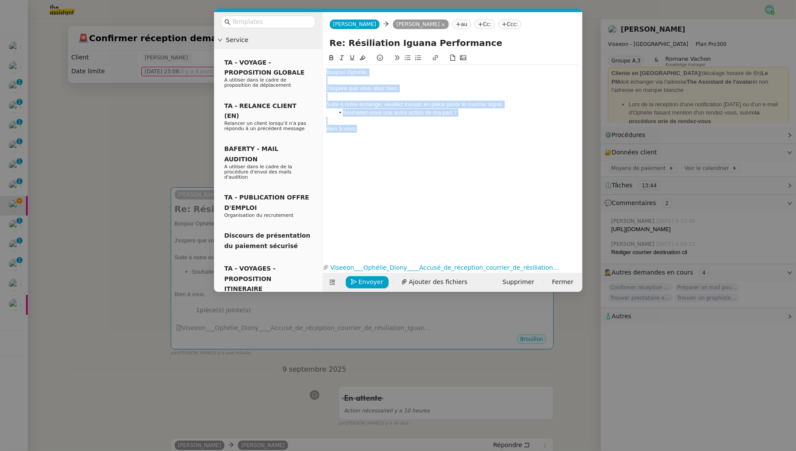
drag, startPoint x: 379, startPoint y: 129, endPoint x: 328, endPoint y: 62, distance: 84.2
click at [328, 62] on div "Bonjour Ophélie, J'espère que vous allez bien. Suite à notre échange, veuillez …" at bounding box center [452, 94] width 253 height 83
copy div "Bonjour Ophélie, J'espère que vous allez bien. Suite à notre échange, veuillez …"
click at [362, 284] on span "Envoyer" at bounding box center [371, 282] width 25 height 10
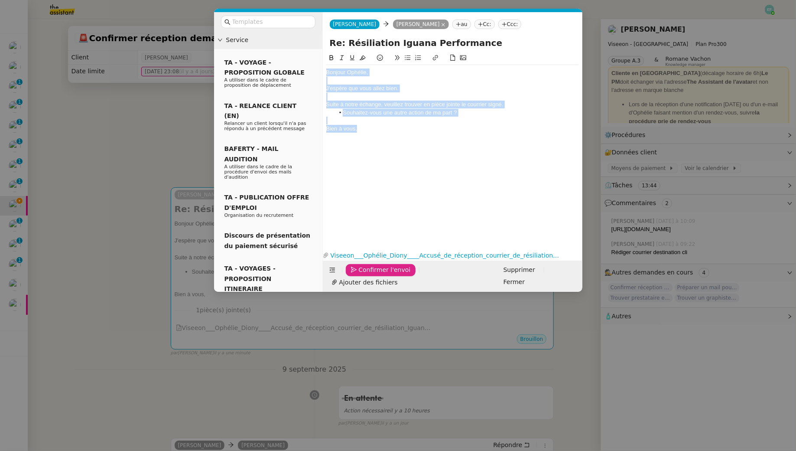
click at [362, 275] on span "Confirmer l'envoi" at bounding box center [385, 270] width 52 height 10
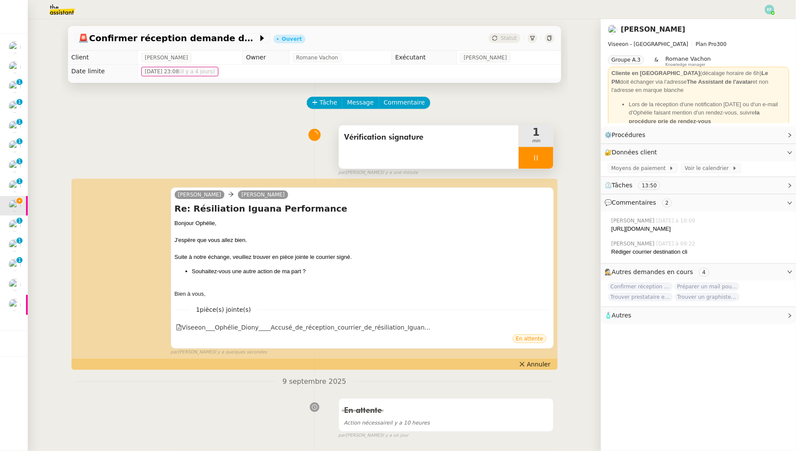
click at [464, 149] on div "Vérification signature" at bounding box center [429, 146] width 180 height 43
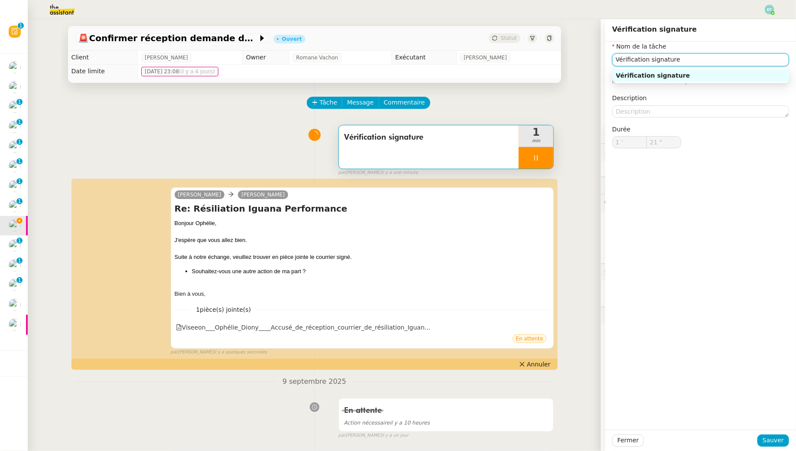
click at [732, 56] on input "Vérification signature" at bounding box center [700, 59] width 177 height 13
type input "Vérification signature +"
type input "22 ""
type input "Vérification signature + envoi d'"
type input "23 ""
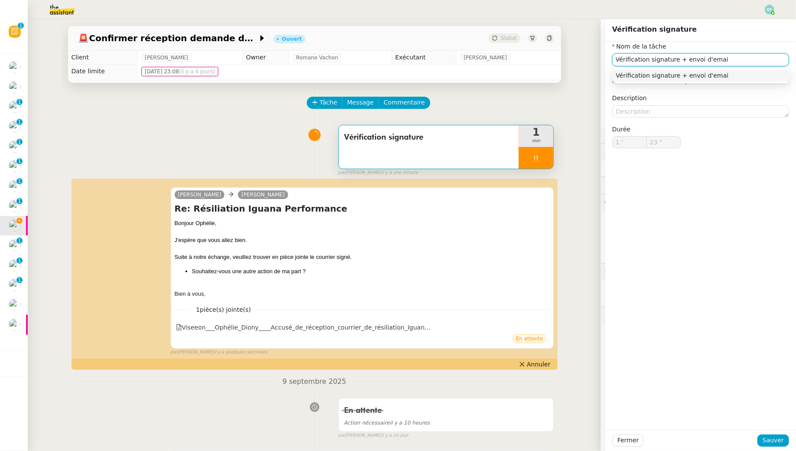
type input "Vérification signature + envoi d'email"
type input "25 ""
click at [773, 443] on span "Sauver" at bounding box center [773, 440] width 21 height 10
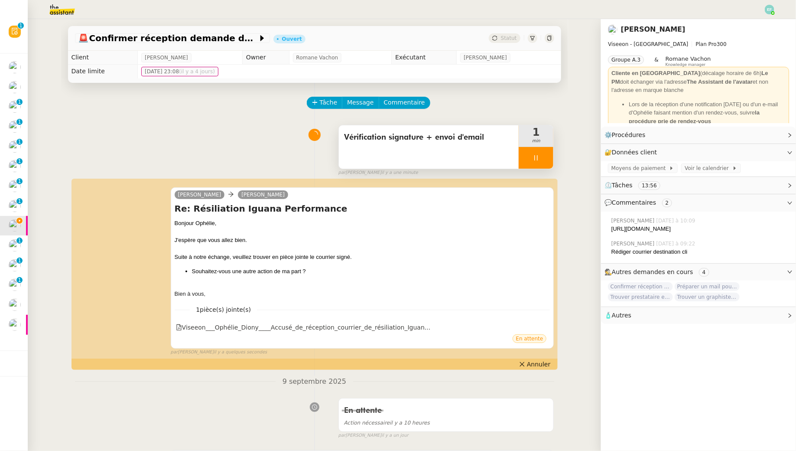
click at [549, 156] on div at bounding box center [536, 158] width 35 height 22
click at [549, 156] on button at bounding box center [544, 158] width 17 height 22
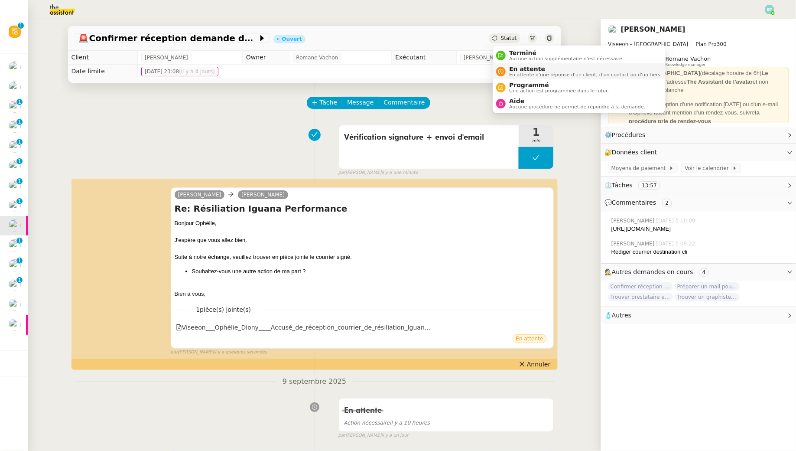
click at [511, 72] on span "En attente d'une réponse d'un client, d'un contact ou d'un tiers." at bounding box center [585, 74] width 153 height 5
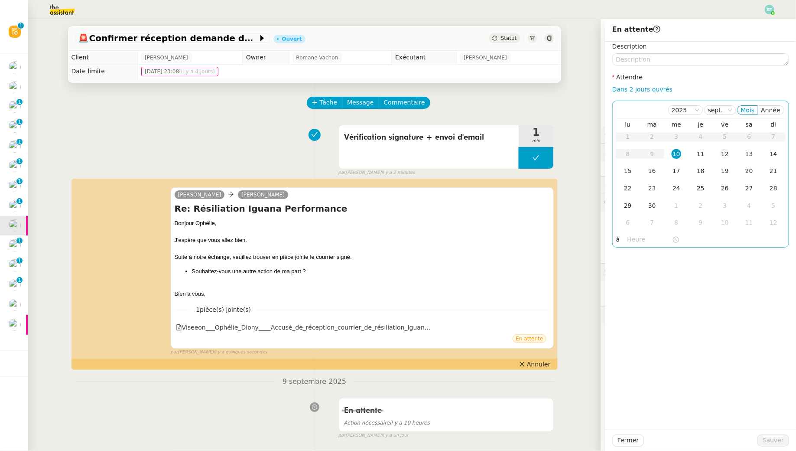
click at [723, 153] on div "12" at bounding box center [725, 154] width 10 height 10
click at [771, 438] on span "Sauver" at bounding box center [773, 440] width 21 height 10
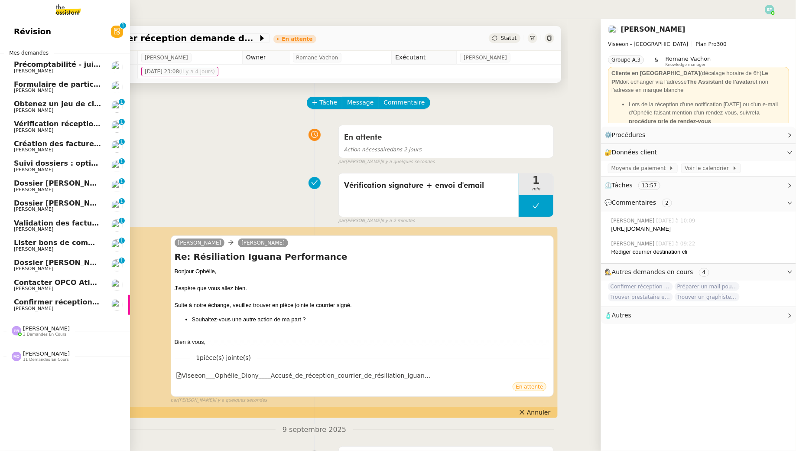
click at [64, 303] on span "Confirmer réception demande de résiliation" at bounding box center [99, 302] width 171 height 8
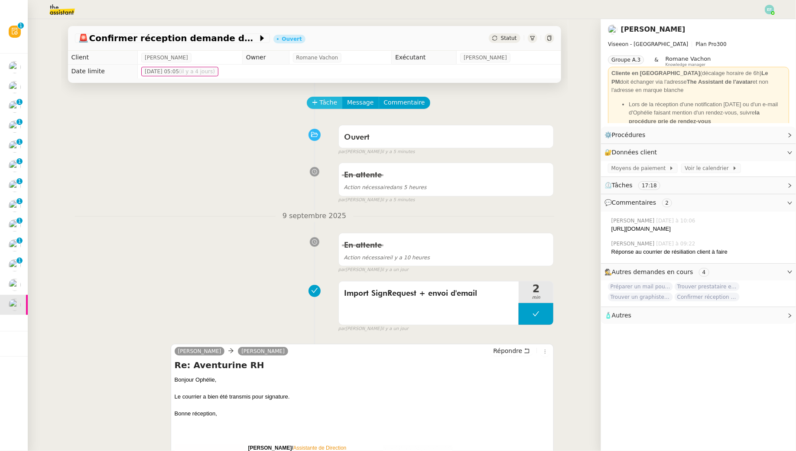
click at [326, 106] on span "Tâche" at bounding box center [329, 102] width 18 height 10
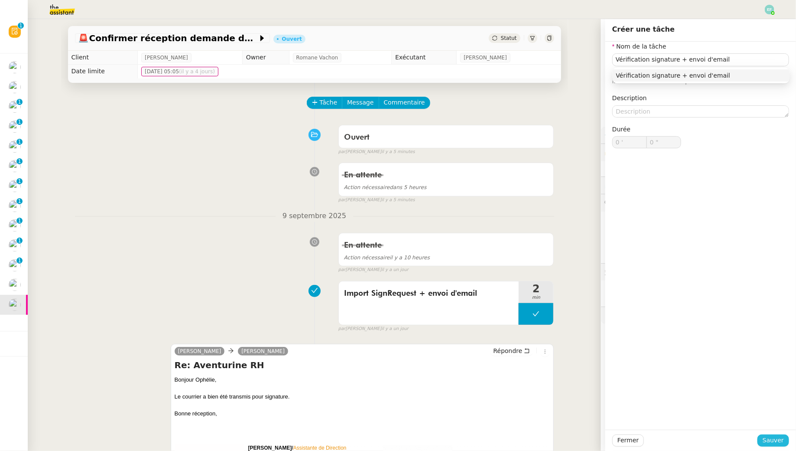
click at [765, 443] on span "Sauver" at bounding box center [773, 440] width 21 height 10
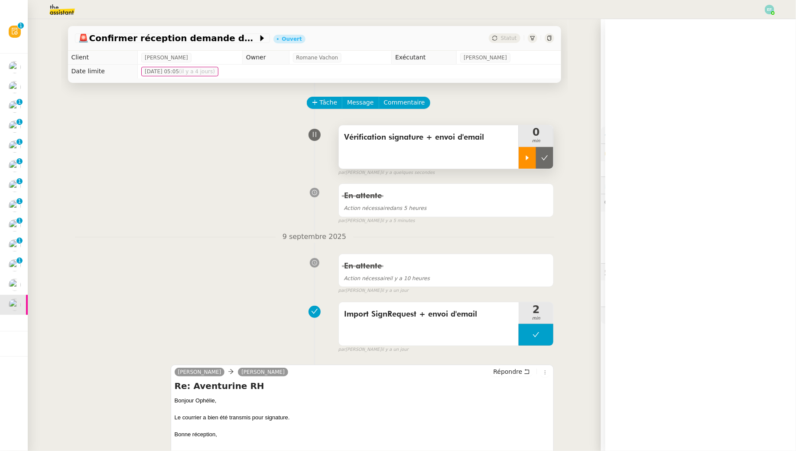
click at [526, 156] on icon at bounding box center [527, 157] width 7 height 7
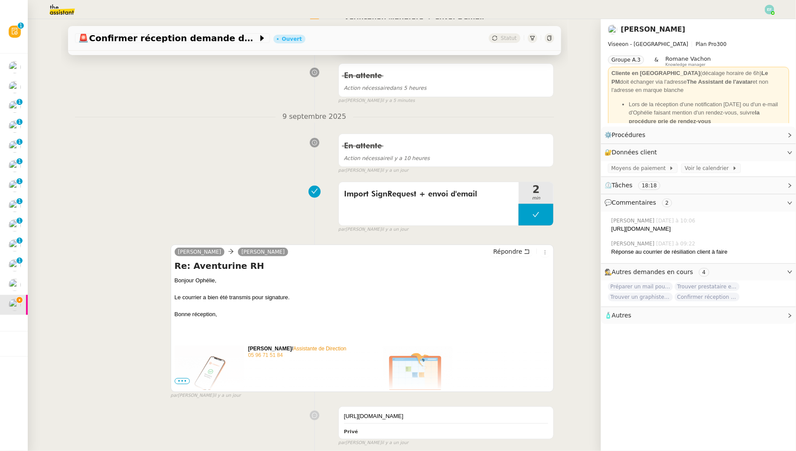
scroll to position [122, 0]
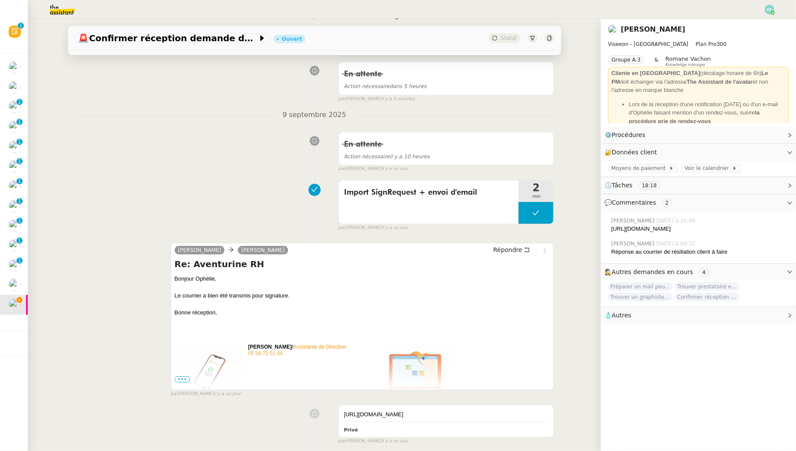
drag, startPoint x: 654, startPoint y: 238, endPoint x: 611, endPoint y: 232, distance: 42.9
click at [611, 232] on div "https://signrequest.com/#/document-status/ebd1c0a0-250e-40f8-9d8e-72dd1d7dd5cb" at bounding box center [700, 228] width 178 height 9
copy div "https://signrequest.com/#/document-status/ebd1c0a0-250e-40f8-9d8e-72dd1d7dd5cb"
click at [524, 247] on icon at bounding box center [527, 250] width 6 height 6
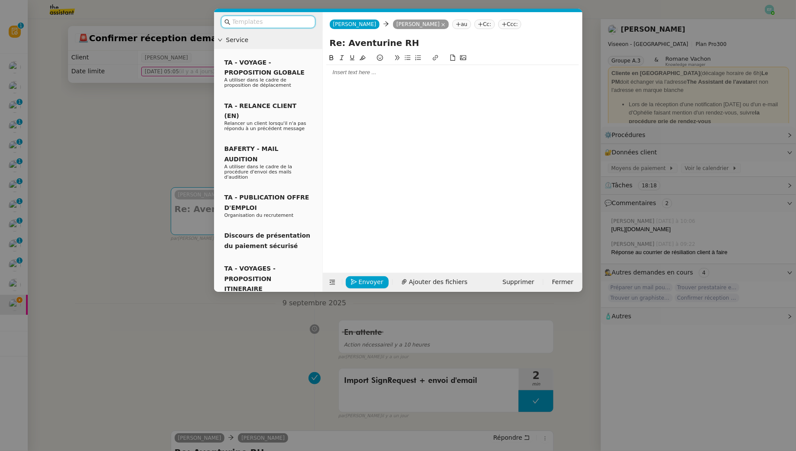
scroll to position [122, 0]
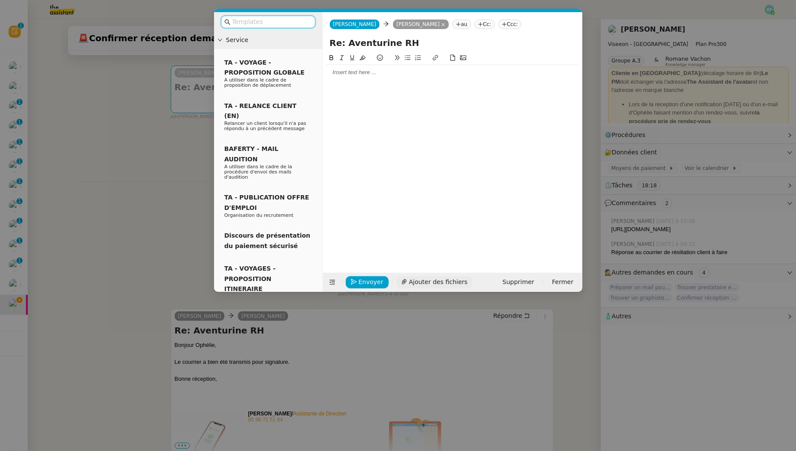
click at [404, 277] on button "Ajouter des fichiers" at bounding box center [434, 282] width 77 height 12
click at [419, 75] on div at bounding box center [452, 72] width 253 height 8
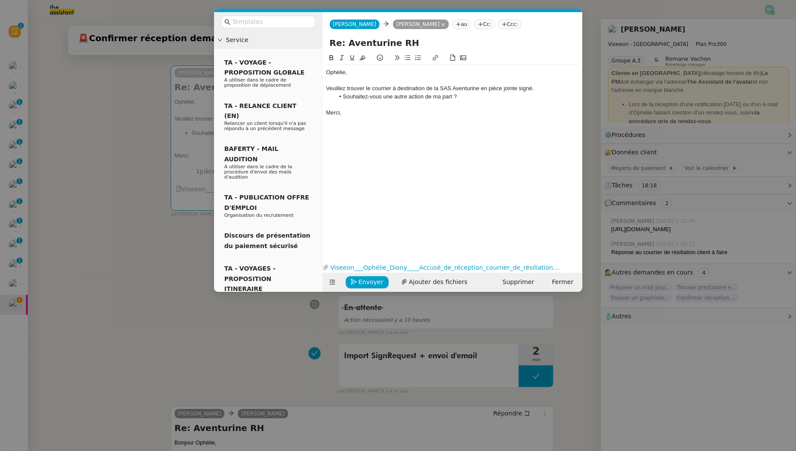
click at [363, 273] on div "Envoyer Ajouter des fichiers Supprimer Fermer" at bounding box center [453, 282] width 260 height 19
click at [370, 286] on span "Envoyer" at bounding box center [371, 282] width 25 height 10
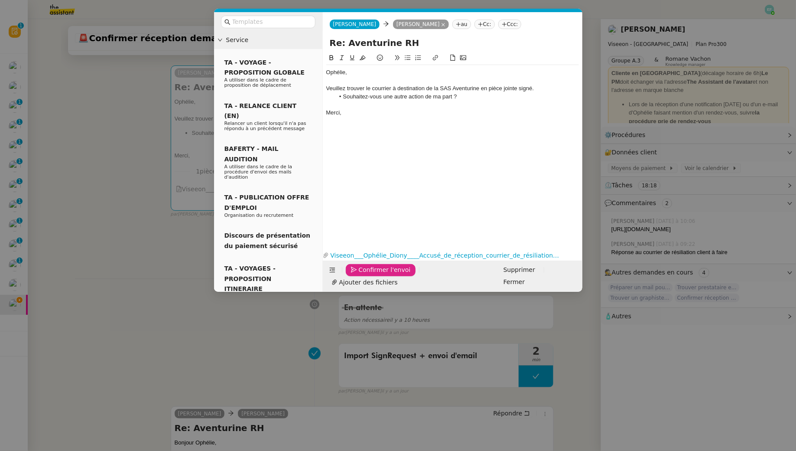
click at [370, 275] on span "Confirmer l'envoi" at bounding box center [385, 270] width 52 height 10
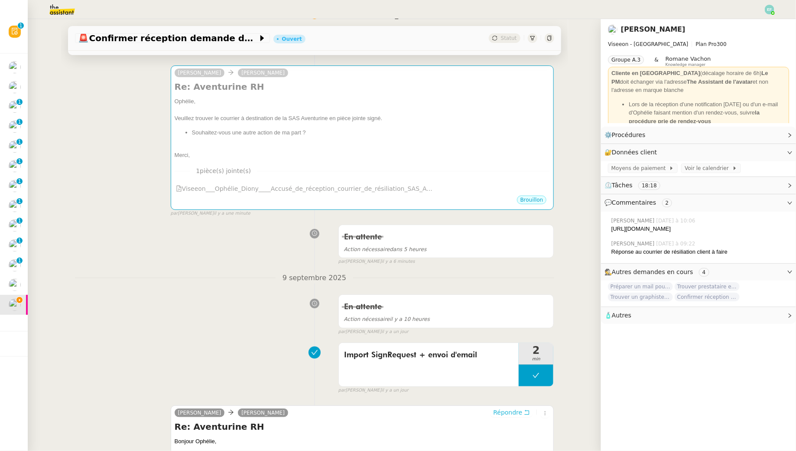
scroll to position [0, 0]
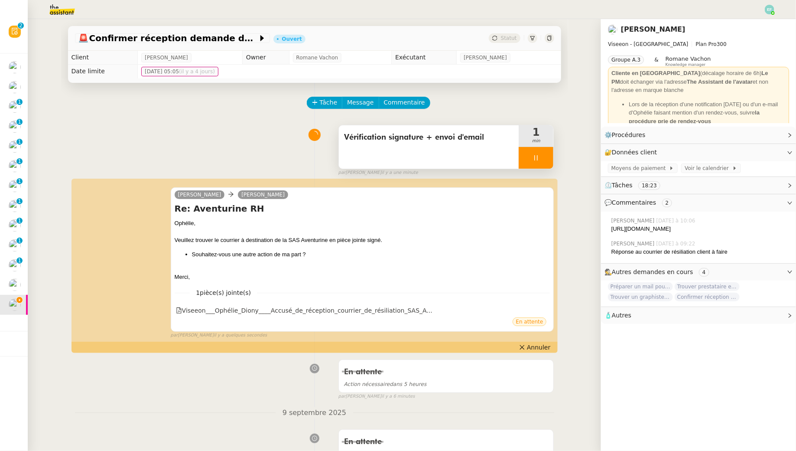
click at [538, 163] on div at bounding box center [536, 158] width 35 height 22
click at [542, 163] on button at bounding box center [544, 158] width 17 height 22
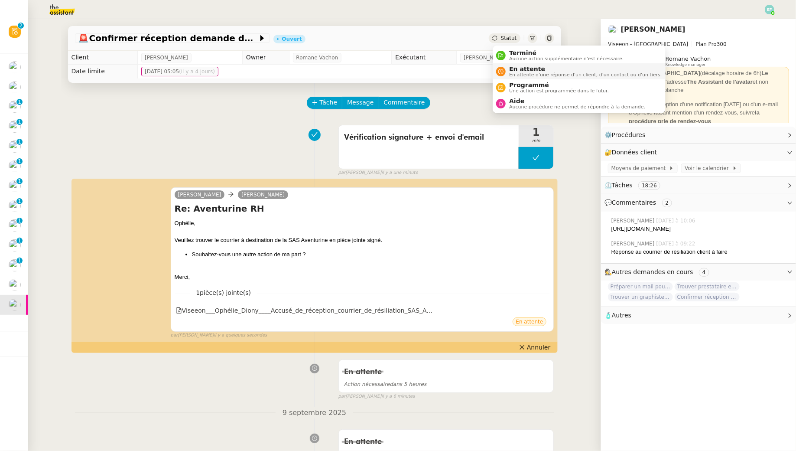
click at [509, 69] on div "En attente En attente d'une réponse d'un client, d'un contact ou d'un tiers." at bounding box center [584, 71] width 156 height 12
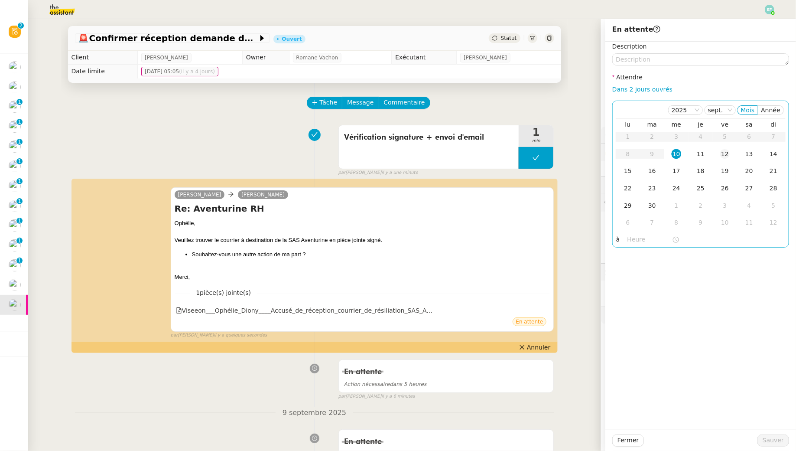
click at [727, 159] on td "12" at bounding box center [725, 154] width 24 height 17
click at [766, 438] on span "Sauver" at bounding box center [773, 440] width 21 height 10
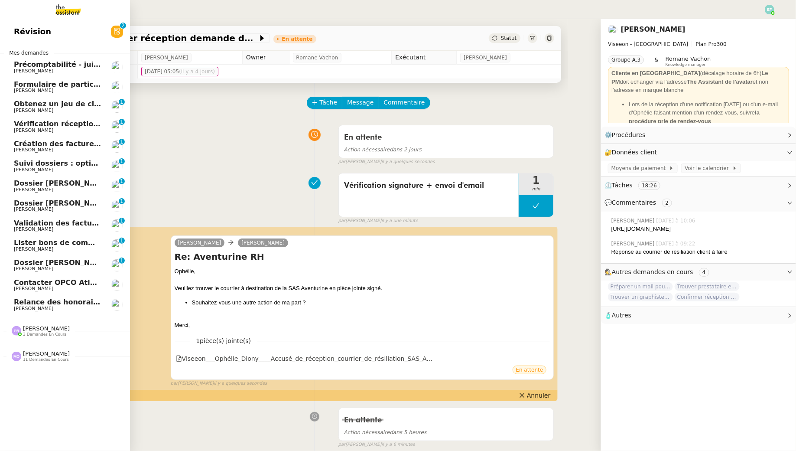
click at [20, 303] on span "Relance des honoraires" at bounding box center [59, 302] width 91 height 8
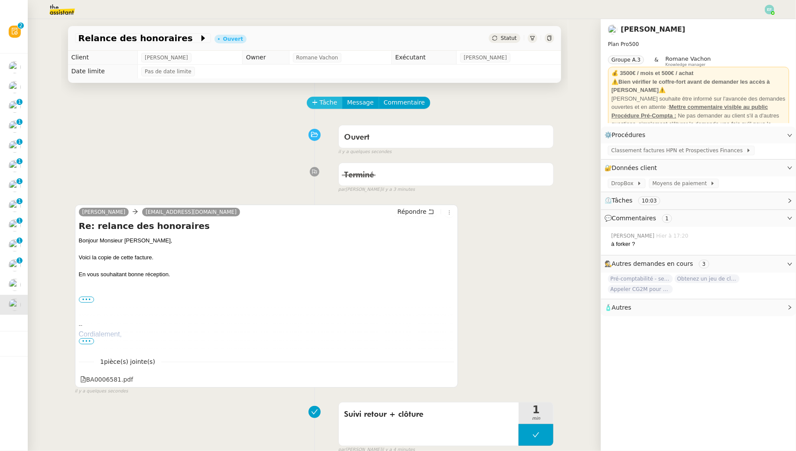
click at [321, 100] on span "Tâche" at bounding box center [329, 102] width 18 height 10
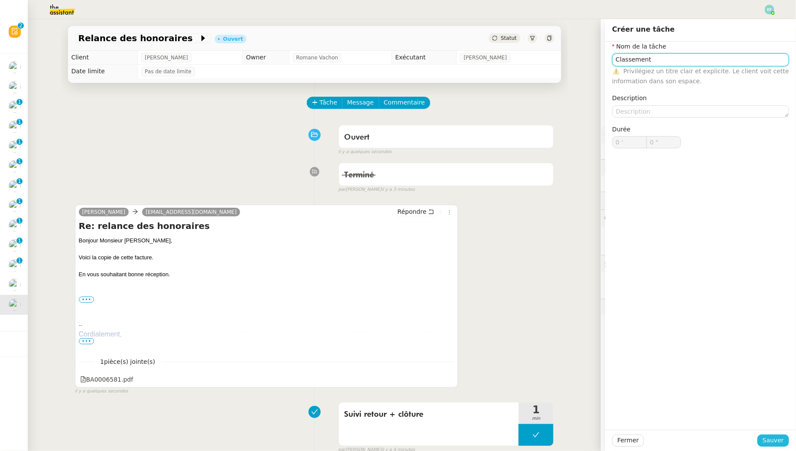
type input "Classement"
click at [779, 438] on span "Sauver" at bounding box center [773, 440] width 21 height 10
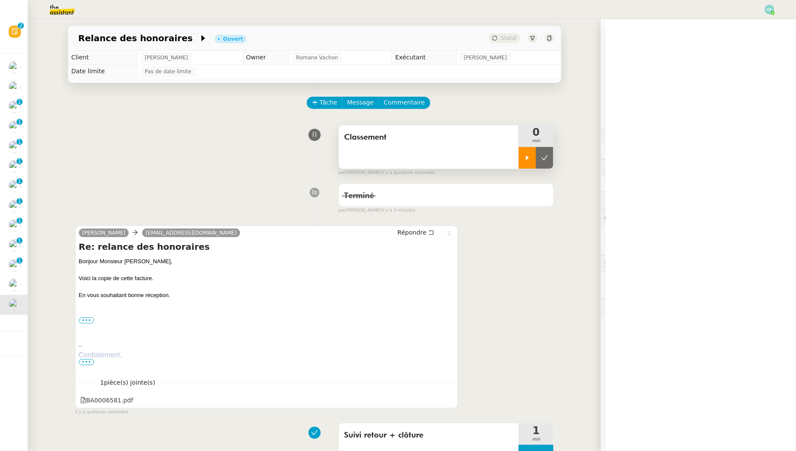
click at [526, 158] on icon at bounding box center [527, 157] width 7 height 7
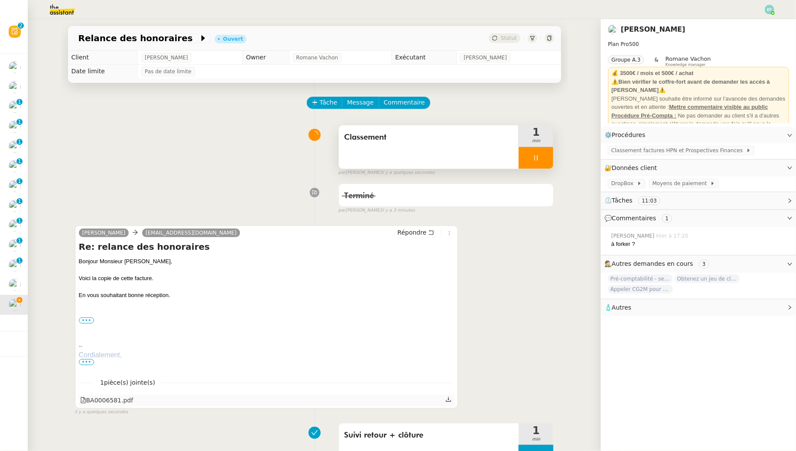
click at [450, 401] on icon at bounding box center [448, 399] width 5 height 5
click at [546, 155] on div at bounding box center [536, 158] width 35 height 22
click at [546, 155] on icon at bounding box center [544, 157] width 7 height 7
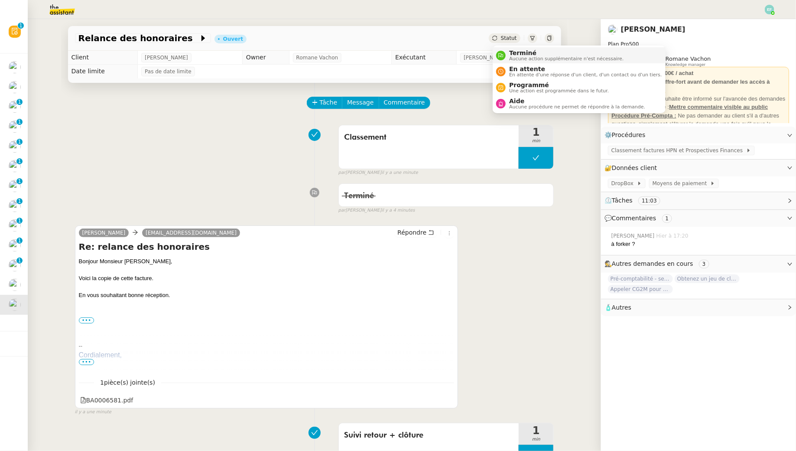
click at [509, 55] on span "Terminé" at bounding box center [566, 52] width 114 height 7
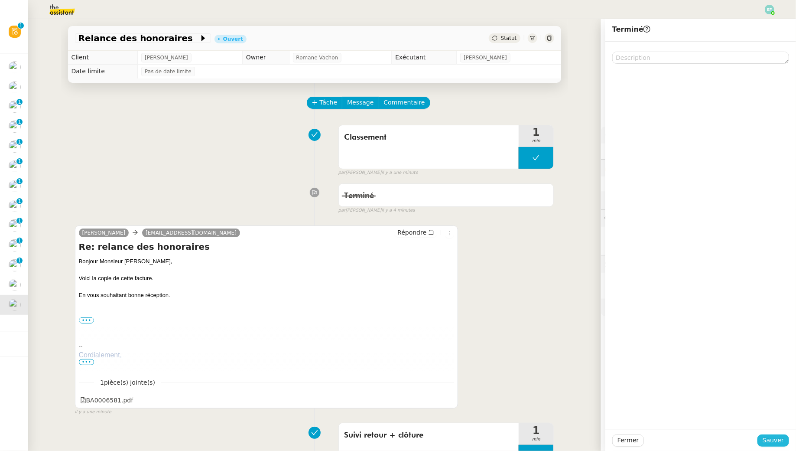
click at [777, 438] on span "Sauver" at bounding box center [773, 440] width 21 height 10
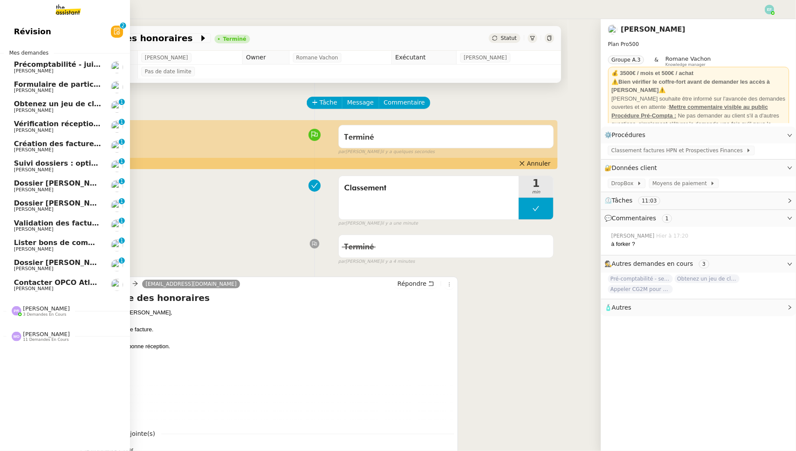
click at [30, 290] on span "[PERSON_NAME]" at bounding box center [33, 289] width 39 height 6
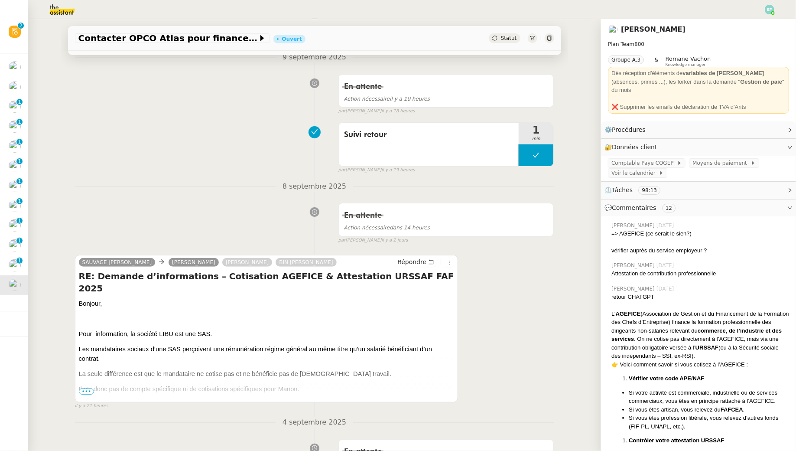
scroll to position [111, 0]
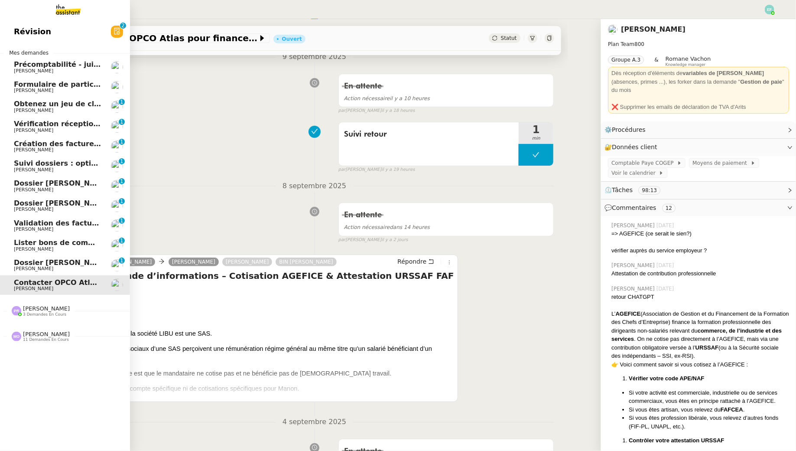
click at [77, 113] on span "[PERSON_NAME]" at bounding box center [58, 110] width 88 height 5
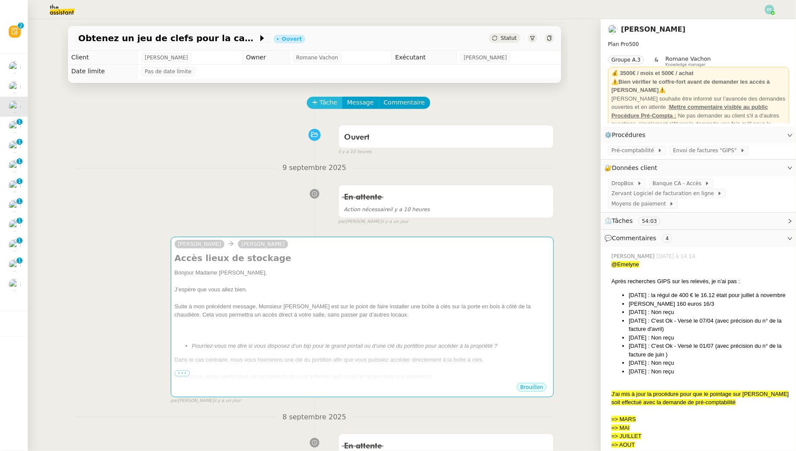
click at [321, 105] on span "Tâche" at bounding box center [329, 102] width 18 height 10
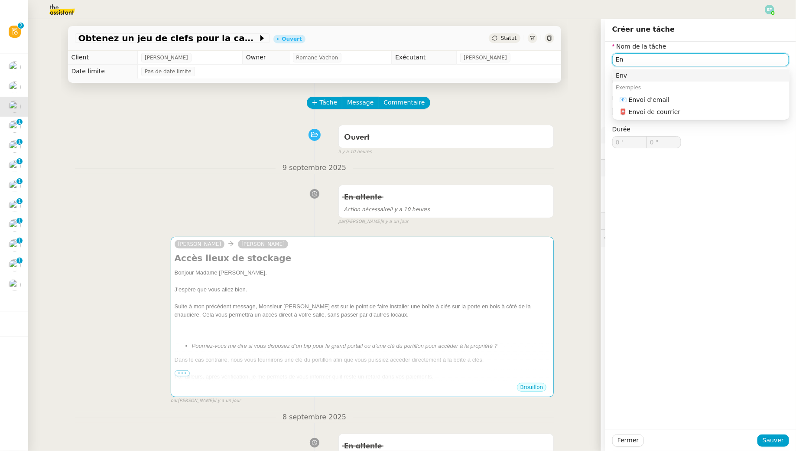
type input "E"
type input "Relance e-mail"
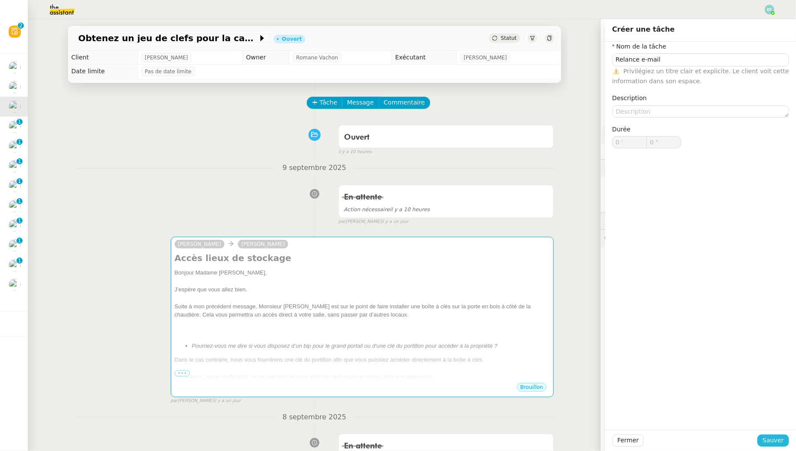
click at [768, 439] on span "Sauver" at bounding box center [773, 440] width 21 height 10
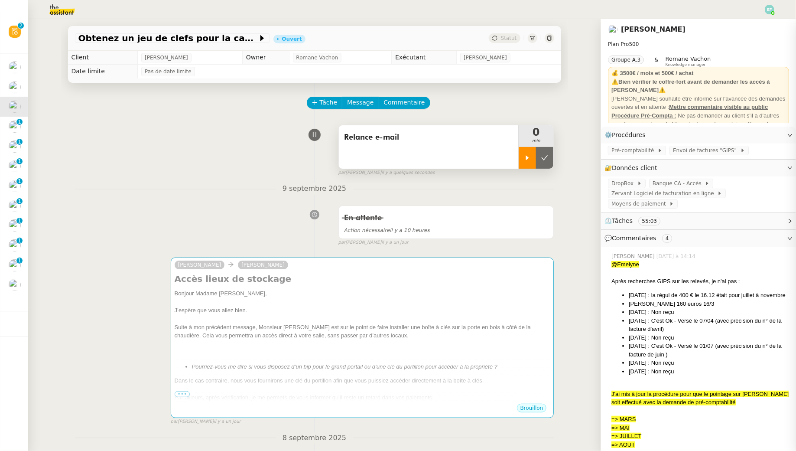
click at [525, 161] on icon at bounding box center [527, 157] width 7 height 7
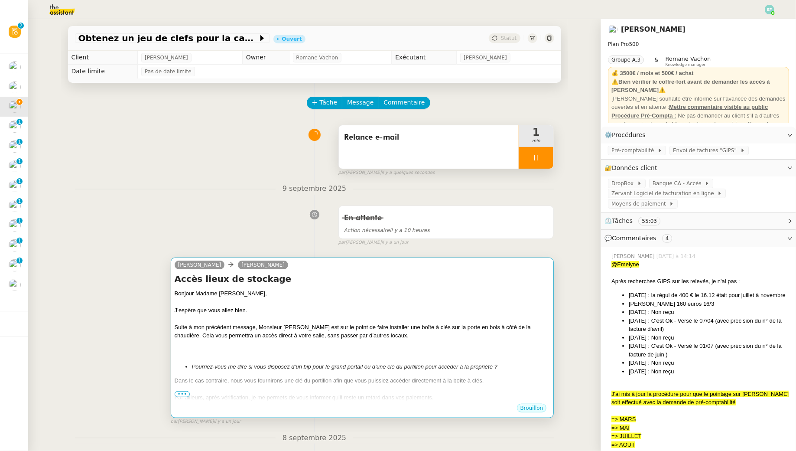
click at [332, 307] on div "J’espère que vous allez bien." at bounding box center [363, 310] width 376 height 9
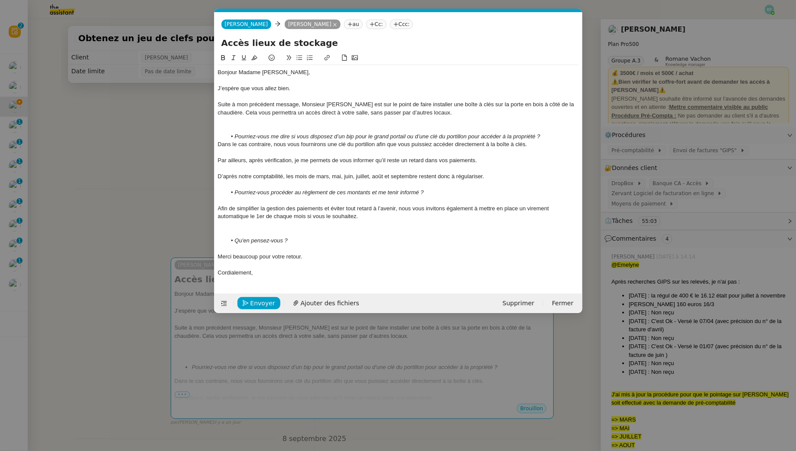
scroll to position [0, 18]
drag, startPoint x: 513, startPoint y: 180, endPoint x: 454, endPoint y: 180, distance: 59.4
click at [493, 181] on div at bounding box center [398, 185] width 361 height 8
drag, startPoint x: 316, startPoint y: 175, endPoint x: 416, endPoint y: 175, distance: 100.1
click at [416, 175] on div "D’après notre comptabilité, les mois de mars, mai, juin, juillet, août et septe…" at bounding box center [398, 176] width 361 height 8
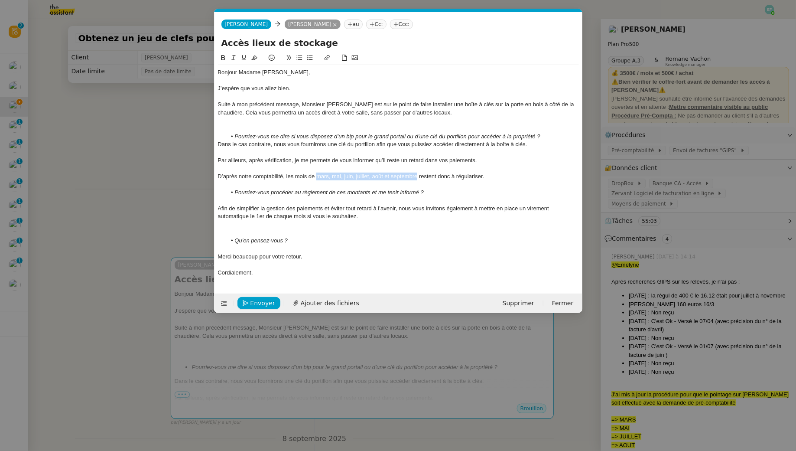
click at [223, 55] on icon at bounding box center [223, 58] width 6 height 6
click at [337, 243] on li "Qu'en pensez-vous ?" at bounding box center [402, 241] width 353 height 8
click at [283, 123] on div at bounding box center [398, 121] width 361 height 8
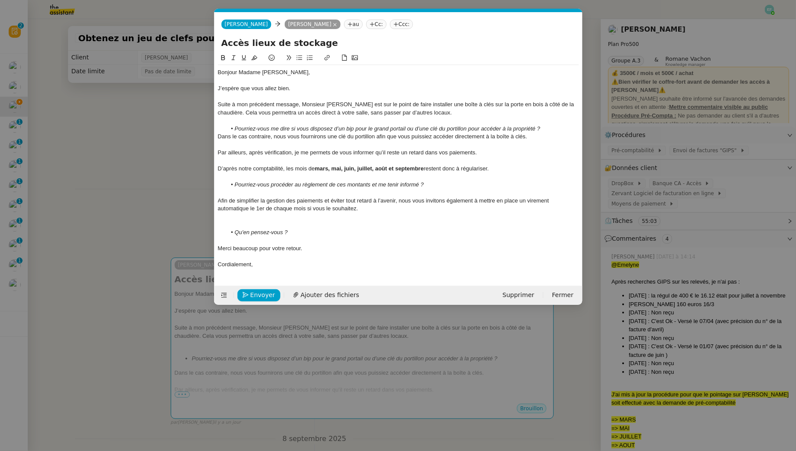
click at [265, 219] on div at bounding box center [398, 216] width 361 height 8
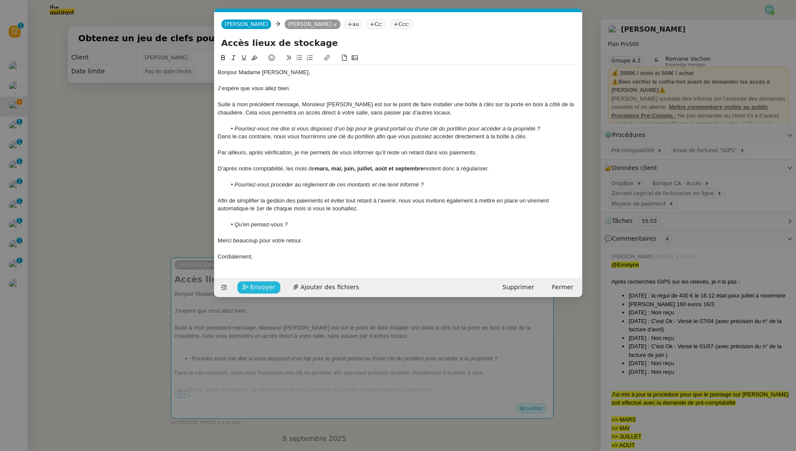
click at [266, 285] on span "Envoyer" at bounding box center [262, 287] width 25 height 10
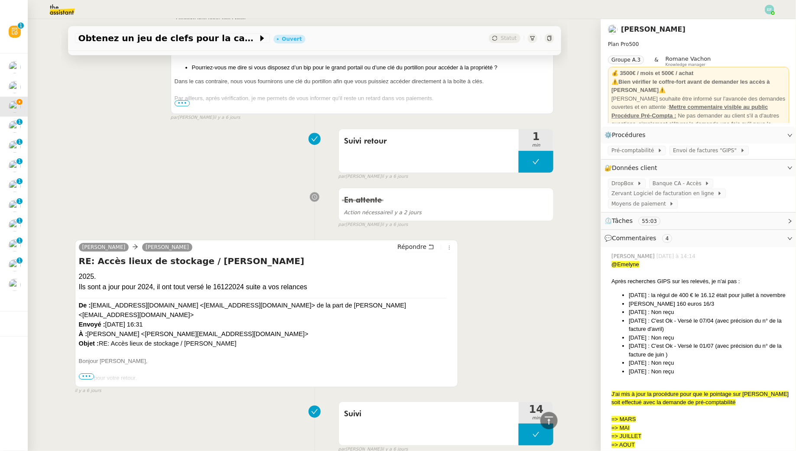
scroll to position [1224, 0]
click at [433, 242] on icon at bounding box center [431, 245] width 6 height 6
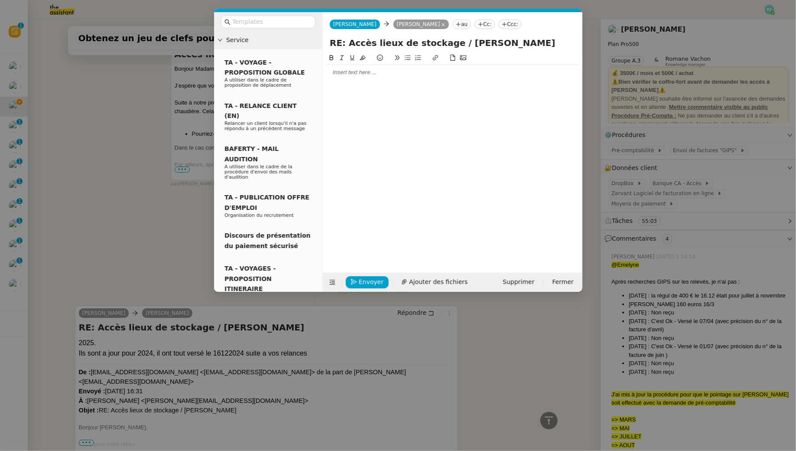
scroll to position [1291, 0]
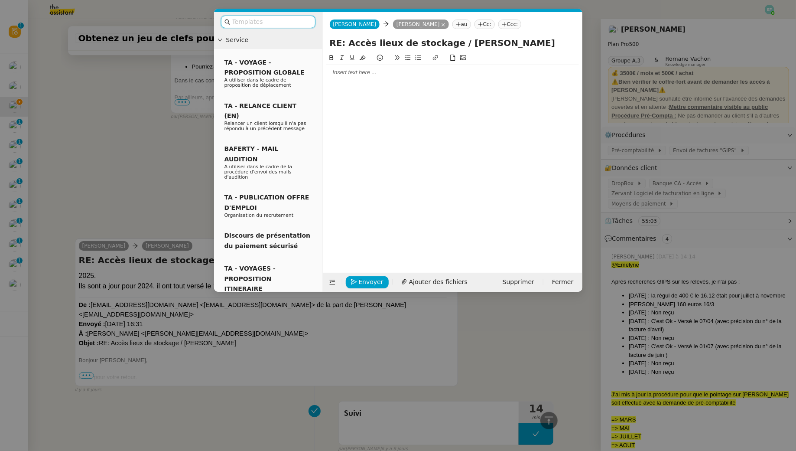
click at [378, 69] on div at bounding box center [452, 72] width 253 height 8
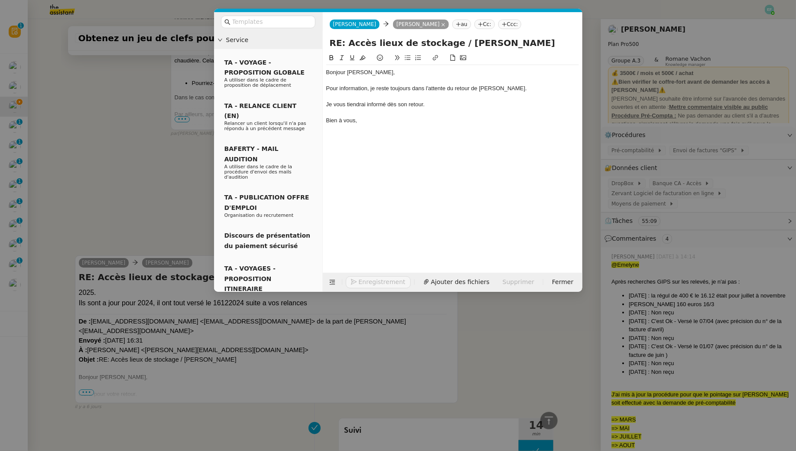
scroll to position [1350, 0]
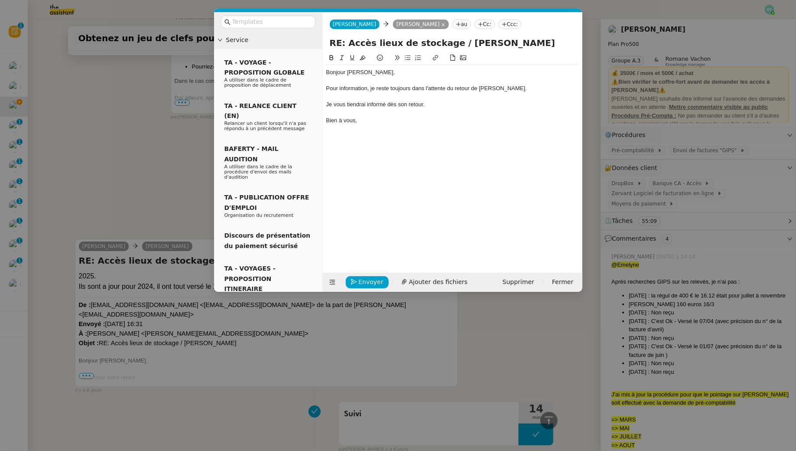
click at [367, 101] on div "Je vous tiendrai informé dès son retour." at bounding box center [452, 105] width 253 height 8
click at [342, 58] on icon at bounding box center [342, 58] width 6 height 6
click at [155, 187] on nz-modal-container "Service TA - VOYAGE - PROPOSITION GLOBALE A utiliser dans le cadre de propositi…" at bounding box center [398, 225] width 796 height 451
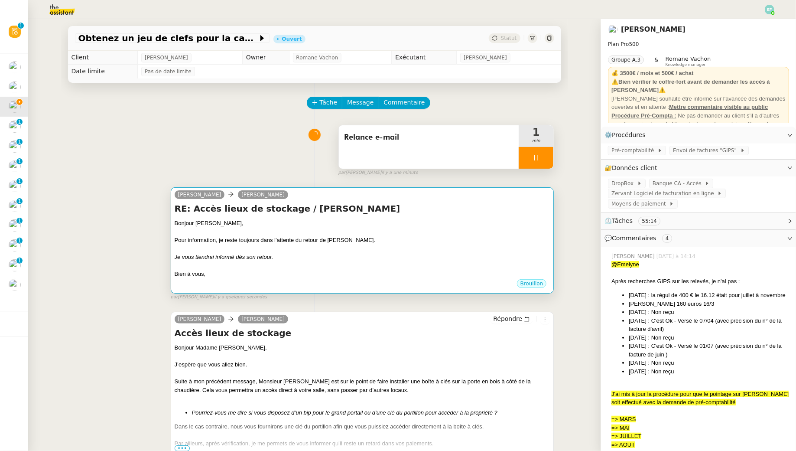
scroll to position [330, 0]
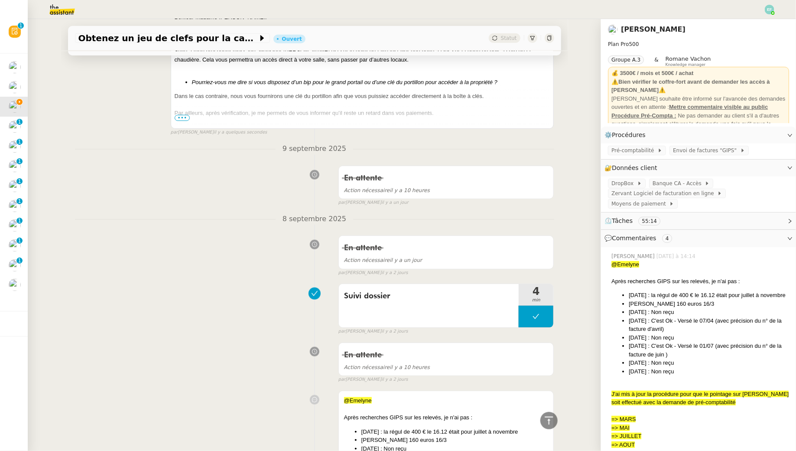
click at [183, 120] on span "•••" at bounding box center [183, 118] width 16 height 6
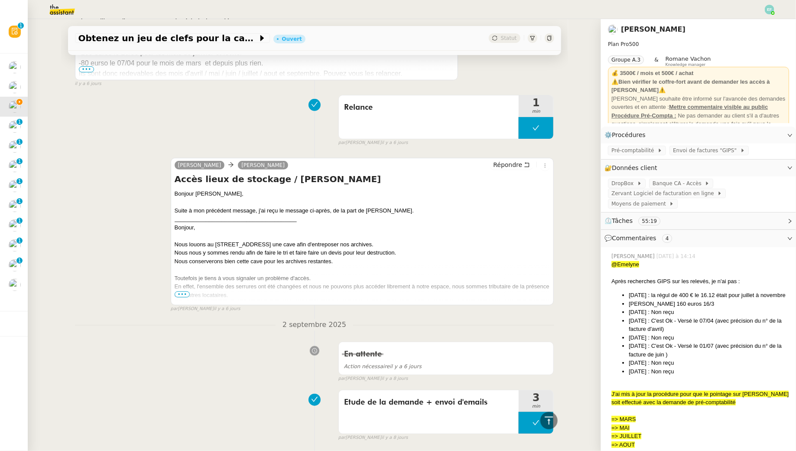
scroll to position [3842, 0]
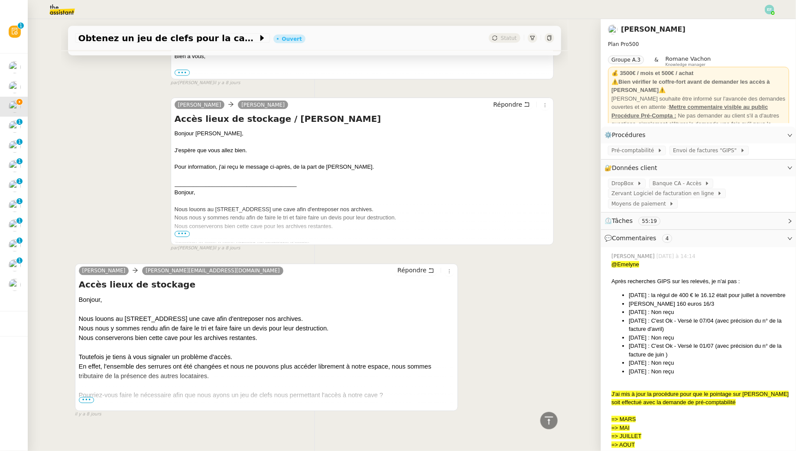
click at [88, 397] on span "•••" at bounding box center [87, 400] width 16 height 6
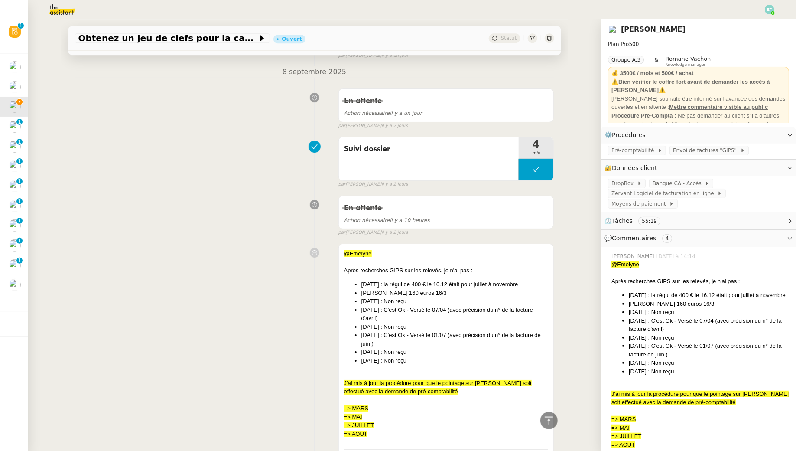
scroll to position [0, 0]
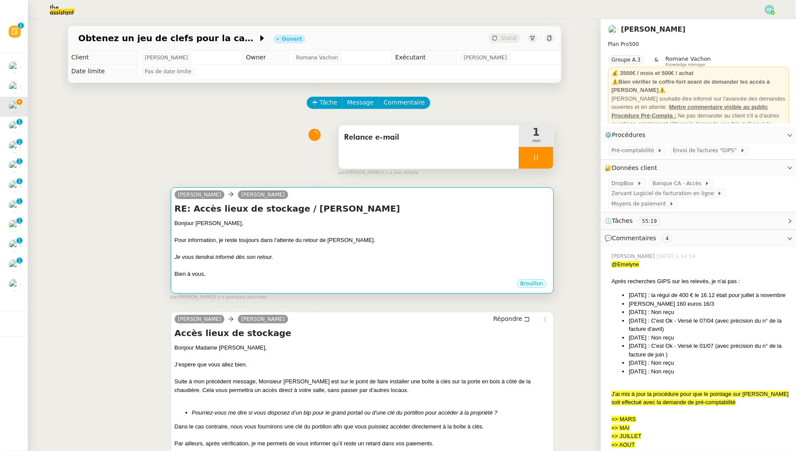
click at [314, 259] on div "Je vous tiendrai informé dès son retour." at bounding box center [363, 257] width 376 height 9
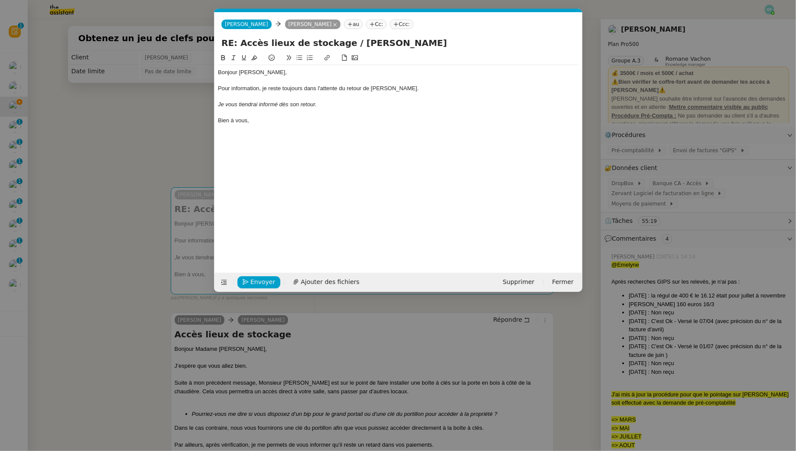
scroll to position [0, 18]
click at [339, 101] on div "Je vous tiendrai informé dès son retour." at bounding box center [398, 105] width 361 height 8
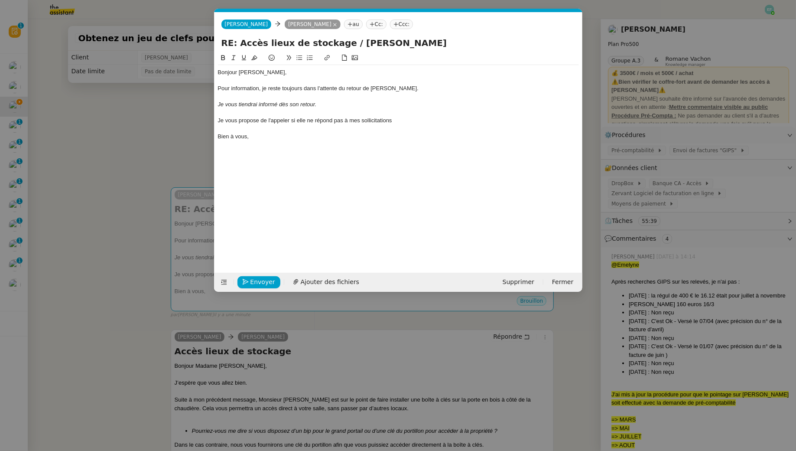
click at [280, 118] on div "Je vous propose de l'appeler si elle ne répond pas à mes sollicitations" at bounding box center [398, 121] width 361 height 8
click at [467, 118] on div "Je vous propose de la contacter par téléphone si elle ne répond pas à mes solli…" at bounding box center [398, 121] width 361 height 8
click at [221, 120] on div "Je vous propose de la contacter par téléphone si elle ne répond pas à mes solli…" at bounding box center [398, 121] width 361 height 8
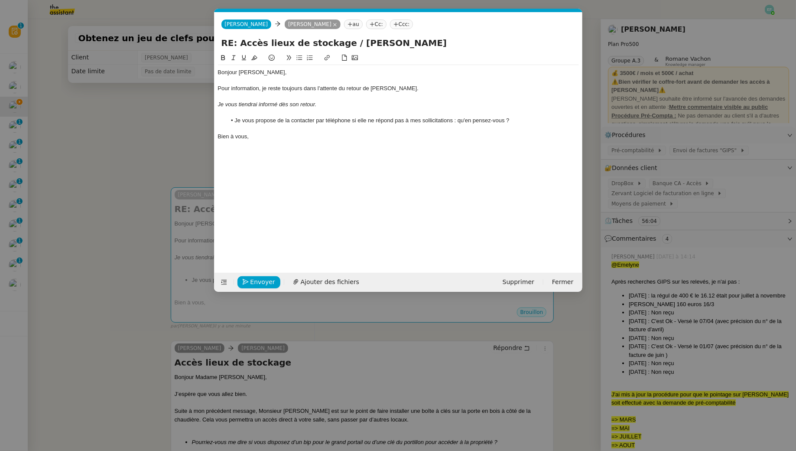
click at [243, 86] on div "Pour information, je reste toujours dans l'attente du retour de Céline Galantin." at bounding box center [398, 88] width 361 height 8
drag, startPoint x: 231, startPoint y: 87, endPoint x: 241, endPoint y: 102, distance: 18.6
click at [241, 102] on div "Bonjour Arthur, Pour information, je reste toujours dans l'attente du retour de…" at bounding box center [398, 104] width 361 height 79
click at [241, 102] on em "Je vous tiendrai informé dès son retour." at bounding box center [267, 104] width 99 height 6
click at [292, 114] on div at bounding box center [398, 113] width 361 height 8
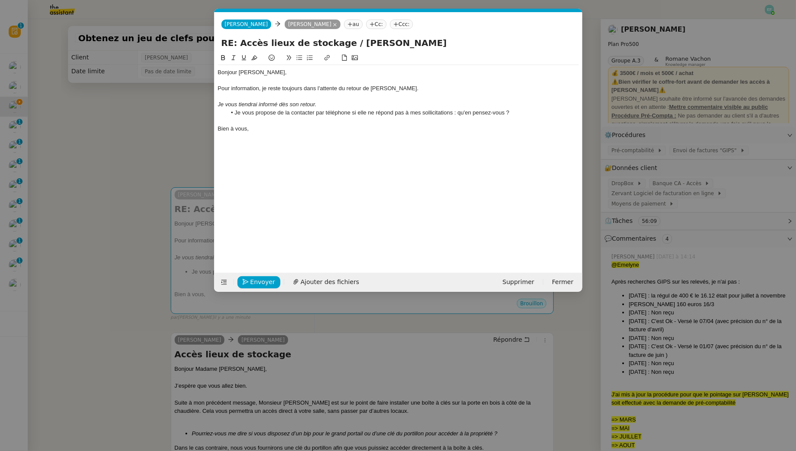
click at [307, 125] on div "Bien à vous," at bounding box center [398, 129] width 361 height 8
click at [454, 111] on li "Je vous propose de la contacter par téléphone si elle ne répond pas à mes solli…" at bounding box center [402, 113] width 353 height 8
click at [234, 110] on li "Je vous propose de la contacter par téléphone si elle ne répond pas à mes solli…" at bounding box center [402, 113] width 353 height 8
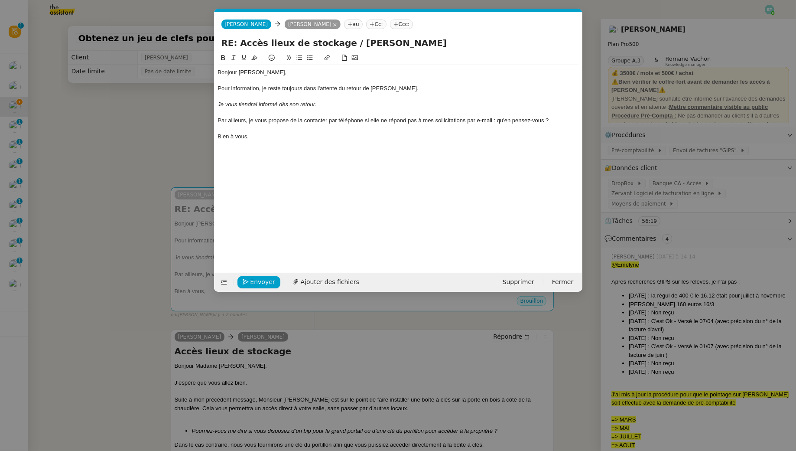
click at [364, 123] on div "Par ailleurs, je vous propose de la contacter par téléphone si elle ne répond p…" at bounding box center [398, 121] width 361 height 8
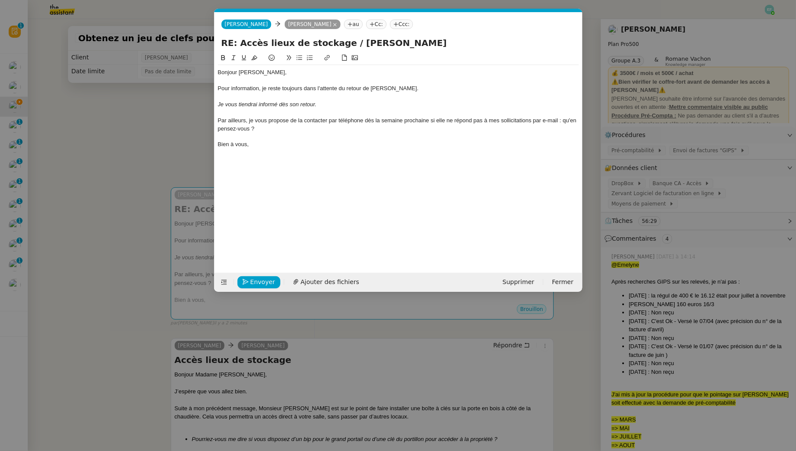
click at [563, 121] on div "Par ailleurs, je vous propose de la contacter par téléphone dès la semaine proc…" at bounding box center [398, 125] width 361 height 16
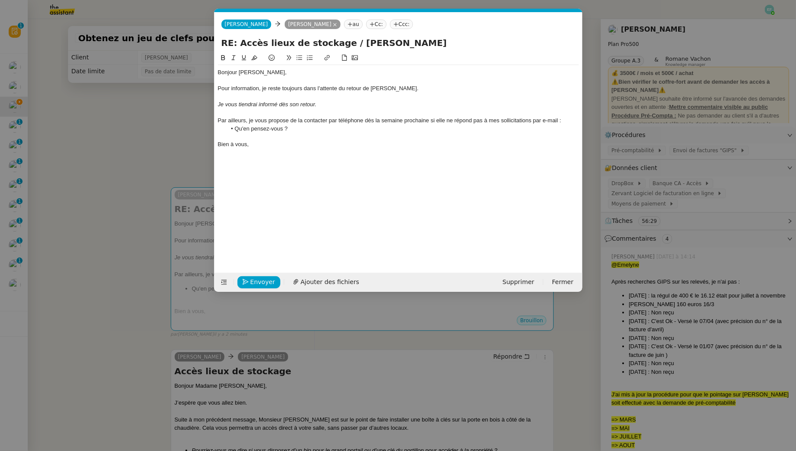
click at [265, 146] on div "Bien à vous," at bounding box center [398, 144] width 361 height 8
click at [258, 284] on span "Envoyer" at bounding box center [262, 282] width 25 height 10
click at [258, 284] on span "Confirmer l'envoi" at bounding box center [276, 282] width 52 height 10
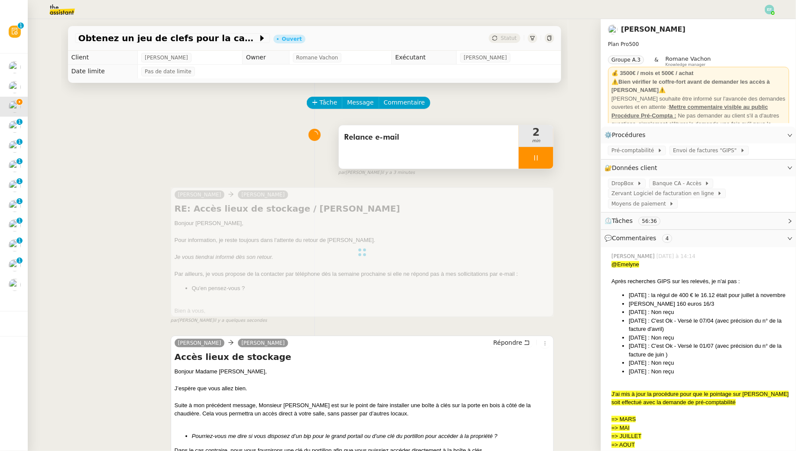
click at [463, 151] on div "Relance e-mail" at bounding box center [429, 146] width 180 height 43
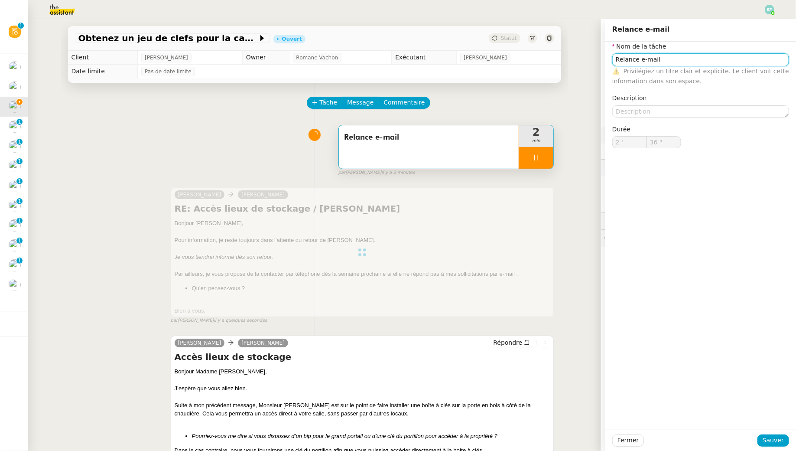
type input "Relance e-mail"
type input "2 '"
type input "37 ""
click at [673, 56] on input "Relance e-mail" at bounding box center [700, 59] width 177 height 13
type input "Relance e-mail + envo"
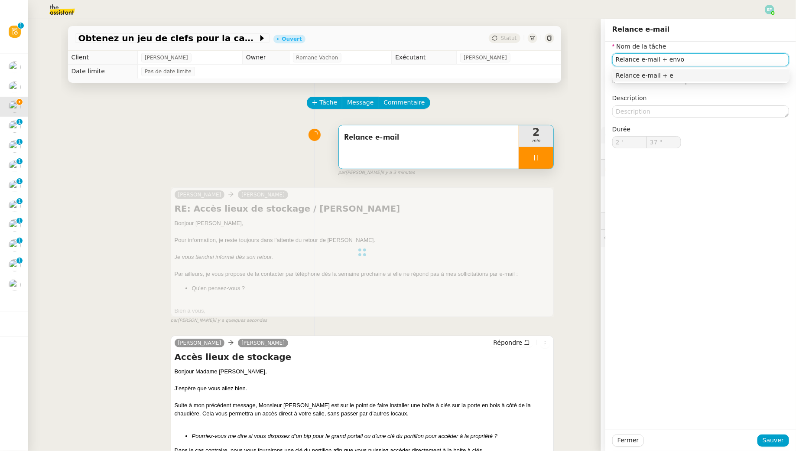
type input "38 ""
type input "Relance e-mail + envoi d'emauil"
type input "39 ""
type input "Relance e-mail + envoi d'email"
type input "41 ""
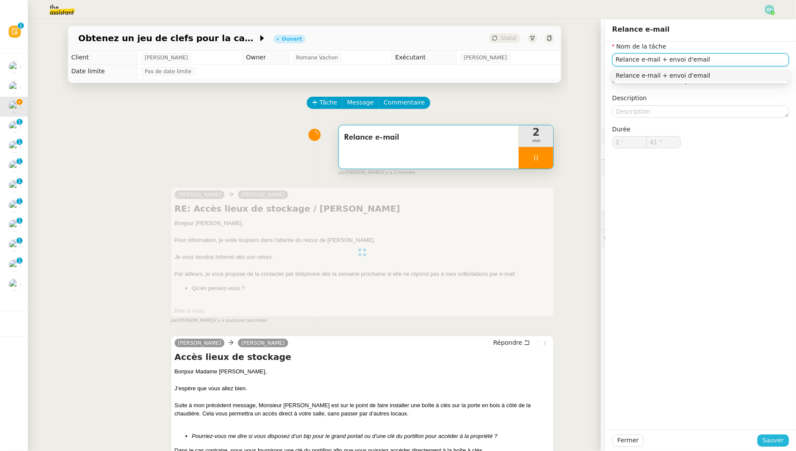
type input "Relance e-mail + envoi d'email"
click at [772, 436] on span "Sauver" at bounding box center [773, 440] width 21 height 10
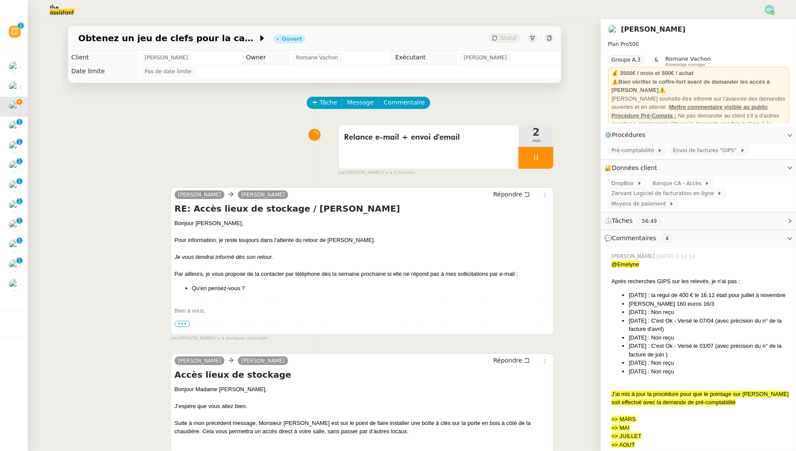
click at [536, 154] on icon at bounding box center [535, 157] width 7 height 7
click at [546, 155] on icon at bounding box center [544, 157] width 7 height 7
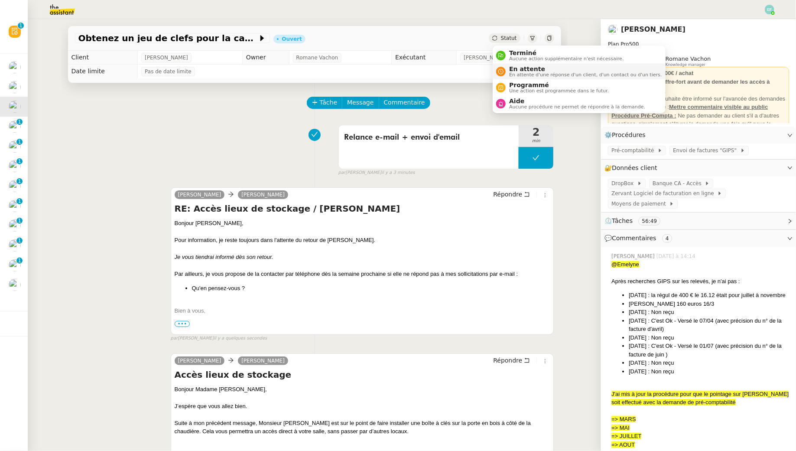
click at [522, 73] on span "En attente d'une réponse d'un client, d'un contact ou d'un tiers." at bounding box center [585, 74] width 153 height 5
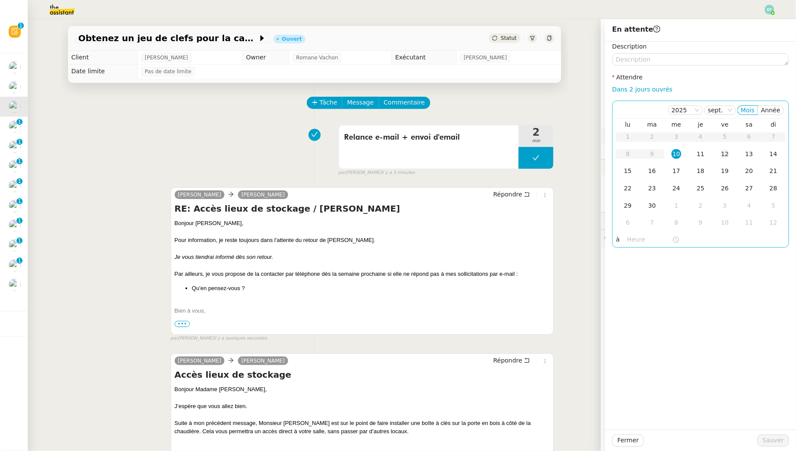
click at [719, 158] on td "12" at bounding box center [725, 154] width 24 height 17
click at [767, 440] on span "Sauver" at bounding box center [773, 440] width 21 height 10
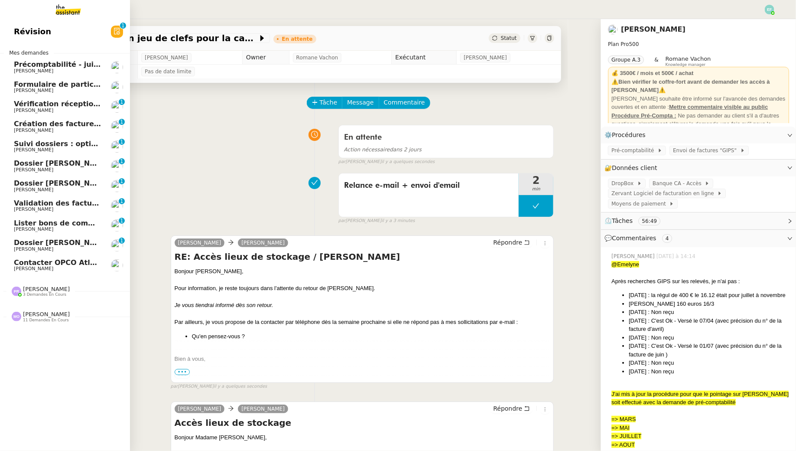
click at [60, 268] on span "[PERSON_NAME]" at bounding box center [58, 268] width 88 height 5
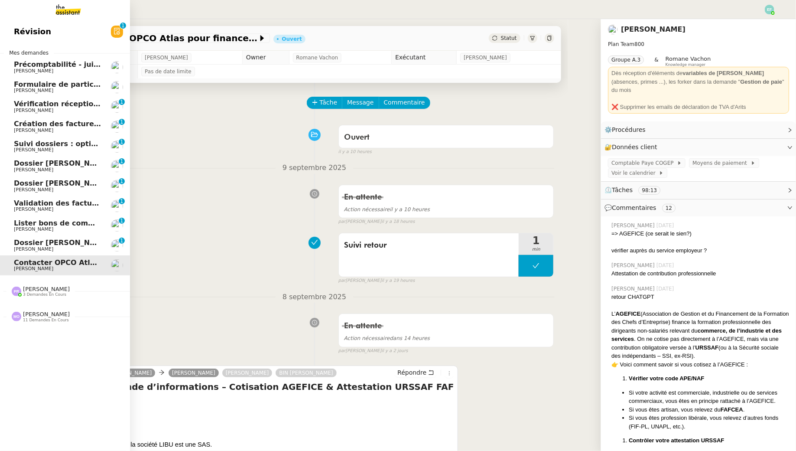
click at [76, 67] on span "Précomptabilité - juillet 2025" at bounding box center [71, 64] width 114 height 8
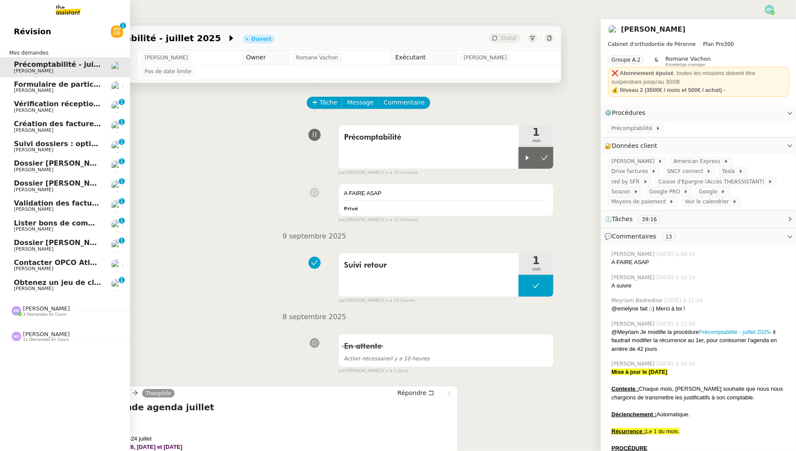
click at [52, 289] on span "[PERSON_NAME]" at bounding box center [33, 289] width 39 height 6
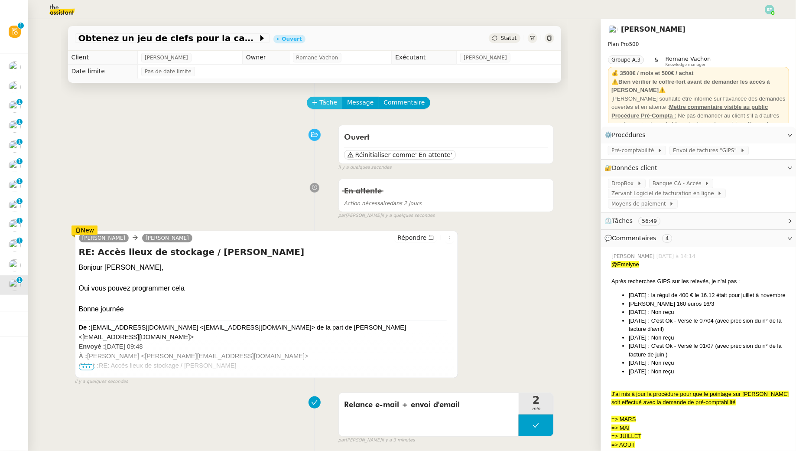
click at [328, 99] on span "Tâche" at bounding box center [329, 102] width 18 height 10
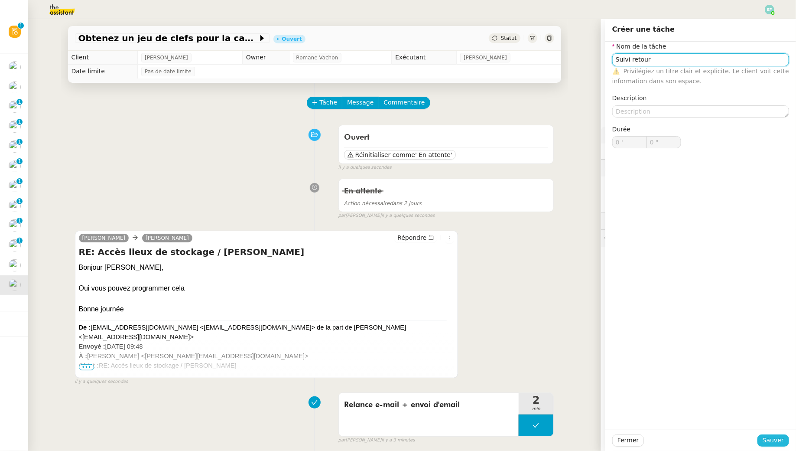
type input "Suivi retour"
click at [762, 436] on button "Sauver" at bounding box center [773, 440] width 32 height 12
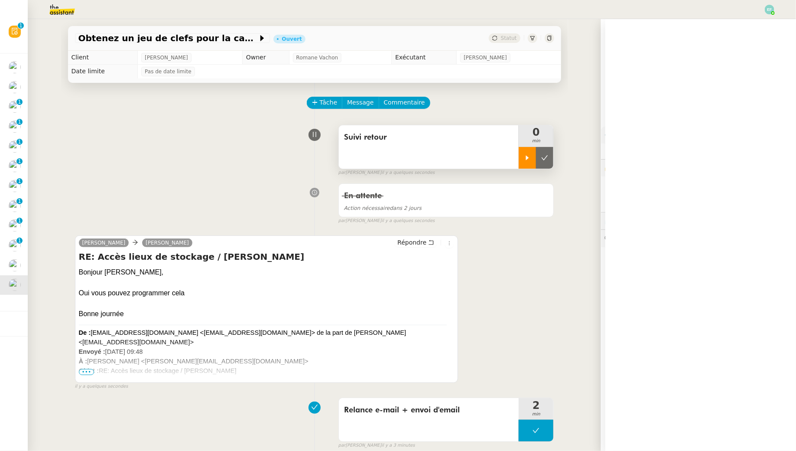
click at [532, 151] on div at bounding box center [527, 158] width 17 height 22
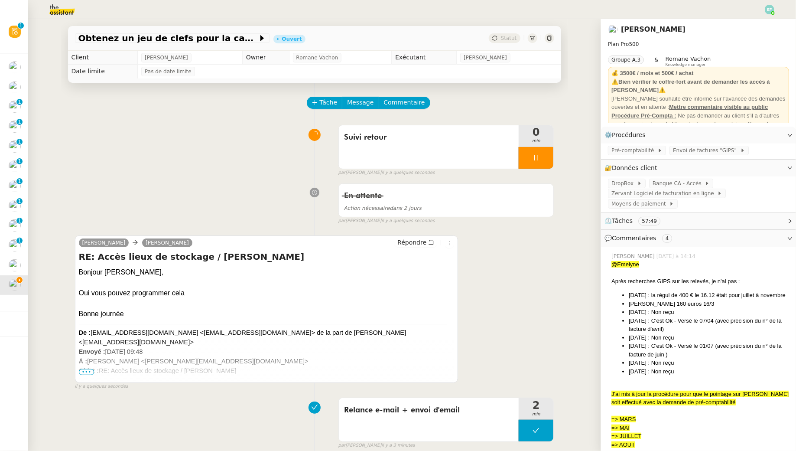
click at [406, 107] on span "Commentaire" at bounding box center [404, 102] width 41 height 10
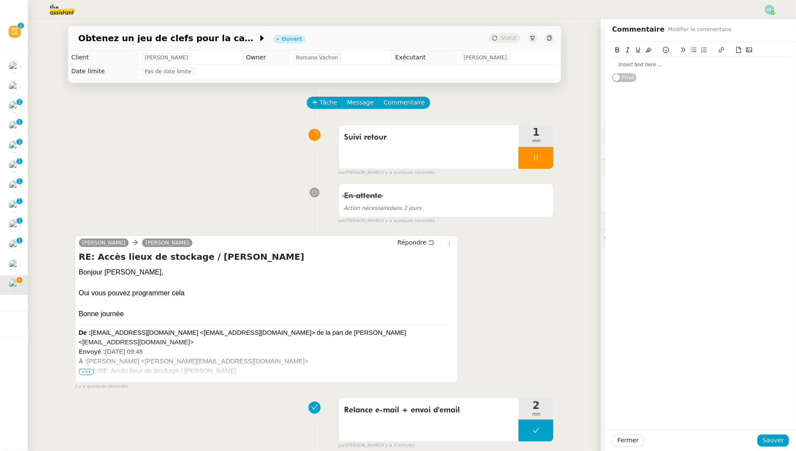
click at [623, 67] on div at bounding box center [700, 65] width 177 height 8
click at [769, 438] on span "Sauver" at bounding box center [773, 440] width 21 height 10
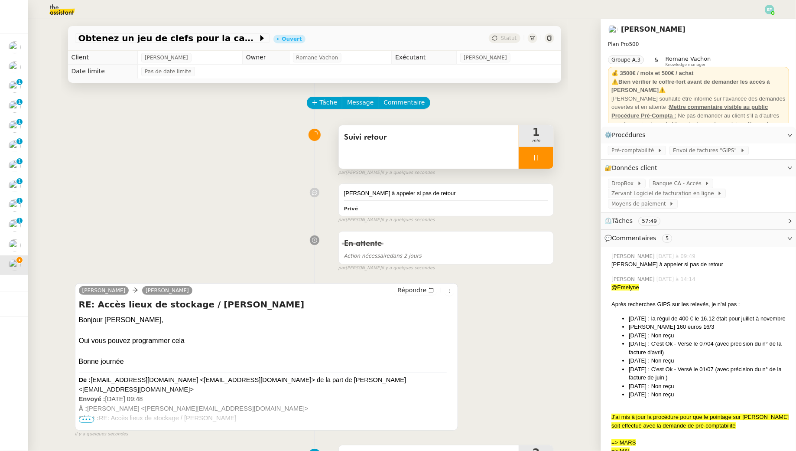
click at [542, 160] on div at bounding box center [536, 158] width 35 height 22
click at [542, 160] on icon at bounding box center [544, 157] width 7 height 7
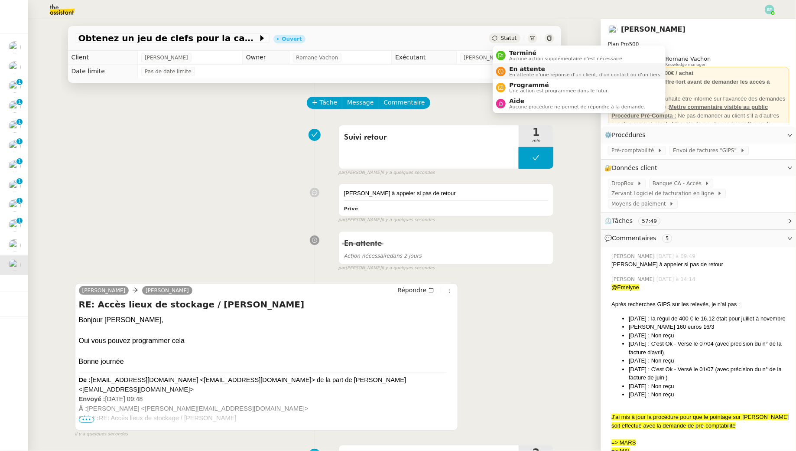
click at [505, 67] on div "En attente En attente d'une réponse d'un client, d'un contact ou d'un tiers." at bounding box center [579, 71] width 166 height 12
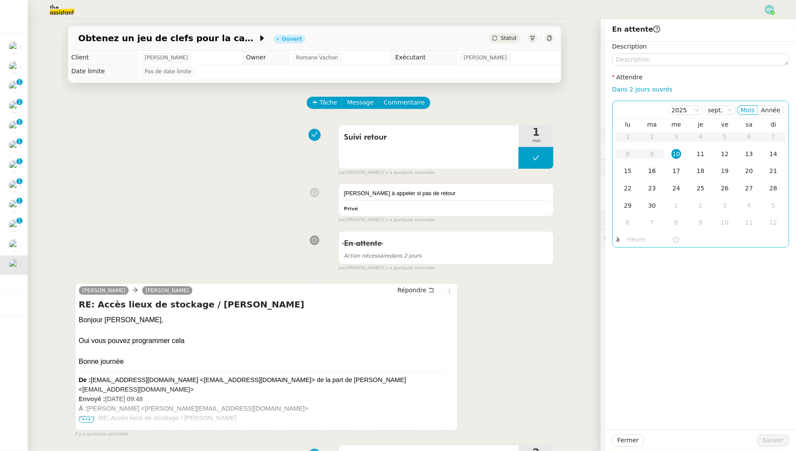
click at [652, 171] on div "16" at bounding box center [652, 171] width 10 height 10
click at [769, 437] on span "Sauver" at bounding box center [773, 440] width 21 height 10
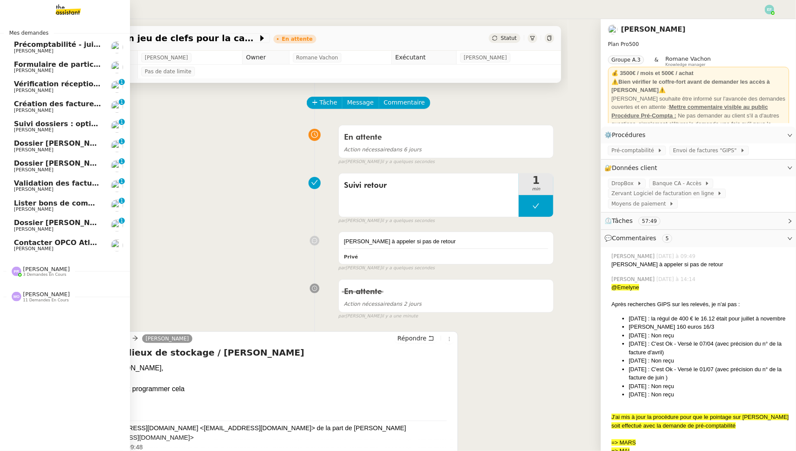
click at [57, 67] on span "Formulaire de participation Statista / Les echos" at bounding box center [107, 64] width 186 height 8
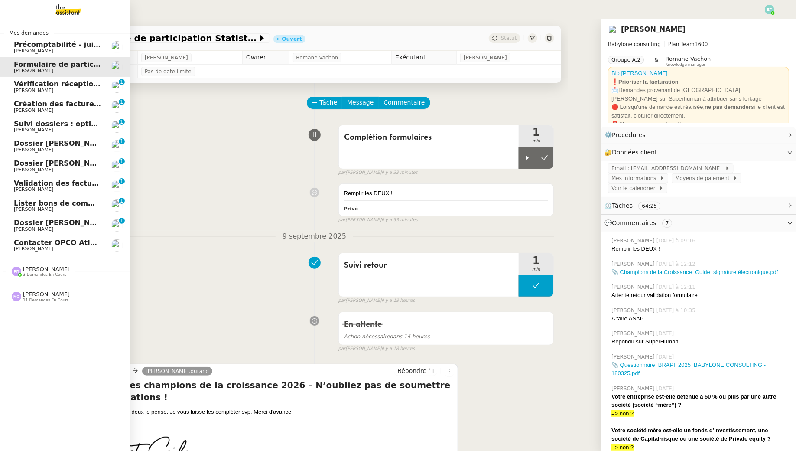
click at [66, 246] on span "[PERSON_NAME]" at bounding box center [58, 248] width 88 height 5
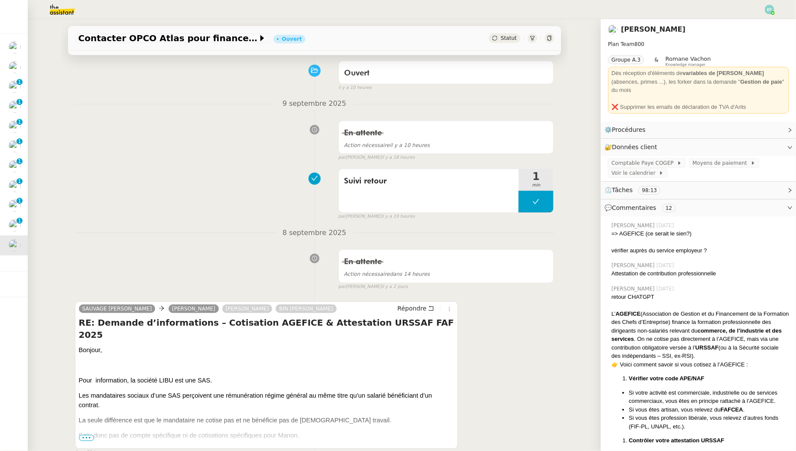
scroll to position [80, 0]
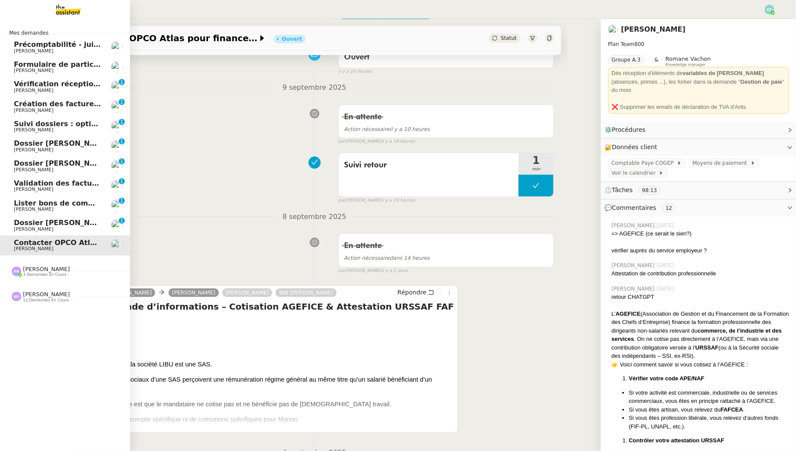
click at [55, 46] on span "Précomptabilité - juillet 2025" at bounding box center [71, 44] width 114 height 8
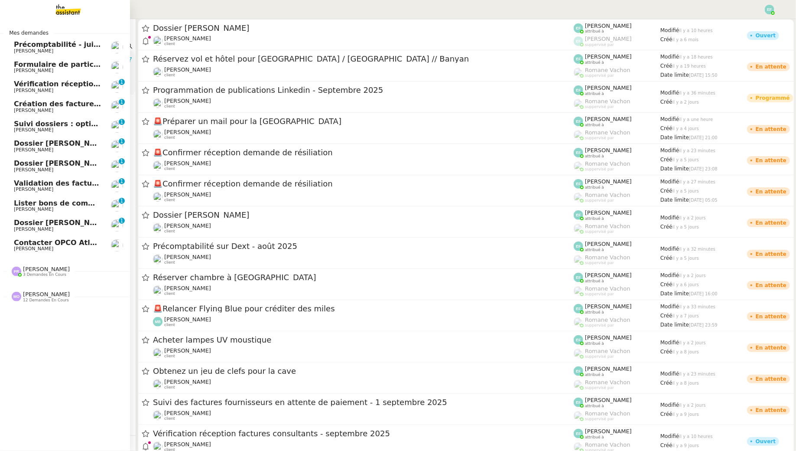
click at [43, 52] on span "Jean-Baptiste Pamar" at bounding box center [33, 51] width 39 height 6
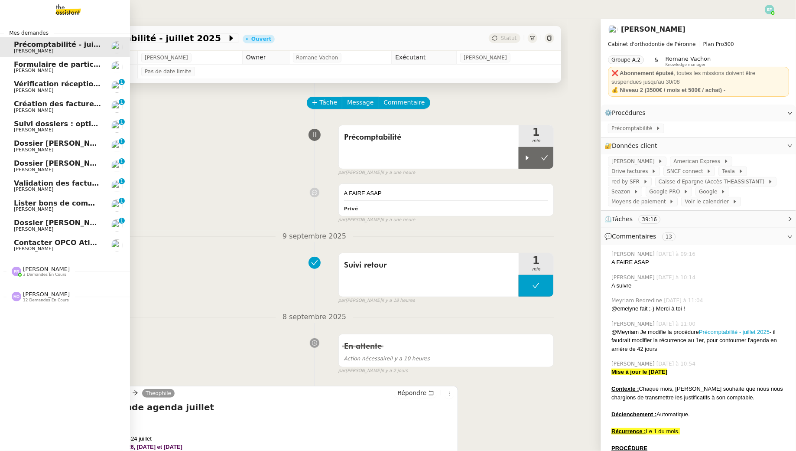
click at [22, 248] on span "Manon Loustau" at bounding box center [33, 249] width 39 height 6
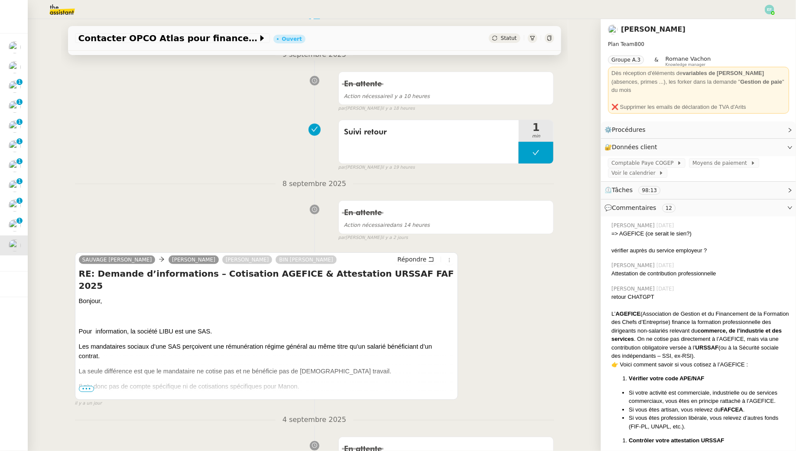
scroll to position [166, 0]
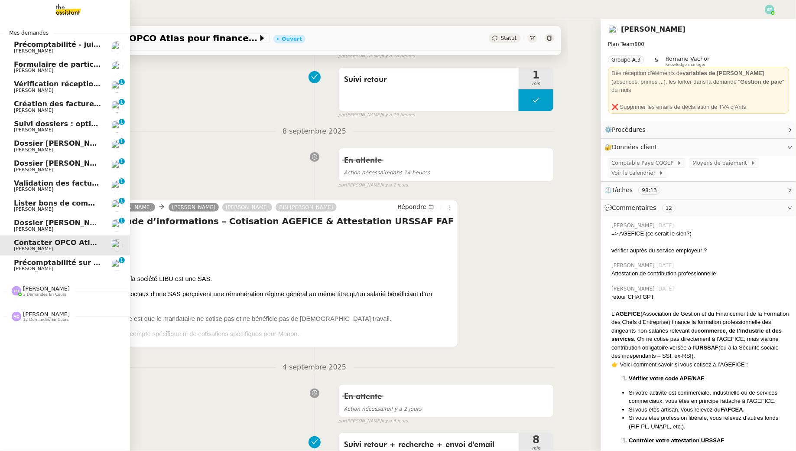
click at [57, 266] on span "[PERSON_NAME]" at bounding box center [58, 268] width 88 height 5
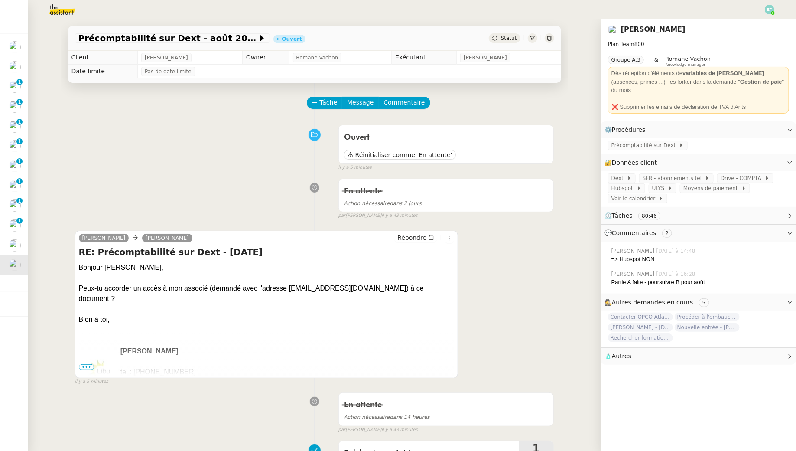
click at [88, 365] on span "•••" at bounding box center [87, 367] width 16 height 6
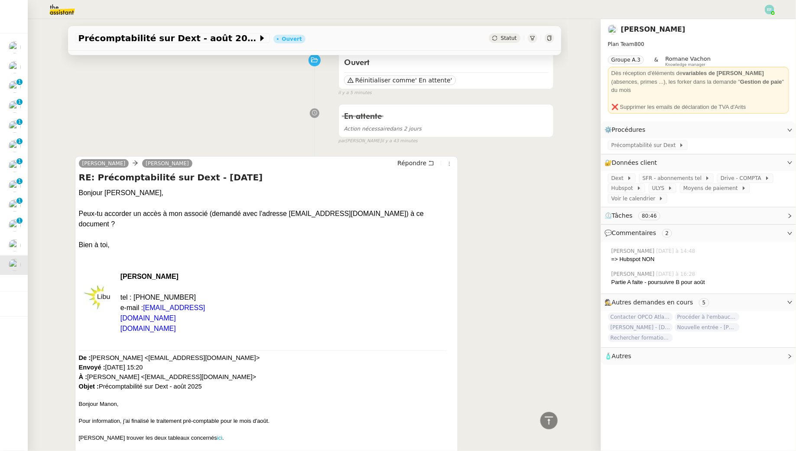
scroll to position [9, 0]
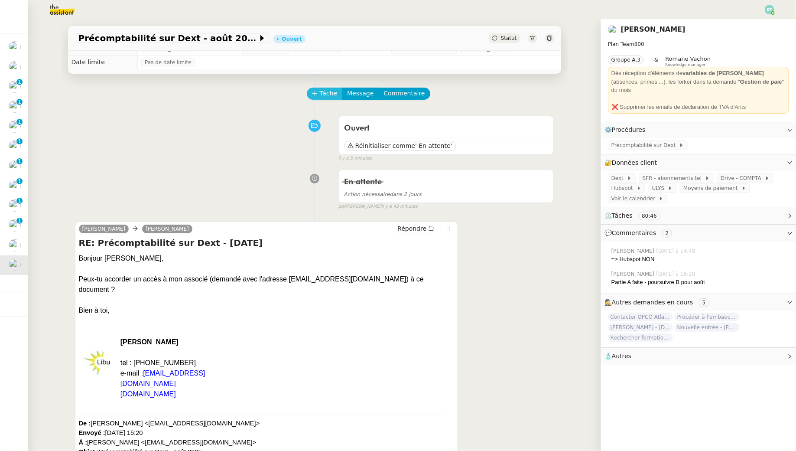
click at [331, 96] on span "Tâche" at bounding box center [329, 93] width 18 height 10
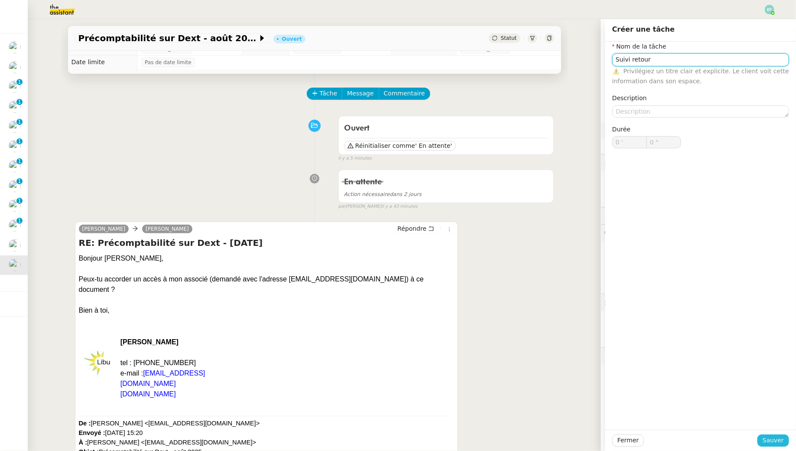
type input "Suivi retour"
click at [771, 439] on span "Sauver" at bounding box center [773, 440] width 21 height 10
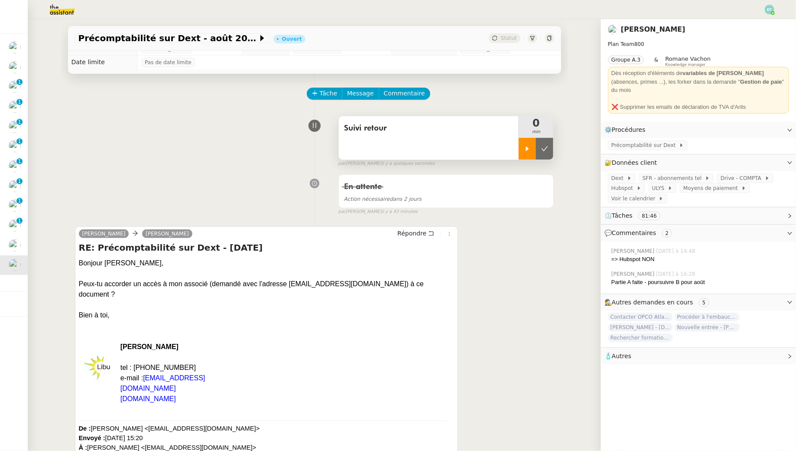
click at [527, 141] on div at bounding box center [527, 149] width 17 height 22
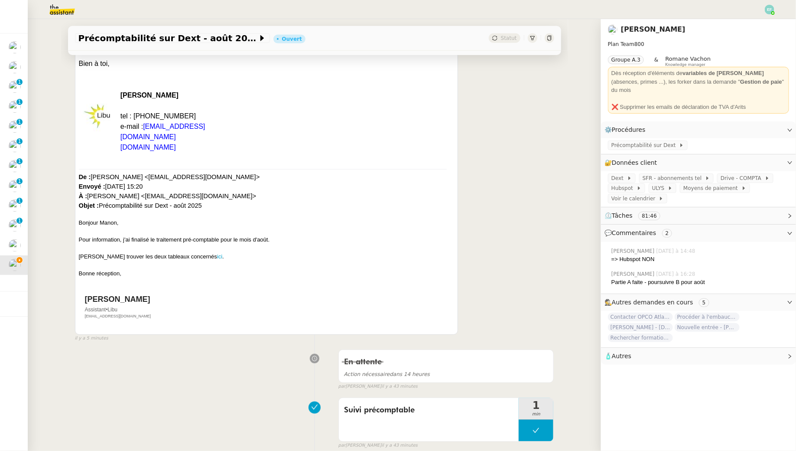
scroll to position [313, 0]
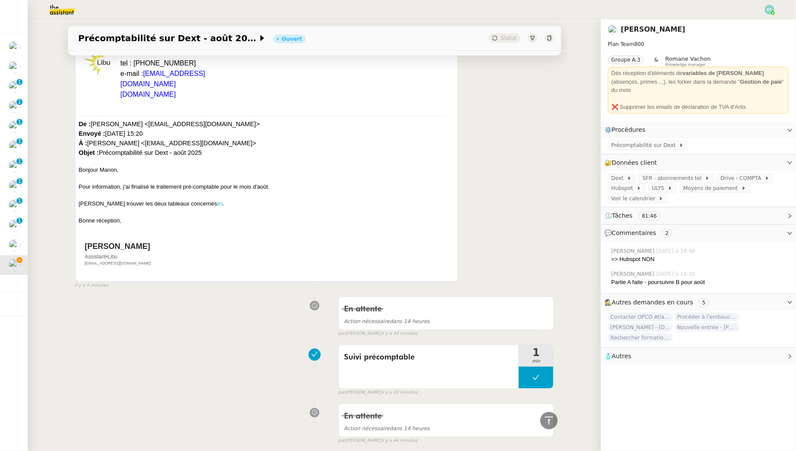
click at [217, 200] on link "ici" at bounding box center [219, 203] width 5 height 6
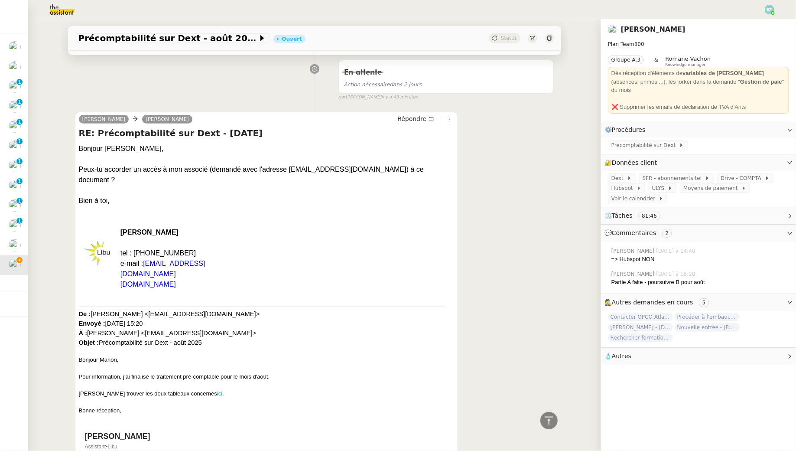
scroll to position [53, 0]
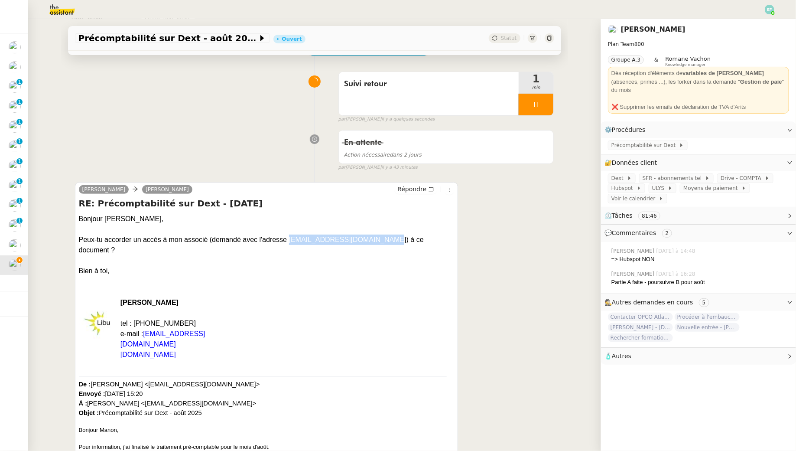
drag, startPoint x: 377, startPoint y: 240, endPoint x: 288, endPoint y: 240, distance: 88.8
click at [288, 240] on div "Bonjour Sam, Peux-tu accorder un accès à mon associé (demandé avec l'adresse ti…" at bounding box center [267, 245] width 376 height 62
copy div "tinou.seguin.libu@gmail.com"
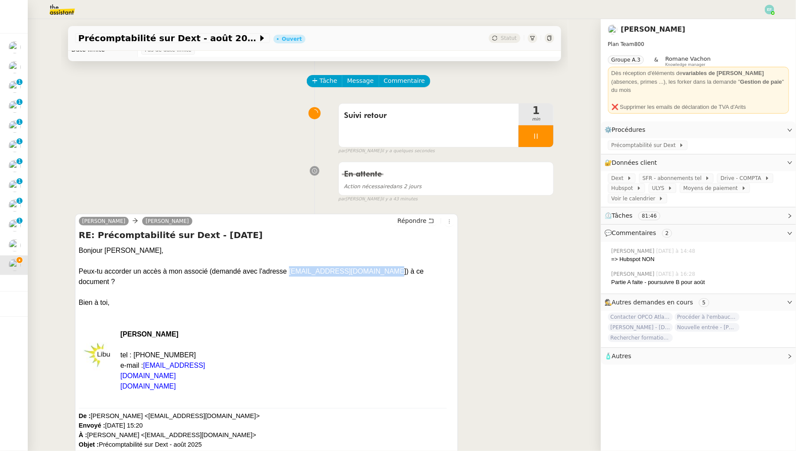
scroll to position [0, 0]
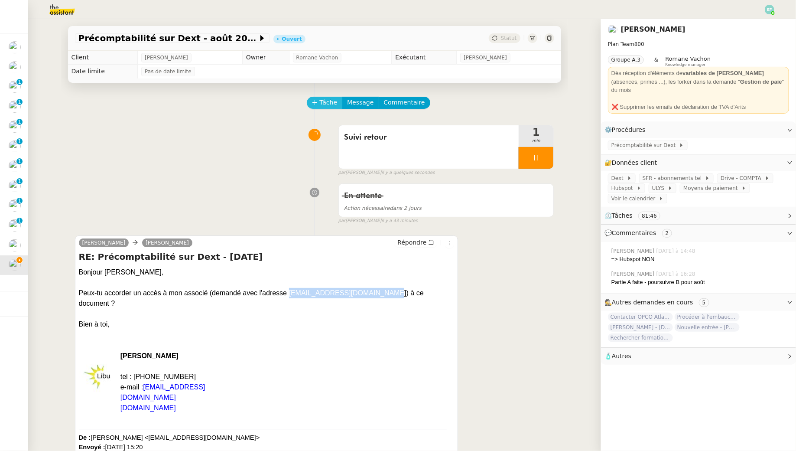
click at [330, 104] on span "Tâche" at bounding box center [329, 102] width 18 height 10
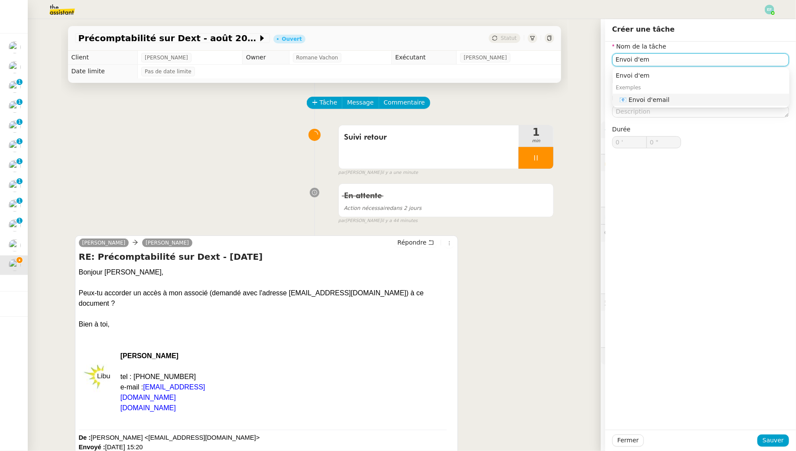
click at [697, 94] on nz-auto-option "📧 Envoi d'email" at bounding box center [701, 100] width 177 height 12
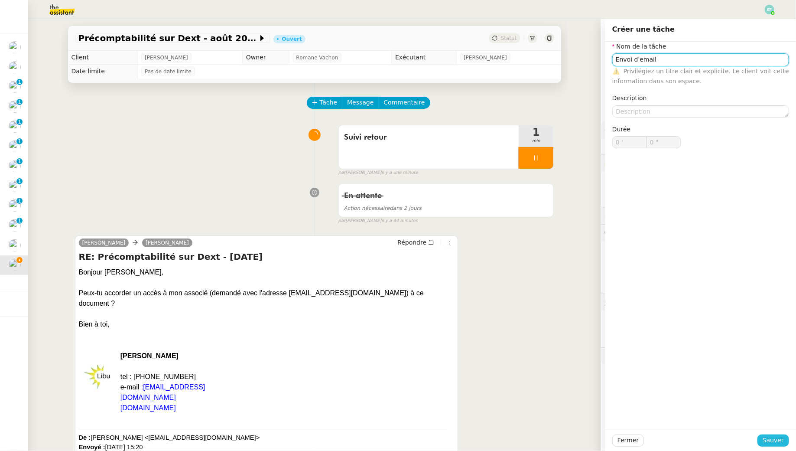
type input "Envoi d'email"
click at [766, 437] on span "Sauver" at bounding box center [773, 440] width 21 height 10
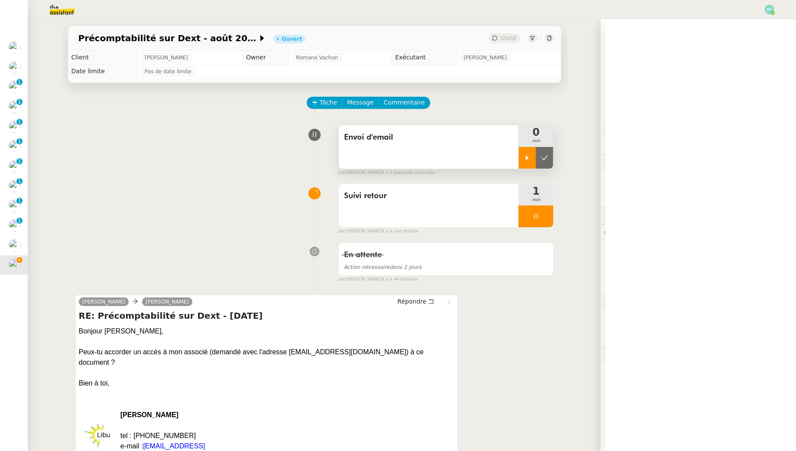
click at [529, 158] on icon at bounding box center [527, 157] width 7 height 7
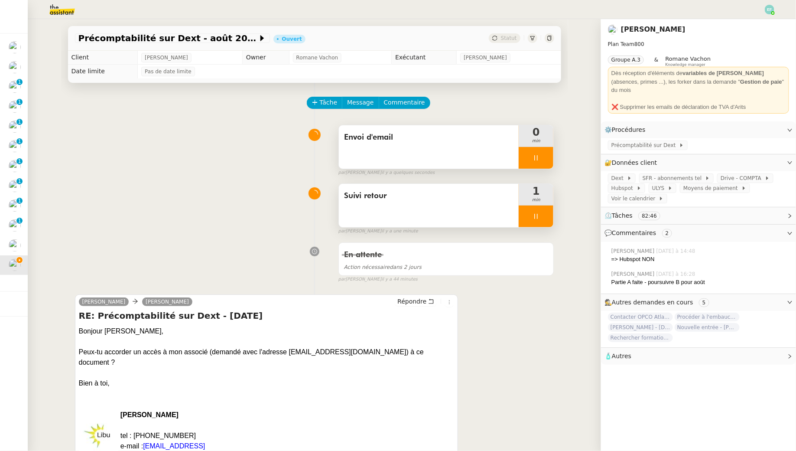
click at [536, 210] on div at bounding box center [536, 216] width 35 height 22
click at [546, 211] on button at bounding box center [544, 216] width 17 height 22
click at [431, 298] on icon at bounding box center [431, 301] width 6 height 6
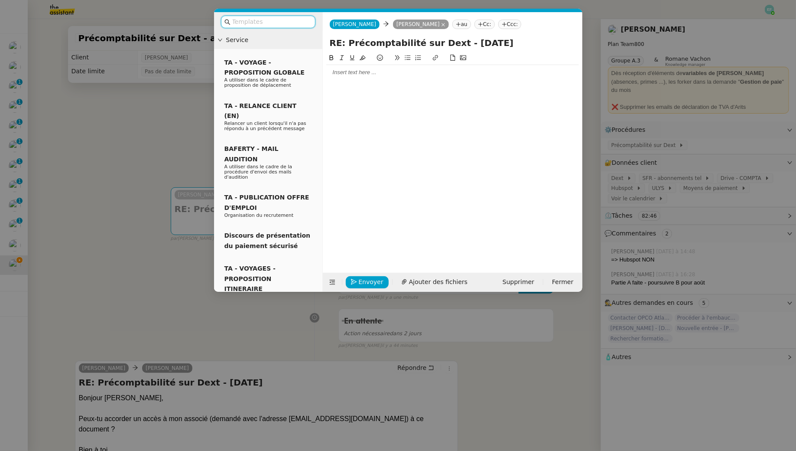
click at [396, 74] on div at bounding box center [452, 72] width 253 height 8
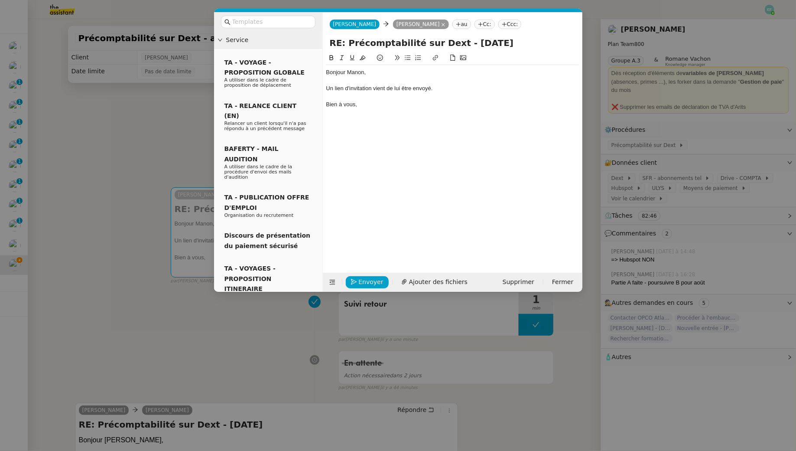
click at [367, 80] on div at bounding box center [452, 81] width 253 height 8
click at [499, 94] on div at bounding box center [452, 97] width 253 height 8
click at [498, 88] on div "Suite à votre demande, un lien d'invitation vient de lui être envoyé." at bounding box center [452, 88] width 253 height 8
click at [366, 281] on span "Envoyer" at bounding box center [371, 282] width 25 height 10
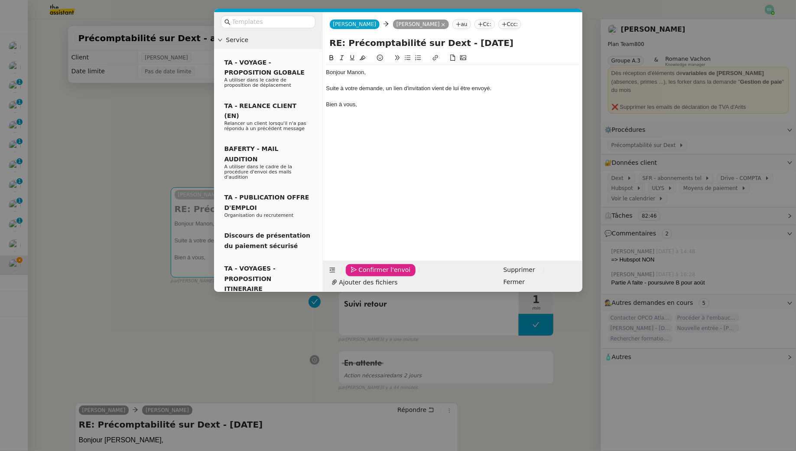
click at [366, 275] on span "Confirmer l'envoi" at bounding box center [385, 270] width 52 height 10
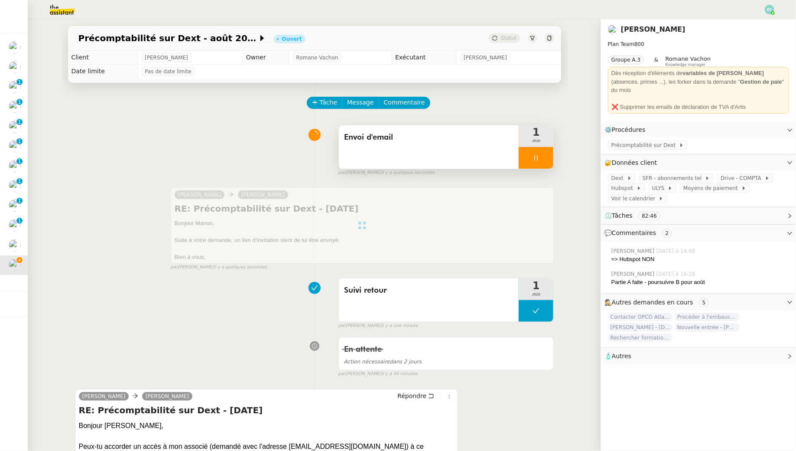
click at [534, 160] on icon at bounding box center [535, 157] width 7 height 7
click at [551, 156] on button at bounding box center [544, 158] width 17 height 22
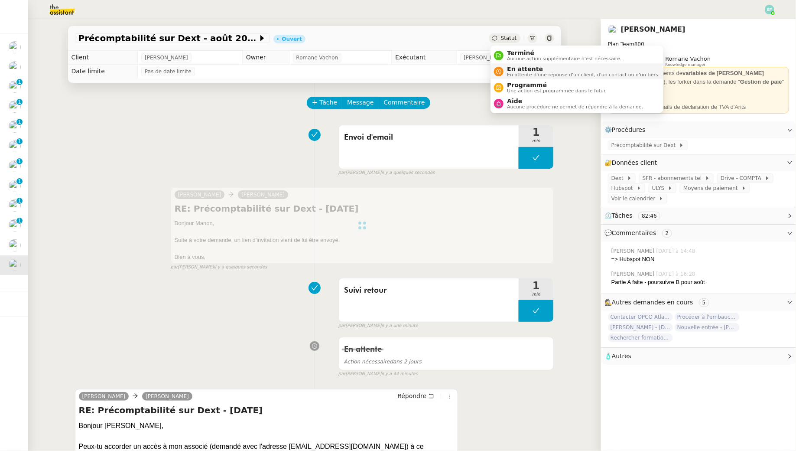
click at [512, 70] on span "En attente" at bounding box center [583, 68] width 153 height 7
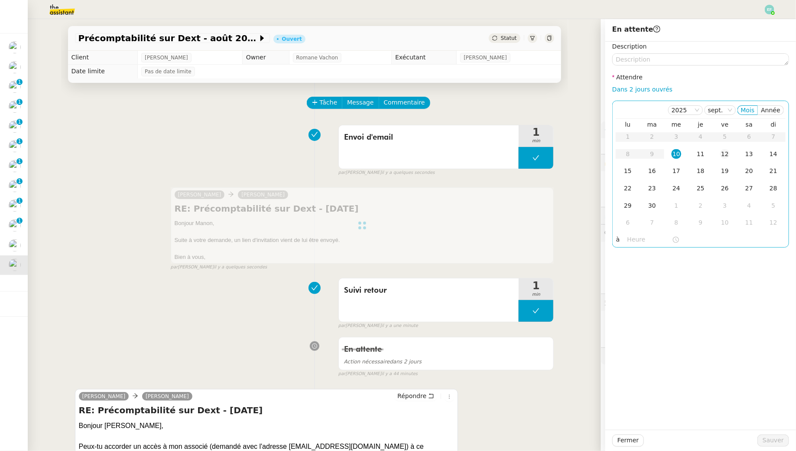
click at [725, 152] on div "12" at bounding box center [725, 154] width 10 height 10
click at [768, 435] on span "Sauver" at bounding box center [773, 440] width 21 height 10
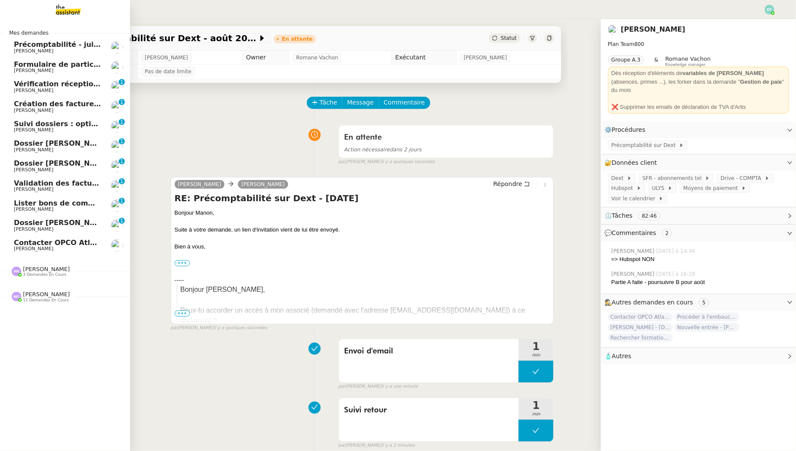
click at [25, 234] on link "Dossier Monika Gruba Florent Seiler 0 1 2 3 4 5 6 7 8 9" at bounding box center [65, 225] width 130 height 20
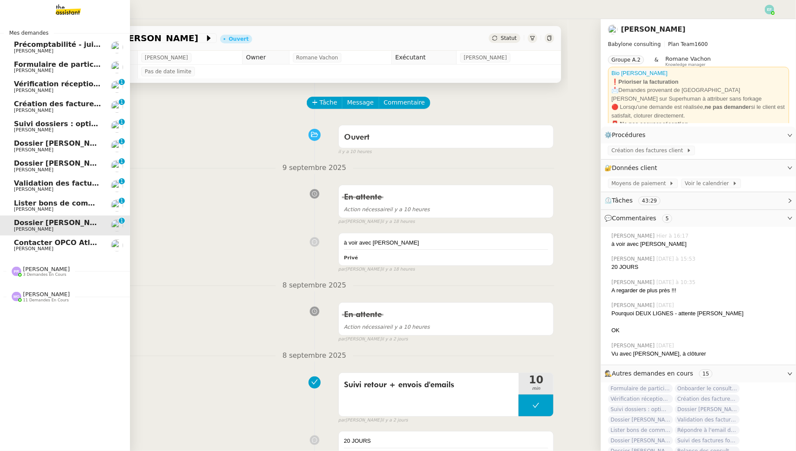
click at [33, 253] on link "Contacter OPCO Atlas pour financement formation [PERSON_NAME]" at bounding box center [65, 245] width 130 height 20
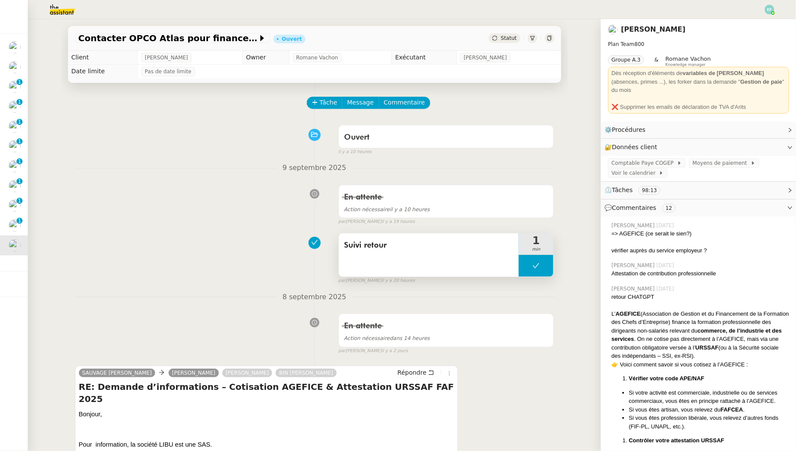
click at [537, 266] on icon at bounding box center [535, 265] width 7 height 7
click at [530, 266] on icon at bounding box center [527, 265] width 7 height 7
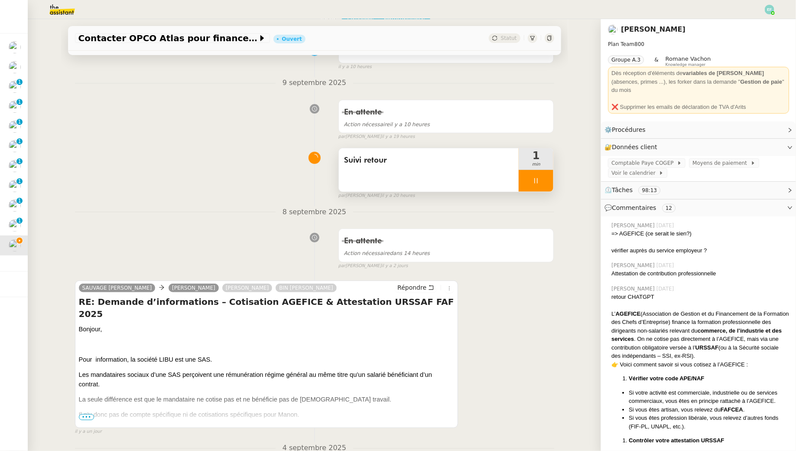
scroll to position [263, 0]
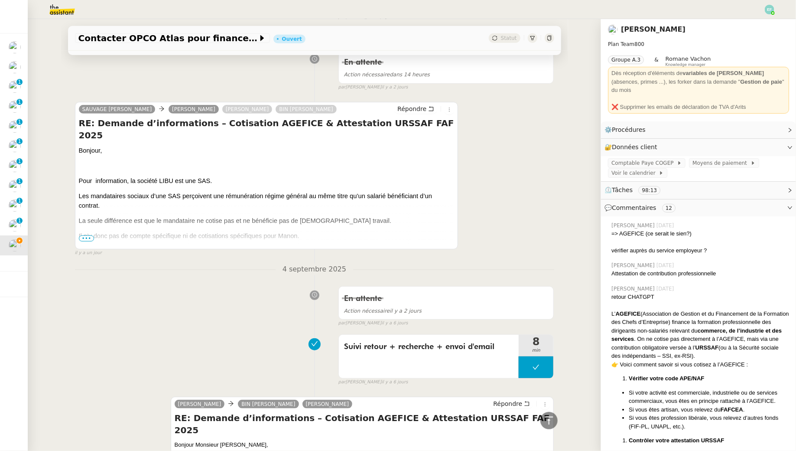
click at [87, 239] on span "•••" at bounding box center [87, 238] width 16 height 6
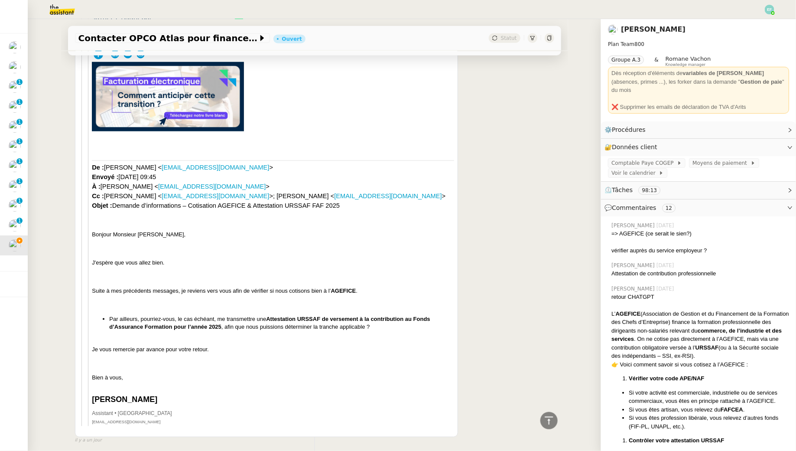
scroll to position [2111, 0]
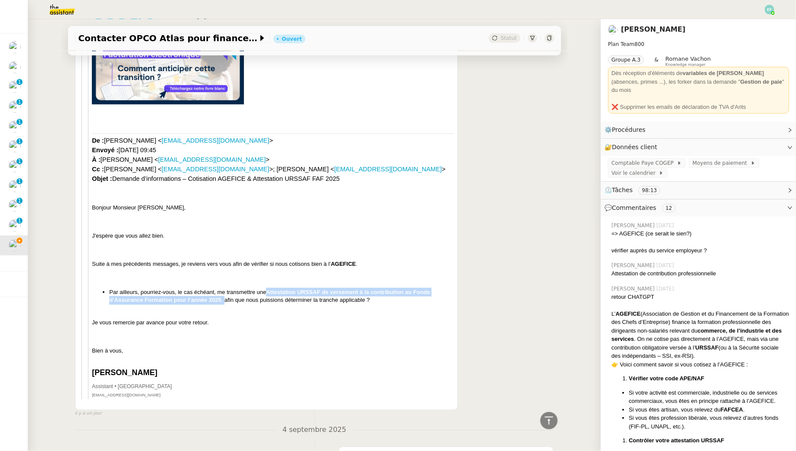
drag, startPoint x: 266, startPoint y: 253, endPoint x: 224, endPoint y: 261, distance: 42.3
click at [224, 288] on li "Par ailleurs, pourriez-vous, le cas échéant, me transmettre une Attestation URS…" at bounding box center [281, 296] width 345 height 17
drag, startPoint x: 386, startPoint y: 259, endPoint x: 93, endPoint y: 246, distance: 293.6
copy li "Par ailleurs, pourriez-vous, le cas échéant, me transmettre une Attestation URS…"
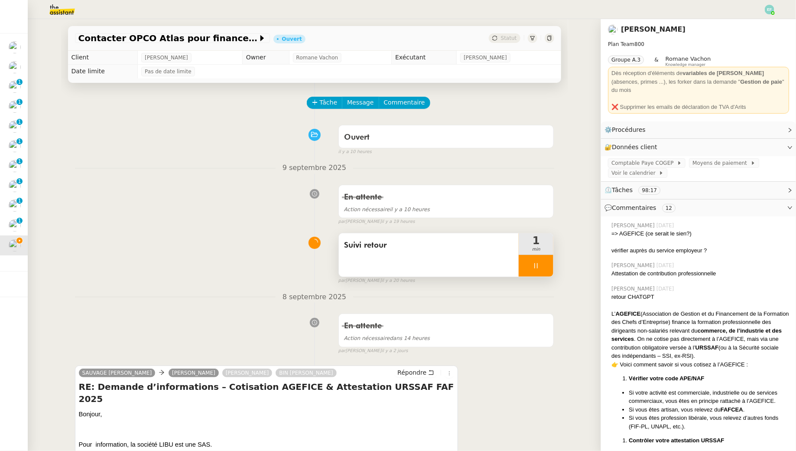
scroll to position [185, 0]
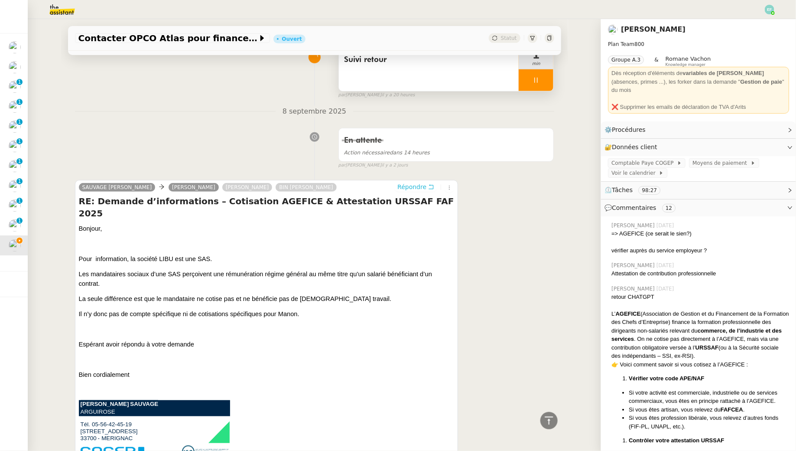
click at [430, 187] on icon at bounding box center [431, 187] width 6 height 6
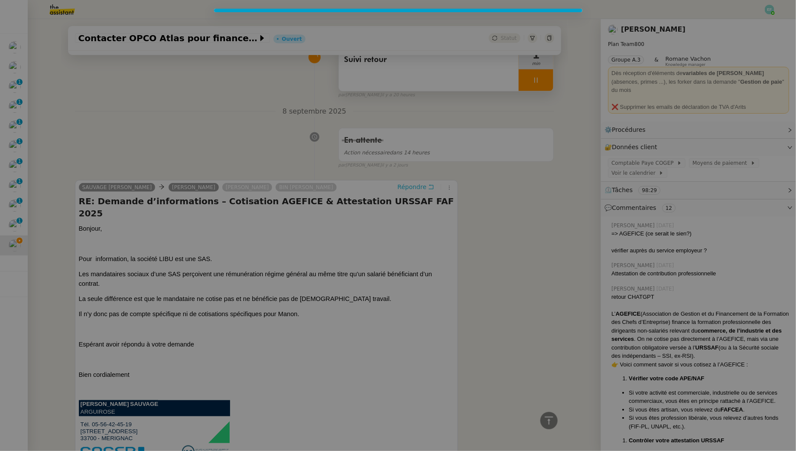
scroll to position [252, 0]
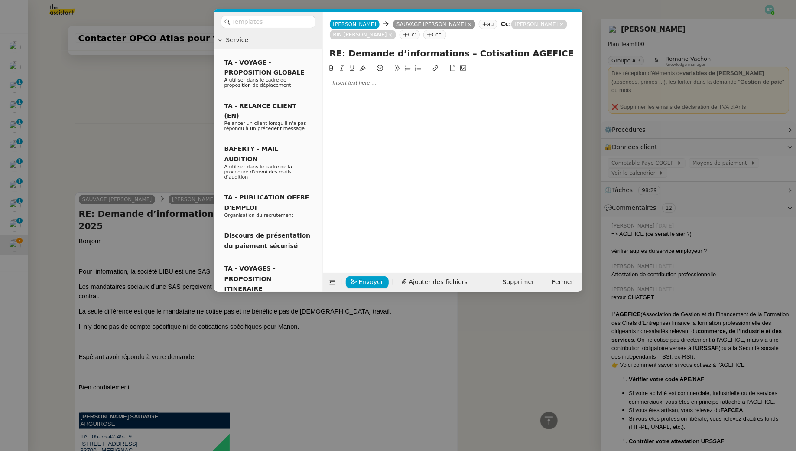
click at [423, 80] on div at bounding box center [452, 83] width 253 height 8
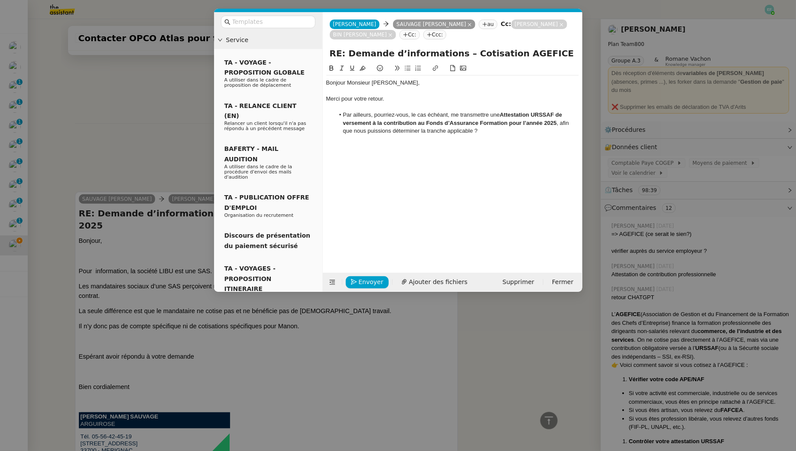
scroll to position [322, 0]
click at [376, 107] on div at bounding box center [452, 107] width 253 height 8
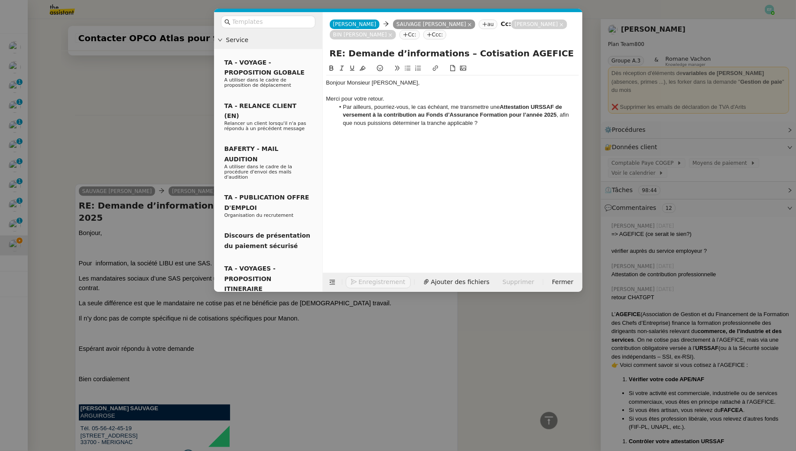
scroll to position [314, 0]
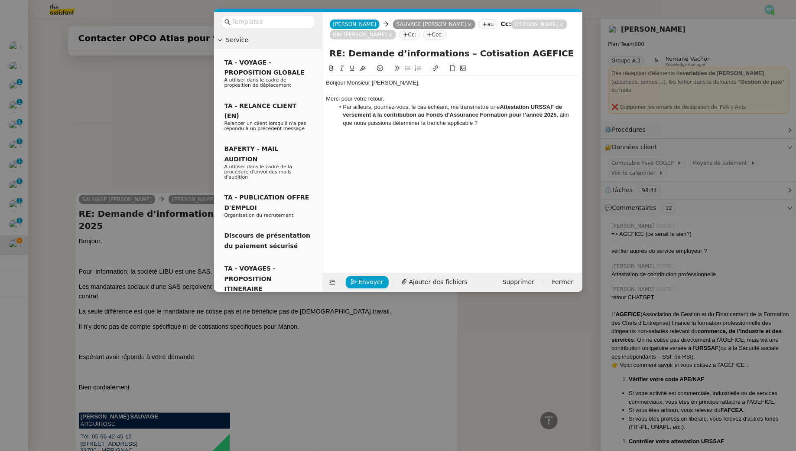
click at [492, 125] on li "Par ailleurs, pourriez-vous, le cas échéant, me transmettre une Attestation URS…" at bounding box center [456, 115] width 244 height 24
drag, startPoint x: 467, startPoint y: 133, endPoint x: 412, endPoint y: 133, distance: 54.2
click at [412, 133] on li "Pourriez-vous m'indiquer si nous cotisons" at bounding box center [456, 131] width 244 height 8
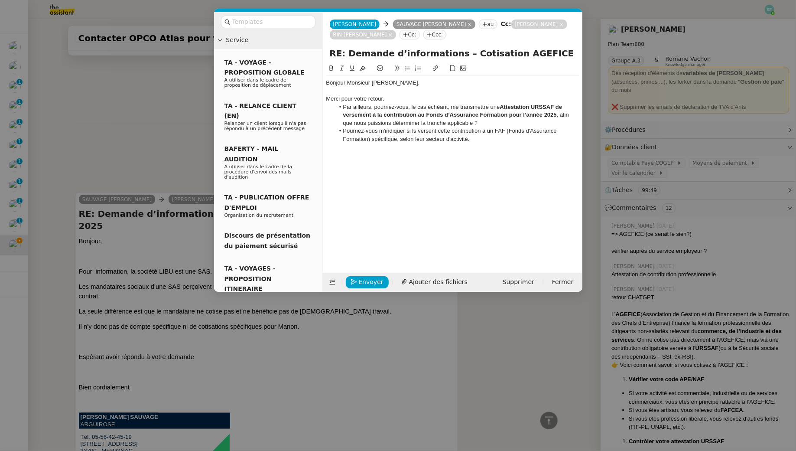
click at [417, 132] on li "Pourriez-vous m'indiquer si ls versent cette contribution à un FAF (Fonds d'Ass…" at bounding box center [456, 135] width 244 height 16
click at [127, 137] on nz-modal-container "Service TA - VOYAGE - PROPOSITION GLOBALE A utiliser dans le cadre de propositi…" at bounding box center [398, 225] width 796 height 451
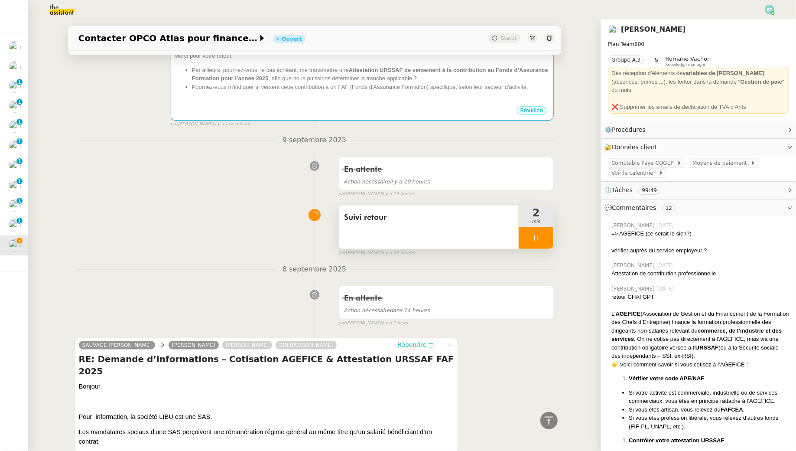
scroll to position [28, 0]
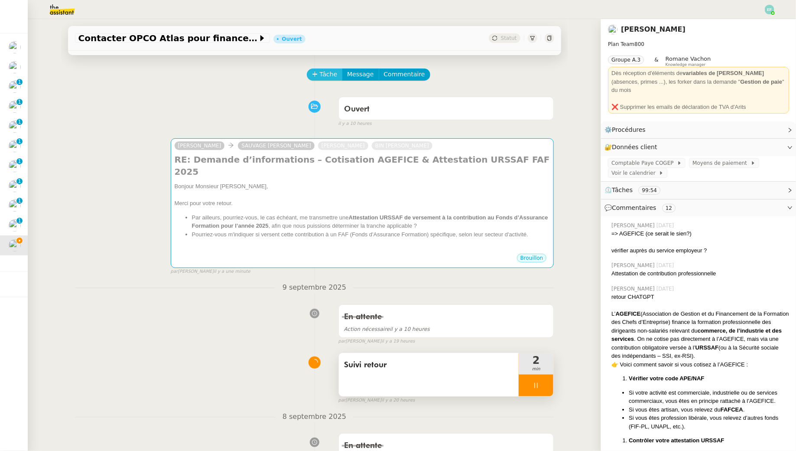
click at [333, 70] on span "Tâche" at bounding box center [329, 74] width 18 height 10
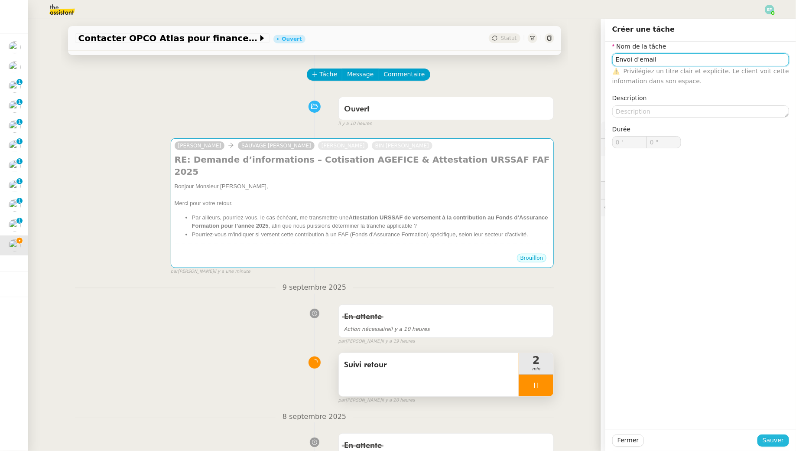
type input "Envoi d'email"
click at [774, 445] on span "Sauver" at bounding box center [773, 440] width 21 height 10
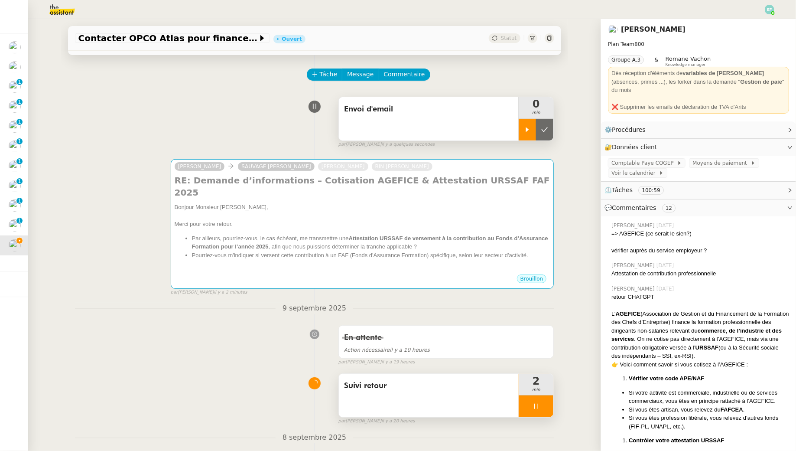
click at [526, 131] on icon at bounding box center [527, 129] width 7 height 7
click at [536, 403] on icon at bounding box center [535, 406] width 7 height 7
click at [545, 403] on icon at bounding box center [544, 406] width 7 height 7
click at [366, 75] on span "Message" at bounding box center [360, 74] width 26 height 10
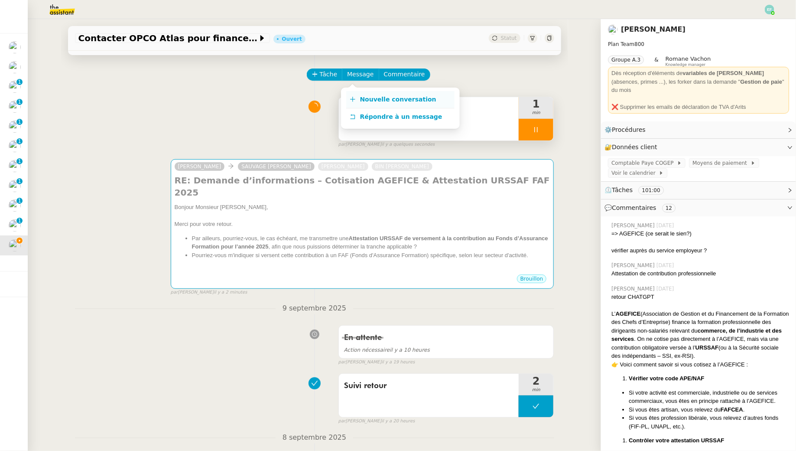
click at [367, 96] on span "Nouvelle conversation" at bounding box center [398, 99] width 76 height 7
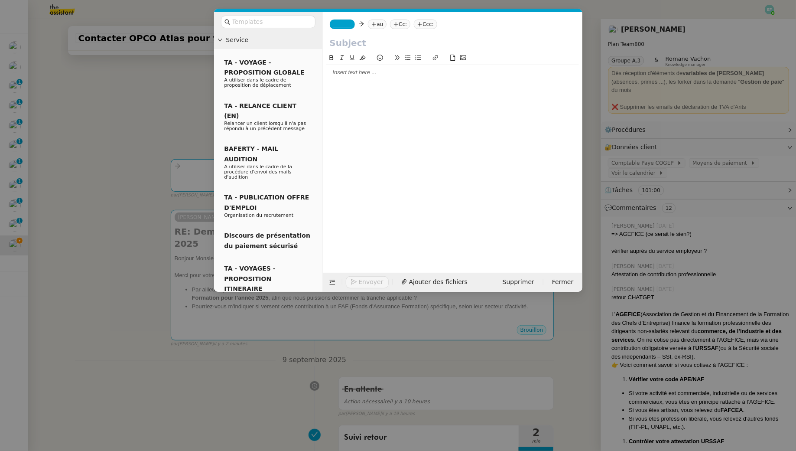
click at [377, 22] on nz-tag "au" at bounding box center [377, 24] width 19 height 10
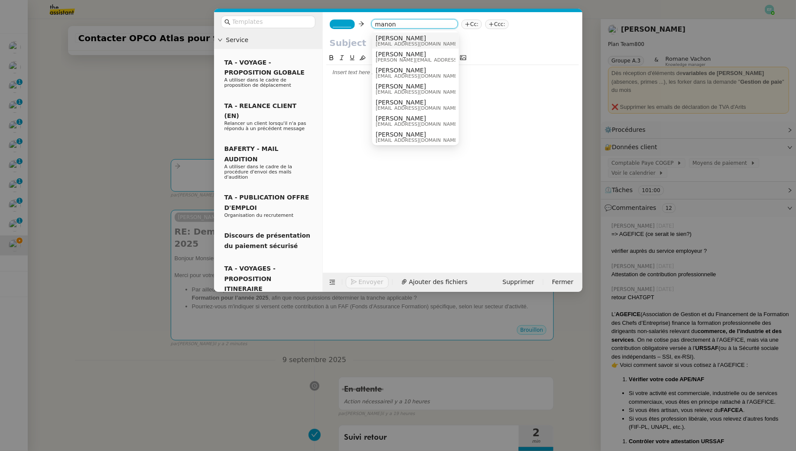
type input "manon"
click at [392, 35] on span "[PERSON_NAME]" at bounding box center [417, 38] width 83 height 7
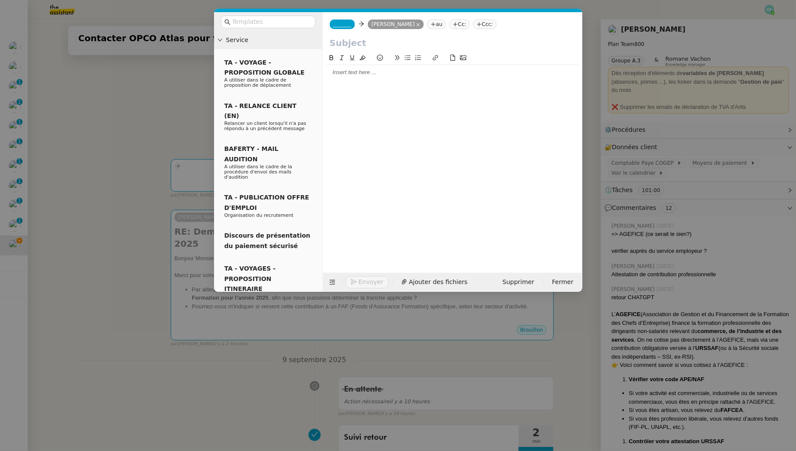
click at [346, 23] on span "_______" at bounding box center [342, 24] width 18 height 6
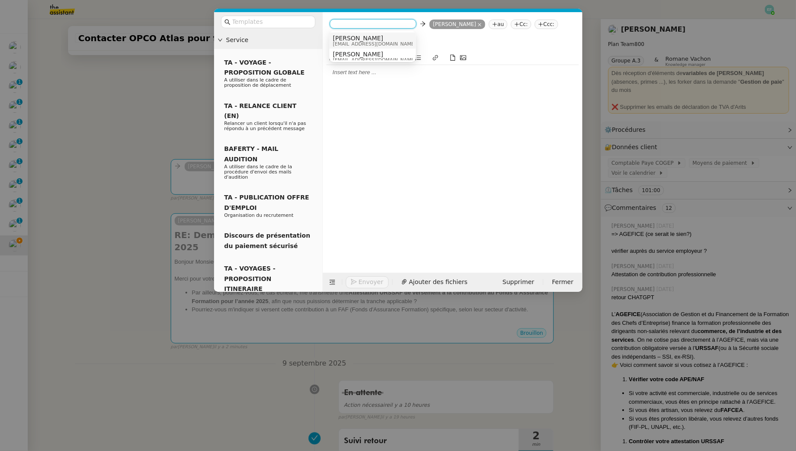
click at [378, 39] on div "Sam sam@libu.fr" at bounding box center [373, 41] width 80 height 12
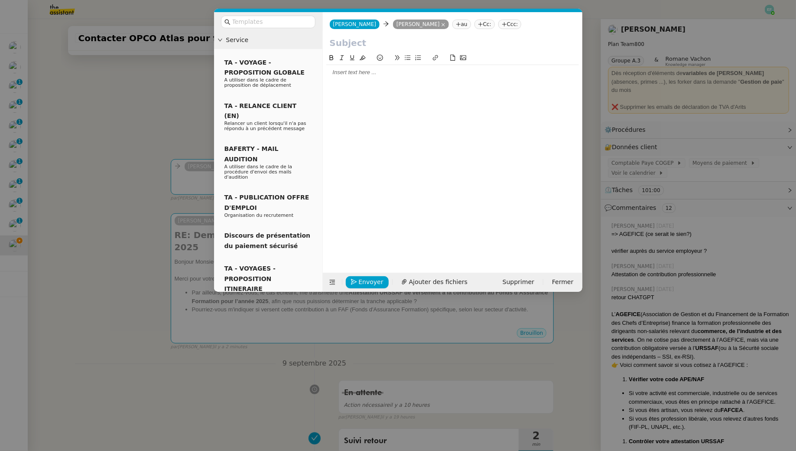
click at [98, 125] on nz-modal-container "Service TA - VOYAGE - PROPOSITION GLOBALE A utiliser dans le cadre de propositi…" at bounding box center [398, 225] width 796 height 451
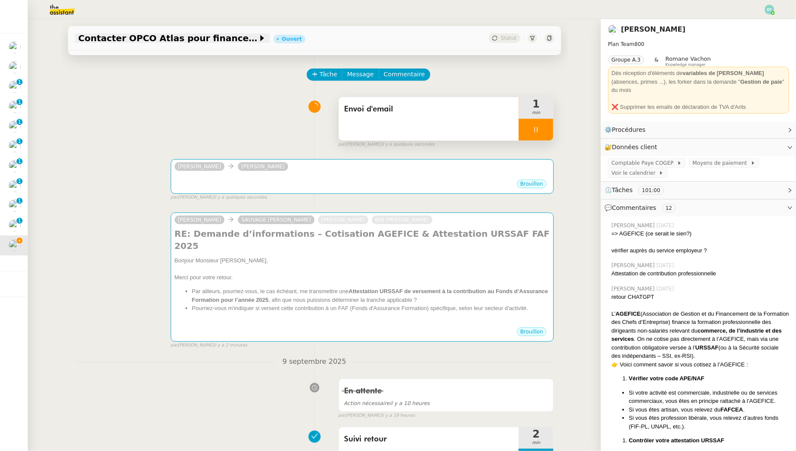
click at [189, 39] on span "Contacter OPCO Atlas pour financement formation" at bounding box center [167, 38] width 179 height 9
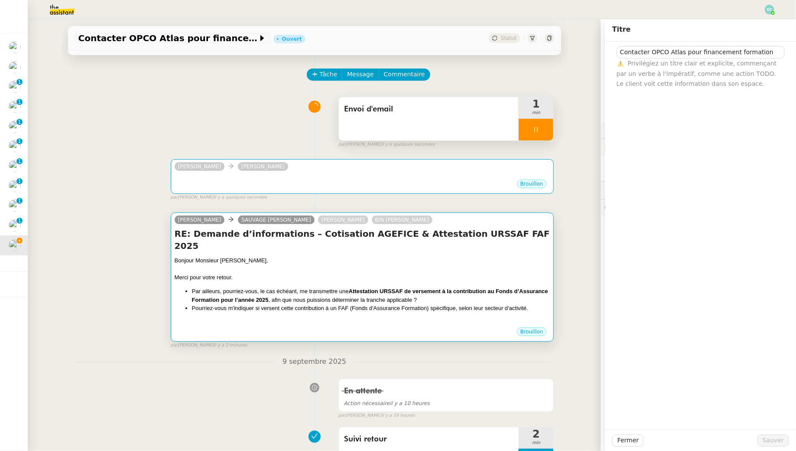
click at [208, 273] on div "Merci pour votre retour." at bounding box center [363, 277] width 376 height 9
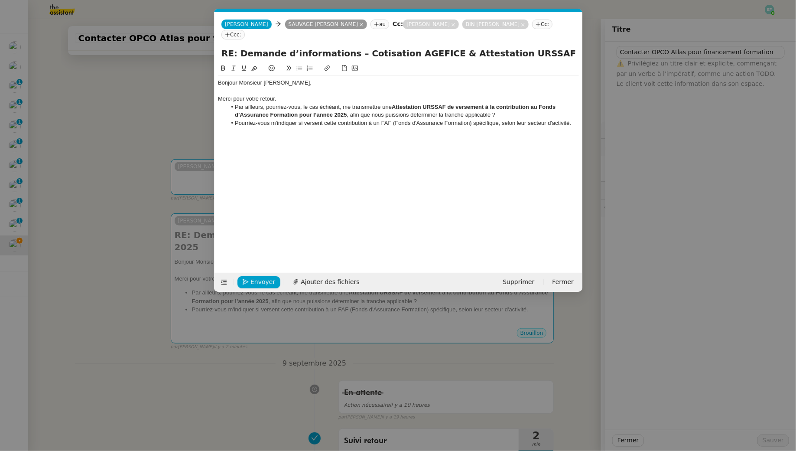
scroll to position [0, 18]
click at [488, 47] on input "RE: Demande d’informations – Cotisation AGEFICE & Attestation URSSAF FAF 2025" at bounding box center [398, 53] width 354 height 13
click at [187, 62] on nz-modal-container "Service TA - VOYAGE - PROPOSITION GLOBALE A utiliser dans le cadre de propositi…" at bounding box center [398, 225] width 796 height 451
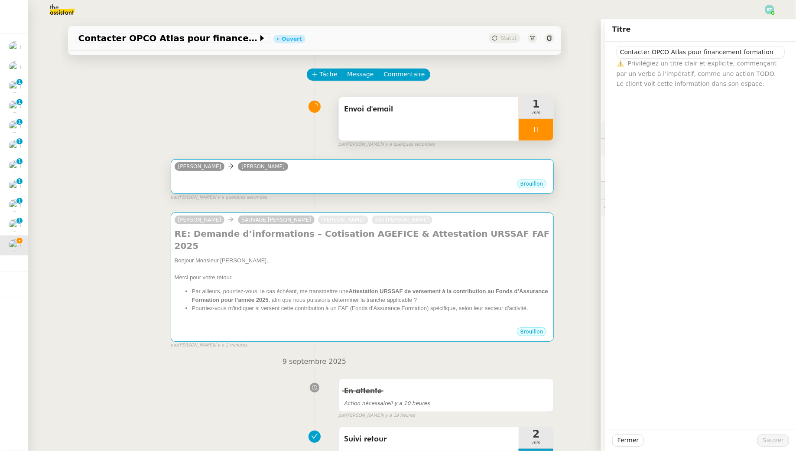
click at [280, 175] on div "•••" at bounding box center [363, 176] width 376 height 4
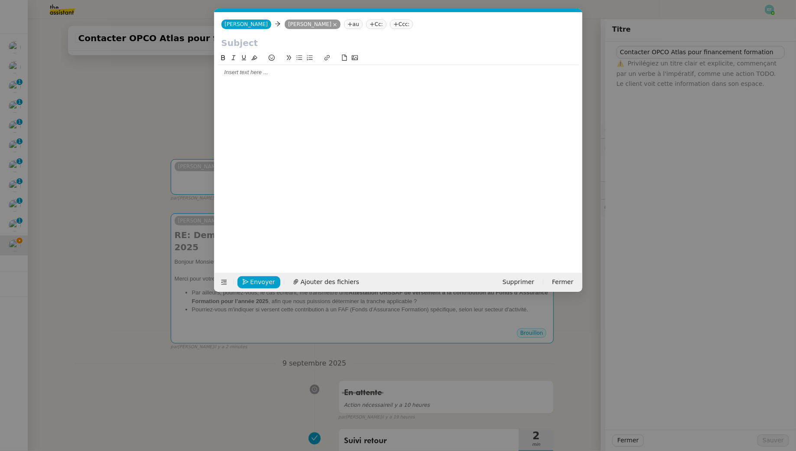
click at [274, 45] on input "text" at bounding box center [398, 42] width 354 height 13
paste input "RE: Demande d’informations – Cotisation AGEFICE & Attestation URSSAF FAF 2025"
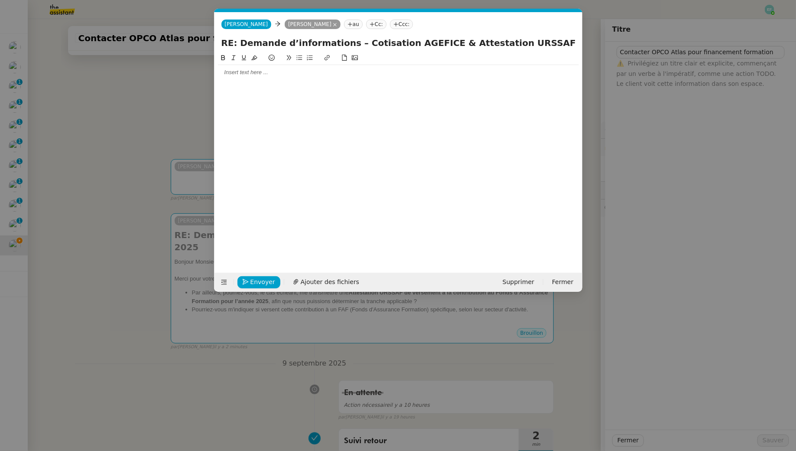
type input "RE: Demande d’informations – Cotisation AGEFICE & Attestation URSSAF FAF 2025"
click at [270, 75] on div at bounding box center [398, 72] width 361 height 8
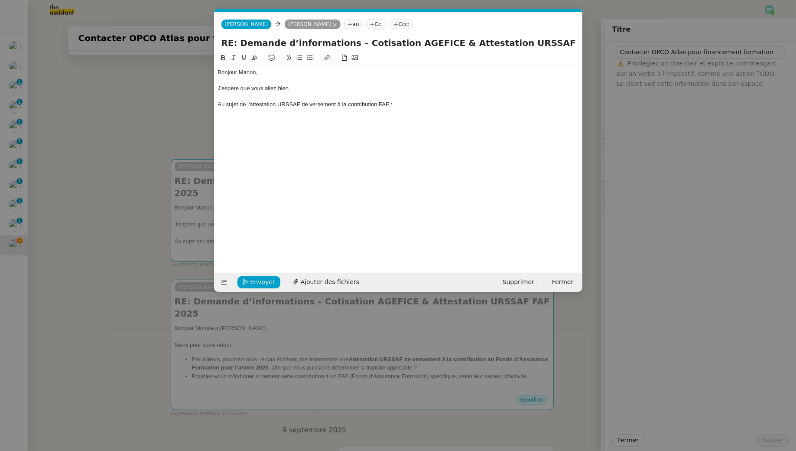
click at [218, 105] on div "Au sujet de l'attestation URSSAF de versement à la contribution FAF :" at bounding box center [398, 105] width 361 height 8
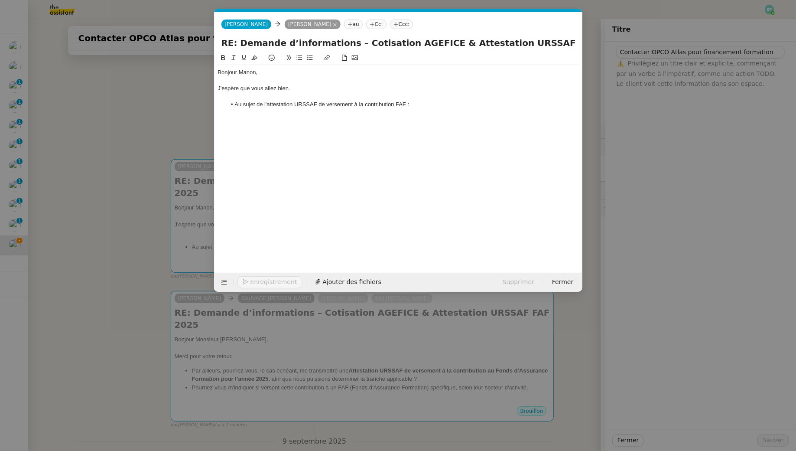
click at [436, 104] on li "Au sujet de l'attestation URSSAF de versement à la contribution FAF :" at bounding box center [402, 105] width 353 height 8
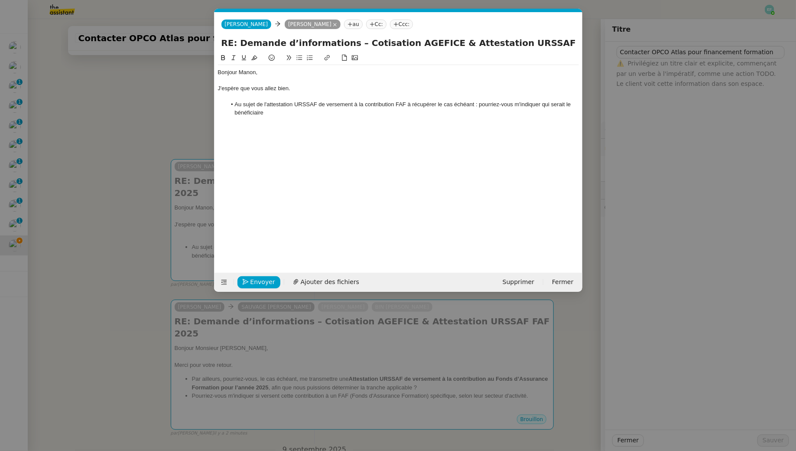
click at [250, 111] on li "Au sujet de l'attestation URSSAF de versement à la contribution FAF à récupérer…" at bounding box center [402, 109] width 353 height 16
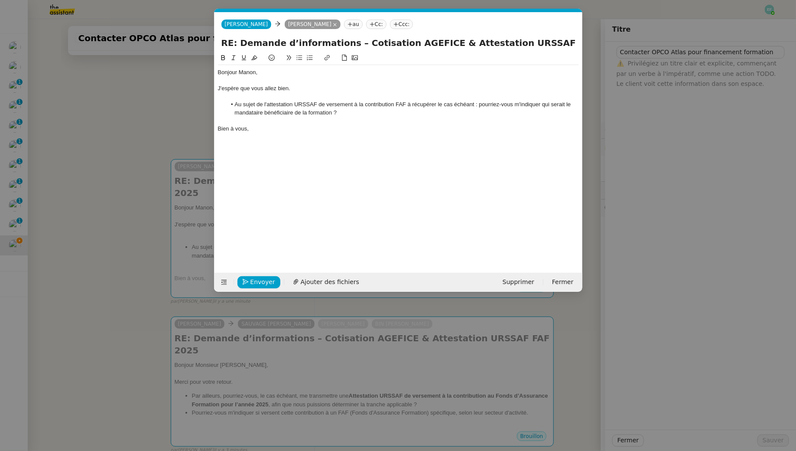
click at [341, 113] on li "Au sujet de l'attestation URSSAF de versement à la contribution FAF à récupérer…" at bounding box center [402, 109] width 353 height 16
drag, startPoint x: 393, startPoint y: 113, endPoint x: 338, endPoint y: 112, distance: 55.5
click at [338, 112] on li "Au sujet de l'attestation URSSAF de versement à la contribution FAF à récupérer…" at bounding box center [402, 109] width 353 height 16
click at [468, 109] on li "Au sujet de l'attestation URSSAF de versement à la contribution FAF à récupérer…" at bounding box center [402, 109] width 353 height 16
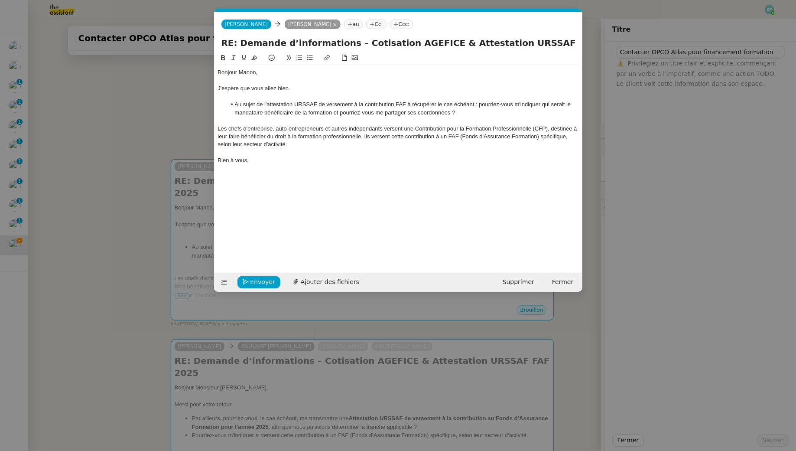
click at [218, 128] on div "Les chefs d'entreprise, auto-entrepreneurs et autres indépendants versent une C…" at bounding box center [398, 137] width 361 height 24
click at [395, 144] on div "Après vérification, les chefs d'entreprise, auto-entrepreneurs et autres indépe…" at bounding box center [398, 137] width 361 height 24
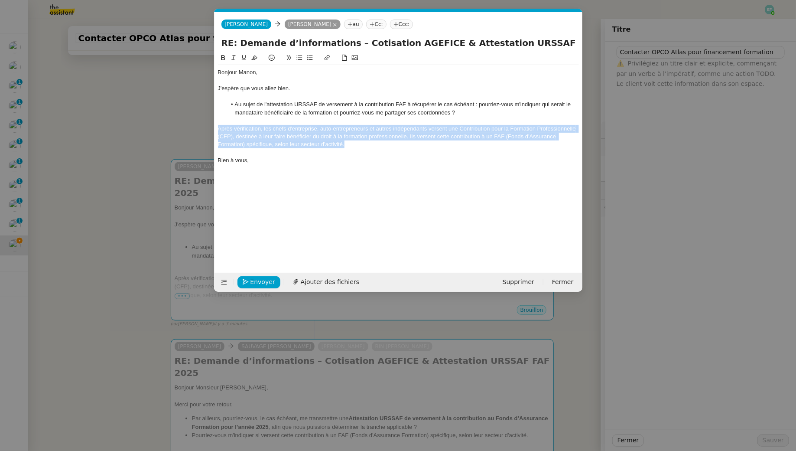
drag, startPoint x: 395, startPoint y: 144, endPoint x: 202, endPoint y: 128, distance: 193.9
click at [202, 128] on nz-modal-container "Service TA - VOYAGE - PROPOSITION GLOBALE A utiliser dans le cadre de propositi…" at bounding box center [398, 225] width 796 height 451
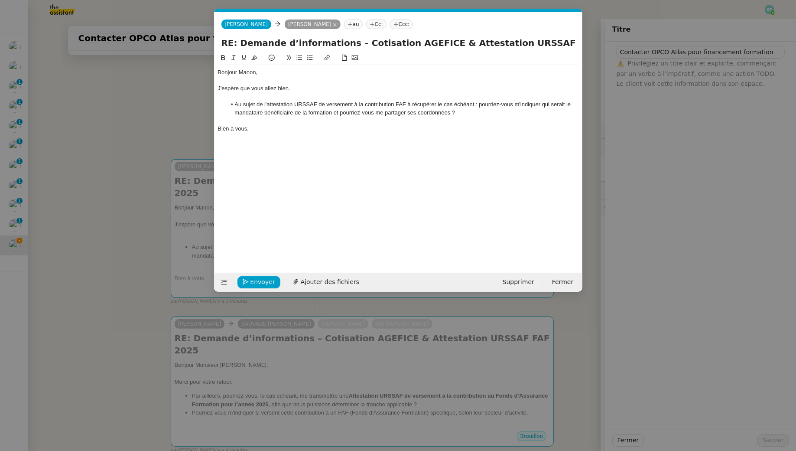
click at [225, 98] on div at bounding box center [398, 97] width 361 height 8
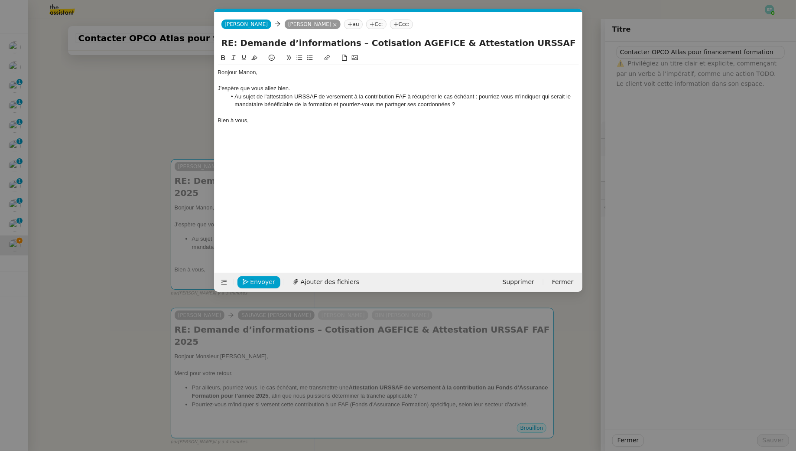
click at [469, 104] on li "Au sujet de l'attestation URSSAF de versement à la contribution FAF à récupérer…" at bounding box center [402, 101] width 353 height 16
click at [375, 103] on li "Au sujet de l'attestation URSSAF de versement à la contribution FAF à récupérer…" at bounding box center [402, 101] width 353 height 16
click at [289, 88] on div "J'espère que vous allez bien." at bounding box center [398, 88] width 361 height 8
click at [299, 118] on div "Bien à vous," at bounding box center [398, 121] width 361 height 8
drag, startPoint x: 269, startPoint y: 123, endPoint x: 194, endPoint y: 30, distance: 119.2
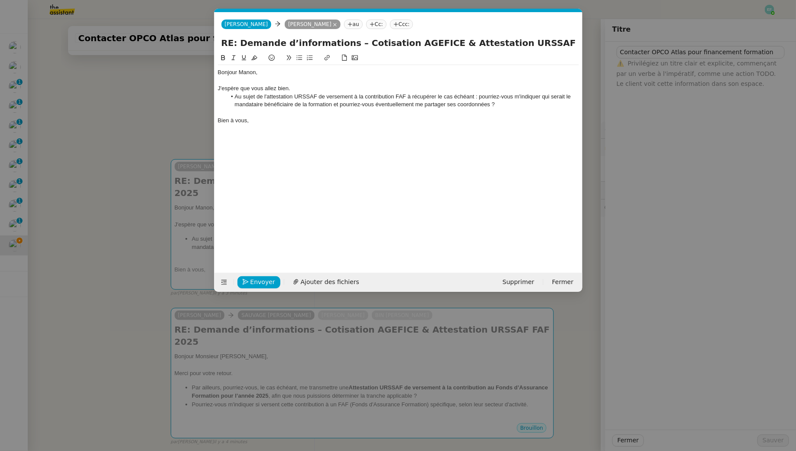
click at [194, 30] on nz-modal-container "Service TA - VOYAGE - PROPOSITION GLOBALE A utiliser dans le cadre de propositi…" at bounding box center [398, 225] width 796 height 451
copy div "Bonjour Manon, J'espère que vous allez bien. Au sujet de l'attestation URSSAF d…"
click at [267, 115] on div at bounding box center [398, 113] width 361 height 8
drag, startPoint x: 269, startPoint y: 121, endPoint x: 208, endPoint y: 42, distance: 99.4
click at [208, 42] on nz-modal-container "Service TA - VOYAGE - PROPOSITION GLOBALE A utiliser dans le cadre de propositi…" at bounding box center [398, 225] width 796 height 451
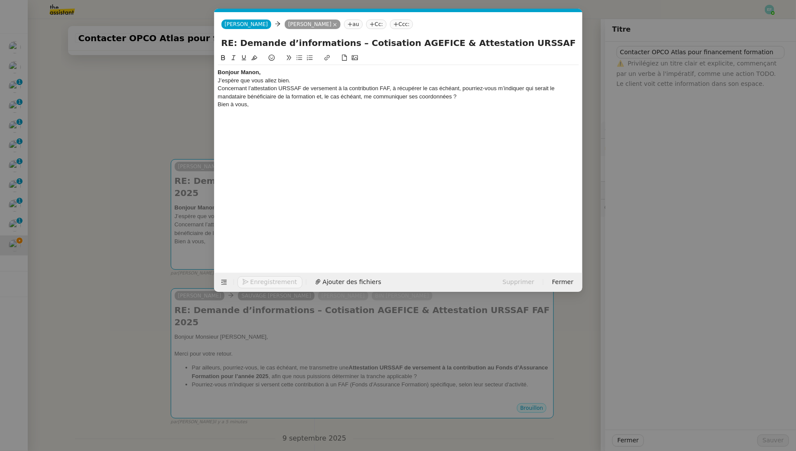
click at [271, 71] on div "Bonjour Manon," at bounding box center [398, 72] width 361 height 8
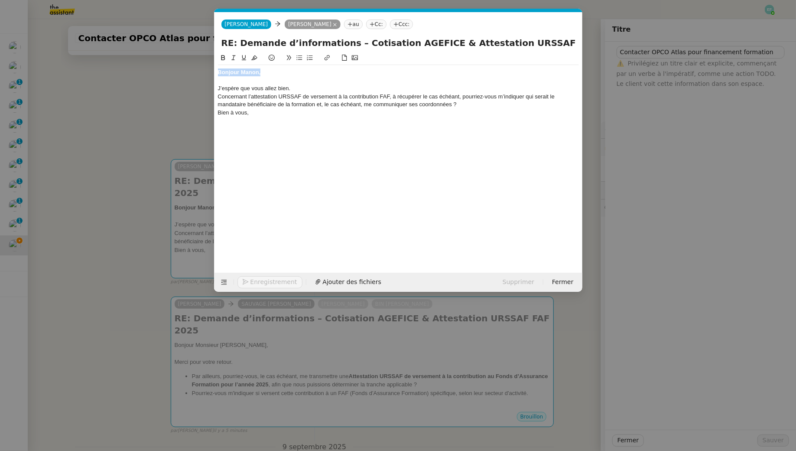
drag, startPoint x: 283, startPoint y: 71, endPoint x: 224, endPoint y: 60, distance: 60.9
click at [224, 60] on div "Bonjour Manon, ﻿ J’espère que vous allez bien. Concernant l’attestation URSSAF …" at bounding box center [398, 90] width 361 height 75
click at [224, 56] on icon at bounding box center [223, 57] width 4 height 5
click at [221, 94] on div "Concernant l’attestation URSSAF de versement à la contribution FAF, à récupérer…" at bounding box center [398, 101] width 361 height 16
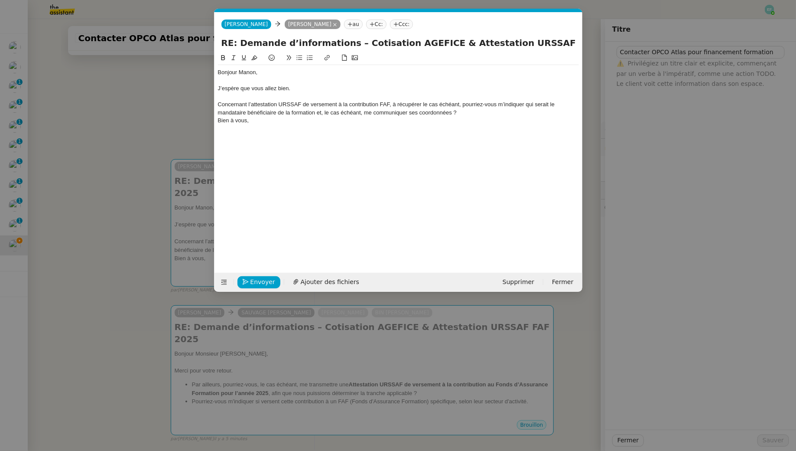
click at [487, 115] on div "Concernant l’attestation URSSAF de versement à la contribution FAF, à récupérer…" at bounding box center [398, 109] width 361 height 16
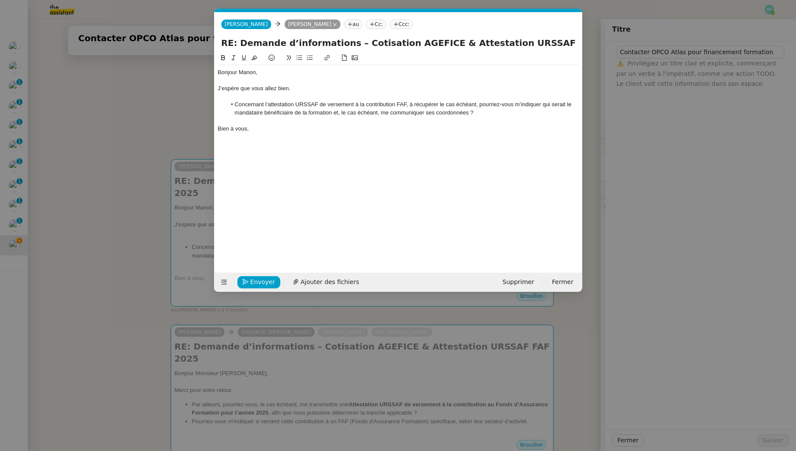
click at [443, 96] on div at bounding box center [398, 97] width 361 height 8
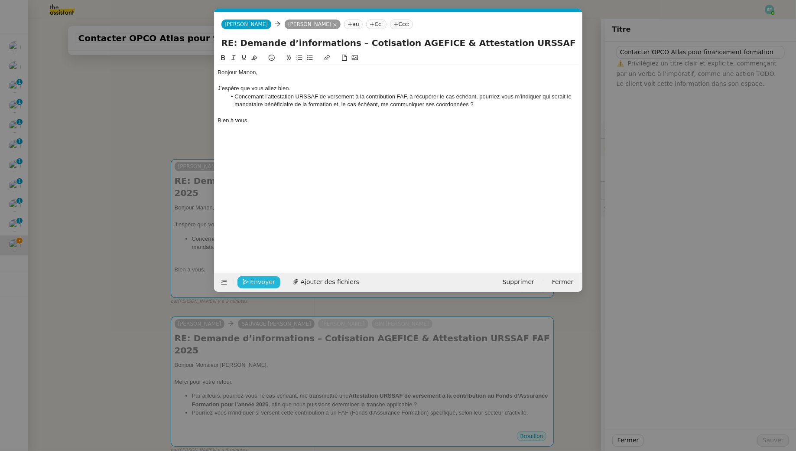
click at [252, 282] on span "Envoyer" at bounding box center [262, 282] width 25 height 10
click at [252, 282] on span "Confirmer l'envoi" at bounding box center [276, 282] width 52 height 10
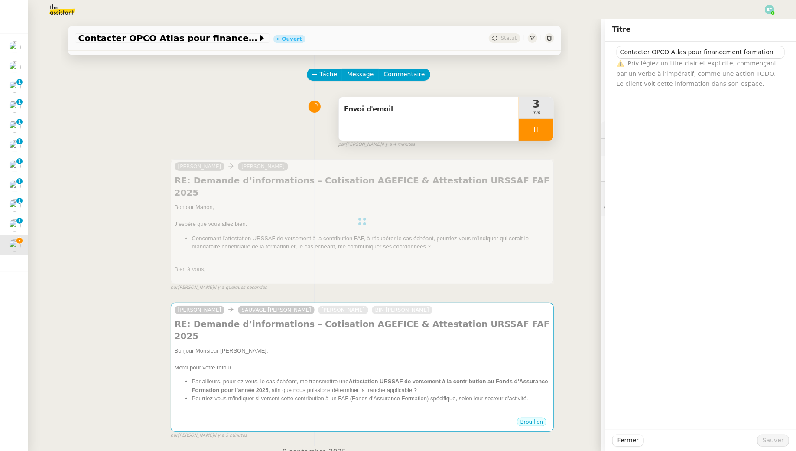
click at [535, 133] on div at bounding box center [536, 130] width 35 height 22
click at [544, 132] on icon at bounding box center [545, 129] width 6 height 5
click at [476, 118] on div "Envoi d'email" at bounding box center [429, 118] width 180 height 43
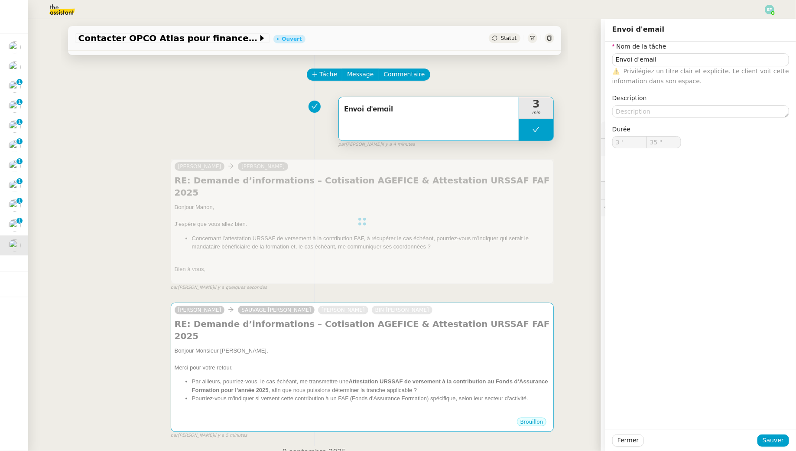
click at [539, 125] on button at bounding box center [536, 130] width 35 height 22
type input "Envoi d'email"
type input "3 '"
type input "35 ""
click at [532, 125] on div at bounding box center [527, 130] width 17 height 22
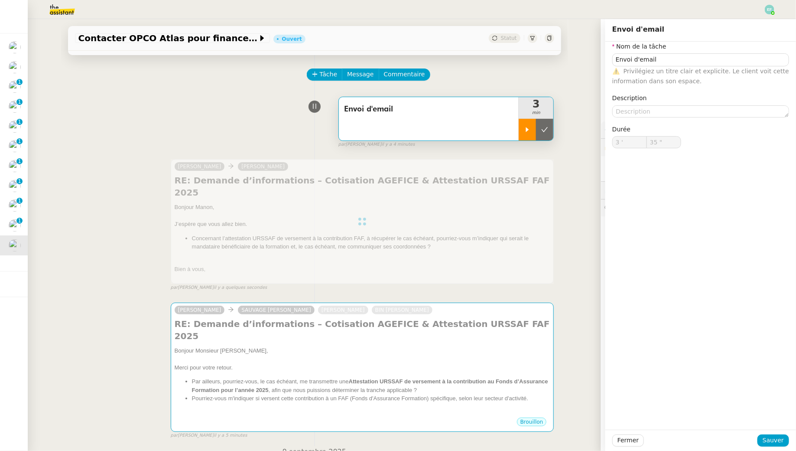
type input "Envoi d'email"
type input "3 '"
type input "35 ""
type input "Envoi d'email"
type input "3 '"
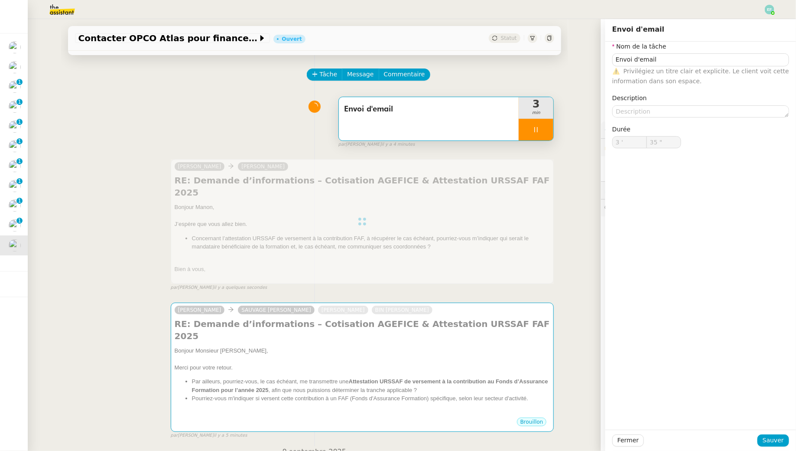
type input "35 ""
type input "Envoi d'email"
type input "3 '"
type input "35 ""
type input "Envoi d'email"
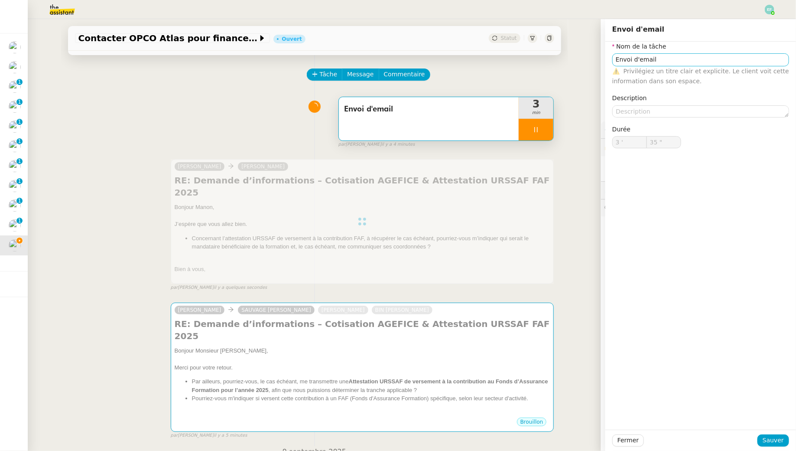
type input "3 '"
click at [614, 57] on input "Envoi d'email" at bounding box center [700, 59] width 177 height 13
type input "36 ""
type input "RecherhEnvoi d'email"
type input "37 ""
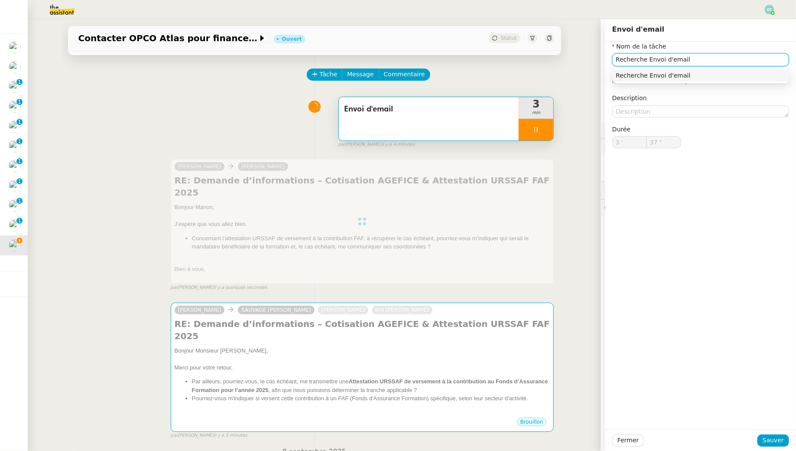
type input "Recherche +Envoi d'email"
type input "38 ""
type input "Recherche + Envoi d'email"
type input "39 ""
type input "Recherche + Envoi d'email"
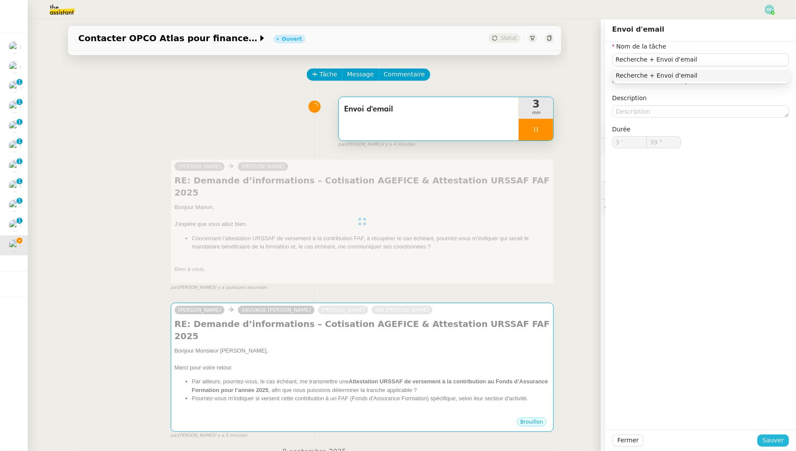
click at [768, 438] on span "Sauver" at bounding box center [773, 440] width 21 height 10
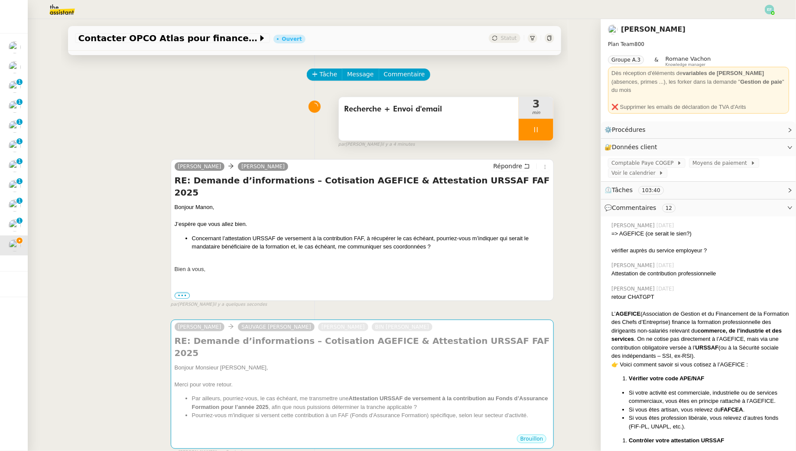
click at [547, 130] on div at bounding box center [536, 130] width 35 height 22
click at [547, 130] on icon at bounding box center [544, 129] width 7 height 7
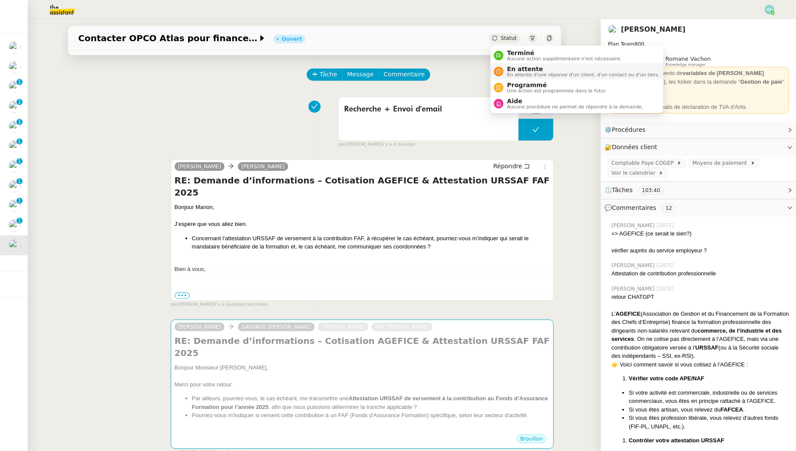
click at [516, 68] on span "En attente" at bounding box center [583, 68] width 153 height 7
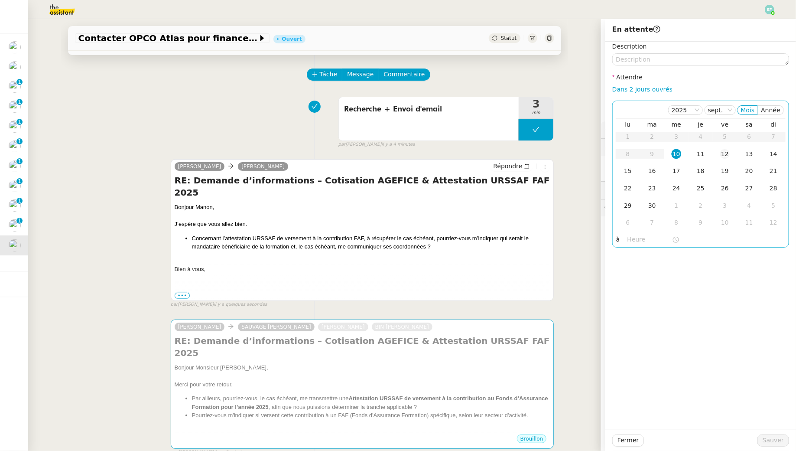
click at [722, 150] on div "12" at bounding box center [725, 154] width 10 height 10
click at [768, 440] on span "Sauver" at bounding box center [773, 440] width 21 height 10
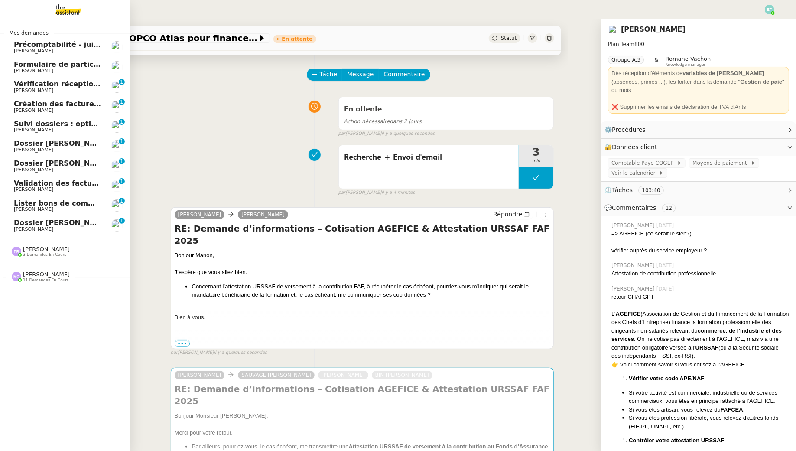
click at [47, 46] on span "Précomptabilité - juillet 2025" at bounding box center [71, 44] width 114 height 8
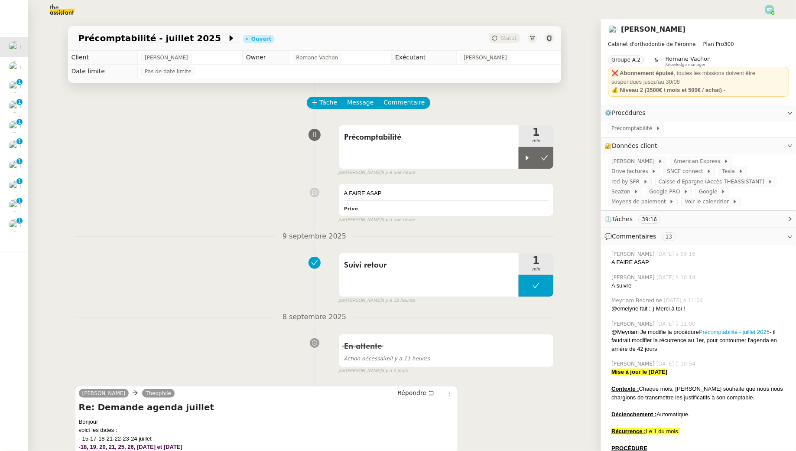
scroll to position [241, 0]
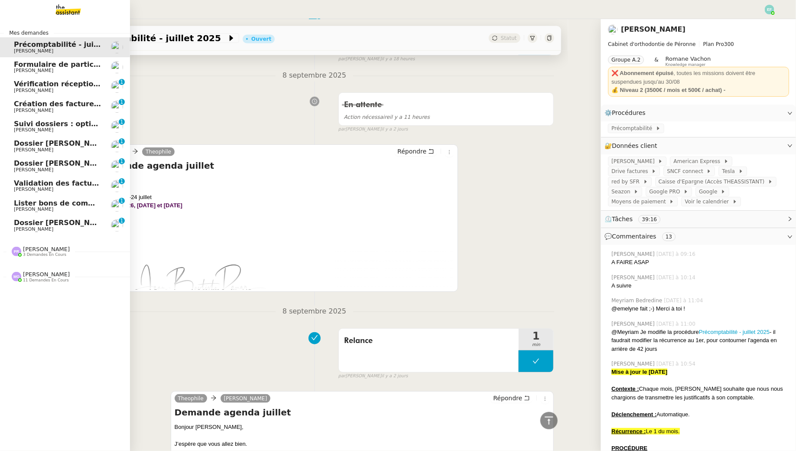
click at [11, 227] on link "Dossier Monika Gruba Florent Seiler 0 1 2 3 4 5 6 7 8 9" at bounding box center [65, 225] width 130 height 20
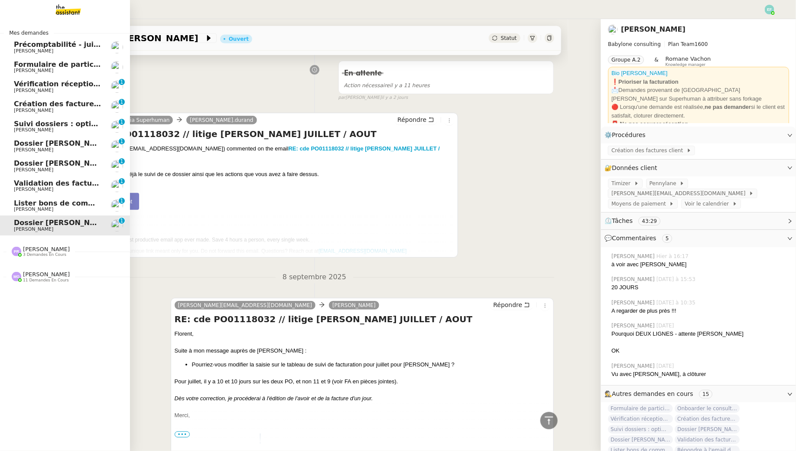
click at [89, 49] on span "[PERSON_NAME]" at bounding box center [58, 51] width 88 height 5
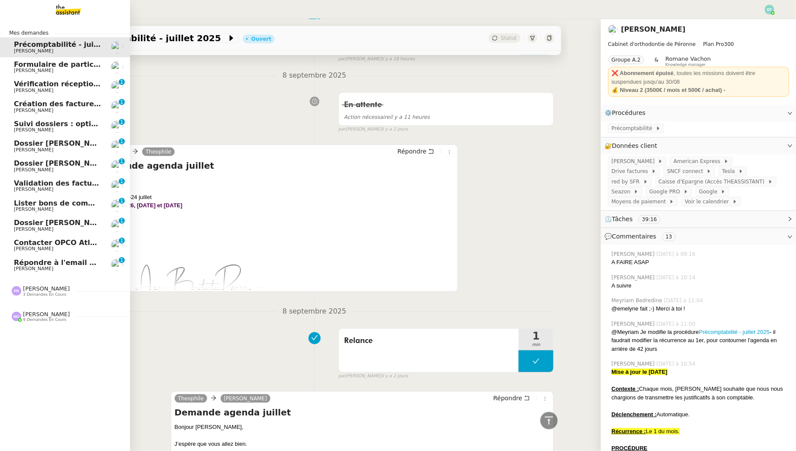
click at [40, 268] on span "[PERSON_NAME]" at bounding box center [33, 269] width 39 height 6
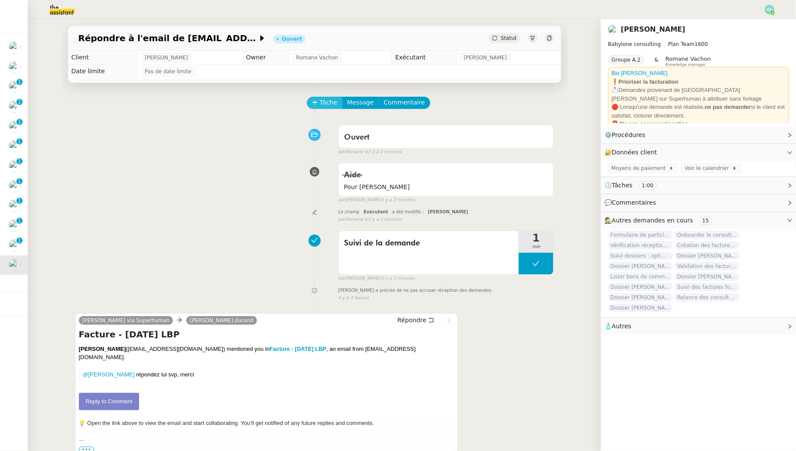
click at [326, 104] on span "Tâche" at bounding box center [329, 102] width 18 height 10
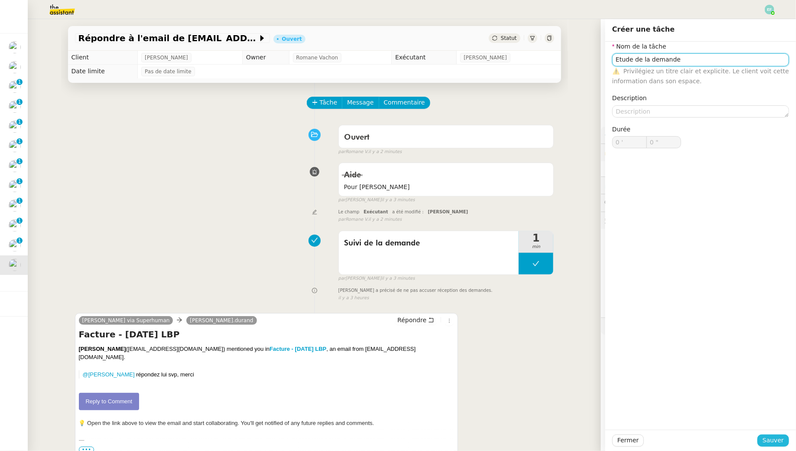
type input "Etude de la demande"
click at [772, 440] on span "Sauver" at bounding box center [773, 440] width 21 height 10
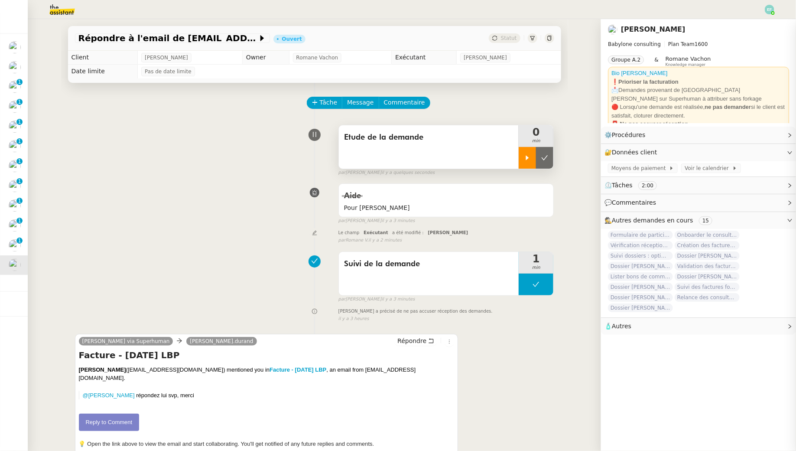
click at [532, 157] on div at bounding box center [527, 158] width 17 height 22
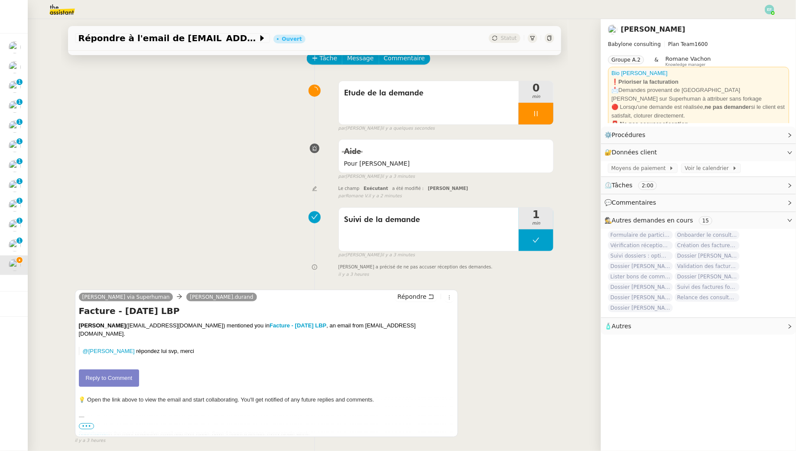
scroll to position [54, 0]
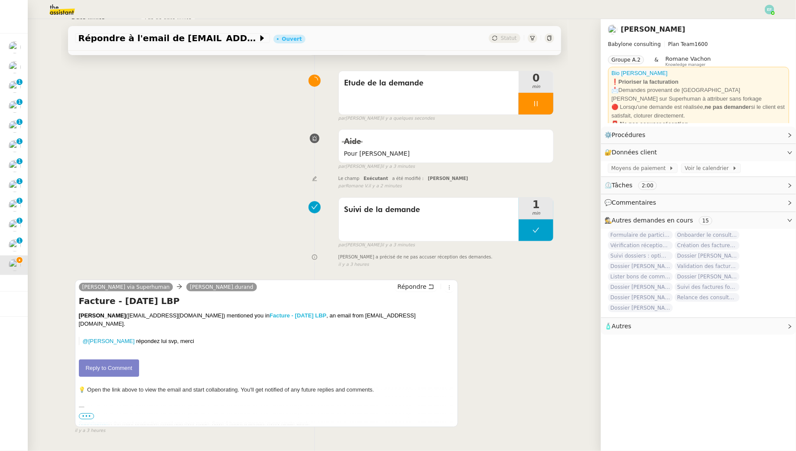
click at [317, 312] on link "Facture - Juillet 2025 LBP" at bounding box center [297, 315] width 57 height 6
click at [538, 102] on icon at bounding box center [535, 103] width 7 height 7
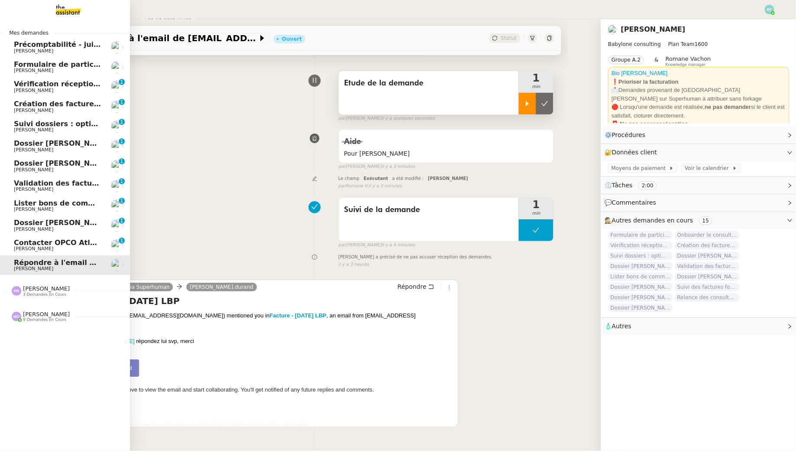
click at [14, 42] on span "Précomptabilité - juillet 2025" at bounding box center [71, 44] width 114 height 8
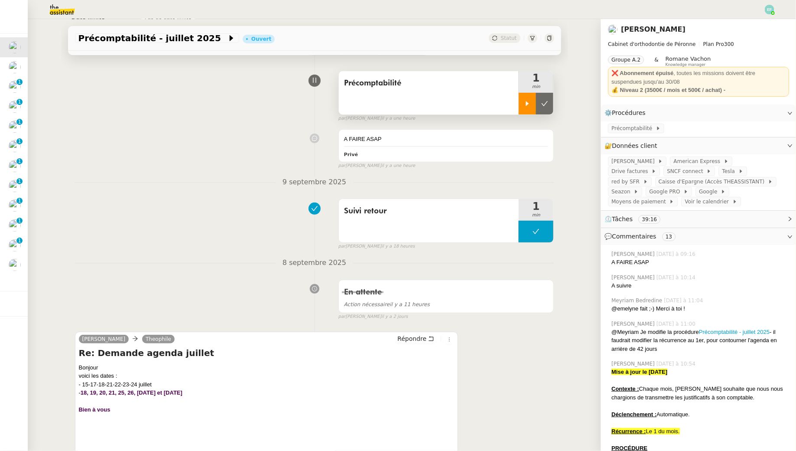
click at [532, 102] on div at bounding box center [527, 104] width 17 height 22
click at [619, 133] on span "Précomptabilité" at bounding box center [633, 128] width 44 height 9
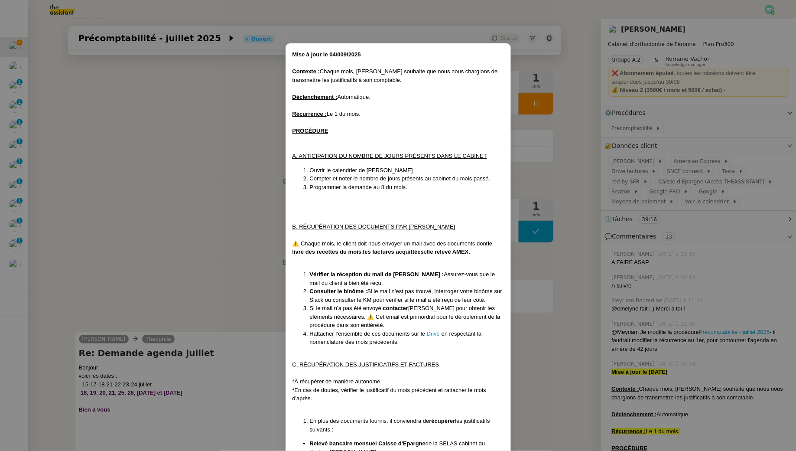
click at [251, 232] on nz-modal-container "Mise à jour le 04/009/2025 Contexte : Chaque mois, [PERSON_NAME] souhaite que n…" at bounding box center [398, 225] width 796 height 451
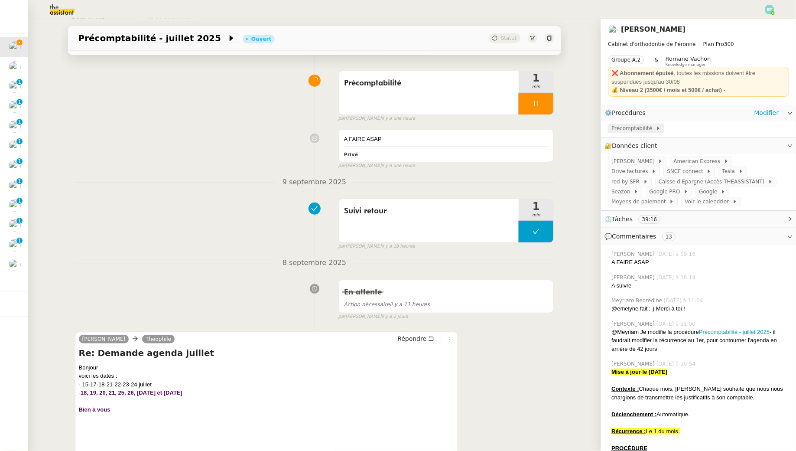
click at [633, 132] on span "Précomptabilité" at bounding box center [633, 128] width 44 height 9
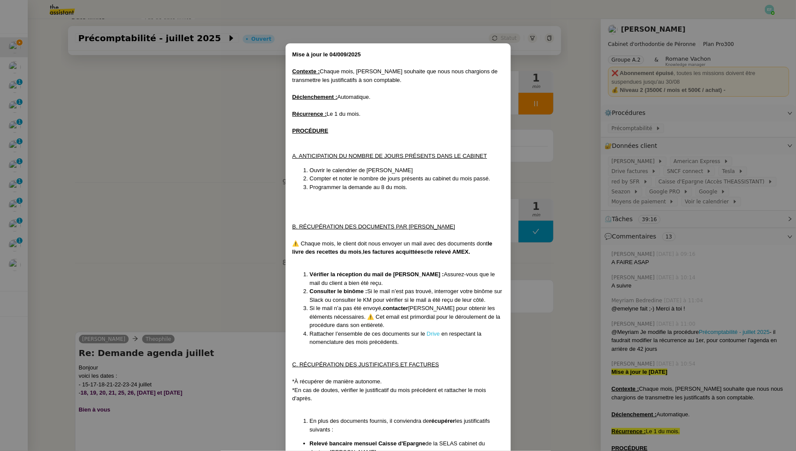
click at [431, 332] on link "Drive" at bounding box center [433, 333] width 13 height 6
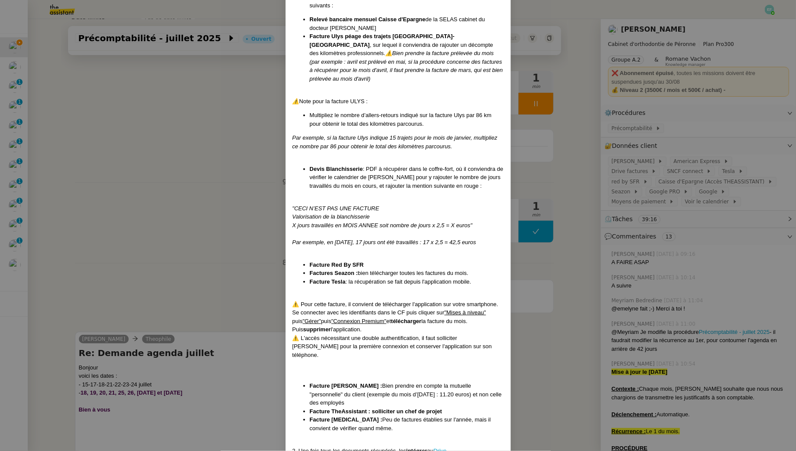
scroll to position [448, 0]
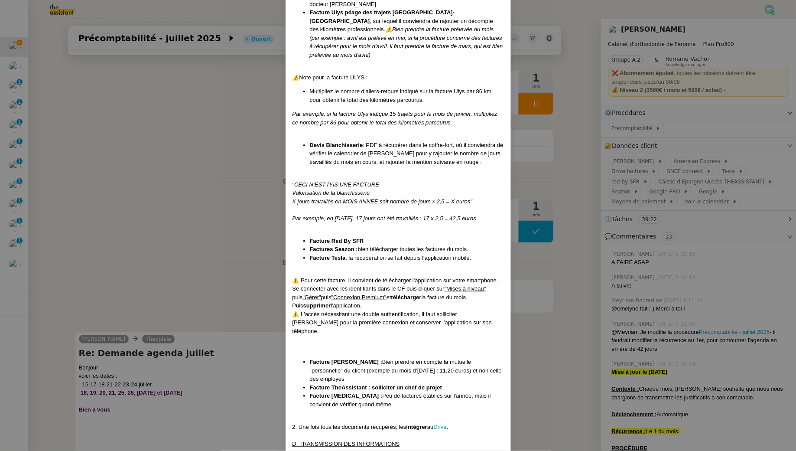
click at [244, 239] on nz-modal-container "Mise à jour le 04/009/2025 Contexte : Chaque mois, [PERSON_NAME] souhaite que n…" at bounding box center [398, 225] width 796 height 451
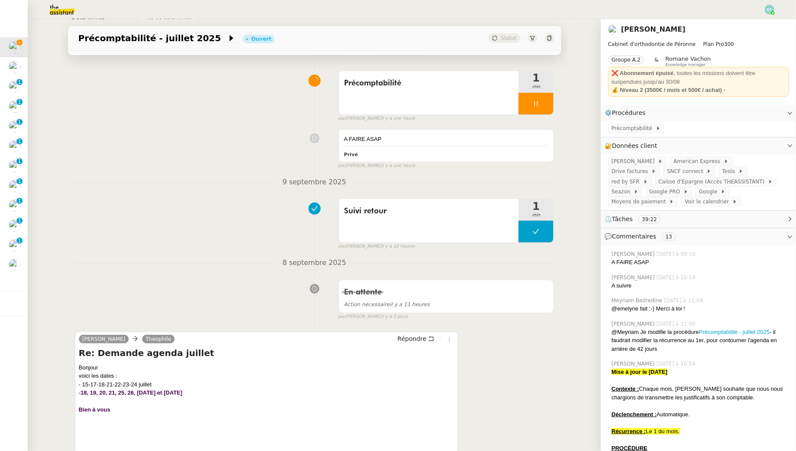
scroll to position [438, 0]
click at [643, 177] on span "red by SFR" at bounding box center [627, 181] width 32 height 9
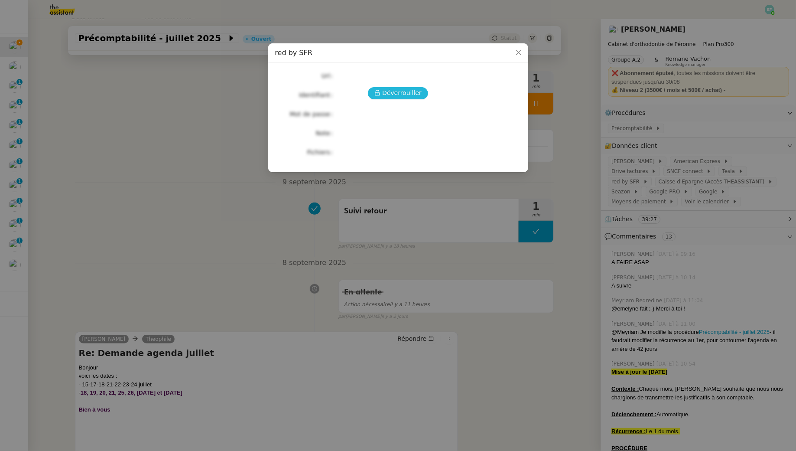
click at [411, 91] on span "Déverrouiller" at bounding box center [401, 93] width 39 height 10
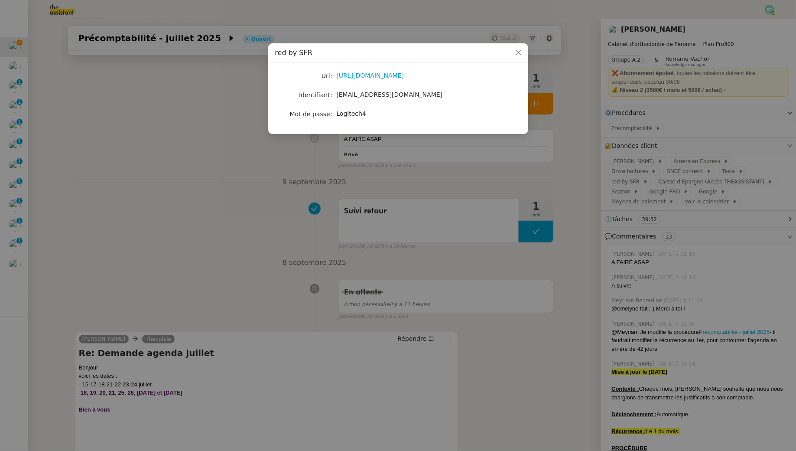
click at [406, 97] on span "jeanbaptiste.pamar@gmail.com" at bounding box center [390, 94] width 106 height 7
copy span "jeanbaptiste.pamar@gmail.com"
click at [404, 76] on link "https://www.red-by-sfr.fr/mon-espace-client" at bounding box center [371, 75] width 68 height 7
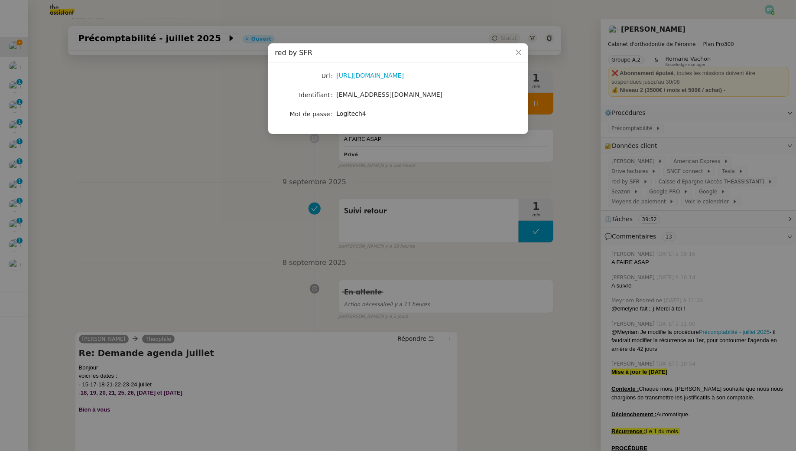
click at [380, 92] on span "jeanbaptiste.pamar@gmail.com" at bounding box center [390, 94] width 106 height 7
copy span "jeanbaptiste.pamar@gmail.com"
click at [359, 116] on span "Logitech4" at bounding box center [351, 113] width 29 height 7
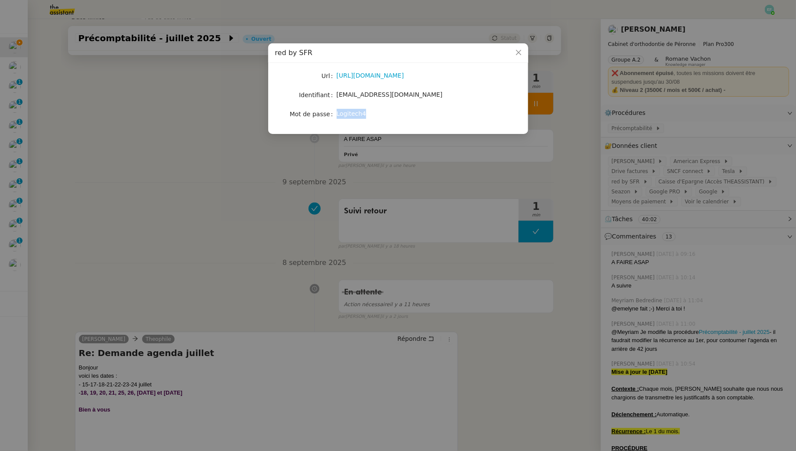
click at [359, 116] on span "Logitech4" at bounding box center [351, 113] width 29 height 7
copy span "Logitech4"
click at [208, 212] on nz-modal-container "red by SFR Url https://www.red-by-sfr.fr/mon-espace-client Identifiant jeanbapt…" at bounding box center [398, 225] width 796 height 451
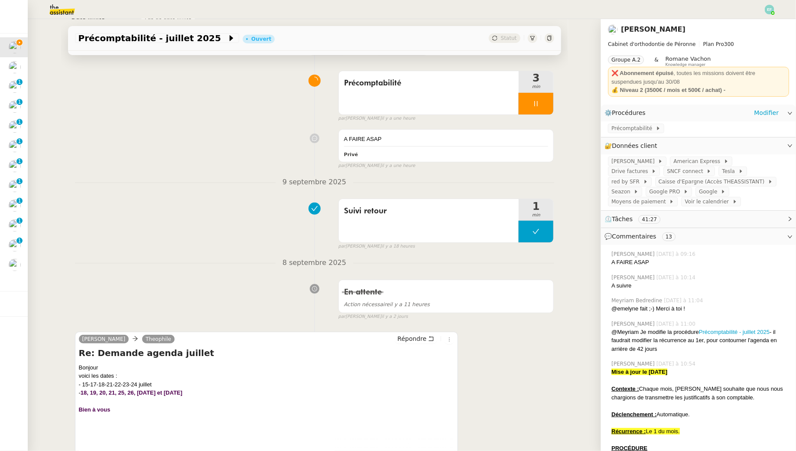
click at [654, 133] on div "Précomptabilité" at bounding box center [698, 128] width 195 height 15
click at [652, 130] on span at bounding box center [653, 128] width 3 height 6
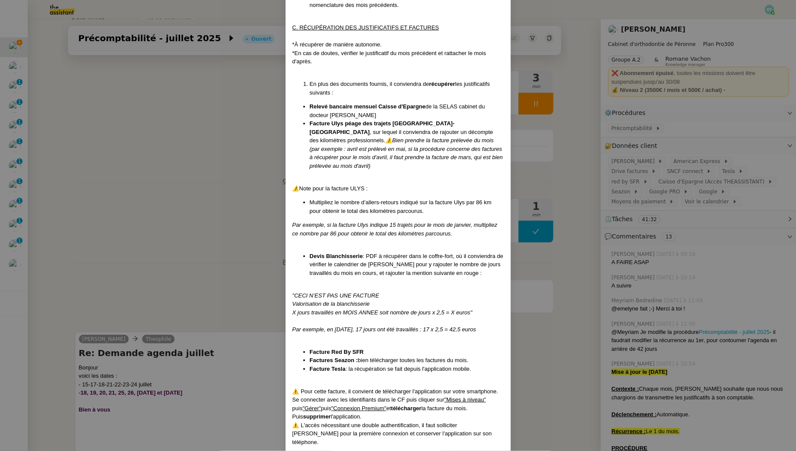
scroll to position [338, 0]
click at [165, 185] on nz-modal-container "Mise à jour le 04/009/2025 Contexte : Chaque mois, [PERSON_NAME] souhaite que n…" at bounding box center [398, 225] width 796 height 451
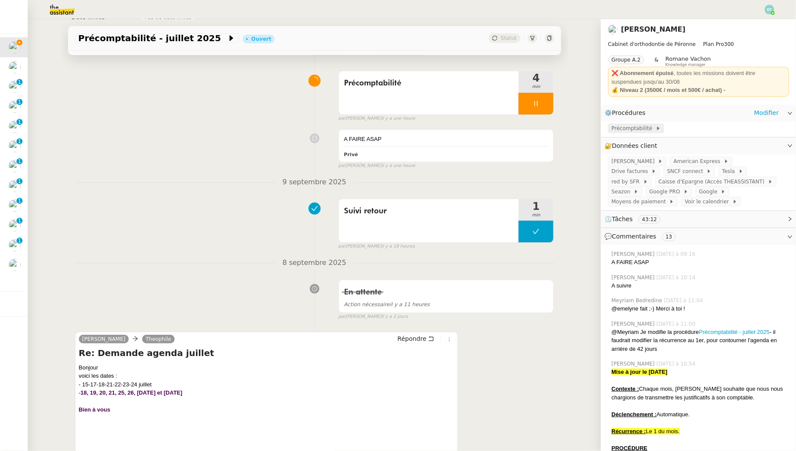
click at [653, 133] on span "Précomptabilité" at bounding box center [633, 128] width 44 height 9
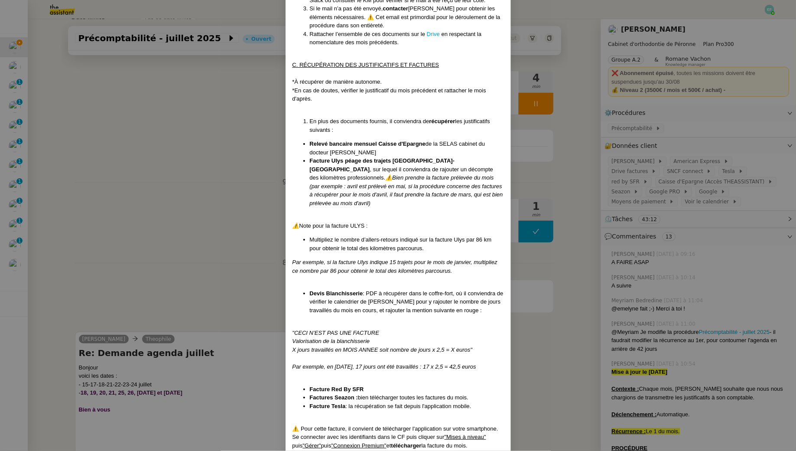
scroll to position [391, 0]
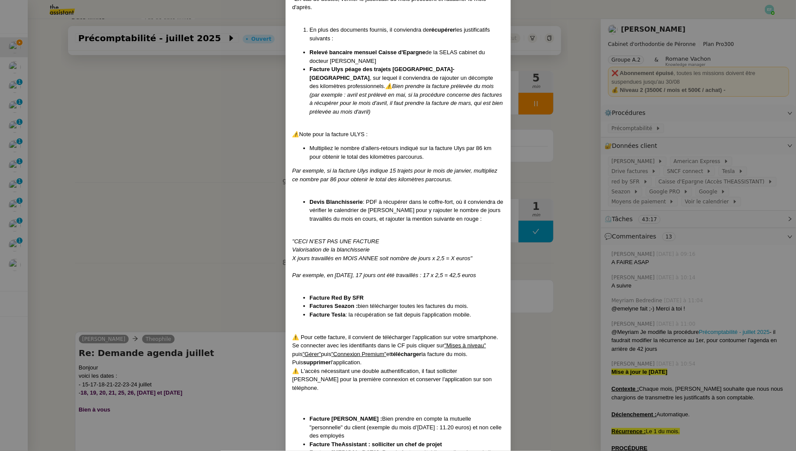
click at [244, 261] on nz-modal-container "Mise à jour le 04/009/2025 Contexte : Chaque mois, [PERSON_NAME] souhaite que n…" at bounding box center [398, 225] width 796 height 451
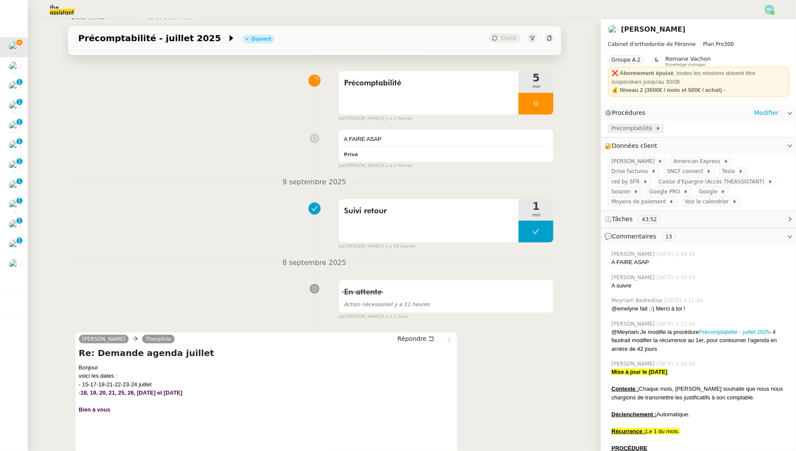
click at [647, 129] on span "Précomptabilité" at bounding box center [633, 128] width 44 height 9
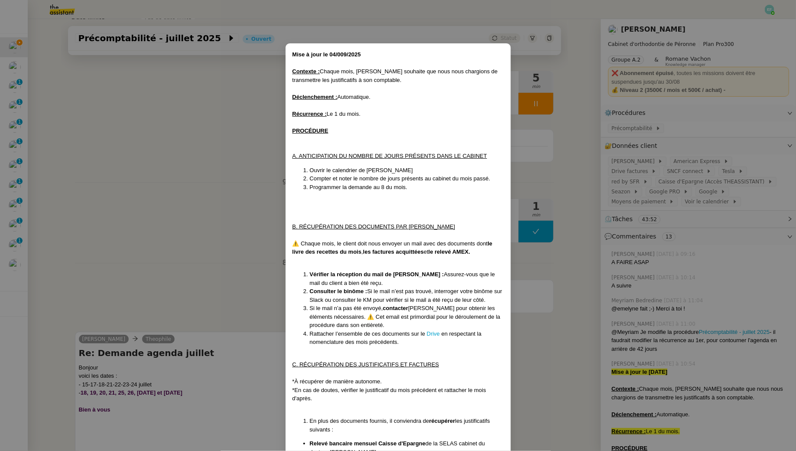
scroll to position [481, 0]
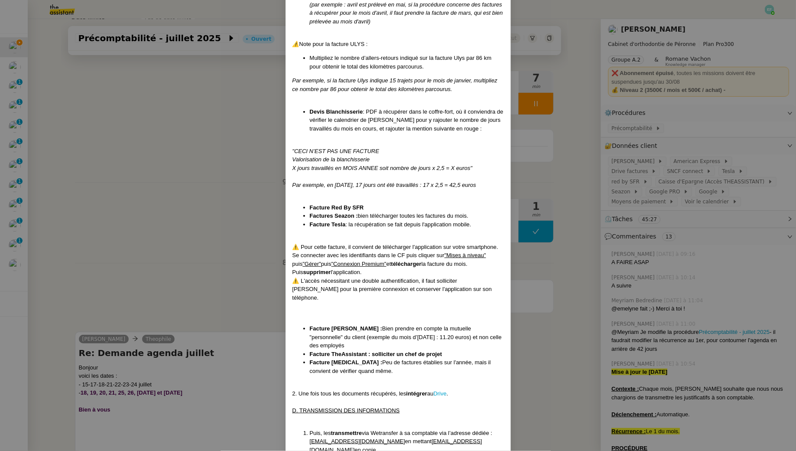
click at [201, 229] on nz-modal-container "Mise à jour le 04/009/2025 Contexte : Chaque mois, [PERSON_NAME] souhaite que n…" at bounding box center [398, 225] width 796 height 451
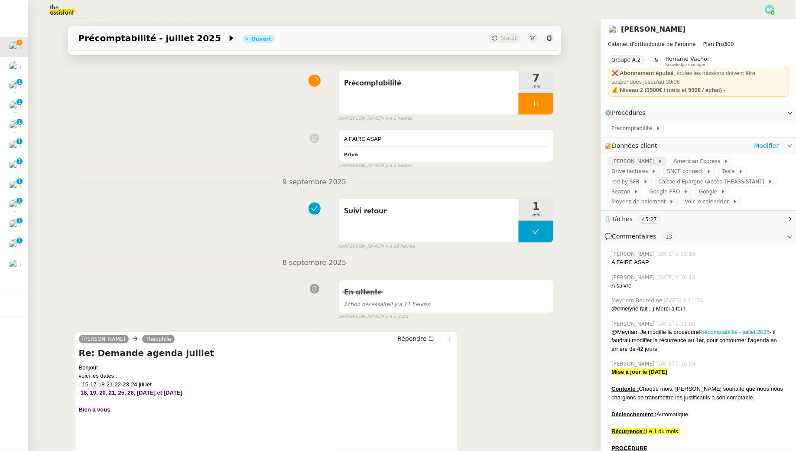
click at [658, 159] on icon at bounding box center [660, 161] width 5 height 5
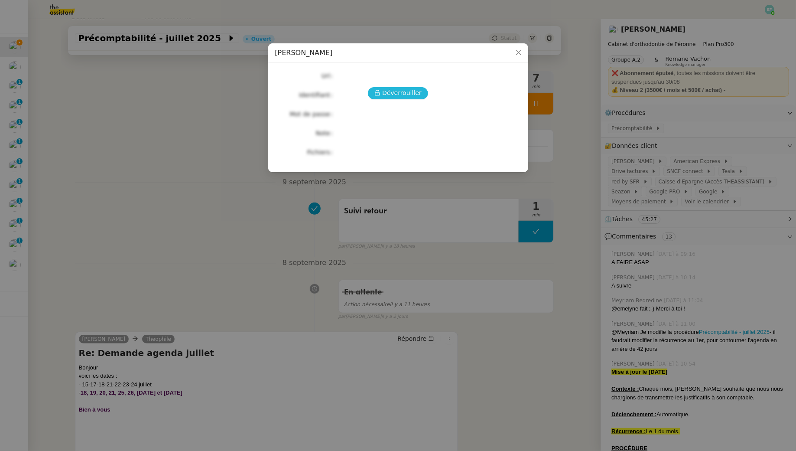
click at [409, 90] on span "Déverrouiller" at bounding box center [401, 93] width 39 height 10
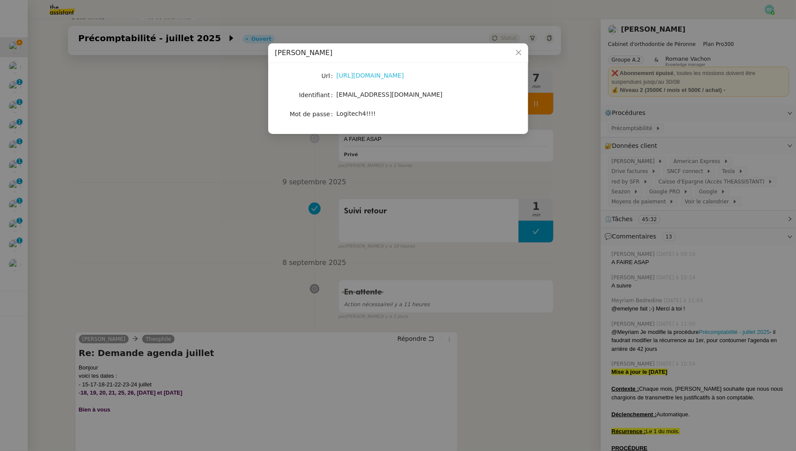
click at [370, 79] on link "https://alan.com/" at bounding box center [371, 75] width 68 height 7
click at [562, 192] on nz-modal-container "Alan Url https://alan.com/ Identifiant docteur.pamar@gmail.com Mot de passe Log…" at bounding box center [398, 225] width 796 height 451
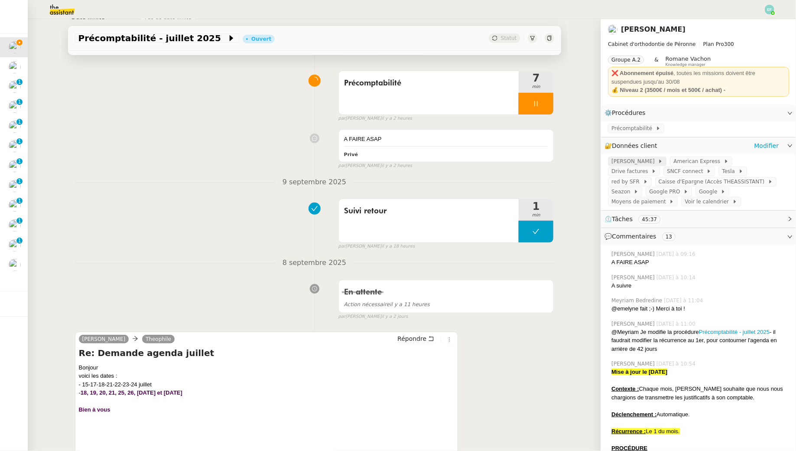
click at [616, 163] on span "[PERSON_NAME]" at bounding box center [634, 161] width 46 height 9
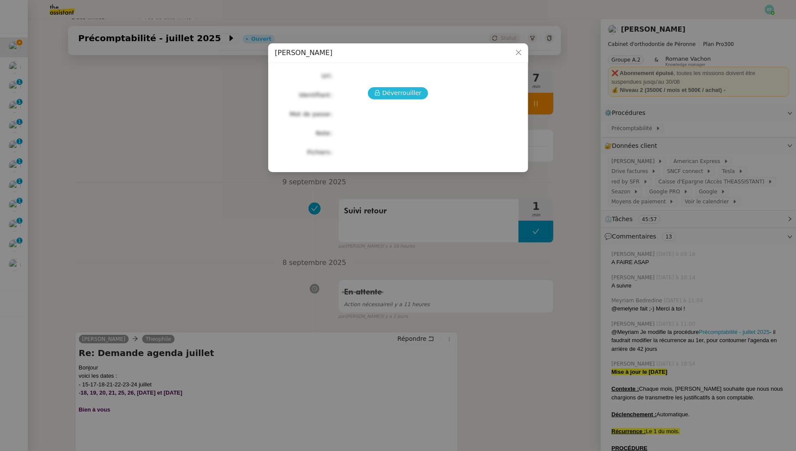
click at [390, 92] on span "Déverrouiller" at bounding box center [401, 93] width 39 height 10
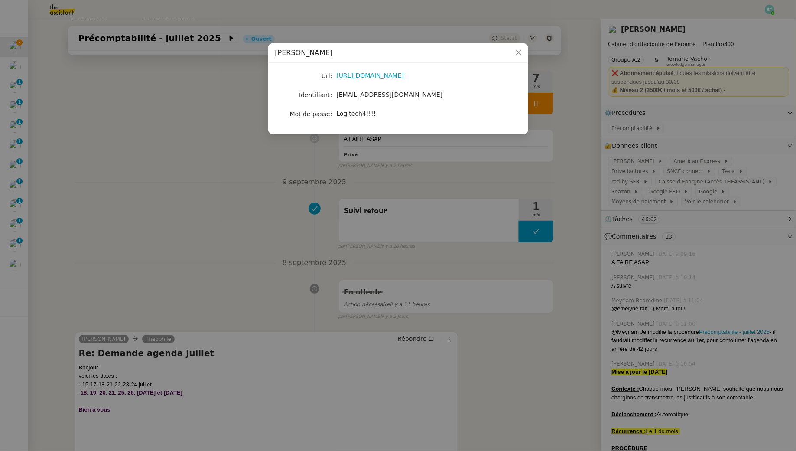
click at [381, 99] on div "[EMAIL_ADDRESS][DOMAIN_NAME]" at bounding box center [408, 95] width 143 height 10
copy span "[EMAIL_ADDRESS][DOMAIN_NAME]"
click at [357, 113] on span "Logitech4!!!!" at bounding box center [356, 113] width 39 height 7
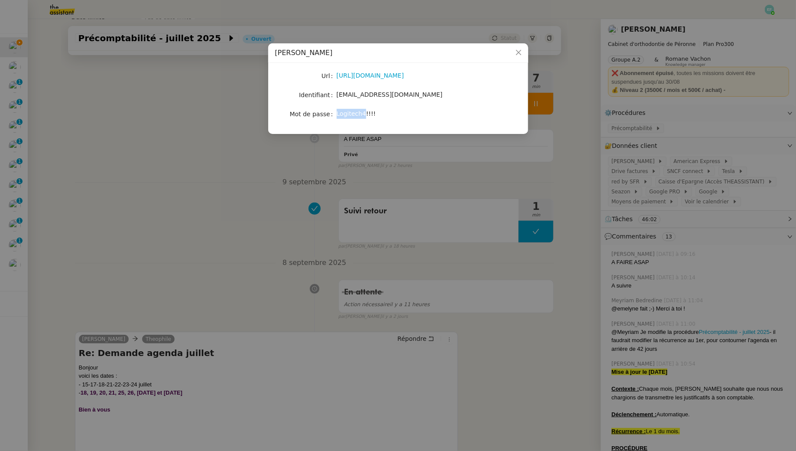
click at [357, 113] on span "Logitech4!!!!" at bounding box center [356, 113] width 39 height 7
copy span "Logitech4!!!!"
click at [292, 169] on nz-modal-container "Alan Url https://alan.com/ Identifiant docteur.pamar@gmail.com Mot de passe Log…" at bounding box center [398, 225] width 796 height 451
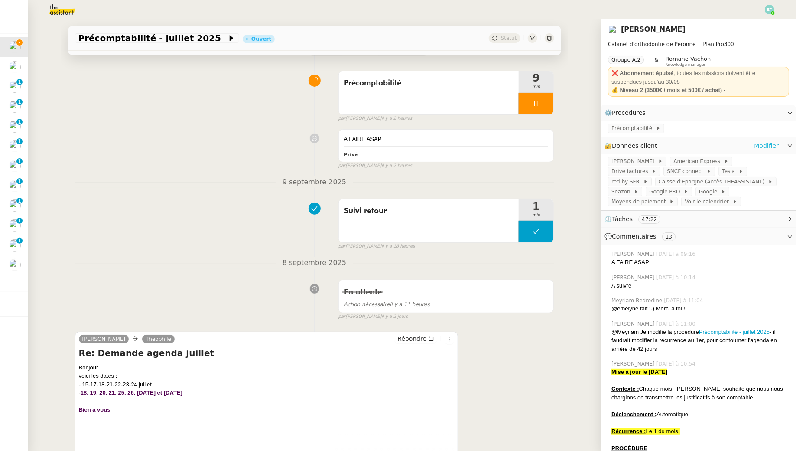
click at [769, 143] on link "Modifier" at bounding box center [766, 146] width 25 height 10
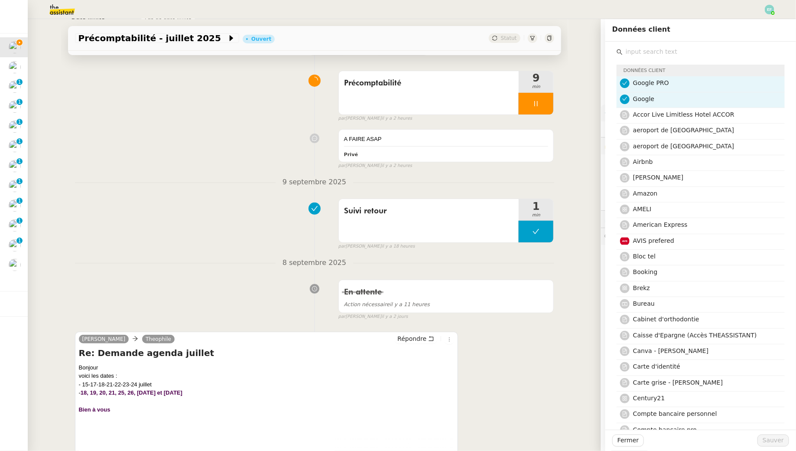
click at [175, 205] on div "Suivi retour 1 min false par Emelyne F. il y a 18 heures" at bounding box center [314, 222] width 479 height 55
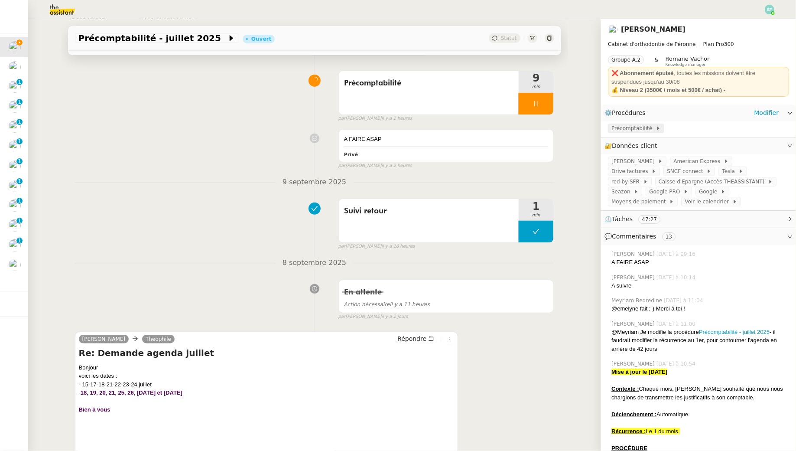
click at [642, 130] on span "Précomptabilité" at bounding box center [633, 128] width 44 height 9
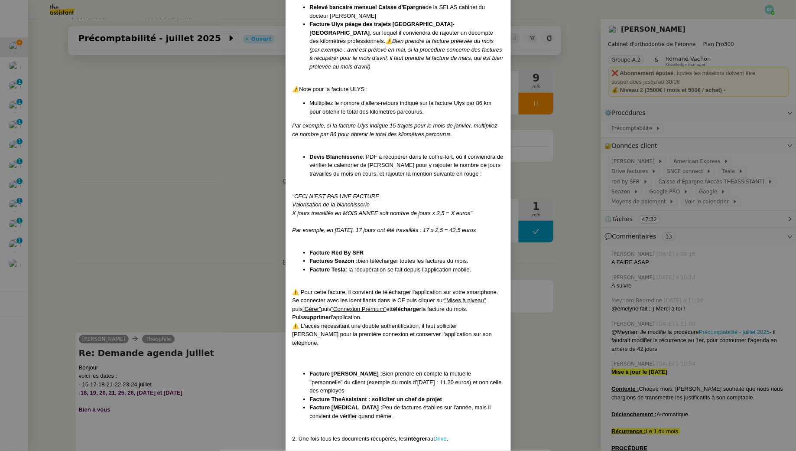
scroll to position [438, 0]
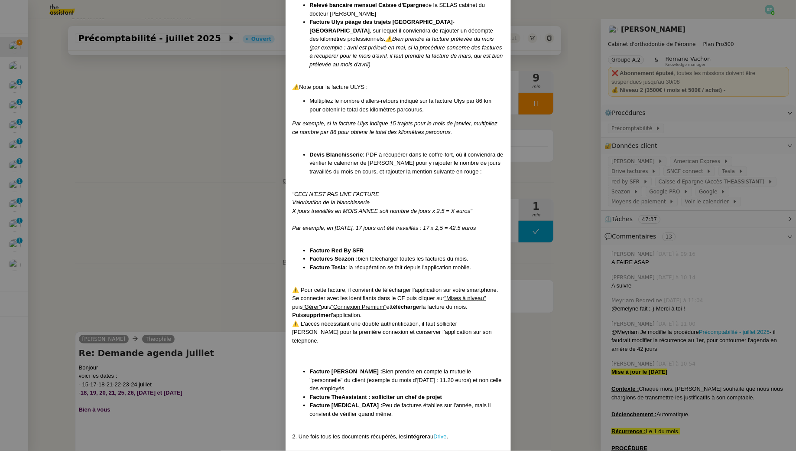
click at [226, 257] on nz-modal-container "Mise à jour le 04/009/2025 Contexte : Chaque mois, [PERSON_NAME] souhaite que n…" at bounding box center [398, 225] width 796 height 451
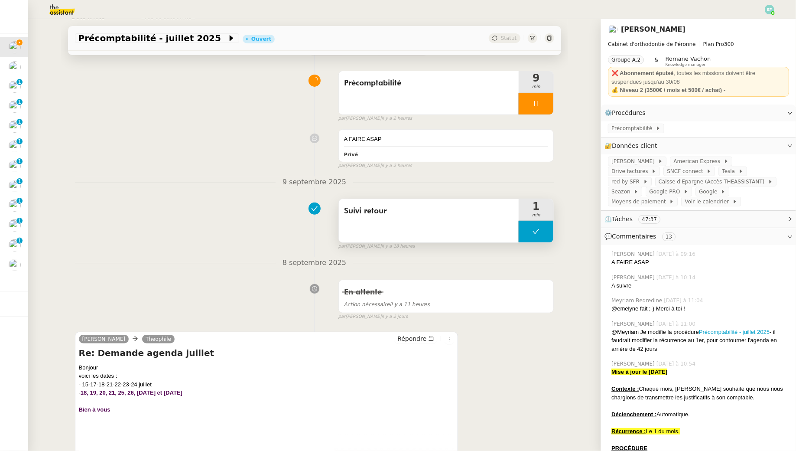
scroll to position [438, 0]
click at [541, 104] on div at bounding box center [536, 104] width 35 height 22
click at [548, 104] on icon at bounding box center [544, 103] width 7 height 7
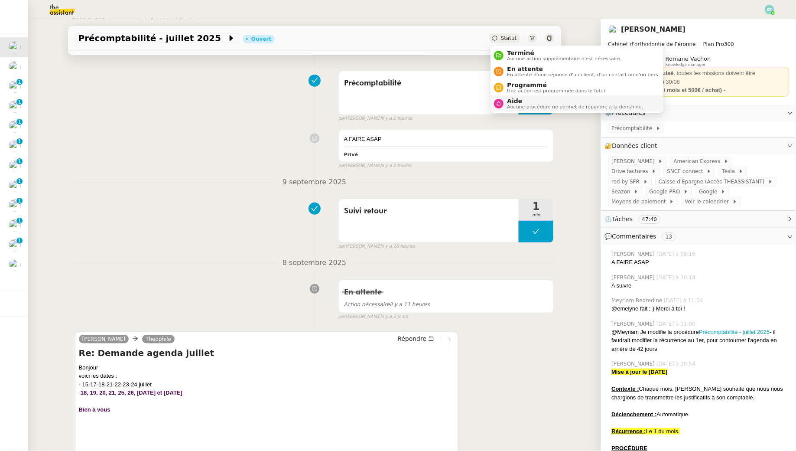
click at [514, 103] on span "Aide" at bounding box center [575, 100] width 136 height 7
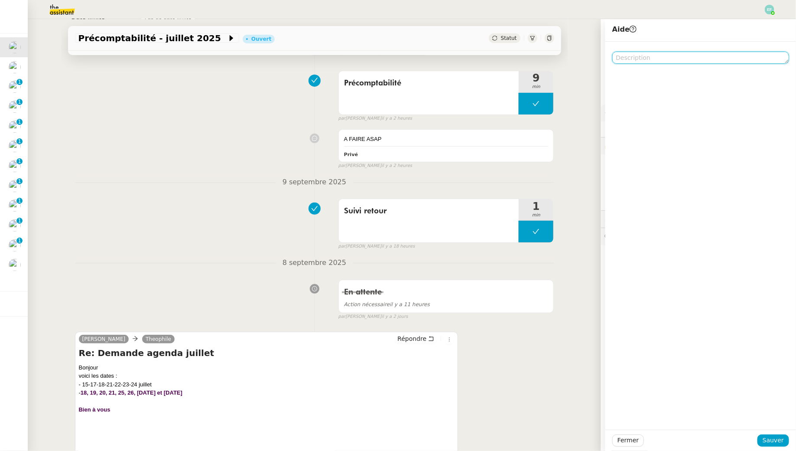
click at [650, 58] on textarea at bounding box center [700, 58] width 177 height 12
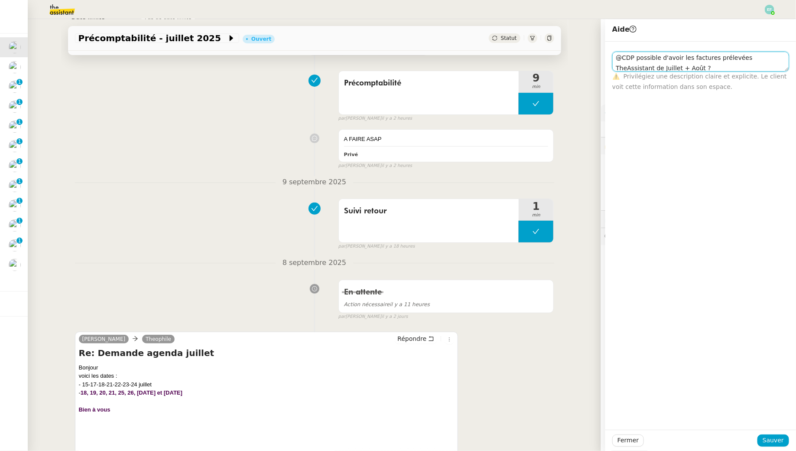
click at [647, 69] on textarea "@CDP possible d'avoir les factures prélevées TheAssistant de Juillet + Août ?" at bounding box center [700, 62] width 177 height 20
type textarea "@CDP possible d'avoir les factures prélevées TheAssistant de Juillet ET Août ?"
click at [776, 442] on span "Sauver" at bounding box center [773, 440] width 21 height 10
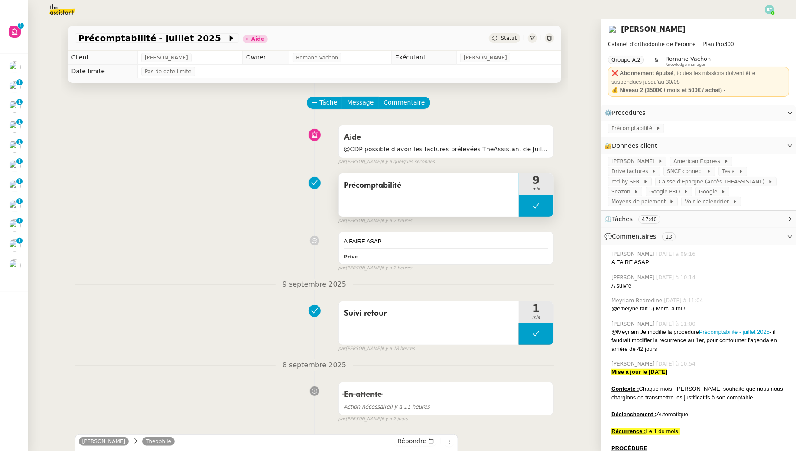
click at [544, 205] on button at bounding box center [536, 206] width 35 height 22
click at [528, 207] on icon at bounding box center [527, 205] width 7 height 7
click at [635, 129] on span "Précomptabilité" at bounding box center [633, 128] width 44 height 9
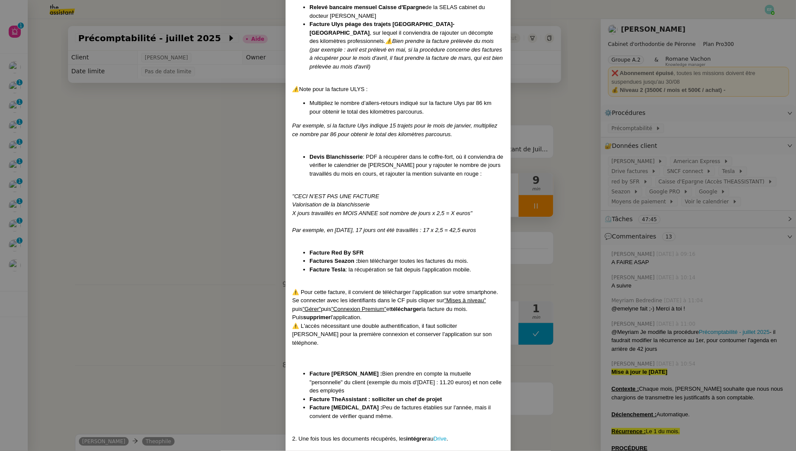
scroll to position [441, 0]
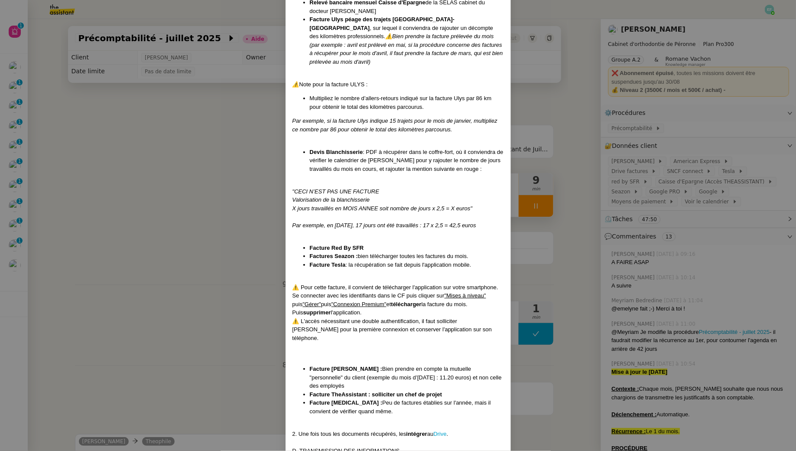
click at [165, 243] on nz-modal-container "Mise à jour le 04/009/2025 Contexte : Chaque mois, [PERSON_NAME] souhaite que n…" at bounding box center [398, 225] width 796 height 451
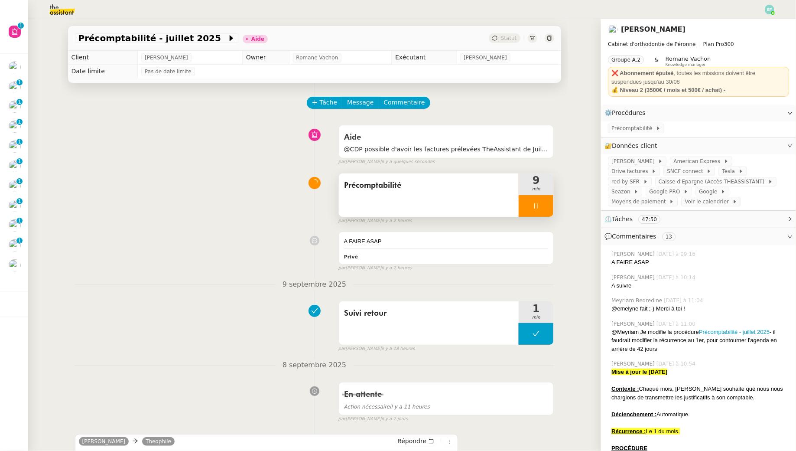
scroll to position [438, 0]
click at [766, 142] on link "Modifier" at bounding box center [766, 146] width 25 height 10
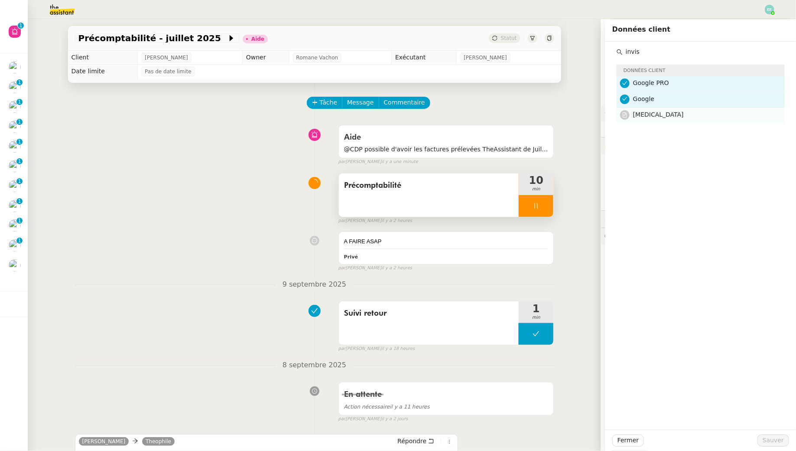
type input "invis"
click at [688, 112] on h4 "[MEDICAL_DATA]" at bounding box center [706, 115] width 146 height 10
click at [769, 432] on div "Fermer Sauver" at bounding box center [700, 439] width 191 height 21
click at [771, 438] on span "Sauver" at bounding box center [773, 440] width 21 height 10
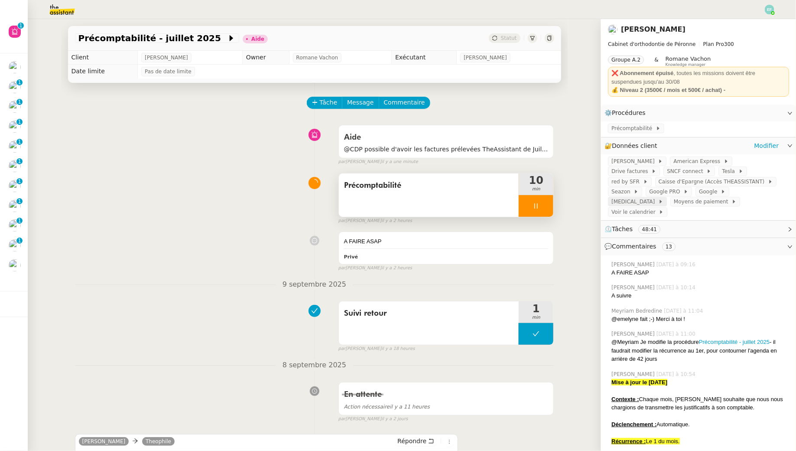
click at [658, 197] on span "[MEDICAL_DATA]" at bounding box center [634, 201] width 47 height 9
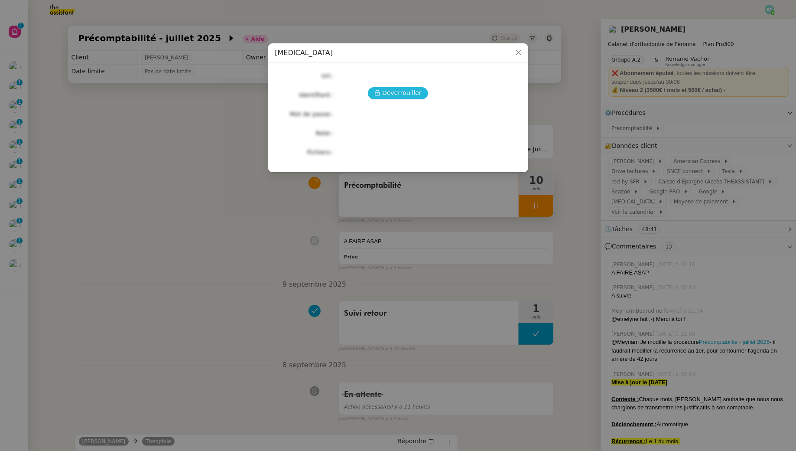
click at [409, 97] on span "Déverrouiller" at bounding box center [401, 93] width 39 height 10
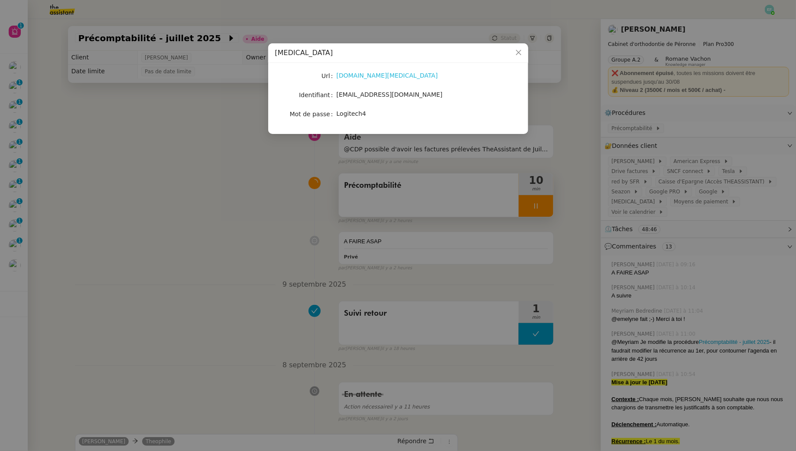
click at [367, 75] on link "vip.invisalign.com" at bounding box center [387, 75] width 101 height 7
click at [222, 294] on nz-modal-container "Invisalign Url vip.invisalign.com Identifiant docteur.pamar@gmail.com Mot de pa…" at bounding box center [398, 225] width 796 height 451
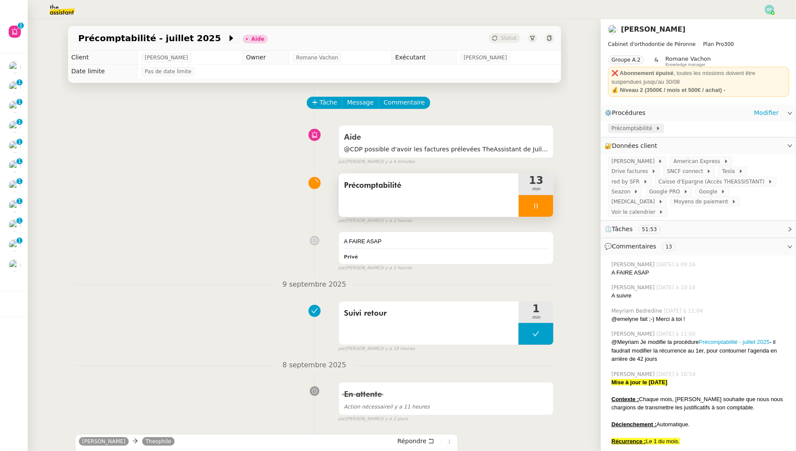
click at [639, 130] on span "Précomptabilité" at bounding box center [633, 128] width 44 height 9
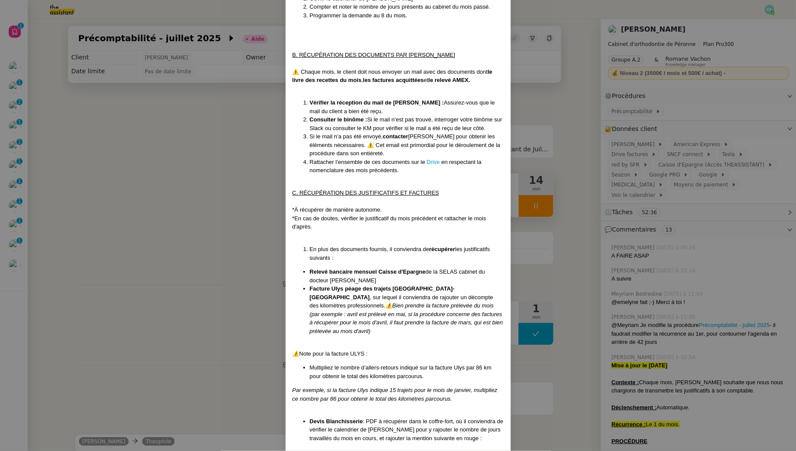
scroll to position [179, 0]
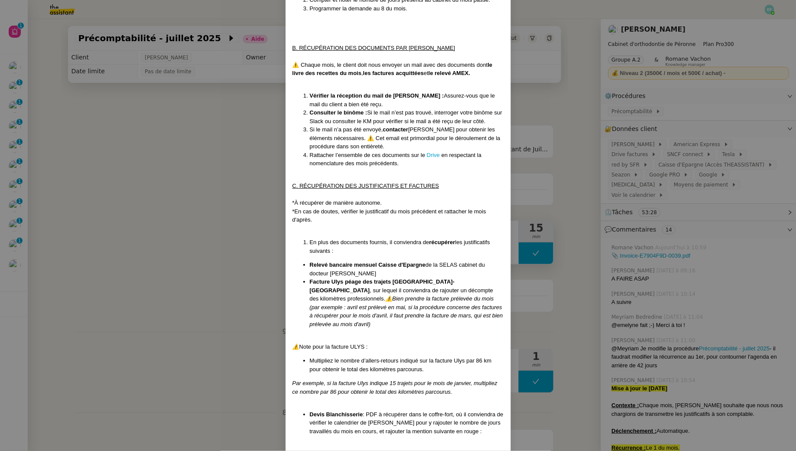
click at [234, 236] on nz-modal-container "Mise à jour le 04/009/2025 Contexte : Chaque mois, [PERSON_NAME] souhaite que n…" at bounding box center [398, 225] width 796 height 451
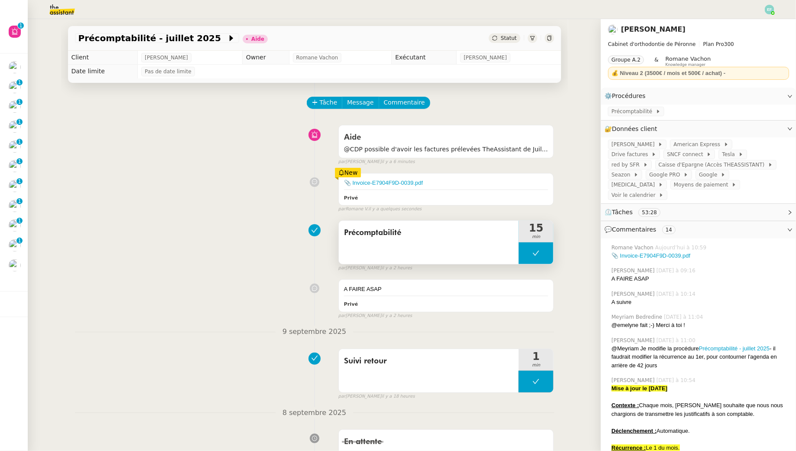
click at [551, 257] on button at bounding box center [536, 253] width 35 height 22
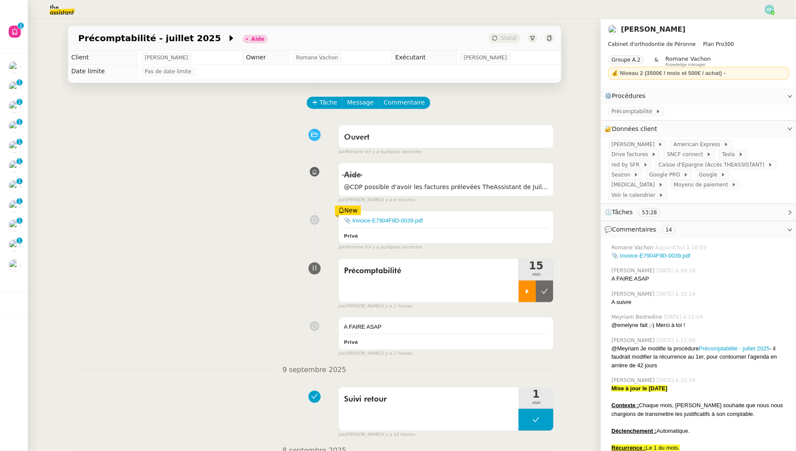
click at [530, 254] on div "Précomptabilité 15 min false par Emelyne F. il y a 2 heures" at bounding box center [314, 281] width 479 height 55
click at [536, 289] on div at bounding box center [527, 291] width 17 height 22
click at [531, 290] on div at bounding box center [536, 291] width 35 height 22
click at [531, 290] on icon at bounding box center [527, 291] width 7 height 7
click at [376, 218] on link "📎 Invoice-E7904F9D-0039.pdf" at bounding box center [383, 220] width 79 height 6
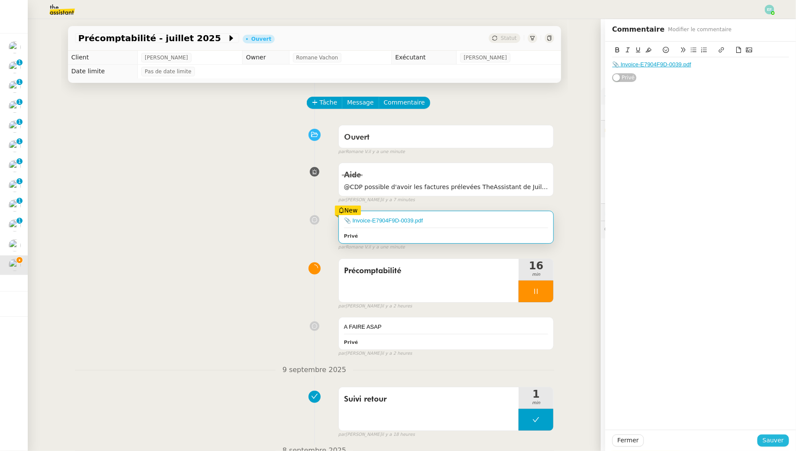
click at [771, 442] on span "Sauver" at bounding box center [773, 440] width 21 height 10
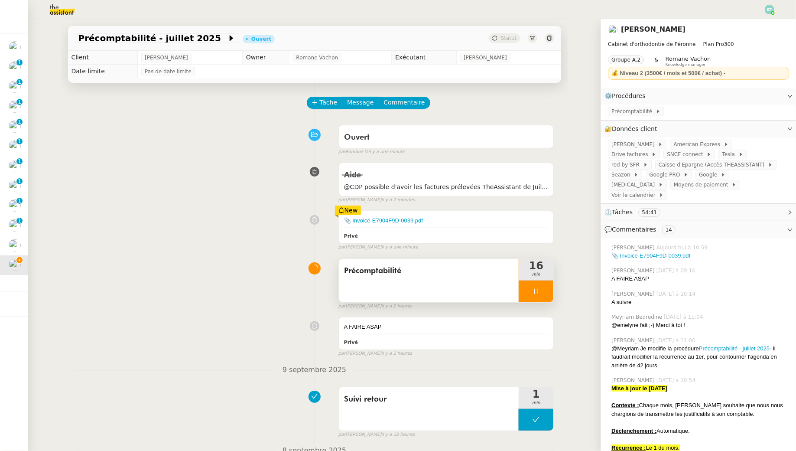
click at [539, 292] on icon at bounding box center [535, 291] width 7 height 7
click at [539, 292] on button at bounding box center [544, 291] width 17 height 22
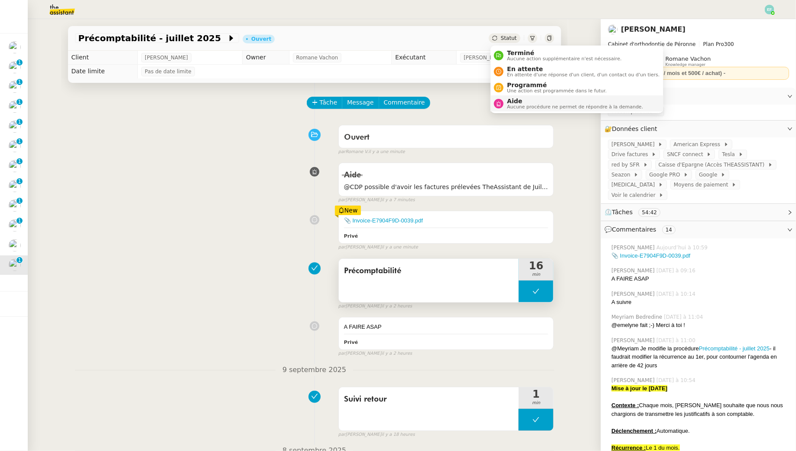
click at [517, 101] on span "Aide" at bounding box center [575, 100] width 136 height 7
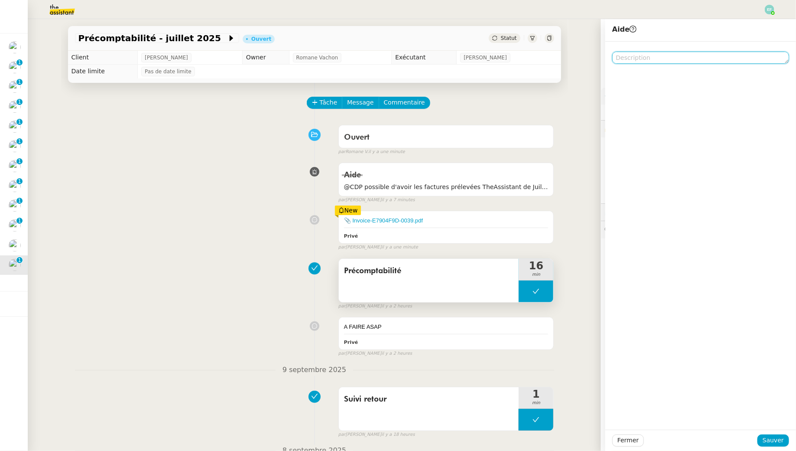
click at [635, 58] on textarea at bounding box center [700, 58] width 177 height 12
type textarea "@CDP possible d'avoir la facture de juillet ?"
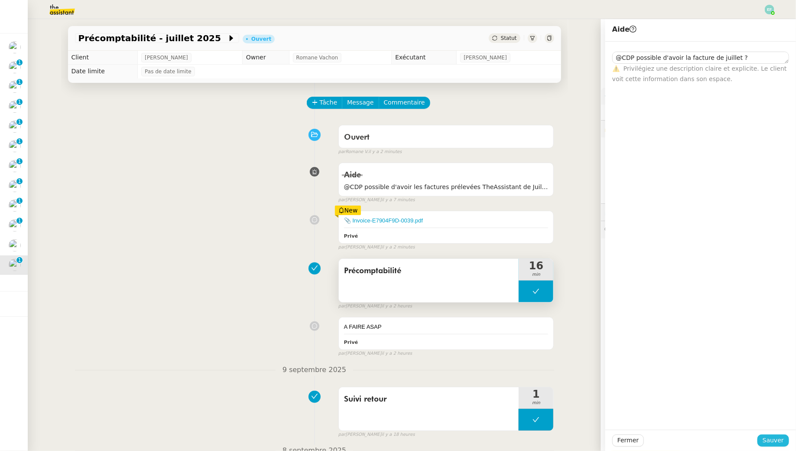
click at [769, 439] on span "Sauver" at bounding box center [773, 440] width 21 height 10
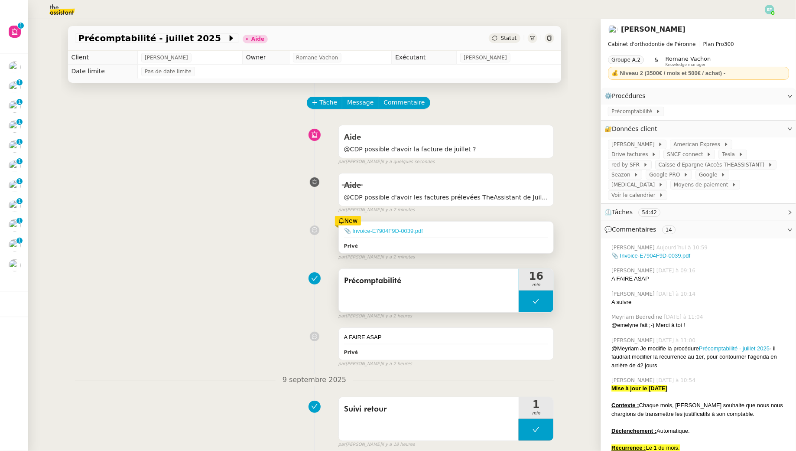
click at [407, 229] on link "📎 Invoice-E7904F9D-0039.pdf" at bounding box center [383, 230] width 79 height 6
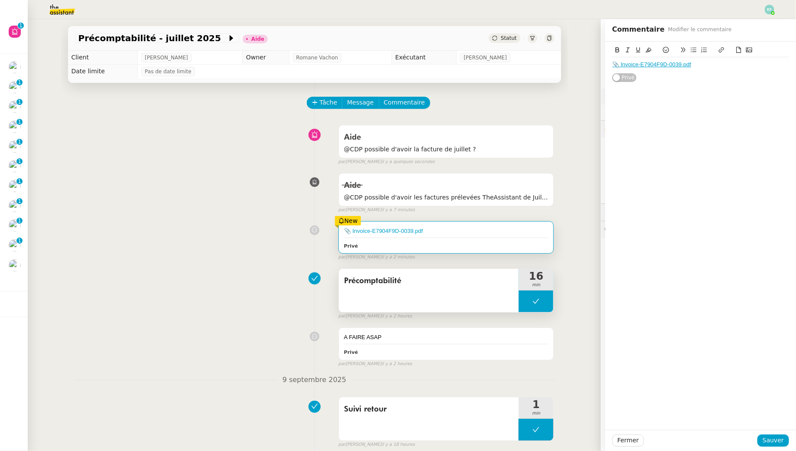
click at [136, 175] on div "Aide @CDP possible d'avoir les factures prélevées TheAssistant de Juillet ET Ao…" at bounding box center [314, 191] width 479 height 45
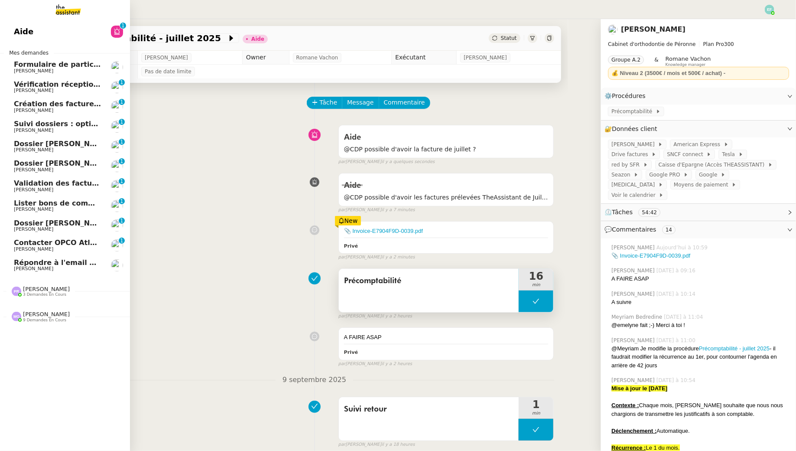
click at [41, 245] on span "Contacter OPCO Atlas pour financement formation" at bounding box center [113, 242] width 198 height 8
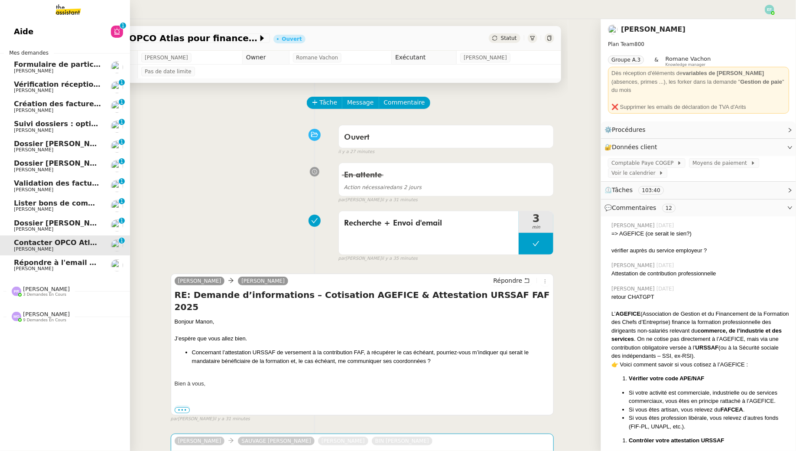
click at [44, 269] on span "[PERSON_NAME]" at bounding box center [33, 269] width 39 height 6
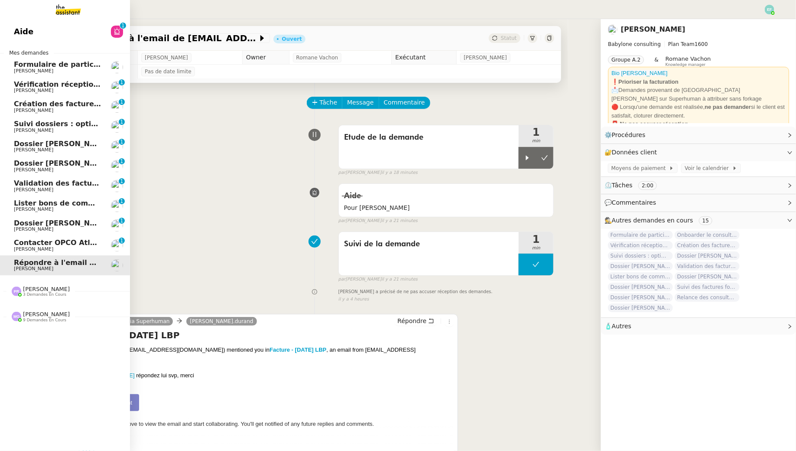
click at [88, 29] on link "Aide 0 1 2 3 4 5 6 7 8 9" at bounding box center [65, 32] width 130 height 20
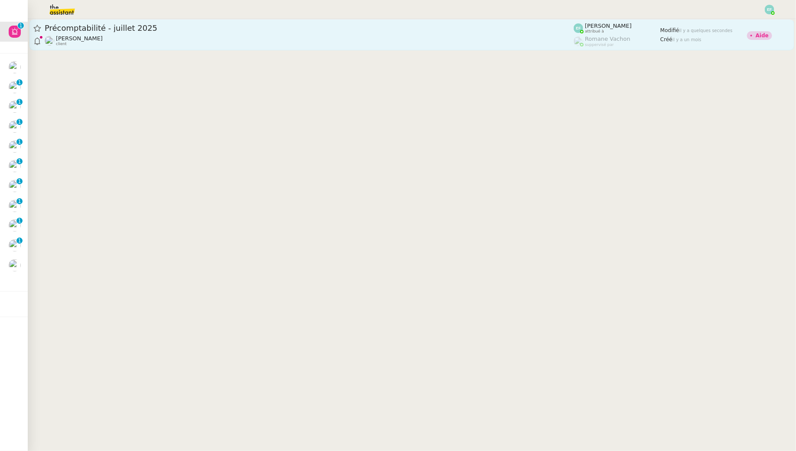
click at [324, 34] on div "Précomptabilité - juillet 2025 Jean-Baptiste Pamar client" at bounding box center [309, 34] width 529 height 23
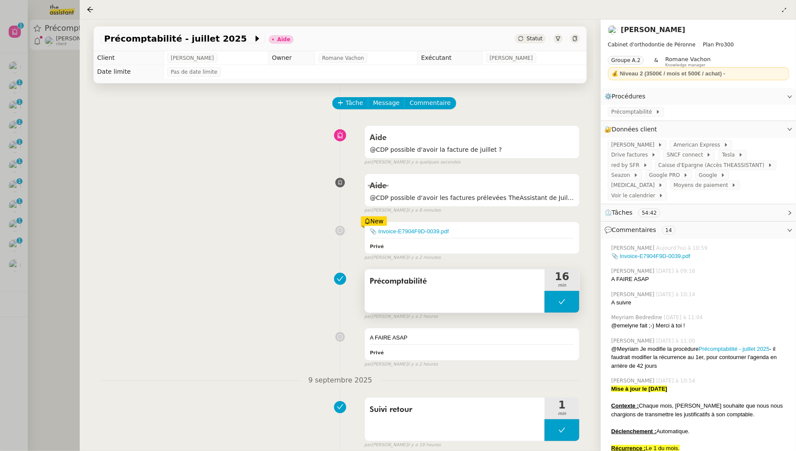
click at [560, 298] on icon at bounding box center [561, 301] width 7 height 7
click at [560, 298] on div at bounding box center [553, 302] width 17 height 22
click at [766, 131] on link "Modifier" at bounding box center [766, 129] width 25 height 10
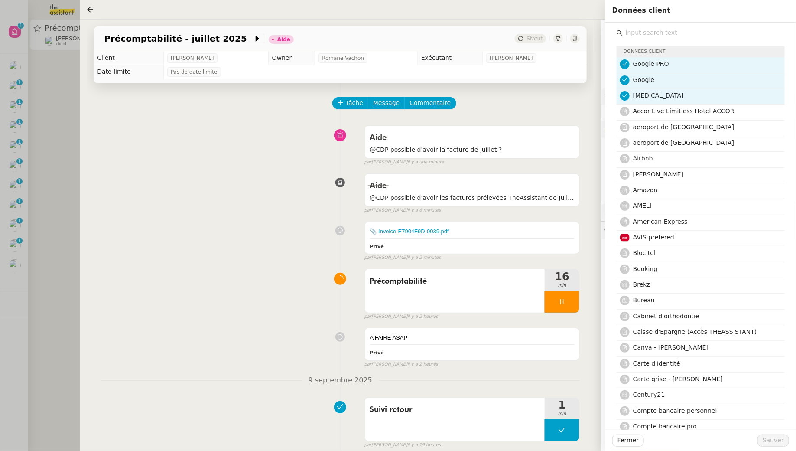
click at [652, 35] on input "text" at bounding box center [704, 33] width 162 height 12
click at [315, 226] on div "📎 Invoice-E7904F9D-0039.pdf Privé false par Emelyne F. il y a 2 minutes" at bounding box center [340, 240] width 479 height 44
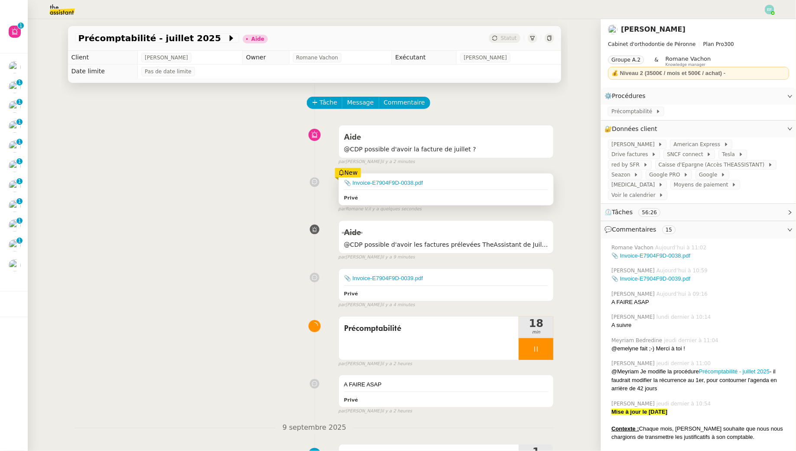
click at [409, 179] on div "📎 Invoice-E7904F9D-0038.pdf" at bounding box center [446, 183] width 205 height 9
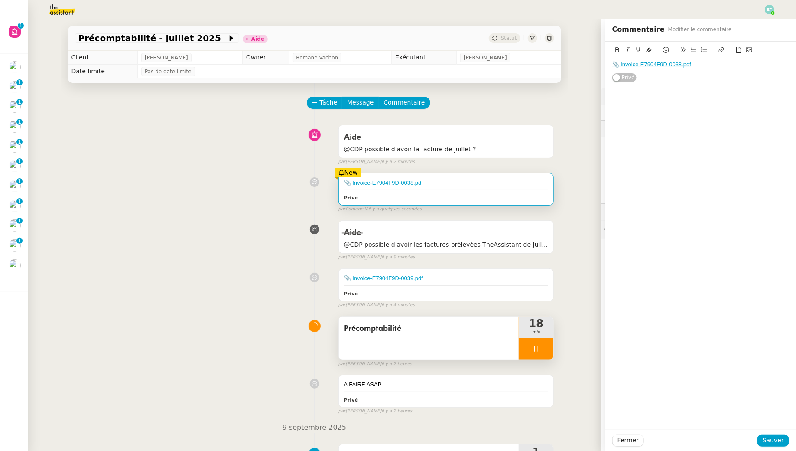
click at [543, 347] on div at bounding box center [536, 349] width 35 height 22
click at [543, 347] on icon at bounding box center [544, 348] width 7 height 7
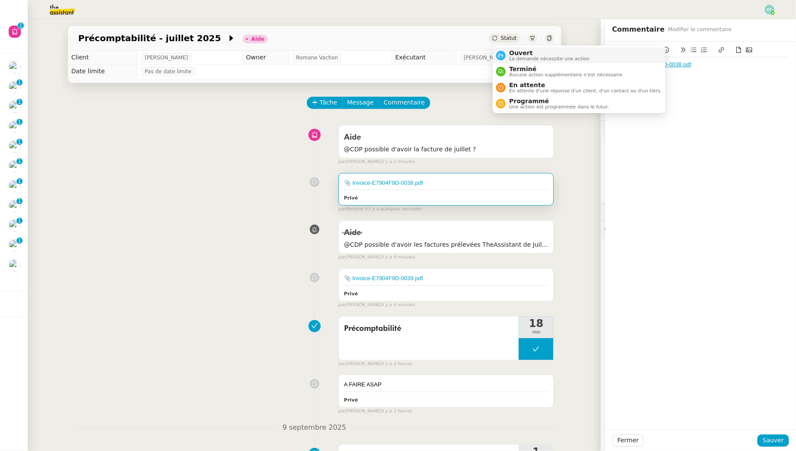
click at [514, 51] on span "Ouvert" at bounding box center [549, 52] width 81 height 7
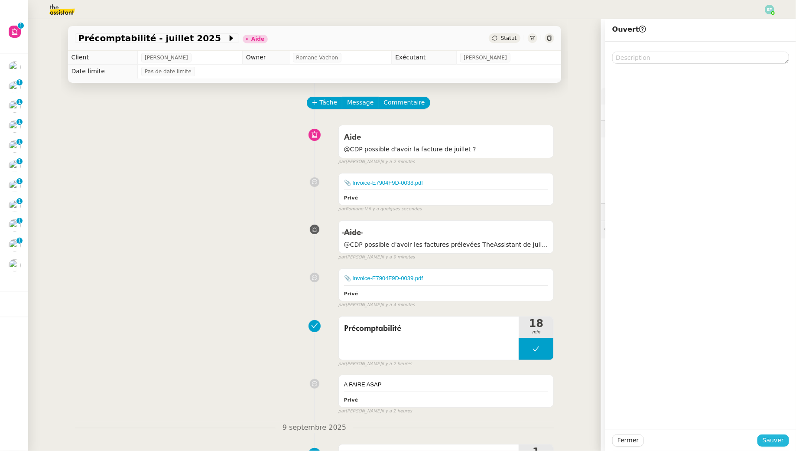
click at [773, 442] on span "Sauver" at bounding box center [773, 440] width 21 height 10
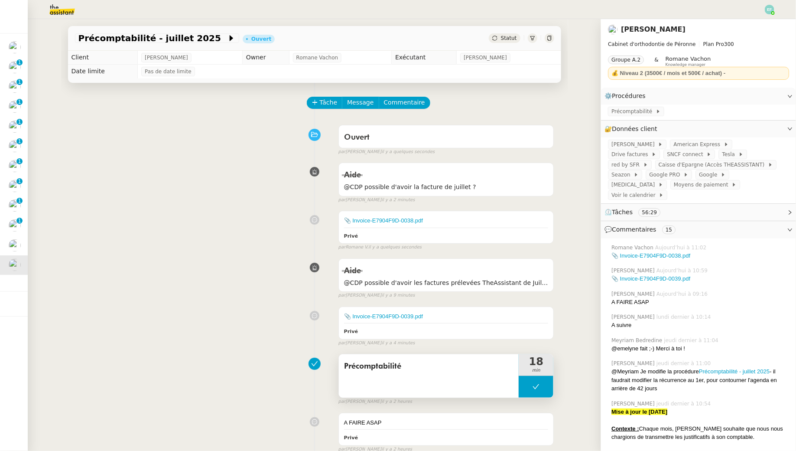
click at [538, 383] on icon at bounding box center [535, 386] width 7 height 7
click at [529, 385] on icon at bounding box center [527, 386] width 3 height 5
click at [397, 220] on link "📎 Invoice-E7904F9D-0038.pdf" at bounding box center [383, 220] width 79 height 6
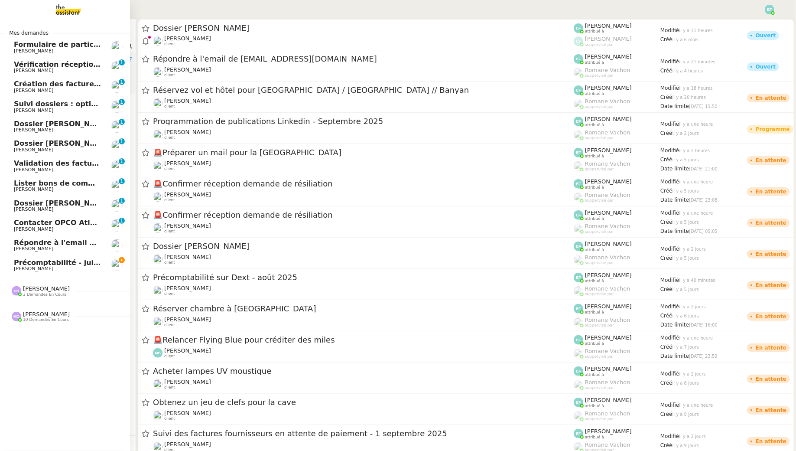
click at [42, 265] on span "Précomptabilité - juillet 2025" at bounding box center [71, 262] width 114 height 8
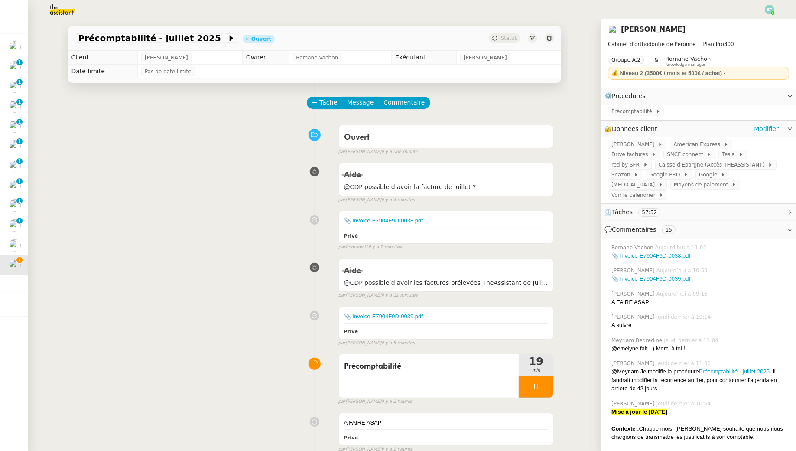
click at [765, 135] on div "🔐 Données client Modifier" at bounding box center [698, 128] width 195 height 17
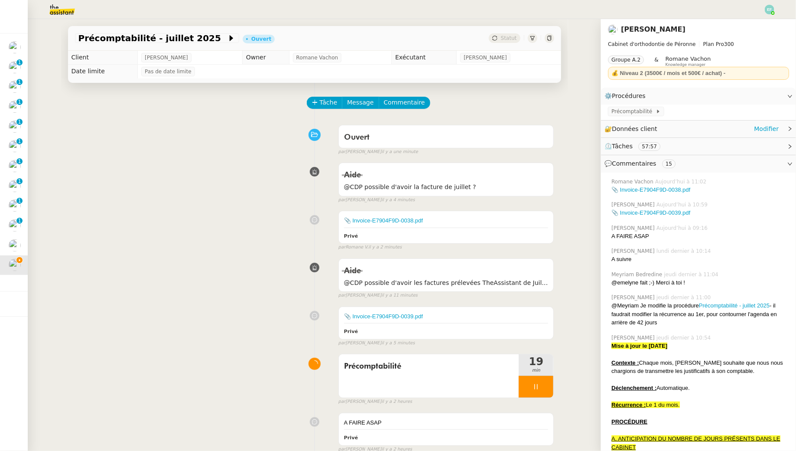
click at [745, 127] on div "🔐 Données client Modifier" at bounding box center [691, 129] width 174 height 10
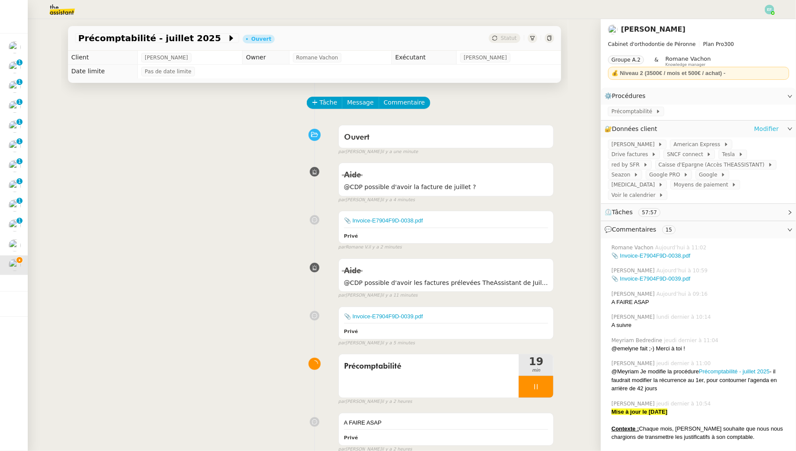
click at [771, 128] on link "Modifier" at bounding box center [766, 129] width 25 height 10
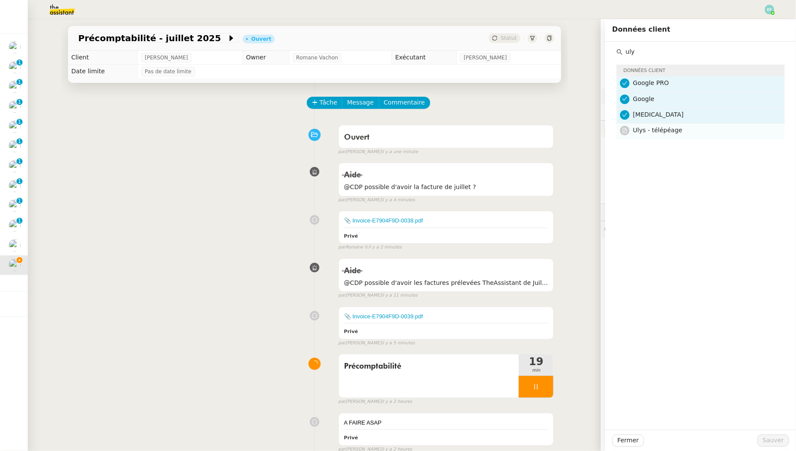
type input "uly"
click at [651, 127] on span "Ulys - télépéage" at bounding box center [657, 130] width 49 height 7
click at [778, 444] on span "Sauver" at bounding box center [773, 440] width 21 height 10
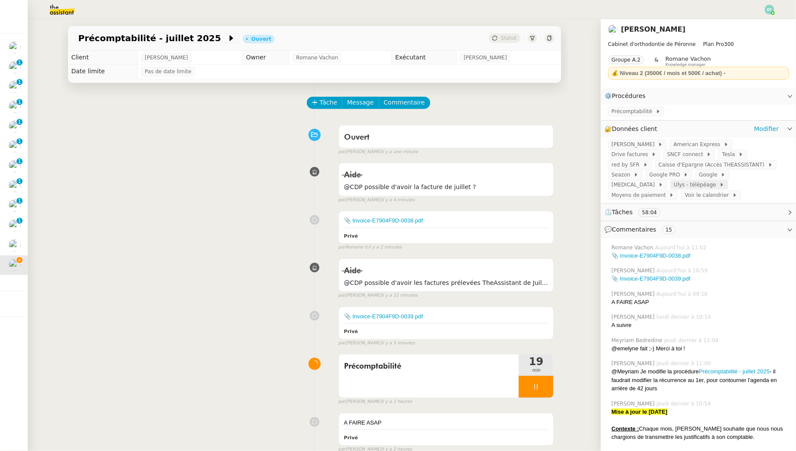
click at [674, 187] on span "Ulys - télépéage" at bounding box center [696, 184] width 45 height 9
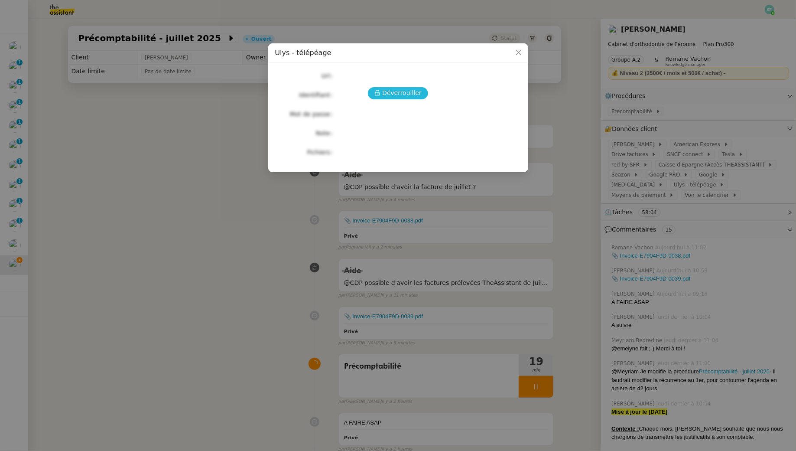
click at [412, 95] on span "Déverrouiller" at bounding box center [401, 93] width 39 height 10
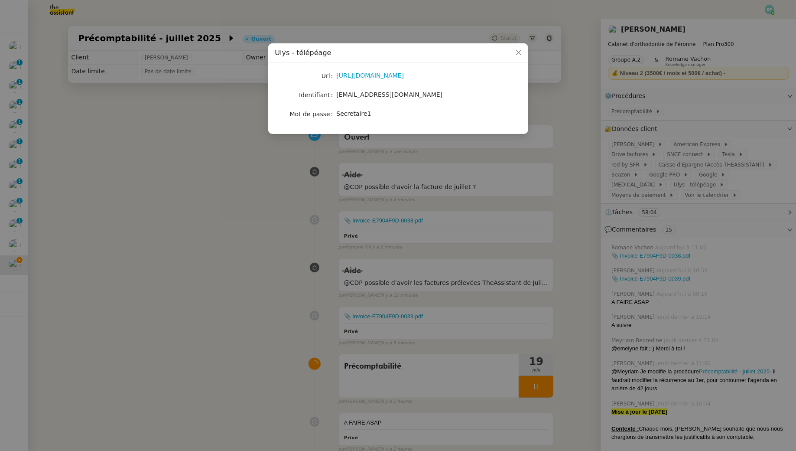
click at [381, 97] on span "[EMAIL_ADDRESS][DOMAIN_NAME]" at bounding box center [390, 94] width 106 height 7
copy span "[EMAIL_ADDRESS][DOMAIN_NAME]"
click at [202, 251] on nz-modal-container "Ulys - télépéage Url [URL][DOMAIN_NAME] Identifiant [EMAIL_ADDRESS][DOMAIN_NAME…" at bounding box center [398, 225] width 796 height 451
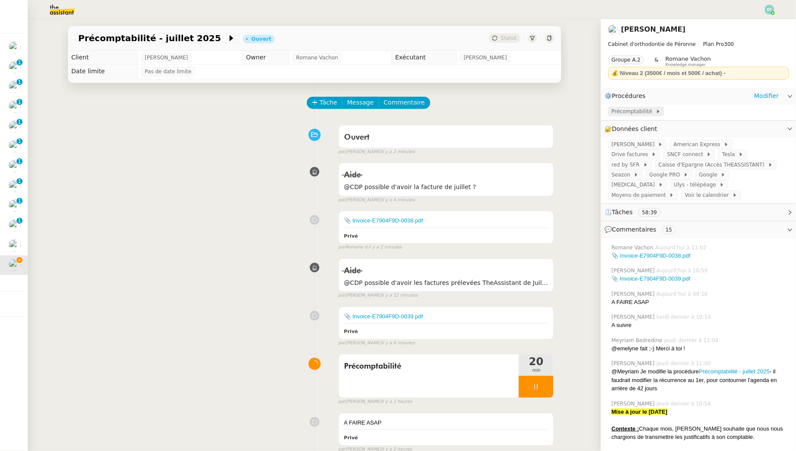
click at [636, 109] on span "Précomptabilité" at bounding box center [633, 111] width 44 height 9
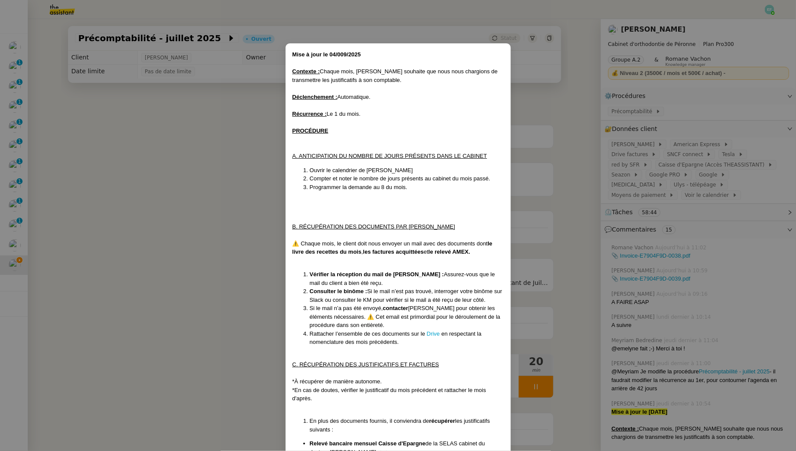
click at [204, 259] on nz-modal-container "Mise à jour le 04/009/2025 Contexte : Chaque mois, [PERSON_NAME] souhaite que n…" at bounding box center [398, 225] width 796 height 451
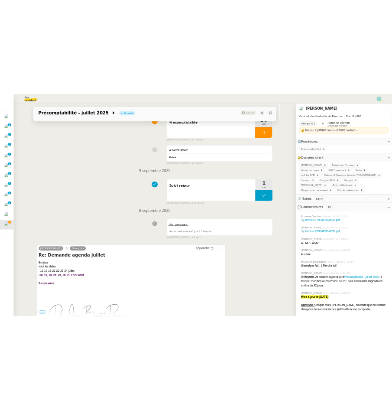
scroll to position [339, 0]
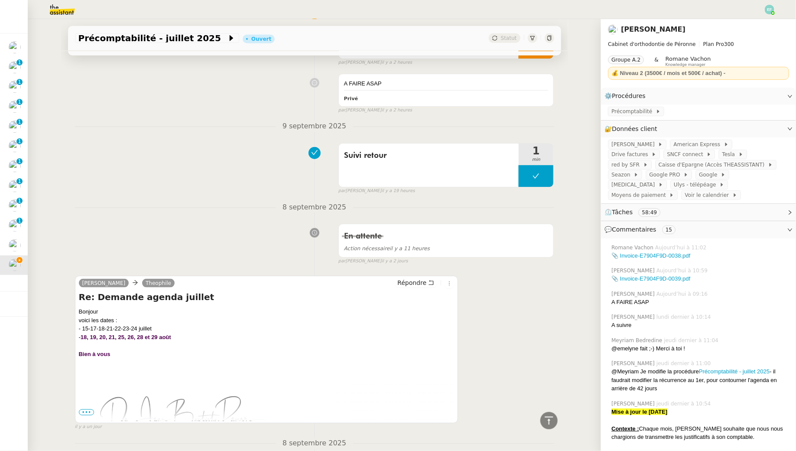
click at [87, 325] on div "- 15-17-18-21-22-23-24 juillet" at bounding box center [267, 328] width 376 height 9
click at [93, 325] on div "- 15-17-18-21-22-23-24 juillet" at bounding box center [267, 328] width 376 height 9
click at [103, 324] on div "- 15-17-18-21-22-23-24 juillet" at bounding box center [267, 328] width 376 height 9
click at [108, 324] on div "- 15-17-18-21-22-23-24 juillet" at bounding box center [267, 328] width 376 height 9
click at [116, 324] on div "- 15-17-18-21-22-23-24 juillet" at bounding box center [267, 328] width 376 height 9
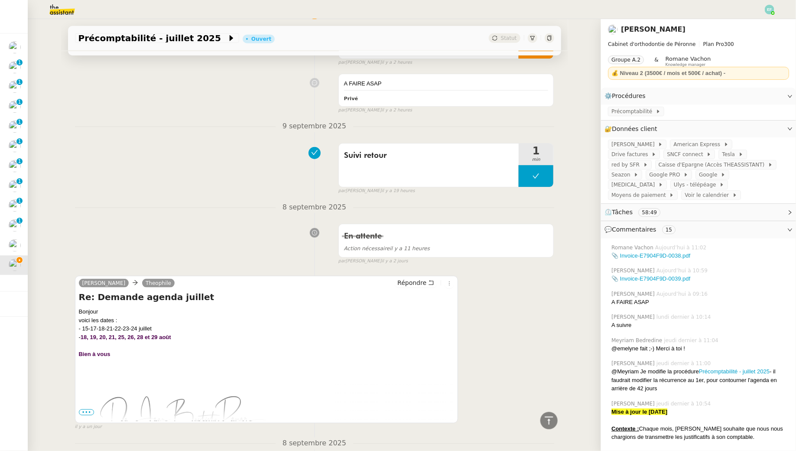
click at [127, 325] on div "- 15-17-18-21-22-23-24 juillet" at bounding box center [267, 328] width 376 height 9
click at [134, 325] on div "- 15-17-18-21-22-23-24 juillet" at bounding box center [267, 328] width 376 height 9
drag, startPoint x: 81, startPoint y: 327, endPoint x: 89, endPoint y: 326, distance: 7.8
click at [89, 326] on div "- 15-17-18-21-22-23-24 juillet" at bounding box center [267, 328] width 376 height 9
drag, startPoint x: 91, startPoint y: 326, endPoint x: 95, endPoint y: 326, distance: 4.8
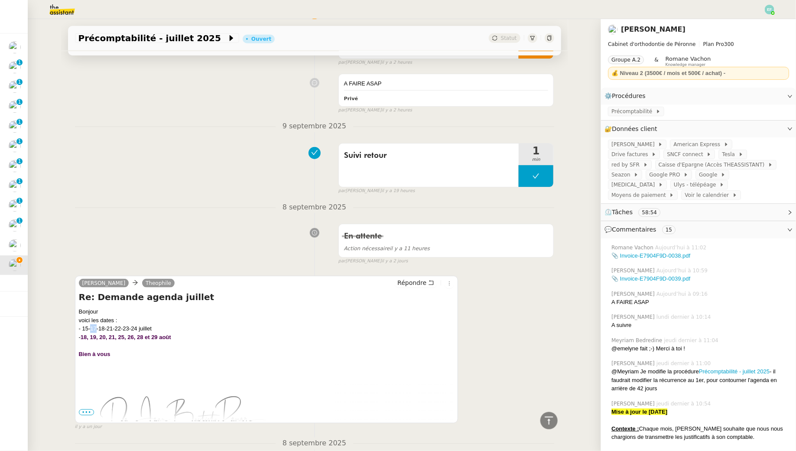
click at [95, 326] on div "- 15-17-18-21-22-23-24 juillet" at bounding box center [267, 328] width 376 height 9
drag, startPoint x: 100, startPoint y: 326, endPoint x: 105, endPoint y: 326, distance: 5.2
click at [105, 326] on div "- 15-17-18-21-22-23-24 juillet" at bounding box center [267, 328] width 376 height 9
drag, startPoint x: 109, startPoint y: 326, endPoint x: 114, endPoint y: 326, distance: 5.6
click at [114, 326] on div "- 15-17-18-21-22-23-24 juillet" at bounding box center [267, 328] width 376 height 9
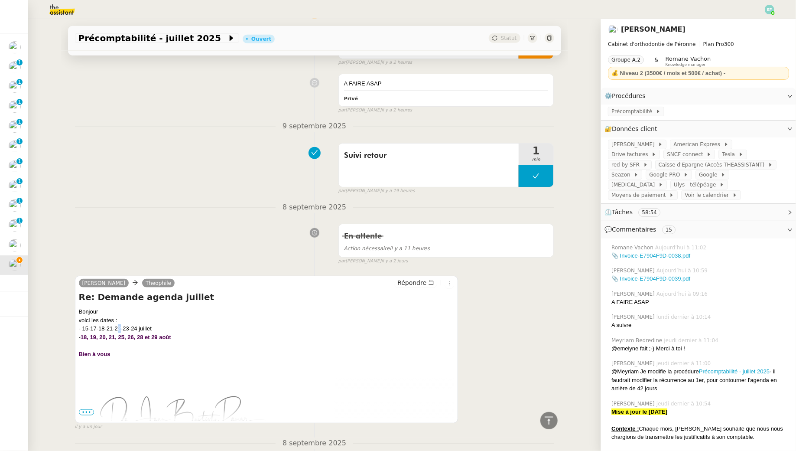
click at [120, 326] on div "- 15-17-18-21-22-23-24 juillet" at bounding box center [267, 328] width 376 height 9
click at [125, 326] on div "- 15-17-18-21-22-23-24 juillet" at bounding box center [267, 328] width 376 height 9
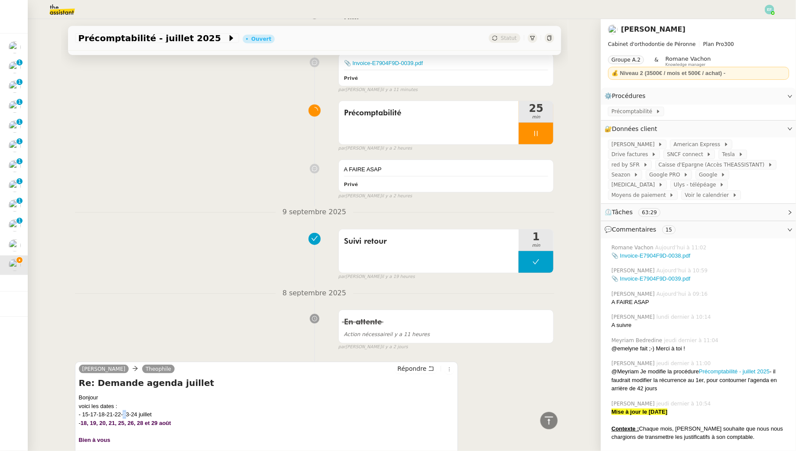
scroll to position [256, 0]
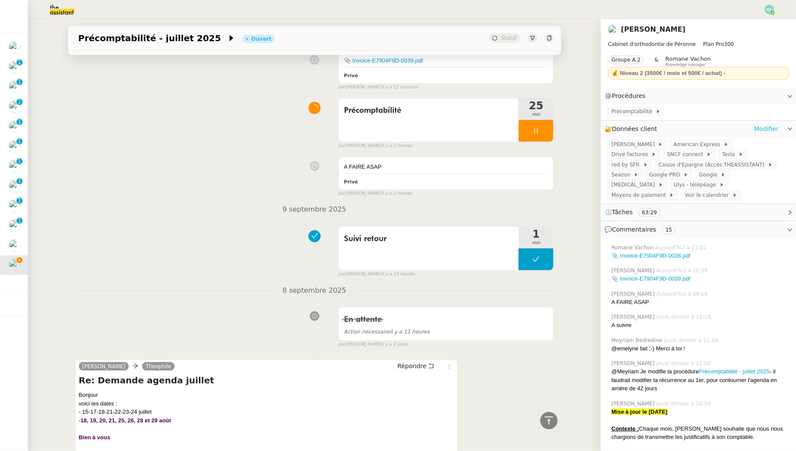
click at [763, 128] on link "Modifier" at bounding box center [766, 129] width 25 height 10
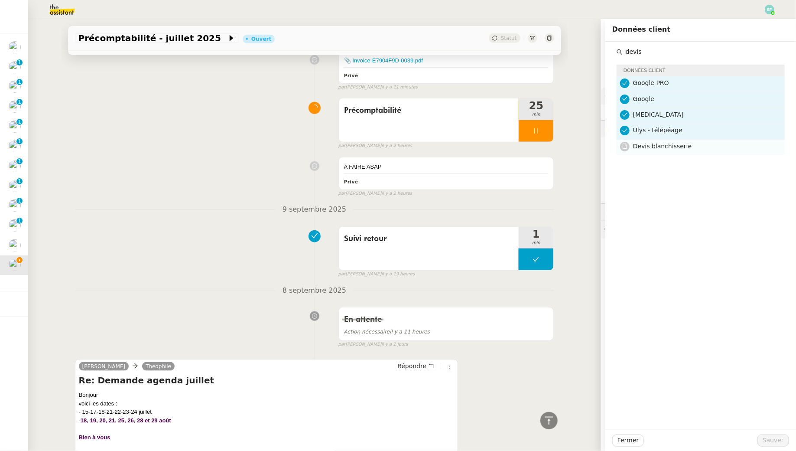
type input "devis"
click at [693, 149] on h4 "Devis blanchisserie" at bounding box center [706, 146] width 146 height 10
click at [769, 439] on span "Sauver" at bounding box center [773, 440] width 21 height 10
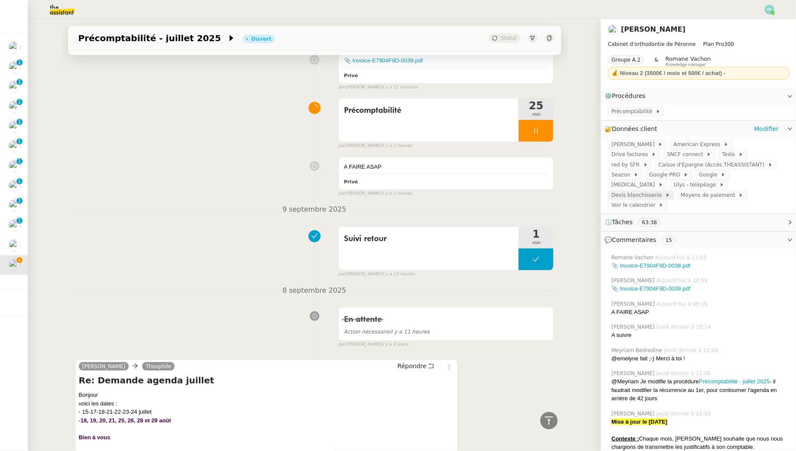
click at [665, 191] on span "Devis blanchisserie" at bounding box center [638, 195] width 54 height 9
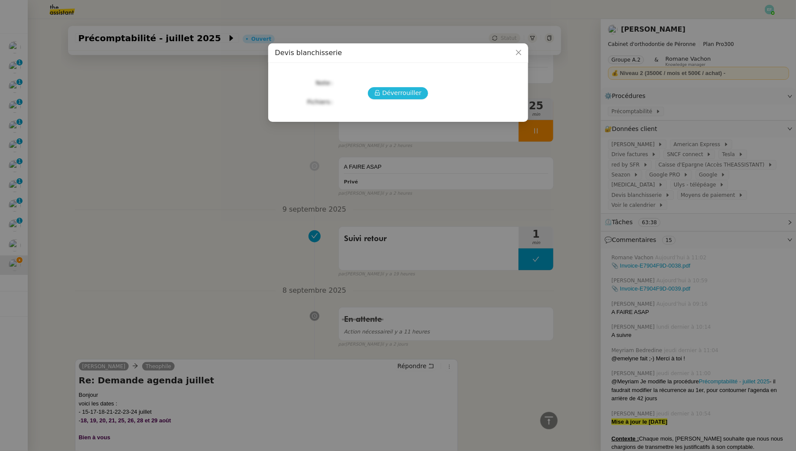
click at [399, 91] on span "Déverrouiller" at bounding box center [401, 93] width 39 height 10
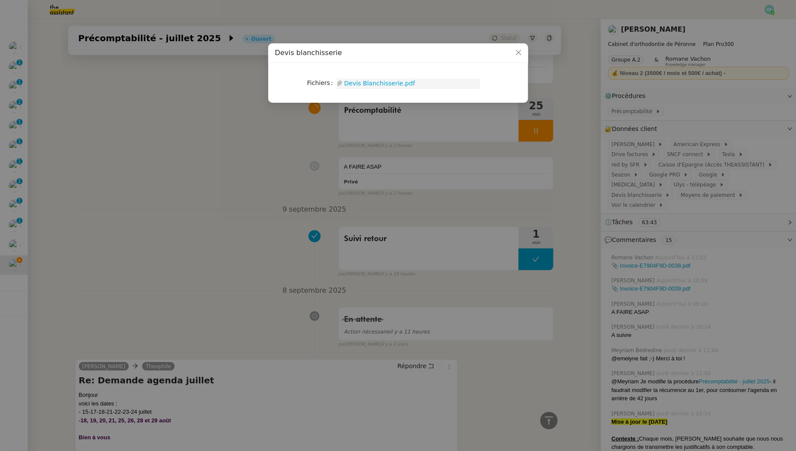
click at [397, 82] on link "Devis Blanchisserie.pdf" at bounding box center [411, 83] width 137 height 10
click at [196, 159] on nz-modal-container "Devis blanchisserie Fichiers Upload Devis Blanchisserie.pdf" at bounding box center [398, 225] width 796 height 451
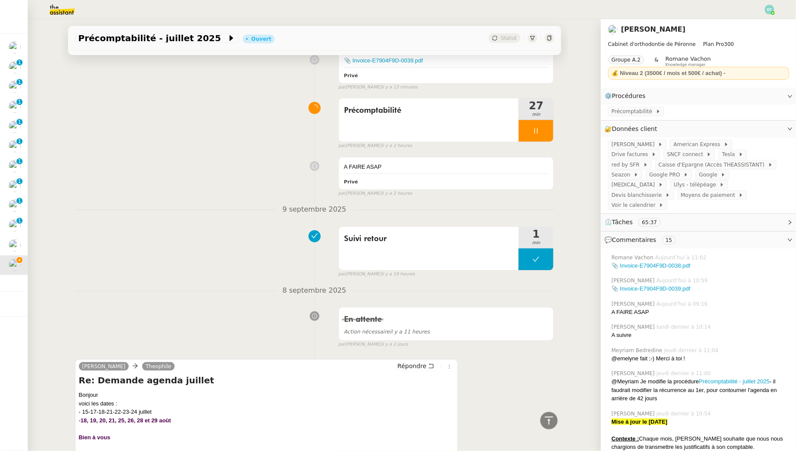
scroll to position [379, 0]
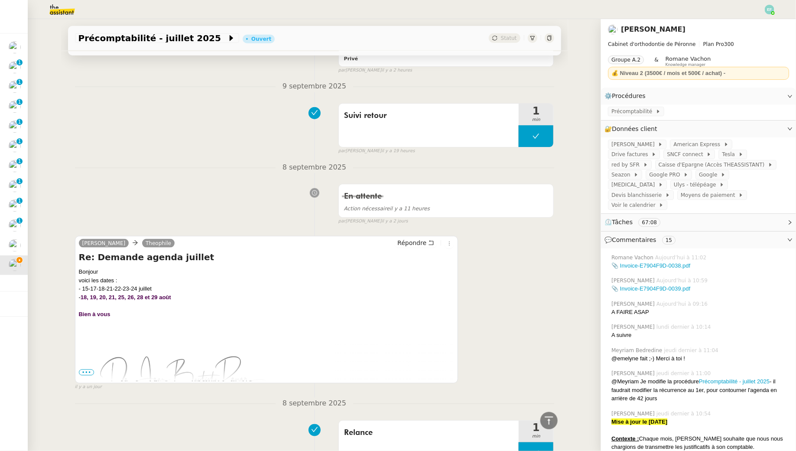
click at [147, 133] on div "Suivi retour 1 min false par [PERSON_NAME] il y a 19 heures" at bounding box center [314, 126] width 479 height 55
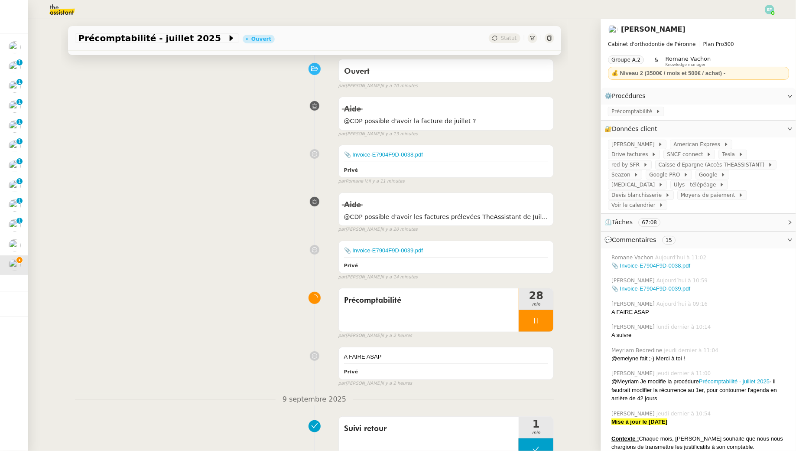
scroll to position [68, 0]
click at [636, 113] on span "Précomptabilité" at bounding box center [633, 111] width 44 height 9
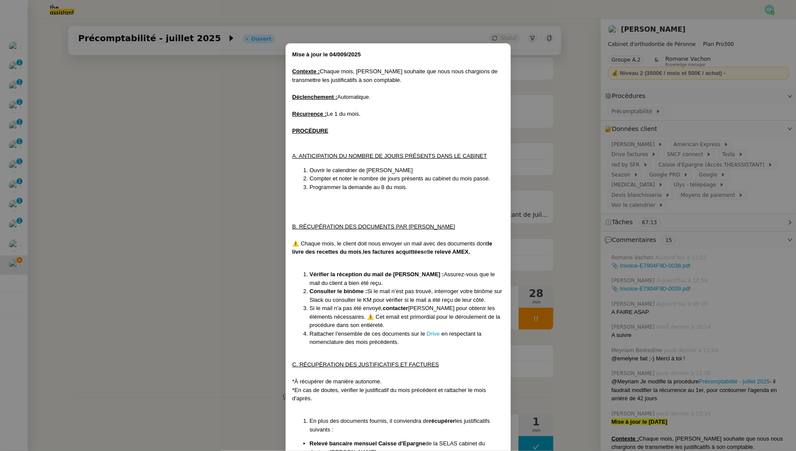
click at [99, 385] on nz-modal-container "Mise à jour le 04/009/2025 Contexte : Chaque mois, [PERSON_NAME] souhaite que n…" at bounding box center [398, 225] width 796 height 451
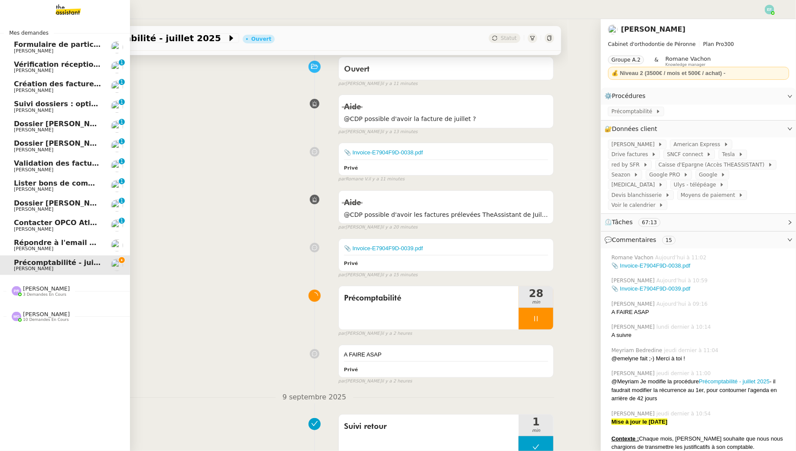
click at [33, 316] on span "[PERSON_NAME]" at bounding box center [46, 314] width 47 height 6
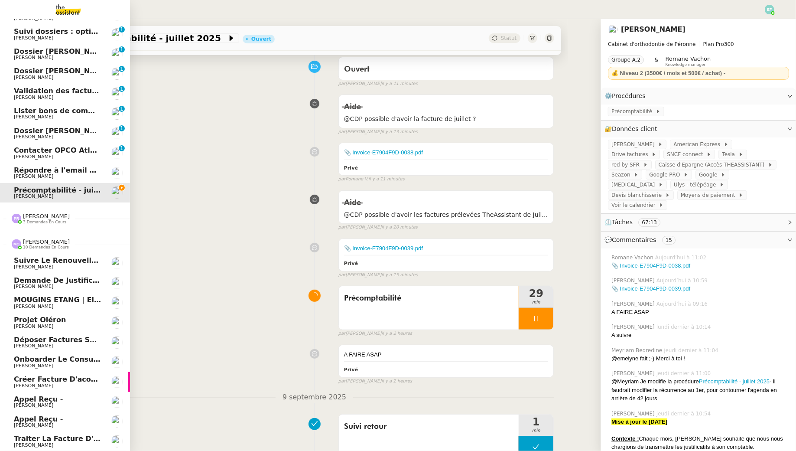
scroll to position [73, 0]
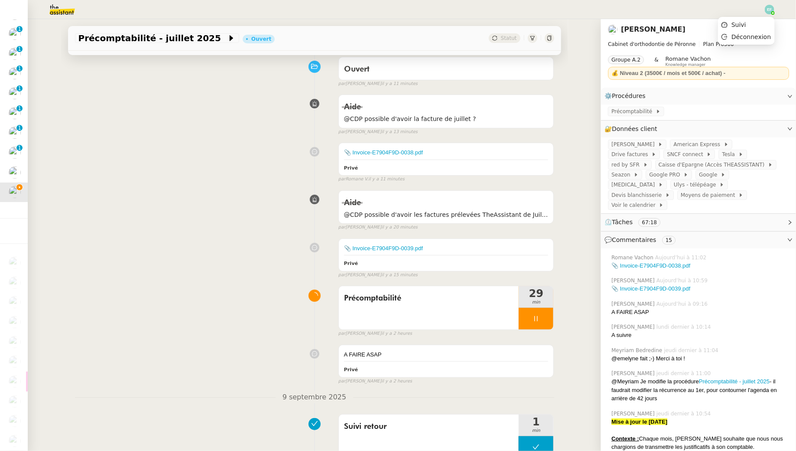
click at [769, 12] on img at bounding box center [770, 10] width 10 height 10
click at [757, 25] on li "Suivi" at bounding box center [746, 25] width 56 height 12
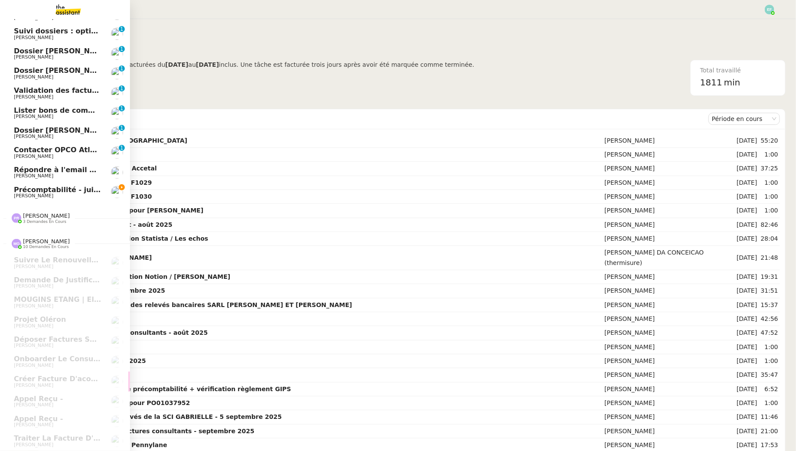
click at [23, 190] on span "Précomptabilité - juillet 2025" at bounding box center [71, 189] width 114 height 8
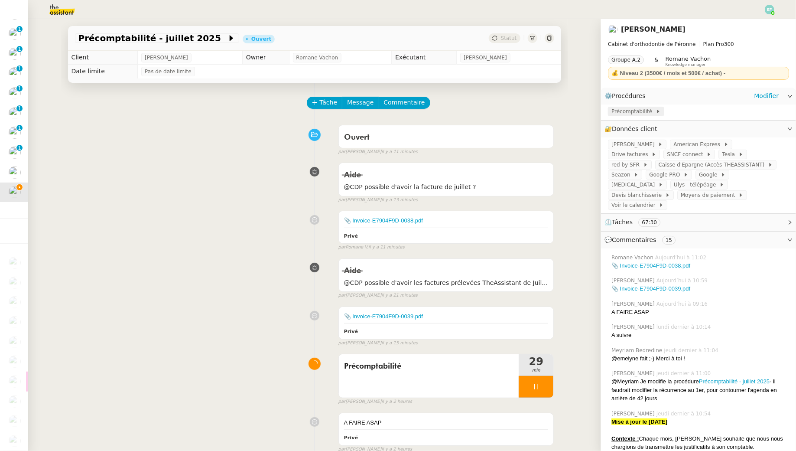
click at [628, 113] on span "Précomptabilité" at bounding box center [633, 111] width 44 height 9
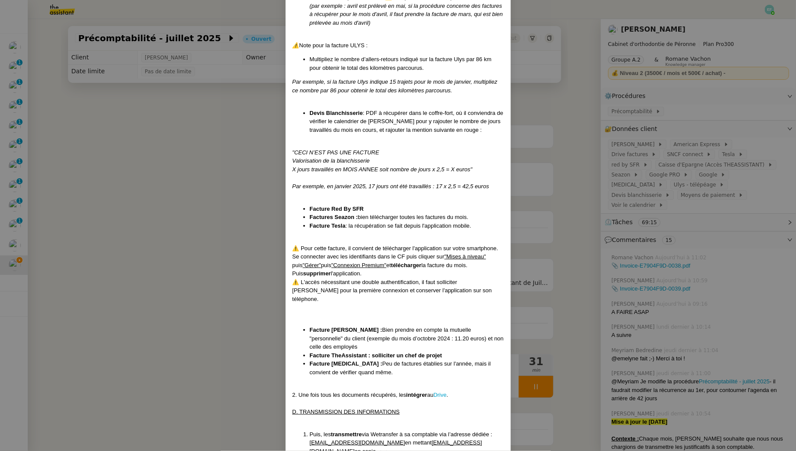
scroll to position [481, 0]
drag, startPoint x: 380, startPoint y: 416, endPoint x: 308, endPoint y: 419, distance: 72.0
click at [308, 429] on ol "Puis, les transmettre via Wetransfer à sa comptable via l’adresse dédiée : [PER…" at bounding box center [397, 446] width 211 height 34
click at [379, 438] on u "[EMAIL_ADDRESS][DOMAIN_NAME]" at bounding box center [357, 441] width 95 height 6
drag, startPoint x: 382, startPoint y: 415, endPoint x: 308, endPoint y: 412, distance: 73.3
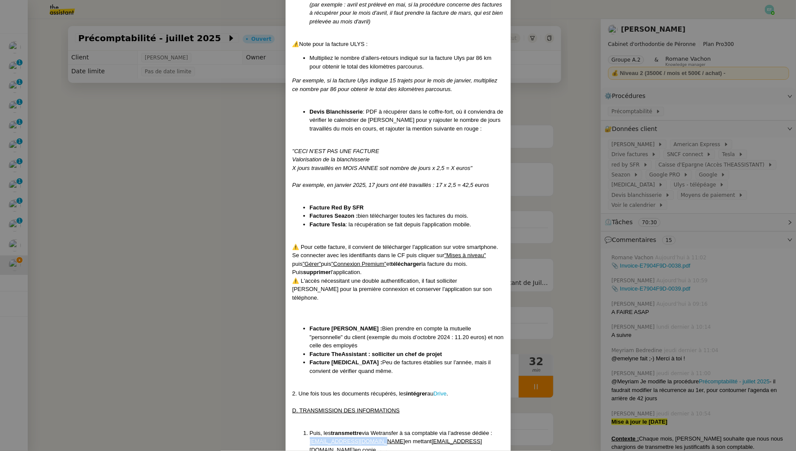
click at [308, 429] on ol "Puis, les transmettre via Wetransfer à sa comptable via l’adresse dédiée : [PER…" at bounding box center [397, 446] width 211 height 34
copy u "[EMAIL_ADDRESS][DOMAIN_NAME]"
click at [438, 438] on u "[EMAIL_ADDRESS][DOMAIN_NAME]" at bounding box center [396, 445] width 172 height 15
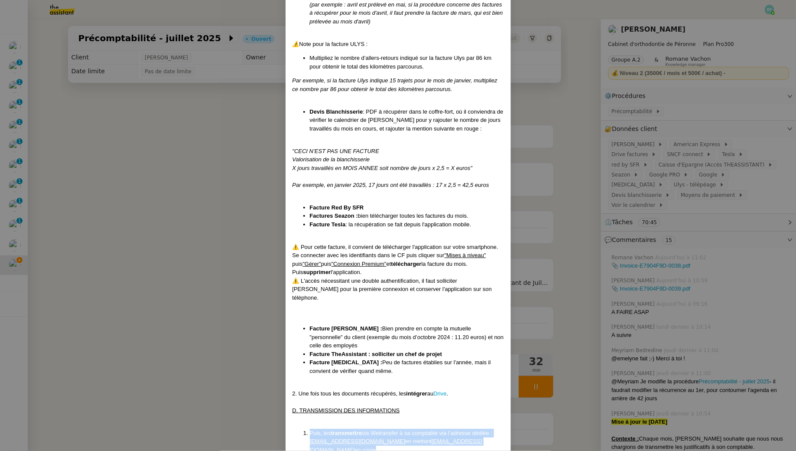
click at [438, 438] on u "[EMAIL_ADDRESS][DOMAIN_NAME]" at bounding box center [396, 445] width 172 height 15
click at [412, 438] on u "[EMAIL_ADDRESS][DOMAIN_NAME]" at bounding box center [396, 445] width 172 height 15
drag, startPoint x: 410, startPoint y: 416, endPoint x: 477, endPoint y: 414, distance: 66.7
click at [477, 438] on u "[EMAIL_ADDRESS][DOMAIN_NAME]" at bounding box center [396, 445] width 172 height 15
copy u "[EMAIL_ADDRESS][DOMAIN_NAME]"
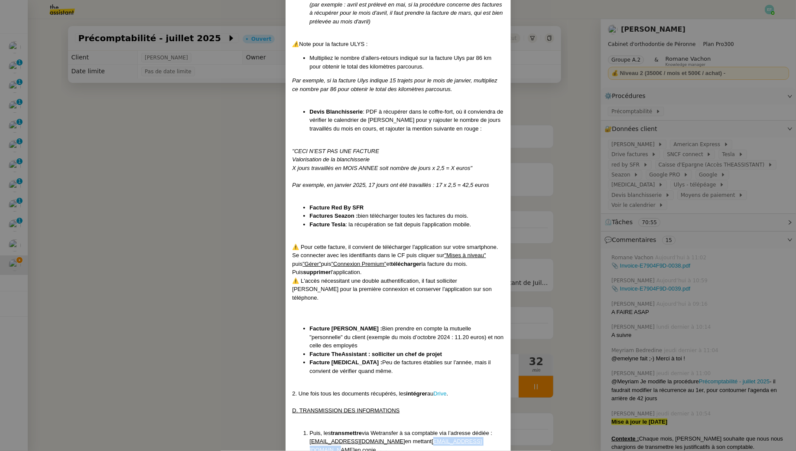
click at [240, 318] on nz-modal-container "Mise à jour le 04/009/2025 Contexte : Chaque mois, [PERSON_NAME] souhaite que n…" at bounding box center [398, 225] width 796 height 451
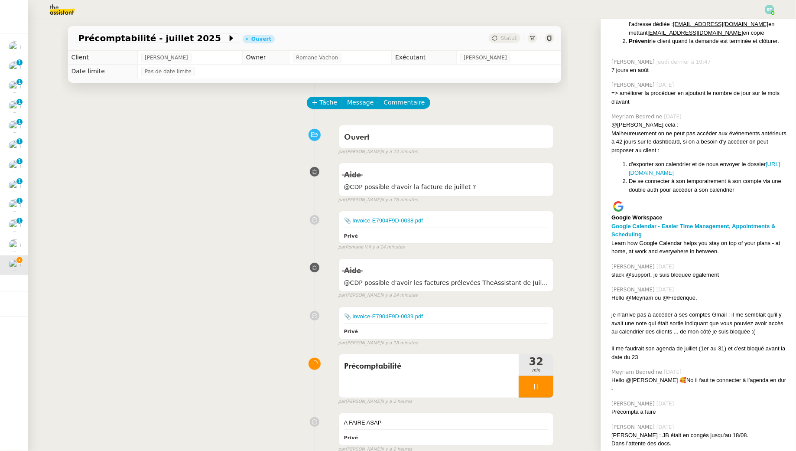
scroll to position [1448, 0]
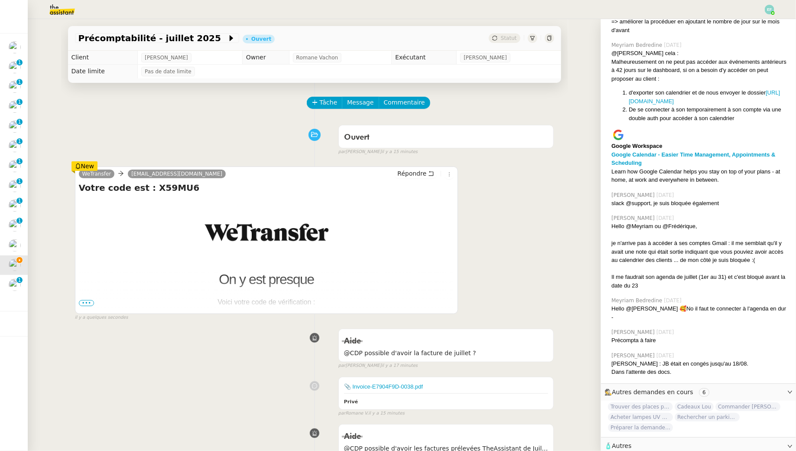
click at [84, 302] on span "•••" at bounding box center [87, 303] width 16 height 6
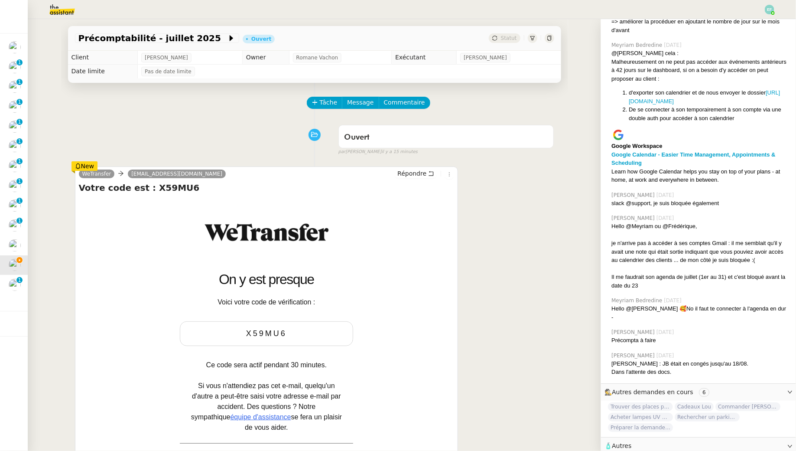
scroll to position [83, 0]
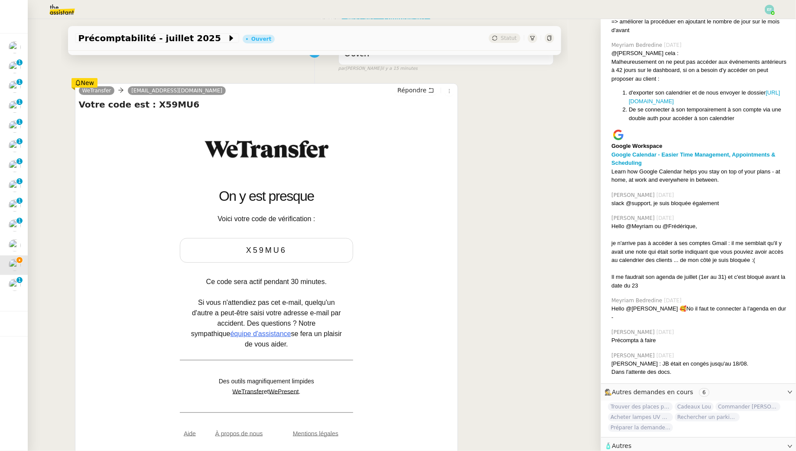
click at [259, 251] on p "X59MU6" at bounding box center [266, 250] width 173 height 25
copy p "X59MU6"
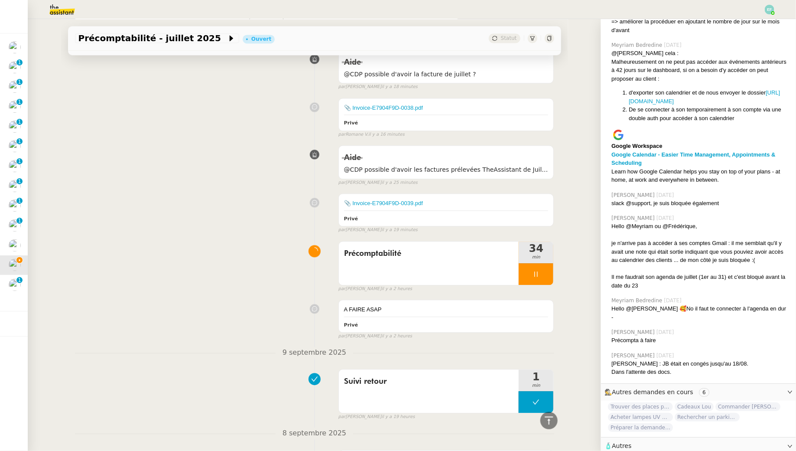
scroll to position [1050, 0]
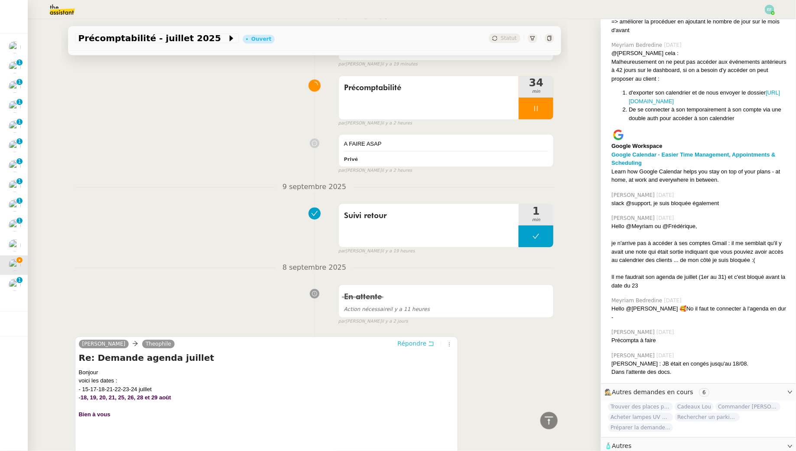
click at [431, 340] on icon at bounding box center [431, 343] width 6 height 6
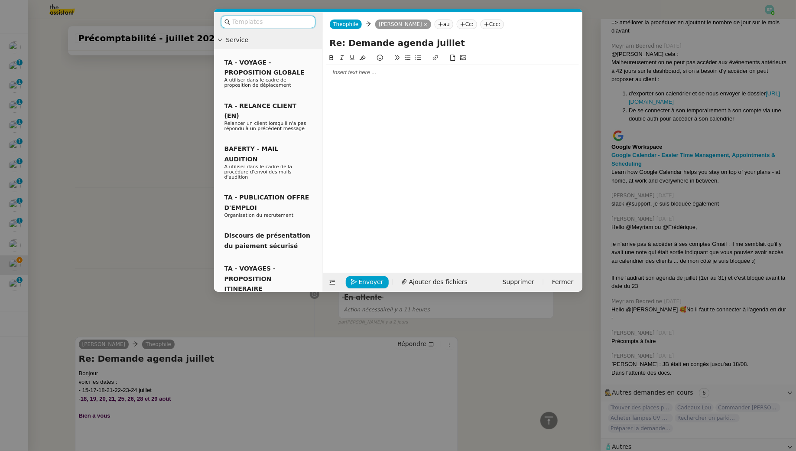
scroll to position [1464, 0]
click at [353, 78] on div at bounding box center [452, 72] width 253 height 15
click at [329, 72] on div "[PERSON_NAME]," at bounding box center [452, 72] width 253 height 8
click at [302, 23] on input "text" at bounding box center [271, 22] width 78 height 10
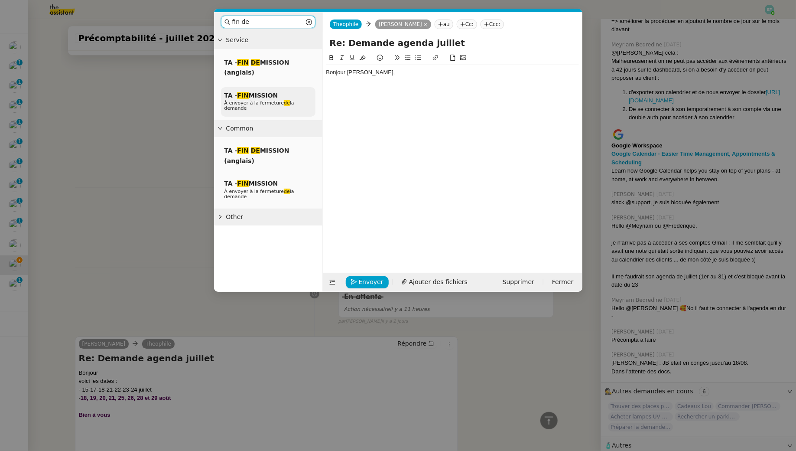
type input "fin de"
click at [266, 99] on div "TA - FIN MISSION À envoyer à la fermeture de la demande" at bounding box center [268, 102] width 94 height 30
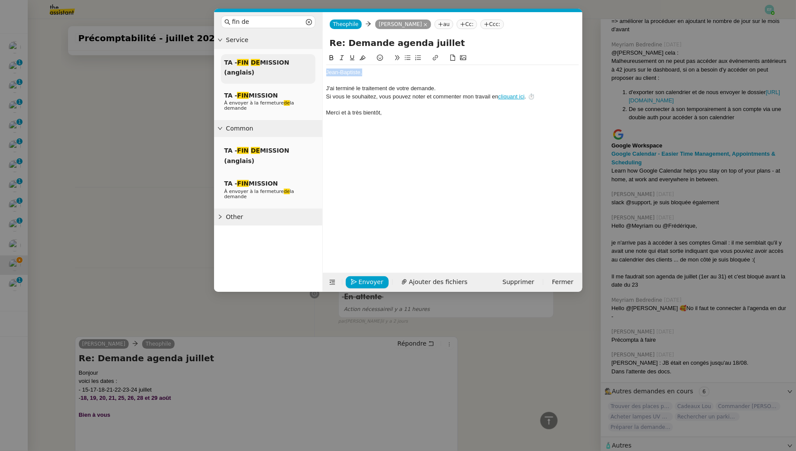
scroll to position [1168, 0]
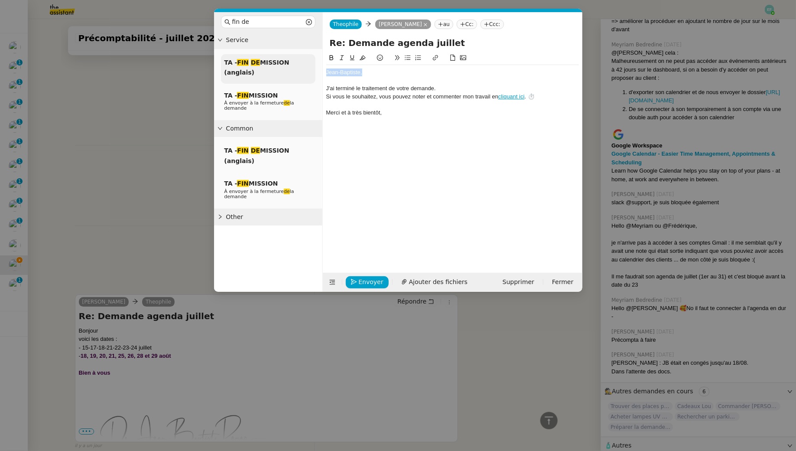
drag, startPoint x: 379, startPoint y: 72, endPoint x: 311, endPoint y: 67, distance: 68.7
click at [308, 67] on nz-layout "fin de Service TA - FIN DE MISSION (anglais) TA - FIN MISSION À envoyer à la fe…" at bounding box center [398, 151] width 368 height 279
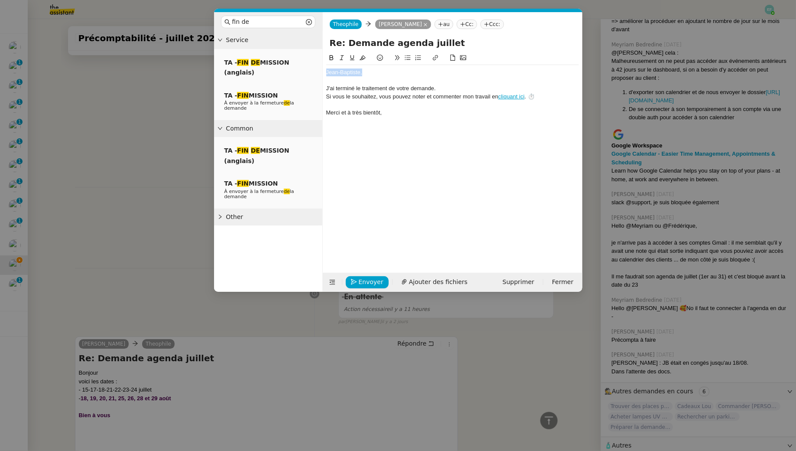
click at [375, 70] on div "﻿[PERSON_NAME]﻿," at bounding box center [452, 72] width 253 height 8
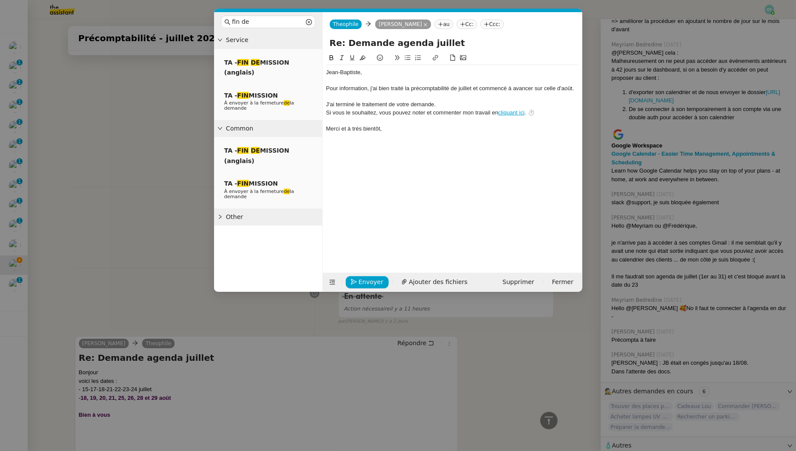
click at [416, 98] on div at bounding box center [452, 97] width 253 height 8
click at [428, 88] on div "Pour information, j'ai bien traité la précomptabilité de juillet et commencé à …" at bounding box center [452, 88] width 253 height 8
click at [461, 81] on div at bounding box center [452, 81] width 253 height 8
click at [576, 85] on div "Pour information, j'ai bien traité la précomptabilité de juillet et commencé à …" at bounding box center [452, 88] width 253 height 8
click at [470, 95] on div at bounding box center [452, 97] width 253 height 8
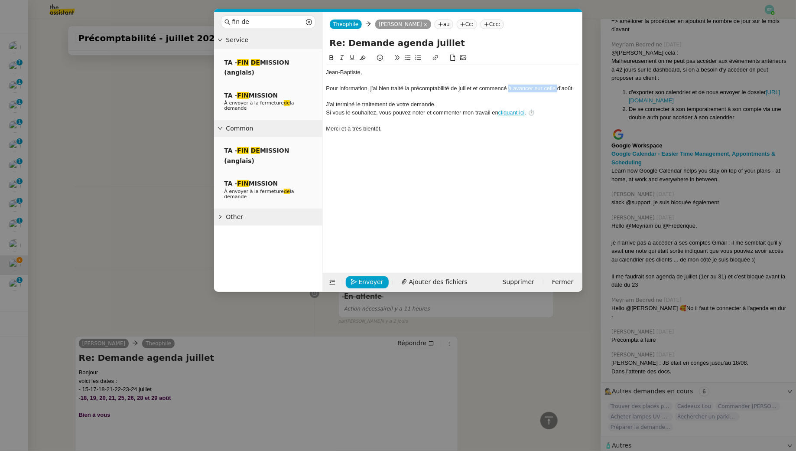
drag, startPoint x: 509, startPoint y: 87, endPoint x: 558, endPoint y: 85, distance: 49.0
click at [558, 85] on div "Pour information, j'ai bien traité la précomptabilité de juillet et commencé à …" at bounding box center [452, 88] width 253 height 8
click at [566, 87] on div "Pour information, j'ai bien traité la précomptabilité de juillet et commencé à …" at bounding box center [452, 88] width 253 height 8
drag, startPoint x: 572, startPoint y: 88, endPoint x: 515, endPoint y: 88, distance: 57.2
click at [515, 88] on div "Pour information, j'ai bien traité la précomptabilité de juillet et commencé à …" at bounding box center [452, 88] width 253 height 8
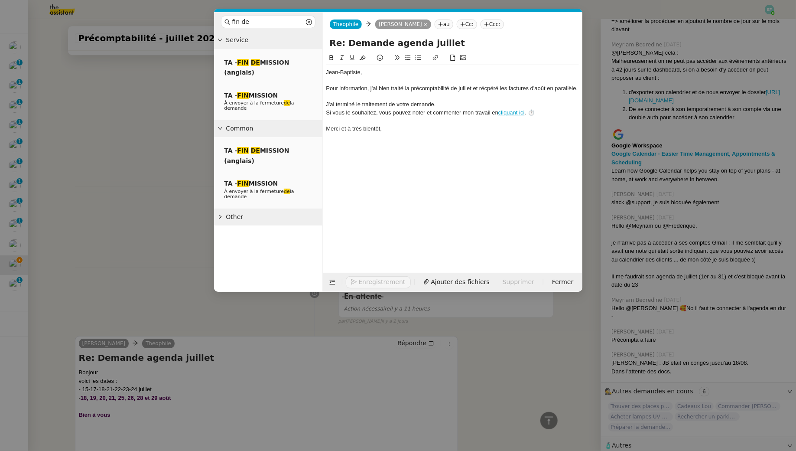
click at [493, 87] on div "Pour information, j'ai bien traité la précomptabilité de juillet et récpéré les…" at bounding box center [452, 88] width 253 height 8
click at [0, 0] on lt-span "récupère" at bounding box center [0, 0] width 0 height 0
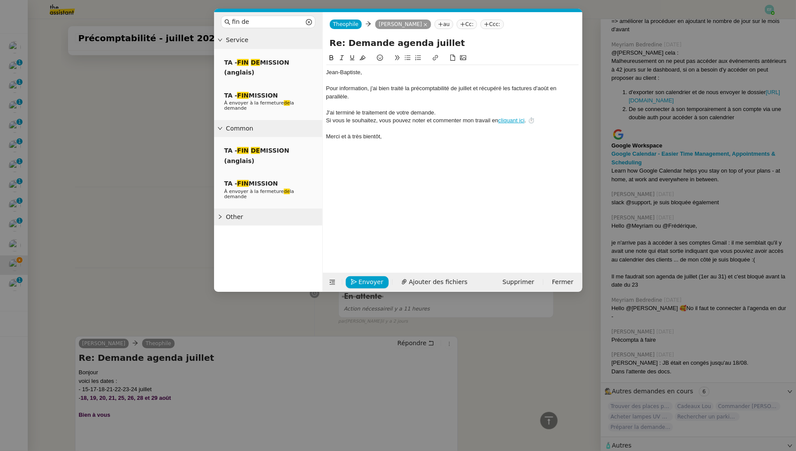
click at [458, 100] on div "Pour information, j'ai bien traité la précomptabilité de juillet et récupéré le…" at bounding box center [452, 92] width 253 height 16
click at [448, 95] on div "Pour information, j'ai bien traité la précomptabilité de juillet et récupéré le…" at bounding box center [452, 92] width 253 height 16
click at [362, 281] on span "Envoyer" at bounding box center [371, 282] width 25 height 10
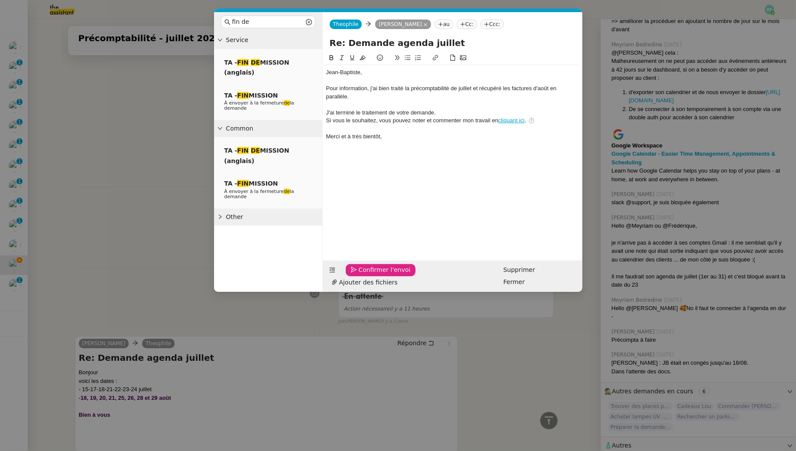
click at [362, 275] on span "Confirmer l'envoi" at bounding box center [385, 270] width 52 height 10
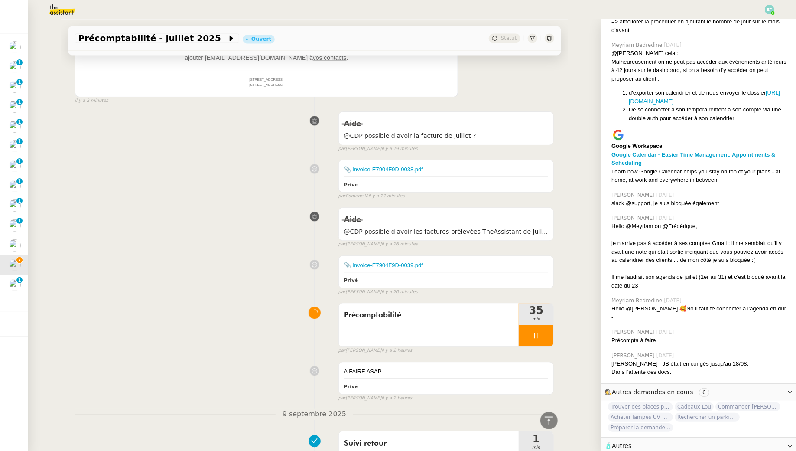
scroll to position [1013, 0]
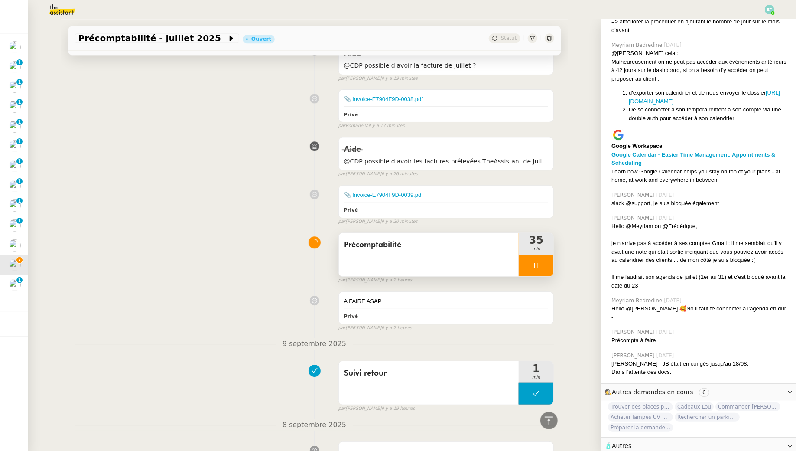
click at [536, 262] on icon at bounding box center [535, 265] width 7 height 7
click at [536, 254] on button at bounding box center [544, 265] width 17 height 22
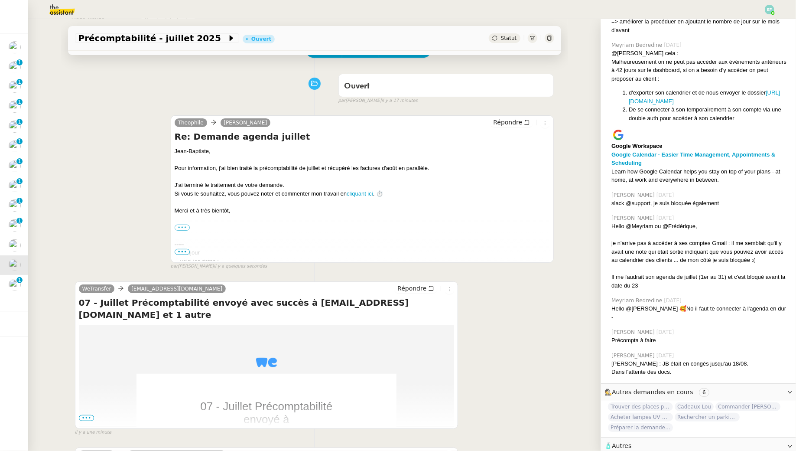
scroll to position [0, 0]
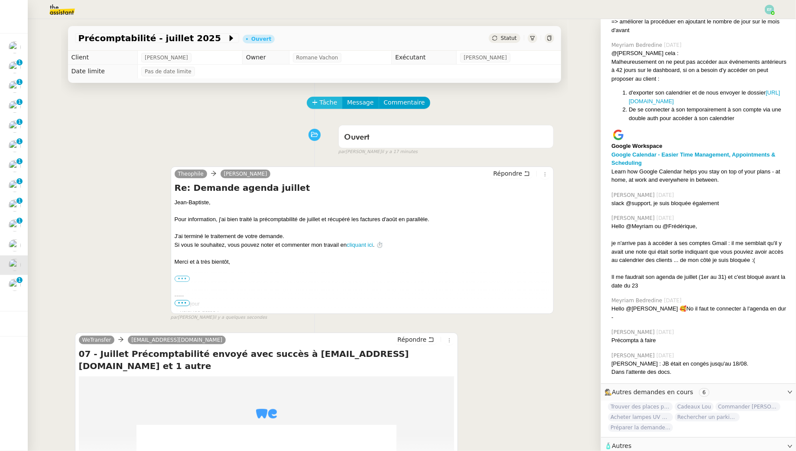
click at [318, 97] on button "Tâche" at bounding box center [325, 103] width 36 height 12
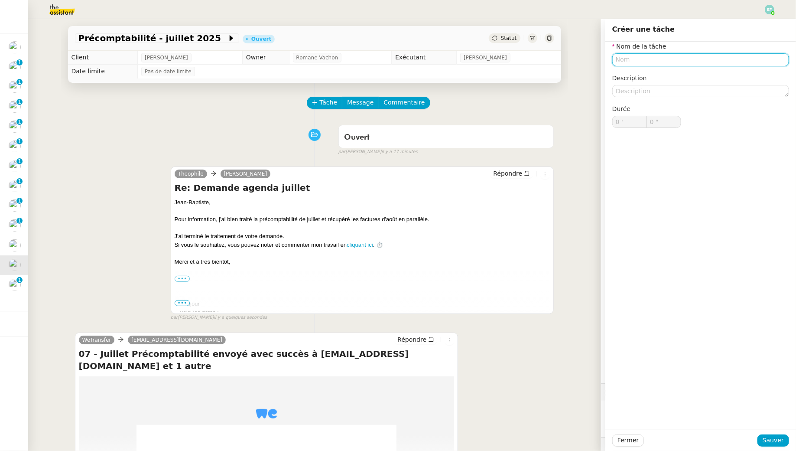
click at [651, 57] on input "text" at bounding box center [700, 59] width 177 height 13
type input "Clôture"
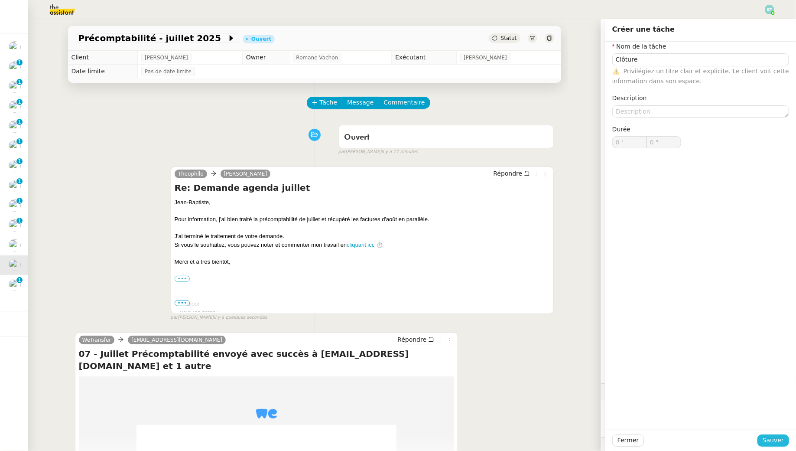
click at [779, 438] on span "Sauver" at bounding box center [773, 440] width 21 height 10
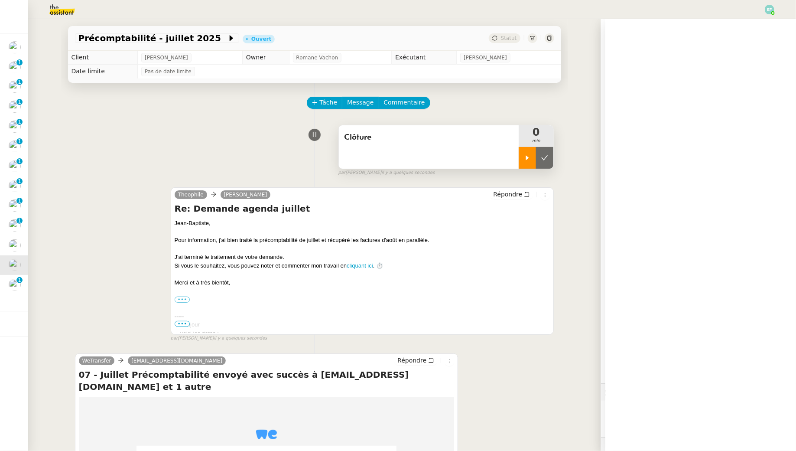
click at [529, 156] on icon at bounding box center [527, 157] width 7 height 7
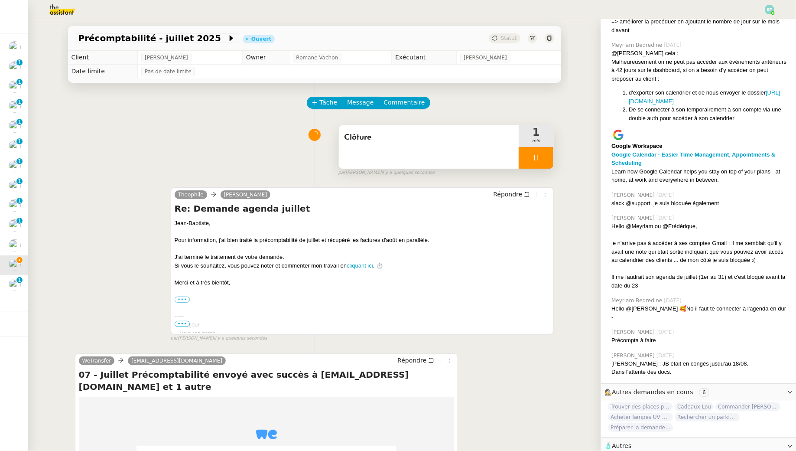
click at [538, 156] on icon at bounding box center [535, 157] width 7 height 7
click at [540, 156] on button at bounding box center [544, 158] width 17 height 22
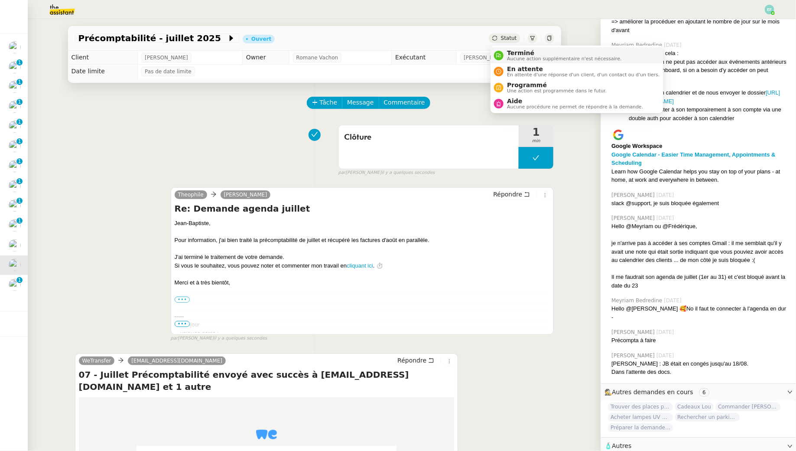
click at [514, 57] on span "Aucune action supplémentaire n'est nécessaire." at bounding box center [564, 58] width 114 height 5
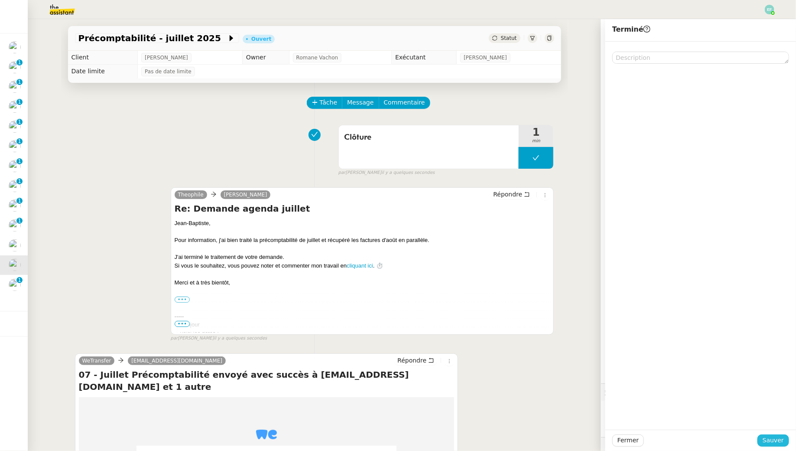
click at [772, 440] on span "Sauver" at bounding box center [773, 440] width 21 height 10
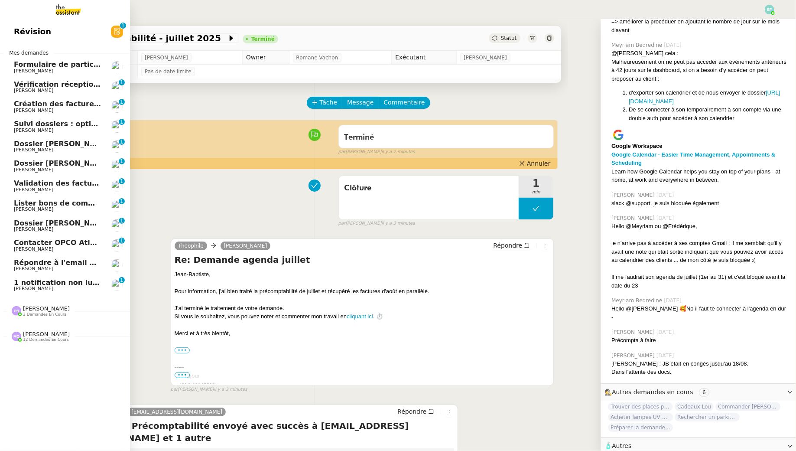
click at [35, 278] on link "1 notification non lue sur Pennylane [PERSON_NAME] 0 1 2 3 4 5 6 7 8 9" at bounding box center [65, 285] width 130 height 20
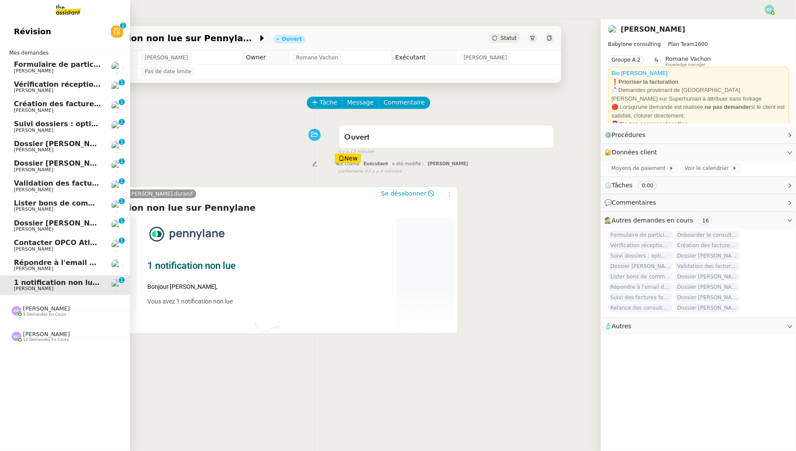
click at [39, 241] on span "Contacter OPCO Atlas pour financement formation" at bounding box center [113, 242] width 198 height 8
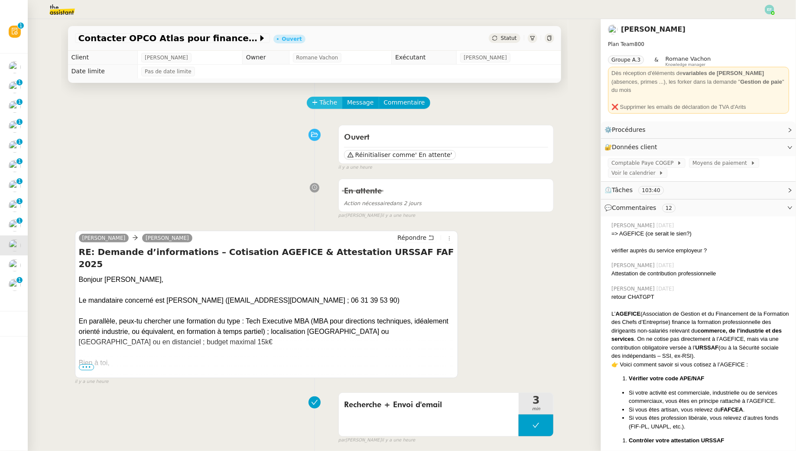
click at [321, 105] on span "Tâche" at bounding box center [329, 102] width 18 height 10
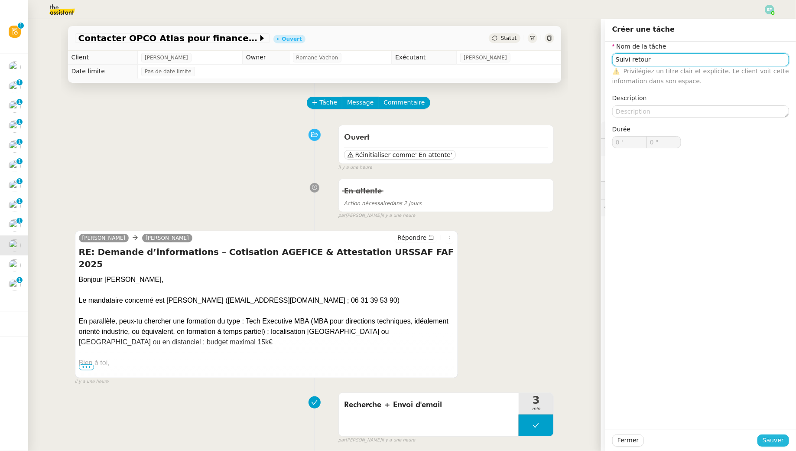
type input "Suivi retour"
click at [779, 440] on span "Sauver" at bounding box center [773, 440] width 21 height 10
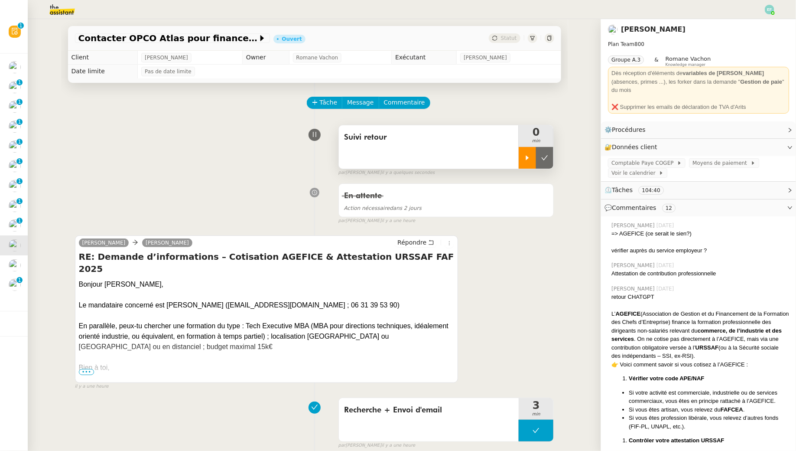
click at [529, 155] on icon at bounding box center [527, 157] width 7 height 7
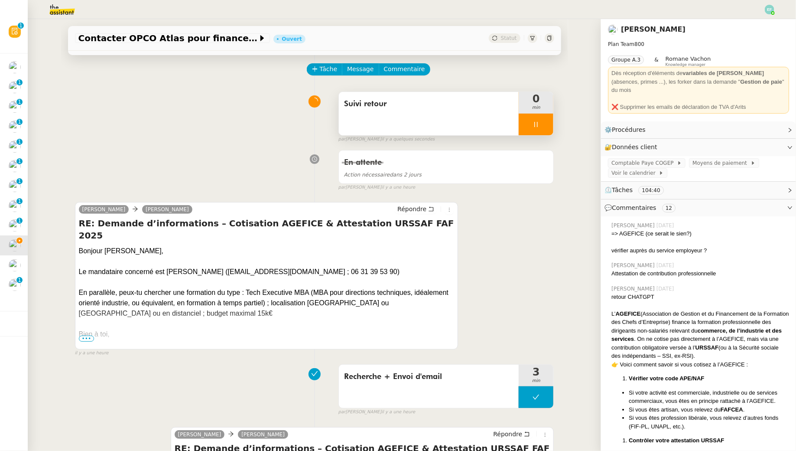
scroll to position [36, 0]
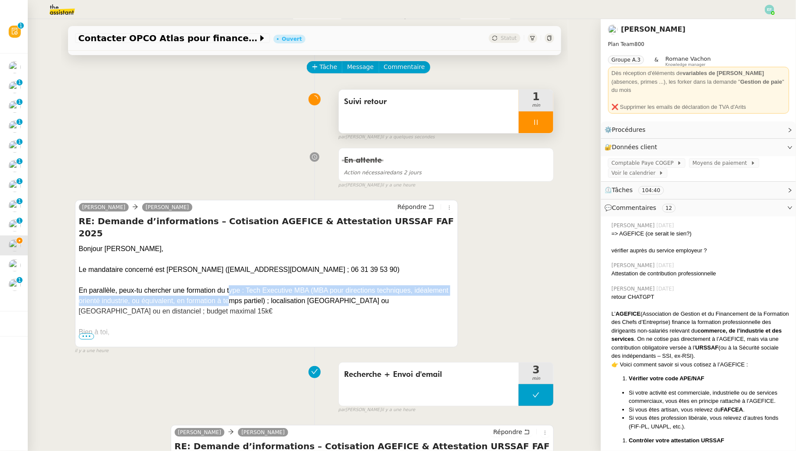
drag, startPoint x: 229, startPoint y: 273, endPoint x: 230, endPoint y: 290, distance: 17.4
click at [230, 290] on div "En parallèle, peux-tu chercher une formation du type : Tech Executive MBA (MBA …" at bounding box center [267, 300] width 376 height 31
click at [223, 288] on div "En parallèle, peux-tu chercher une formation du type : Tech Executive MBA (MBA …" at bounding box center [267, 300] width 376 height 31
drag, startPoint x: 217, startPoint y: 279, endPoint x: 218, endPoint y: 298, distance: 18.7
click at [218, 298] on div "En parallèle, peux-tu chercher une formation du type : Tech Executive MBA (MBA …" at bounding box center [267, 300] width 376 height 31
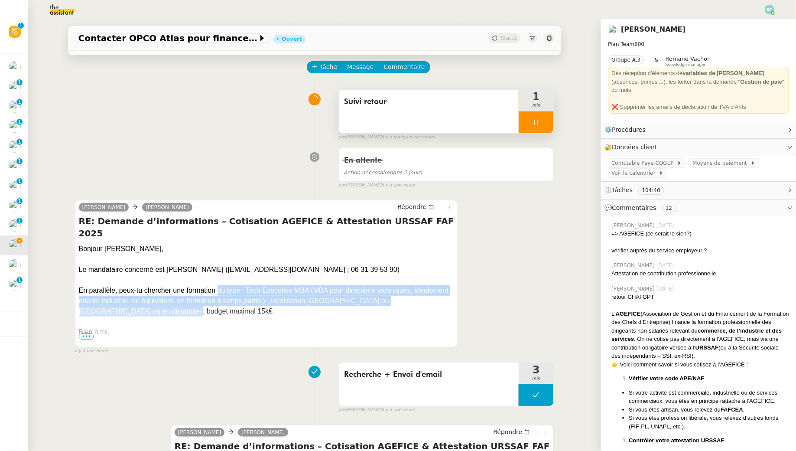
click at [218, 298] on div "En parallèle, peux-tu chercher une formation du type : Tech Executive MBA (MBA …" at bounding box center [267, 300] width 376 height 31
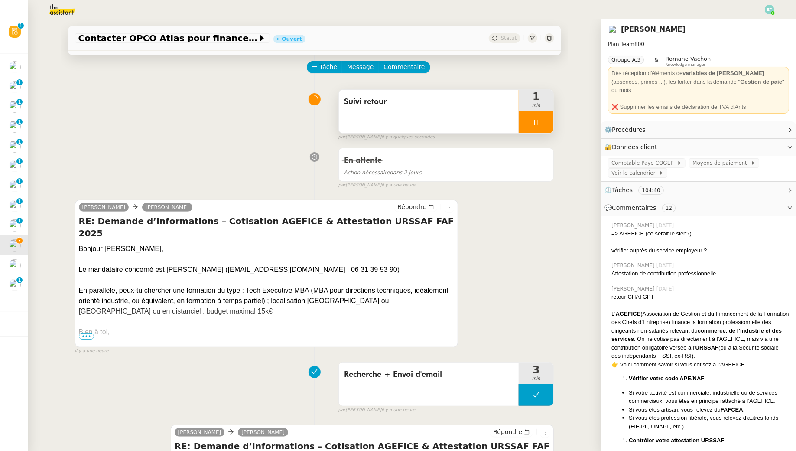
click at [539, 124] on icon at bounding box center [535, 122] width 7 height 7
click at [545, 124] on icon at bounding box center [544, 122] width 7 height 7
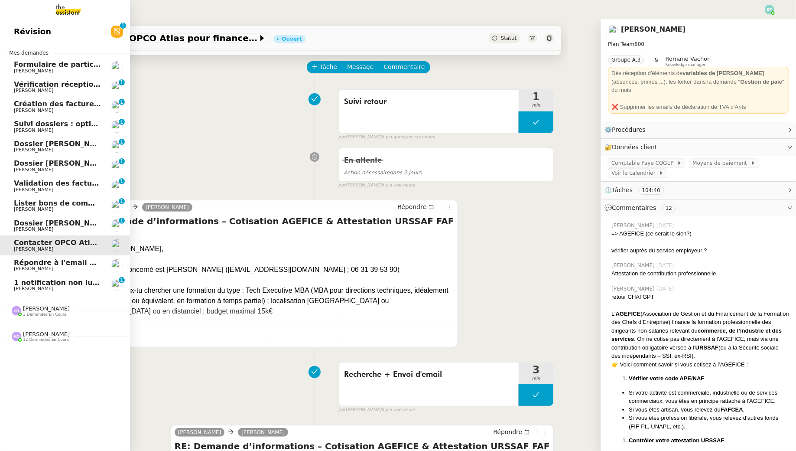
click at [19, 291] on span "[PERSON_NAME]" at bounding box center [33, 289] width 39 height 6
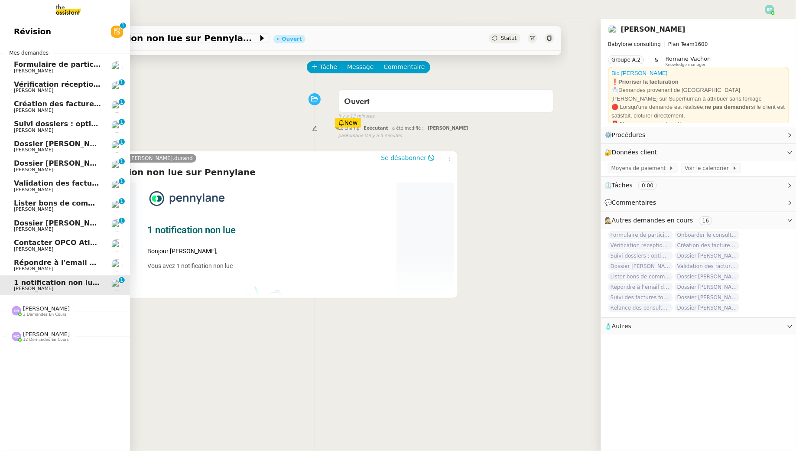
click at [29, 243] on span "Contacter OPCO Atlas pour financement formation" at bounding box center [113, 242] width 198 height 8
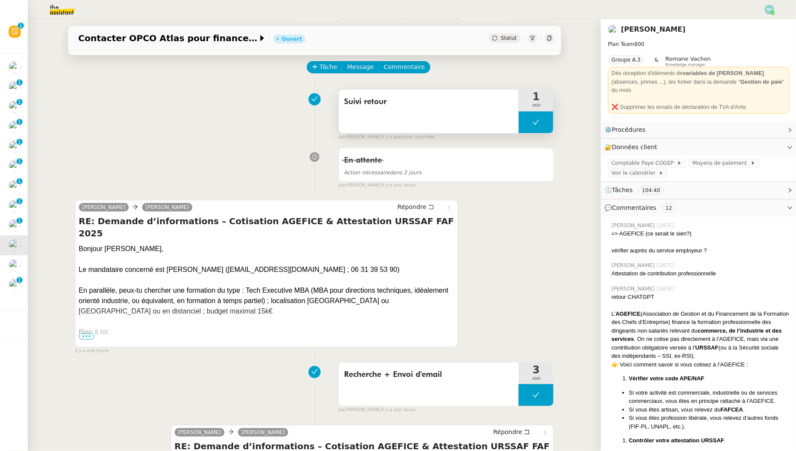
click at [542, 121] on button at bounding box center [536, 122] width 35 height 22
click at [529, 121] on icon at bounding box center [527, 122] width 7 height 7
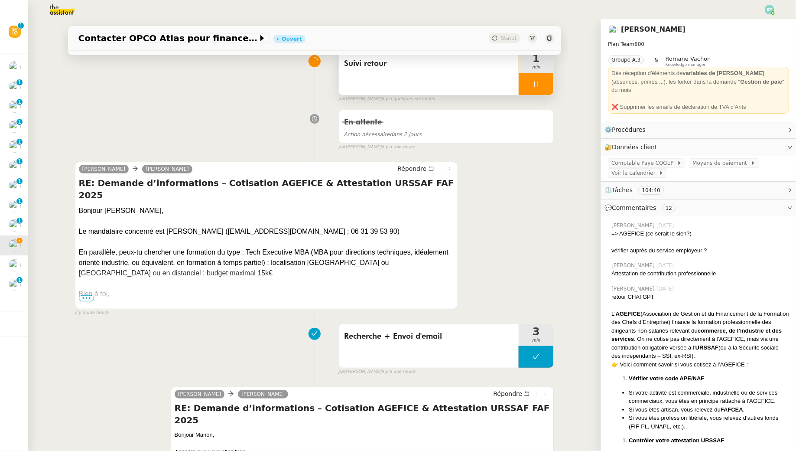
scroll to position [11, 0]
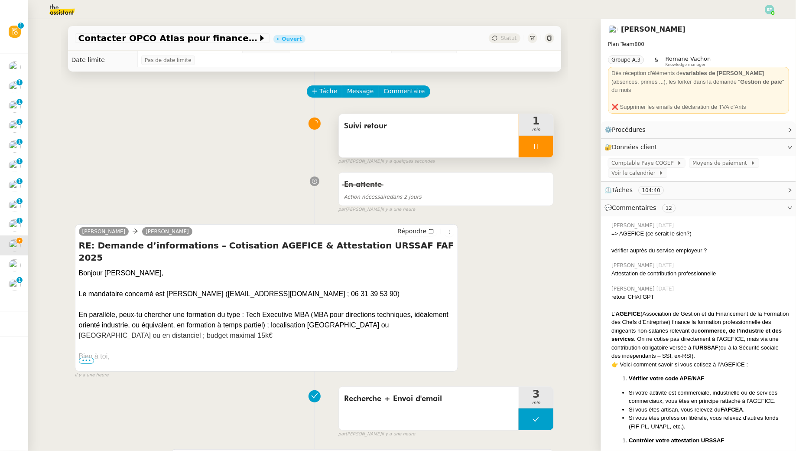
click at [542, 146] on div at bounding box center [536, 147] width 35 height 22
click at [544, 146] on icon at bounding box center [544, 146] width 7 height 7
